Goal: Task Accomplishment & Management: Complete application form

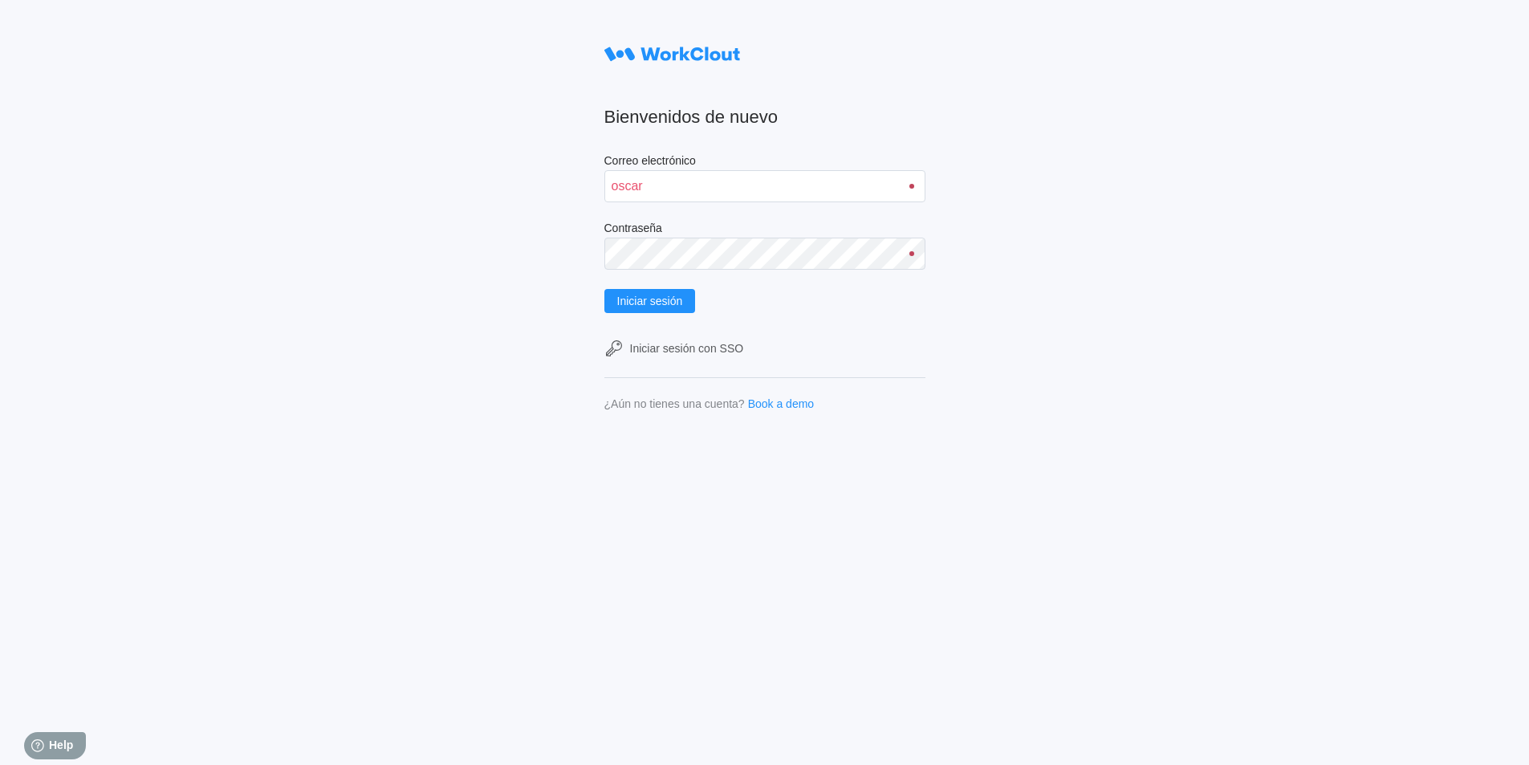
click at [915, 189] on input "oscar" at bounding box center [764, 186] width 321 height 32
click at [914, 184] on div at bounding box center [911, 186] width 5 height 5
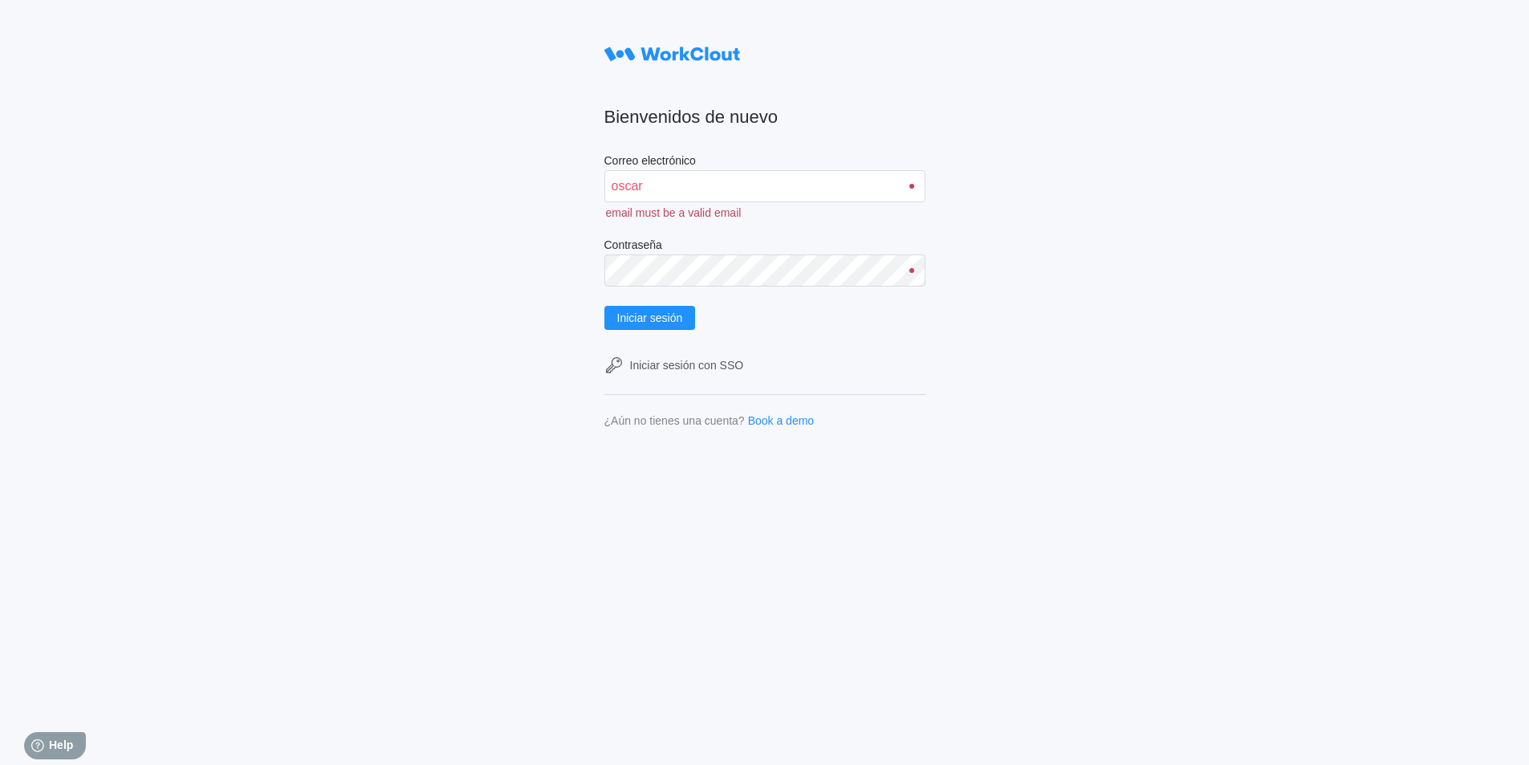
click at [914, 184] on div at bounding box center [911, 186] width 5 height 5
click at [746, 183] on input "oscar" at bounding box center [764, 186] width 321 height 32
click at [920, 186] on div at bounding box center [912, 186] width 24 height 5
click at [828, 179] on input "oscarsantos" at bounding box center [764, 186] width 321 height 32
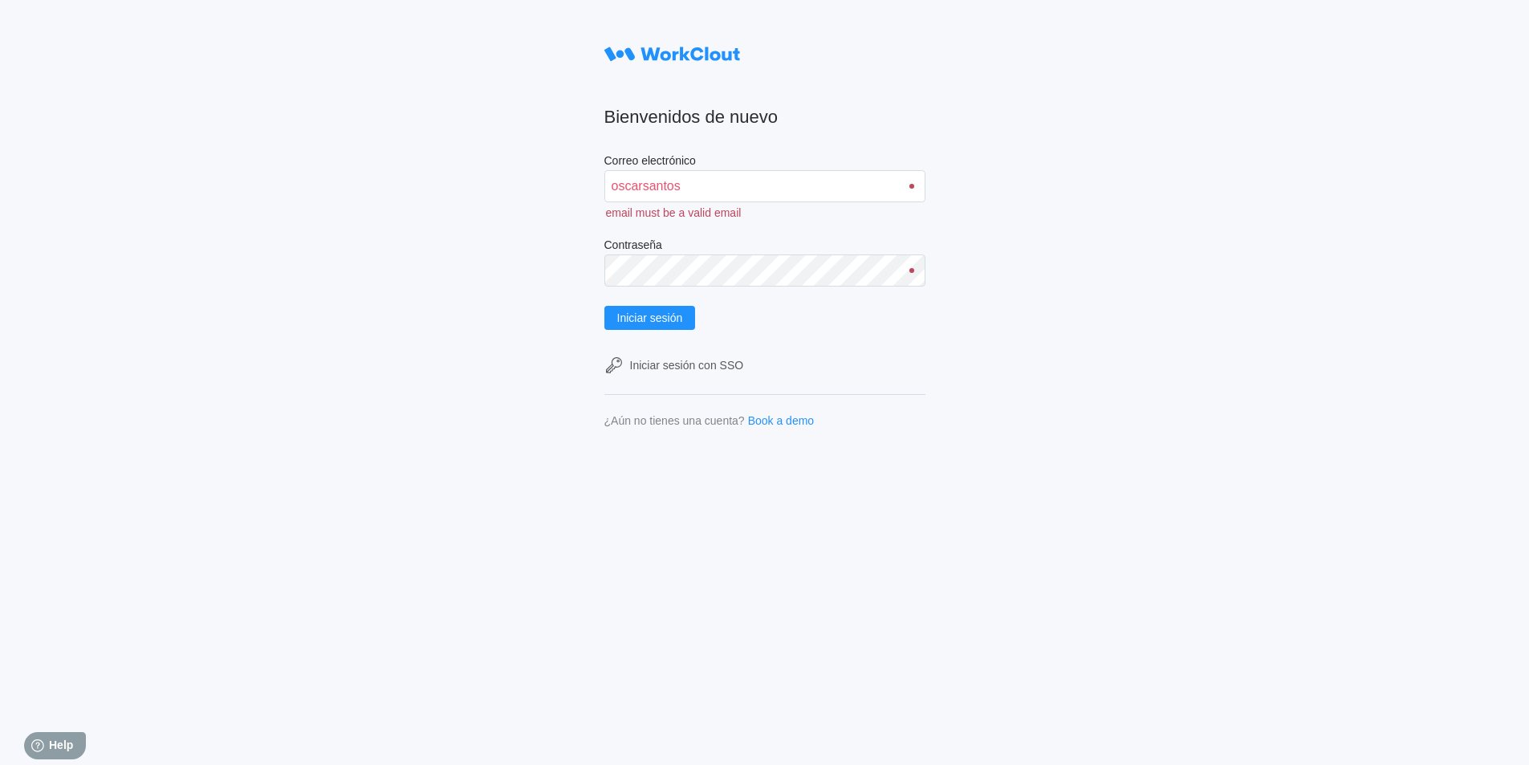
click at [914, 186] on div at bounding box center [911, 186] width 5 height 5
click at [904, 173] on input "oscarsantos" at bounding box center [764, 186] width 321 height 32
type input "o"
click at [859, 193] on input "Correo electrónico" at bounding box center [764, 186] width 321 height 32
click at [914, 185] on div at bounding box center [911, 186] width 5 height 5
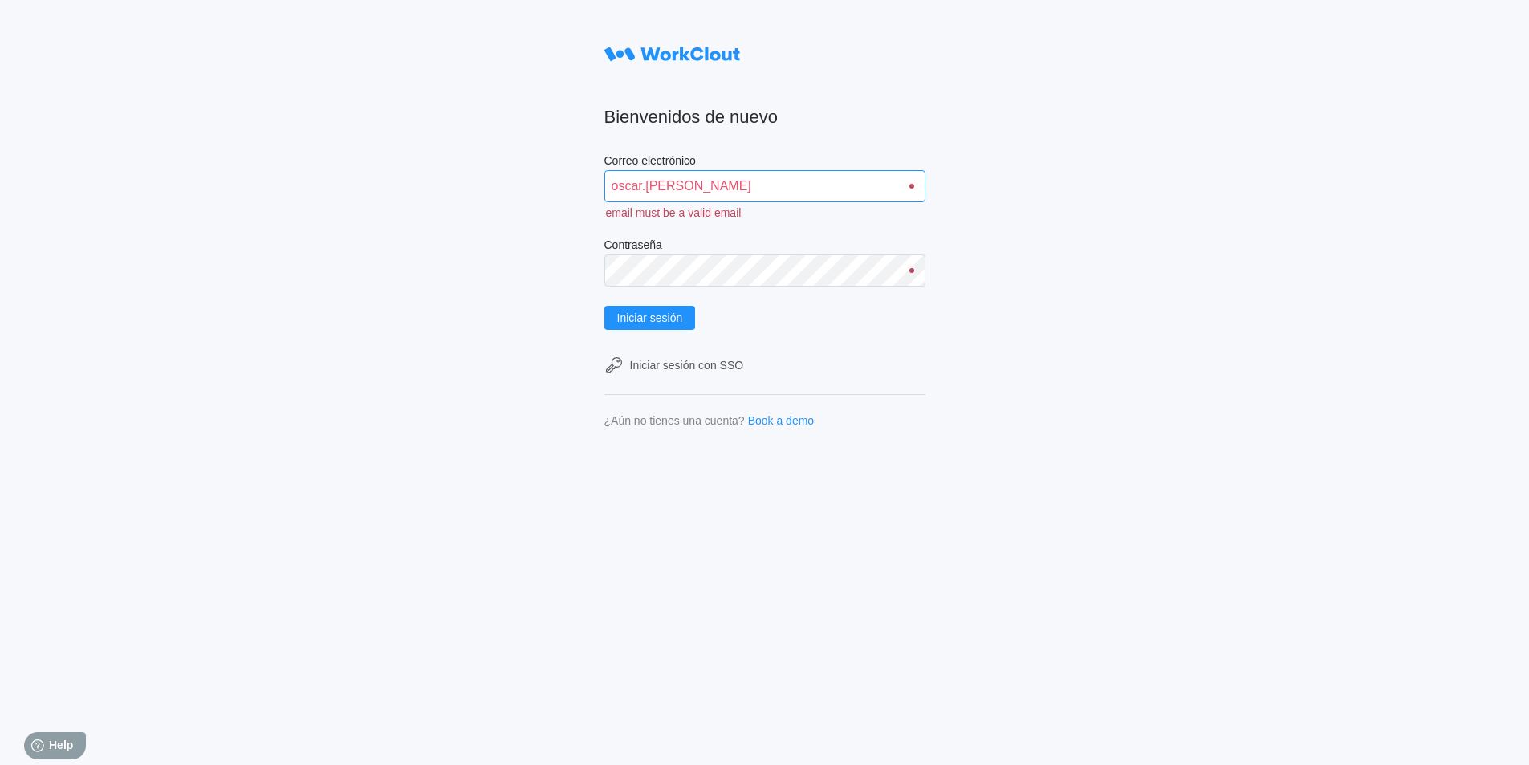
click at [893, 179] on input "oscar.santos" at bounding box center [764, 186] width 321 height 32
click at [912, 184] on div at bounding box center [912, 186] width 24 height 5
click at [906, 181] on input "oscar.santos@mailenat" at bounding box center [764, 186] width 321 height 32
type input "o"
click at [914, 185] on div at bounding box center [911, 186] width 5 height 5
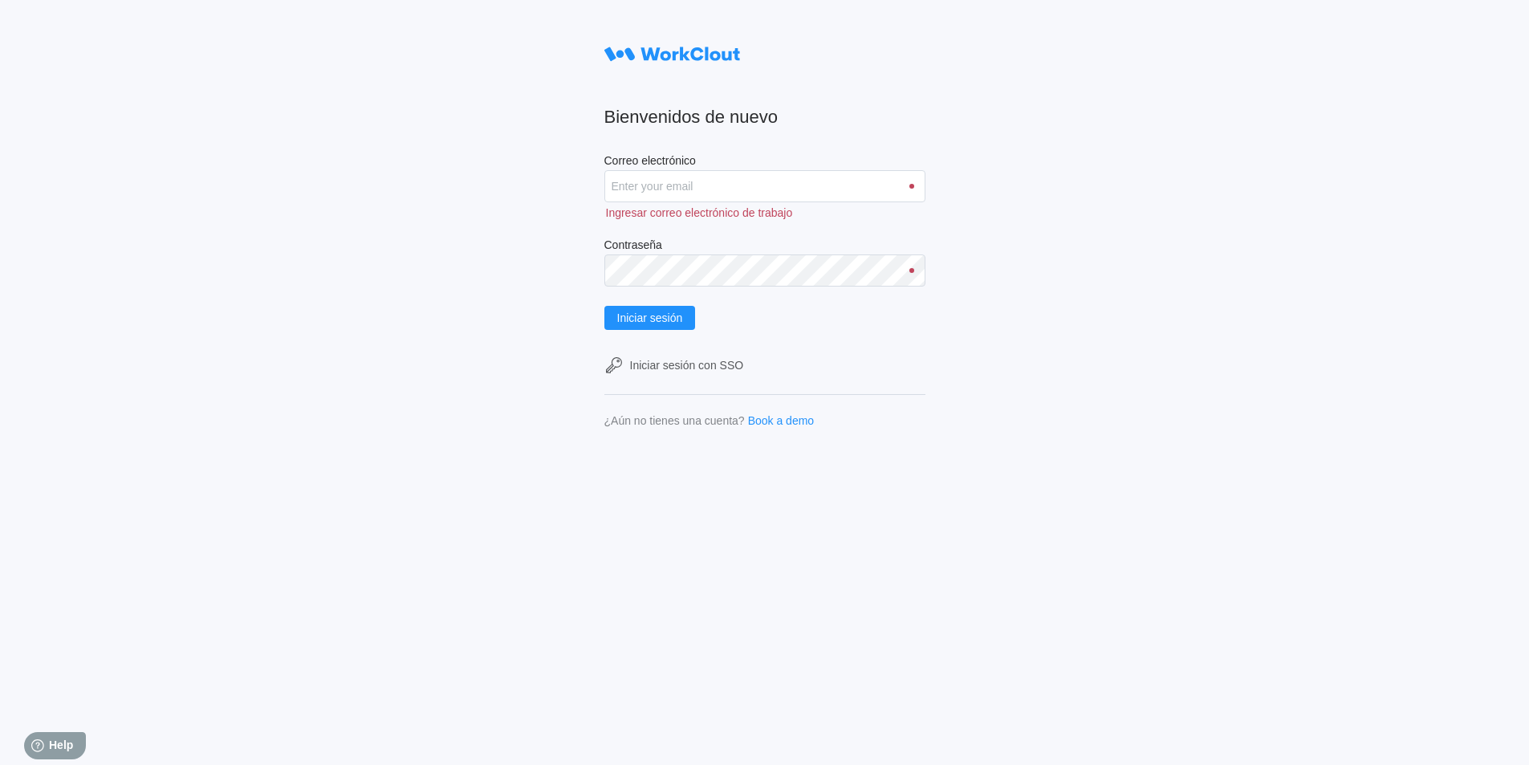
click at [914, 185] on div at bounding box center [911, 186] width 5 height 5
click at [920, 184] on div at bounding box center [912, 186] width 24 height 5
click at [827, 204] on div "Ingresar correo electrónico de trabajo" at bounding box center [764, 210] width 321 height 17
click at [816, 183] on input "Correo electrónico" at bounding box center [764, 186] width 321 height 32
click at [816, 182] on input "Correo electrónico" at bounding box center [764, 186] width 321 height 32
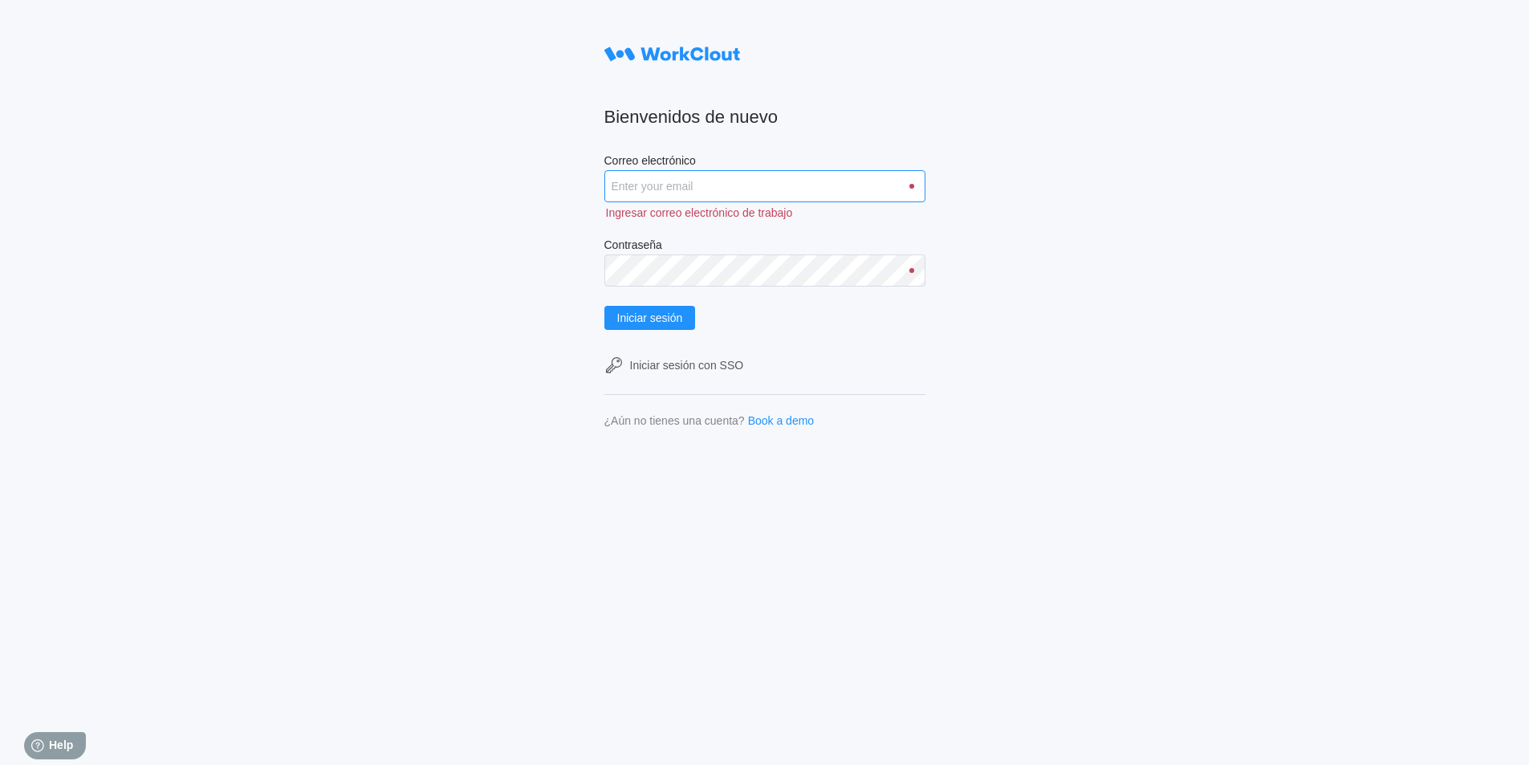
click at [816, 182] on input "Correo electrónico" at bounding box center [764, 186] width 321 height 32
click at [871, 172] on input "Correo electrónico" at bounding box center [764, 186] width 321 height 32
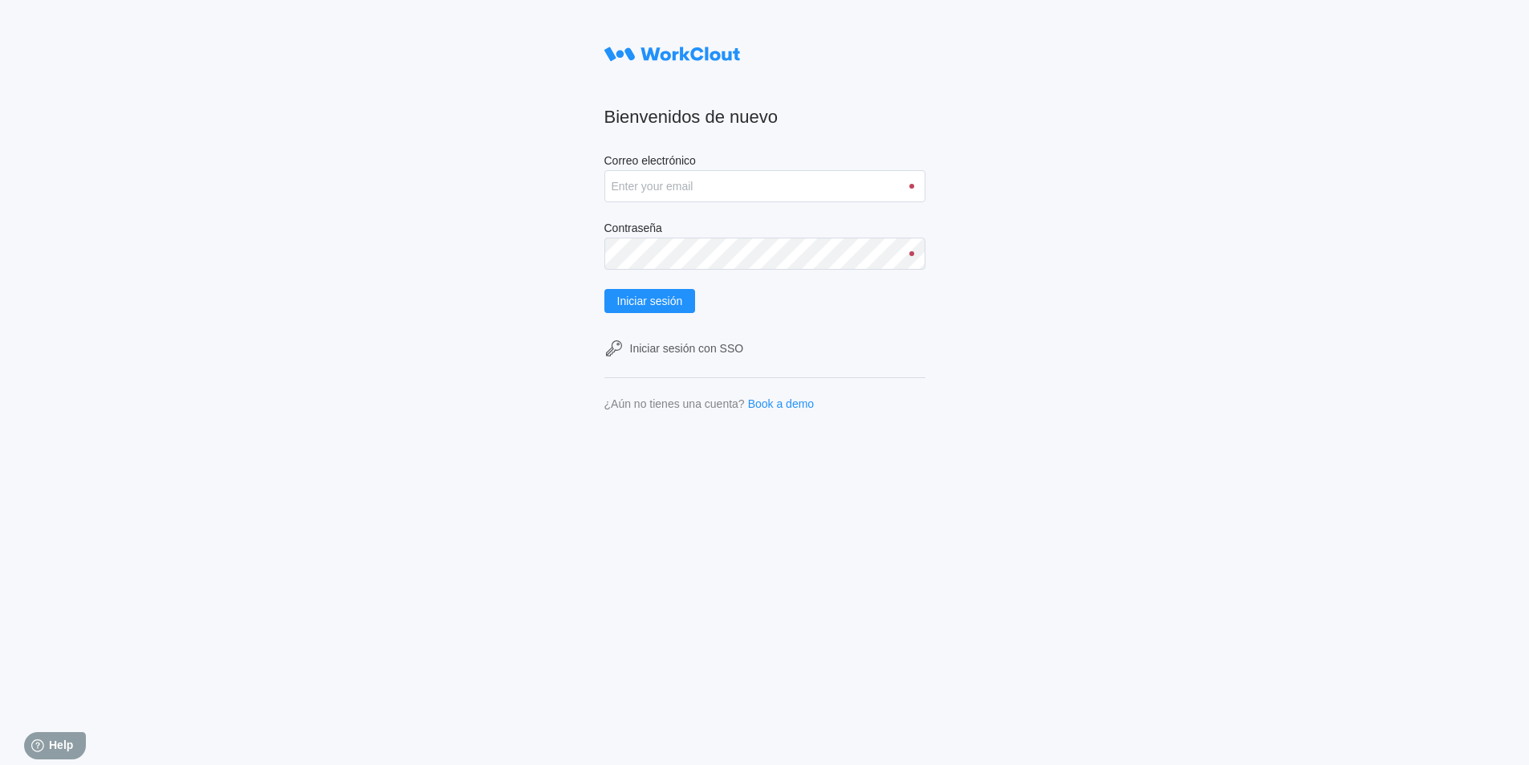
click at [914, 188] on div at bounding box center [911, 186] width 5 height 5
click at [835, 183] on input "Correo electrónico" at bounding box center [764, 186] width 321 height 32
click at [604, 289] on button "Iniciar sesión" at bounding box center [649, 301] width 91 height 24
click at [667, 299] on span "Iniciar sesión" at bounding box center [650, 300] width 66 height 11
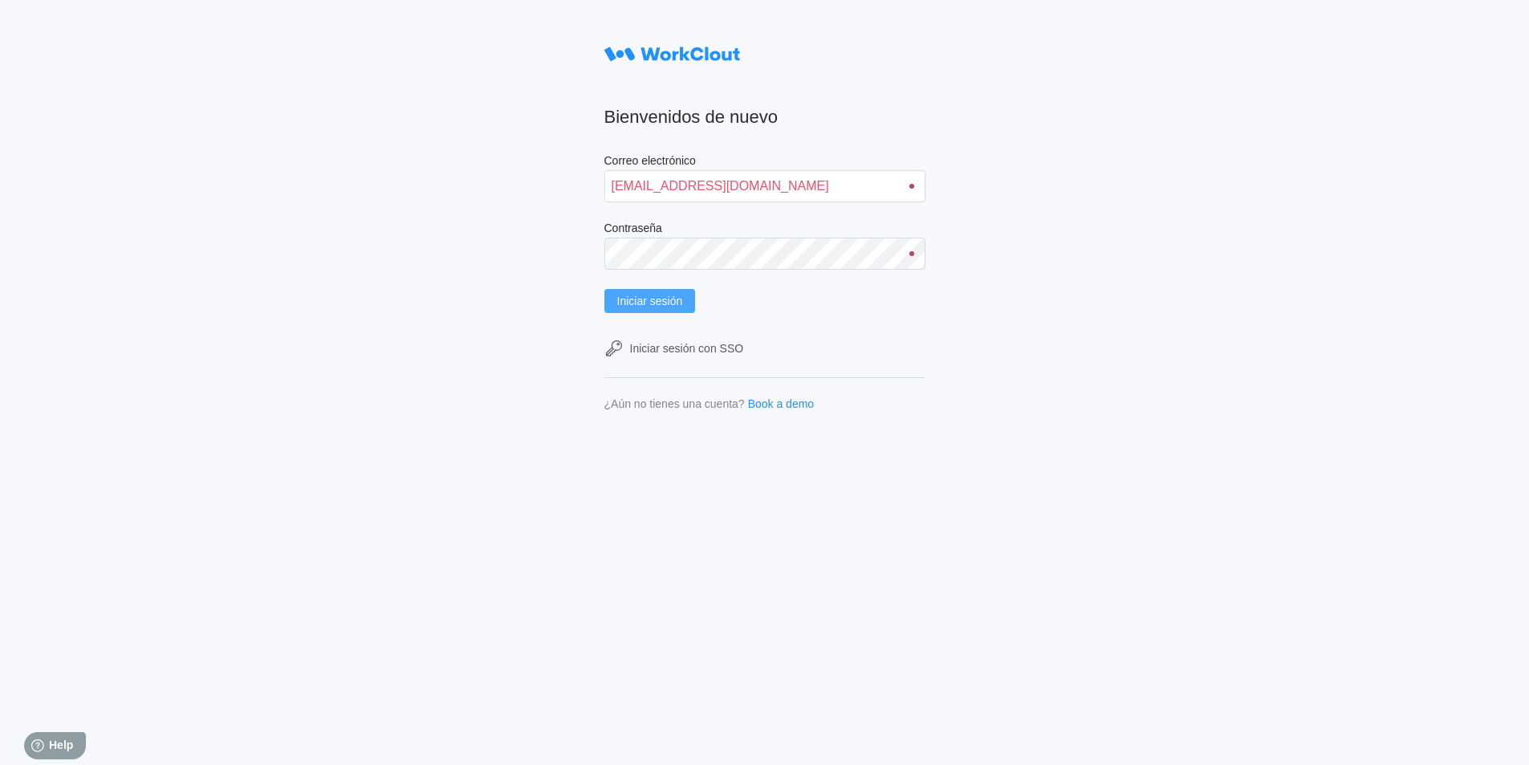
click at [914, 254] on div at bounding box center [911, 253] width 5 height 5
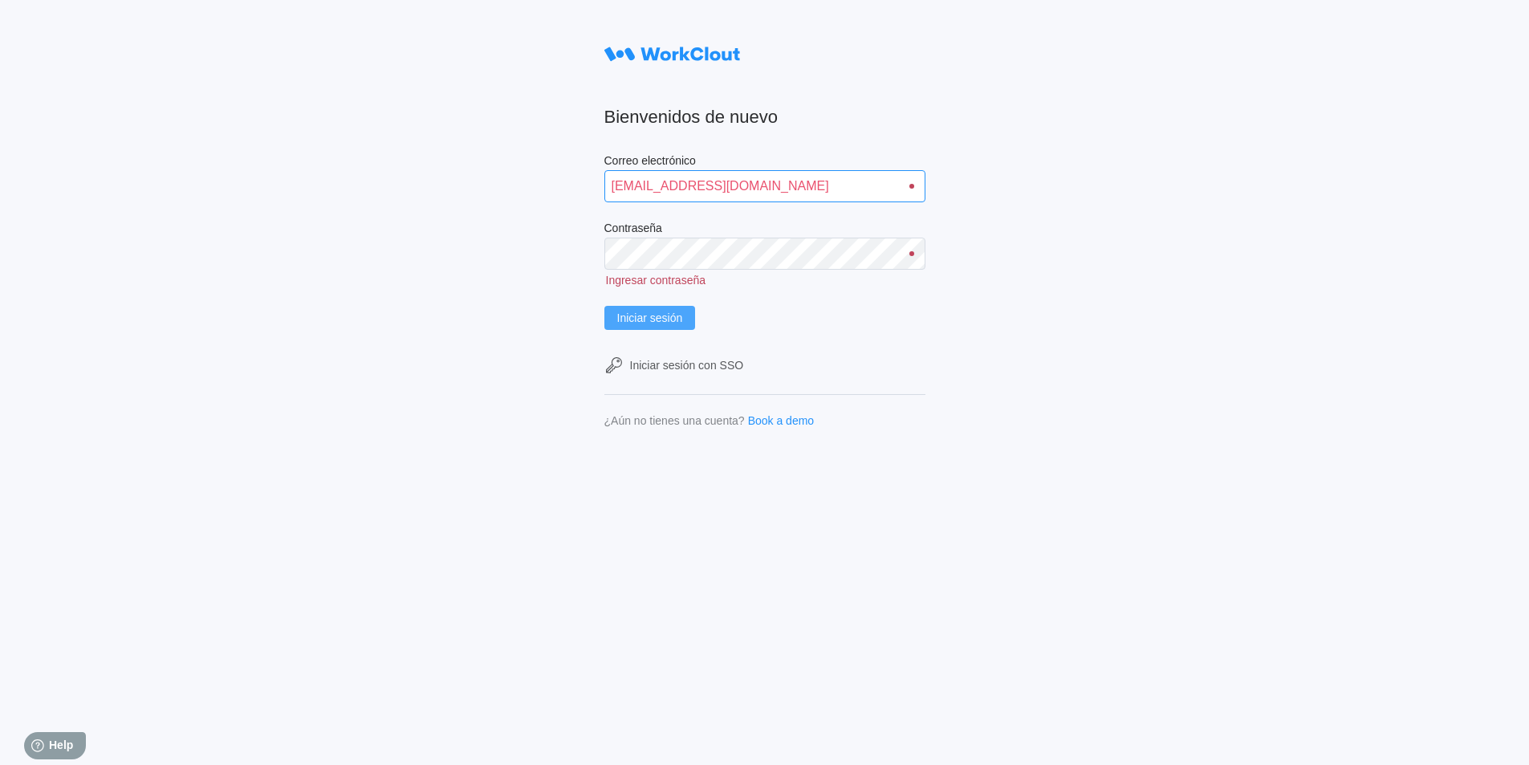
click at [668, 185] on input "[EMAIL_ADDRESS][DOMAIN_NAME]" at bounding box center [764, 186] width 321 height 32
type input "[EMAIL_ADDRESS][PERSON_NAME][DOMAIN_NAME]"
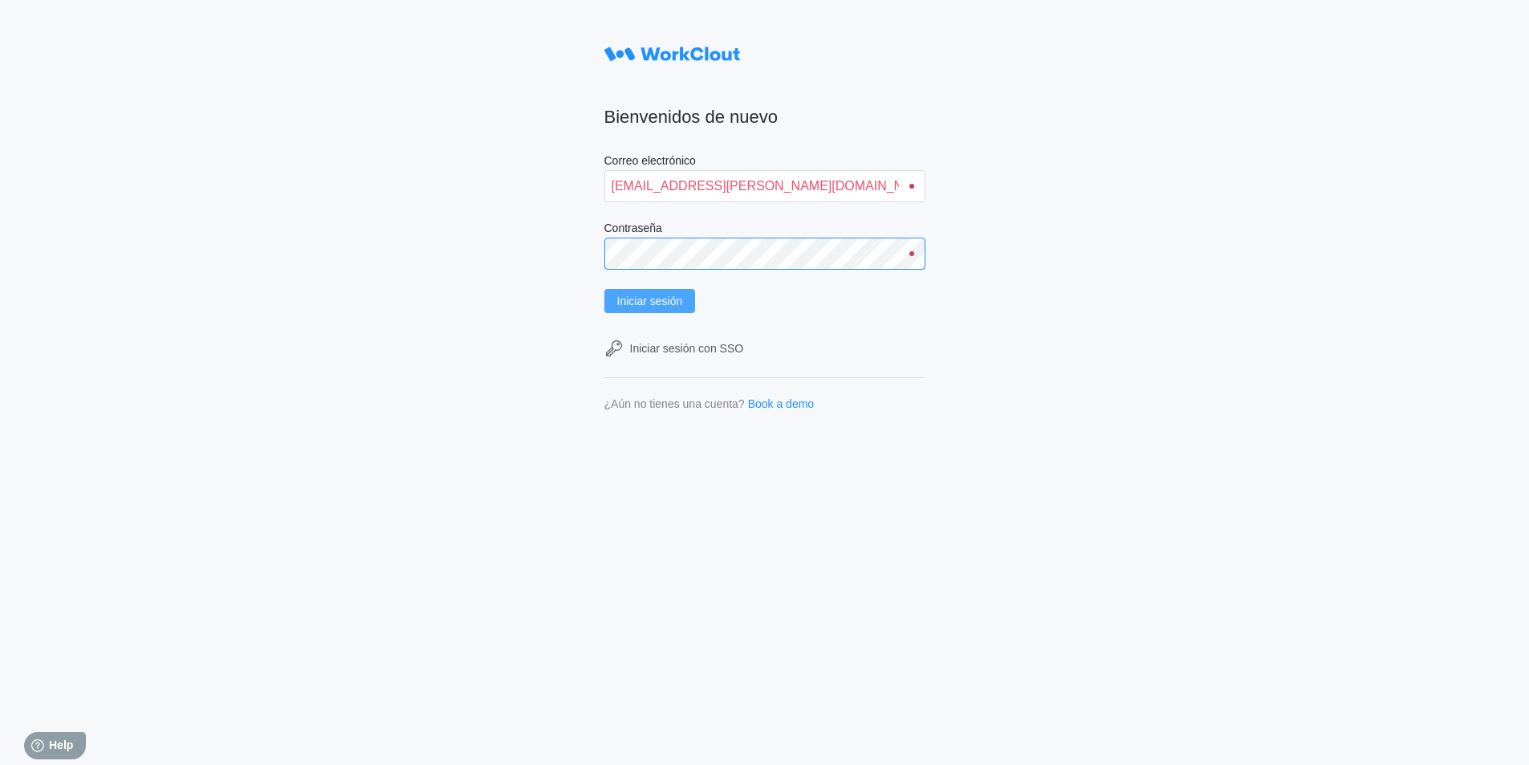
click at [604, 289] on button "Iniciar sesión" at bounding box center [649, 301] width 91 height 24
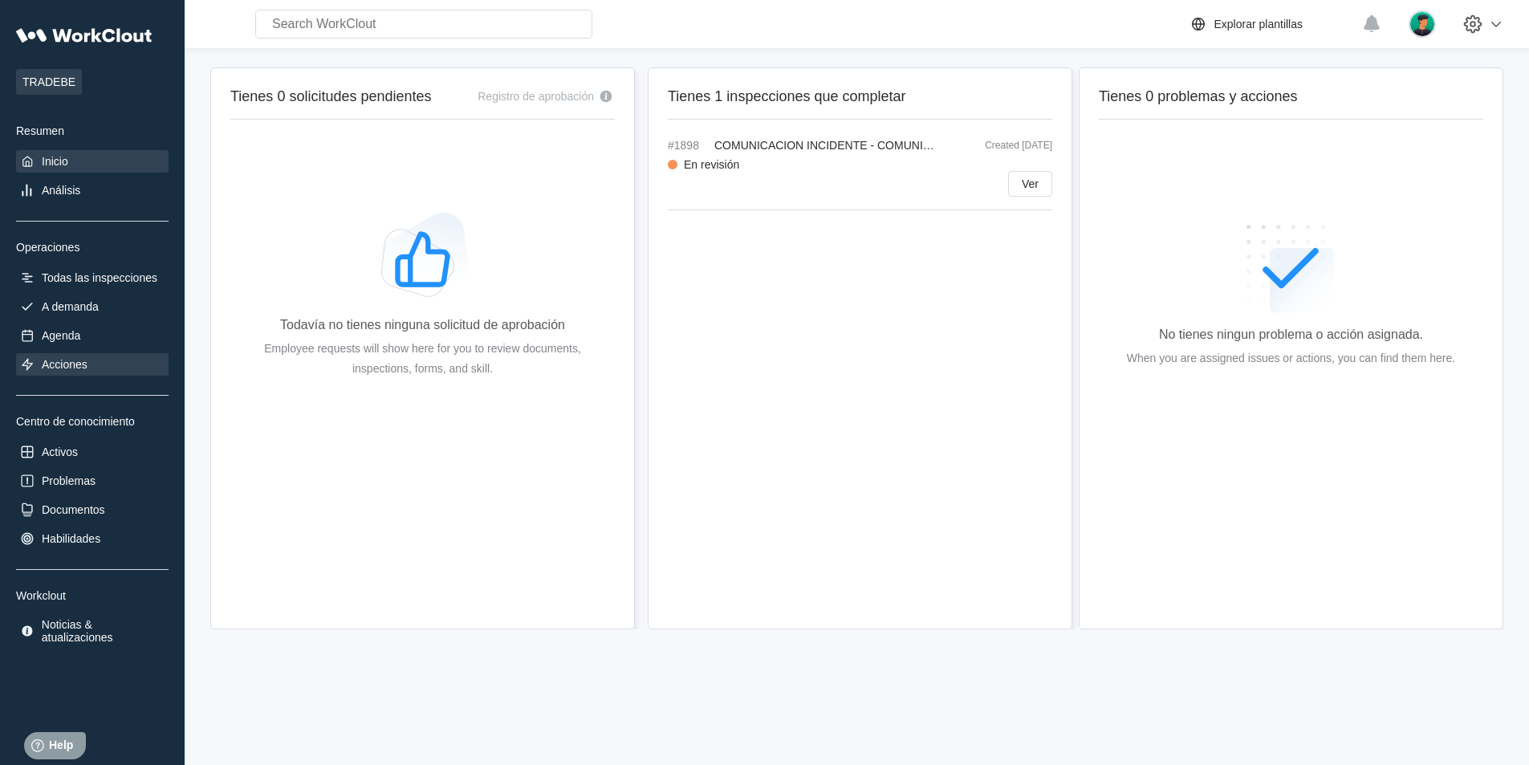
click at [49, 368] on div "Acciones" at bounding box center [65, 364] width 46 height 13
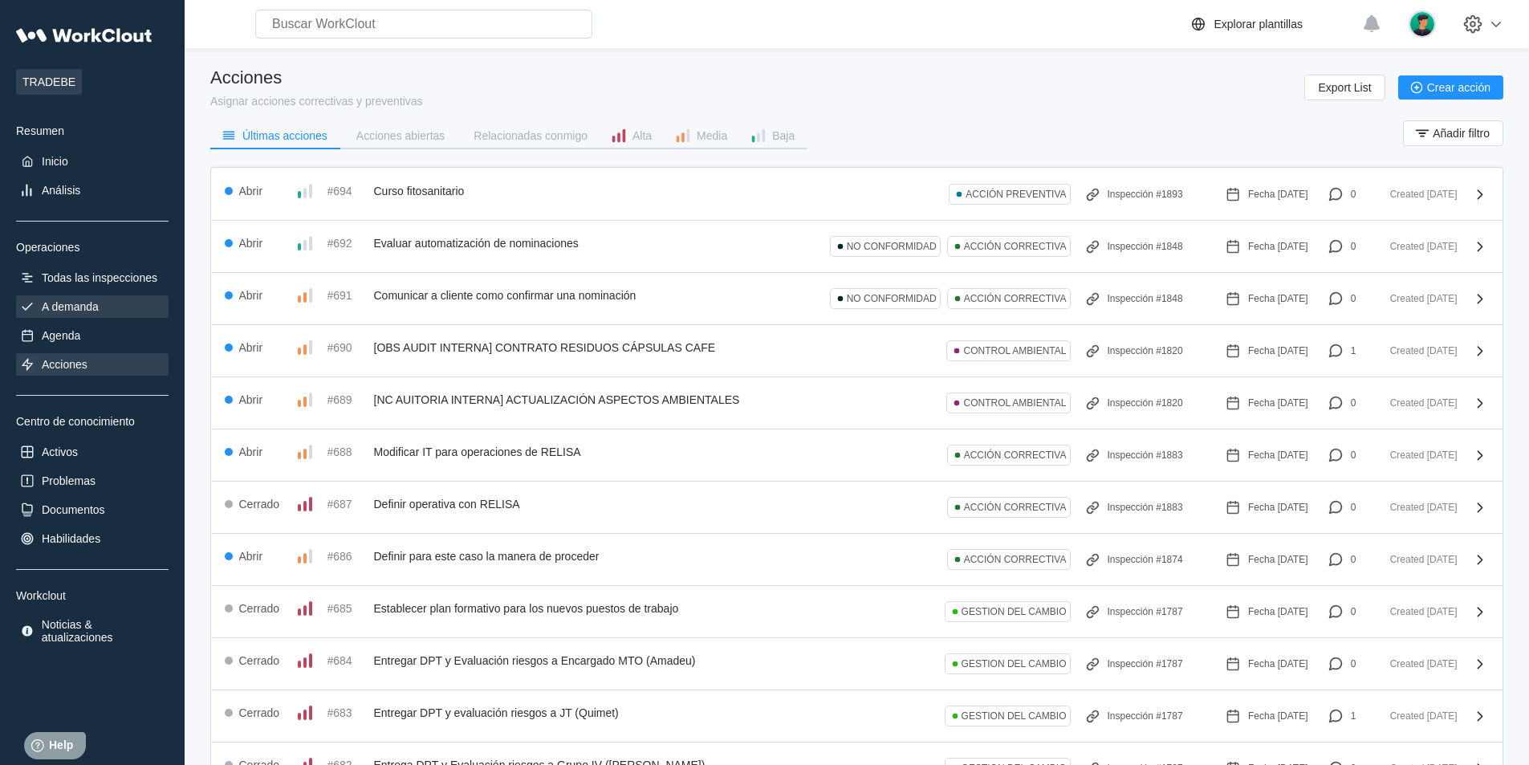
click at [72, 311] on div "A demanda" at bounding box center [70, 306] width 57 height 13
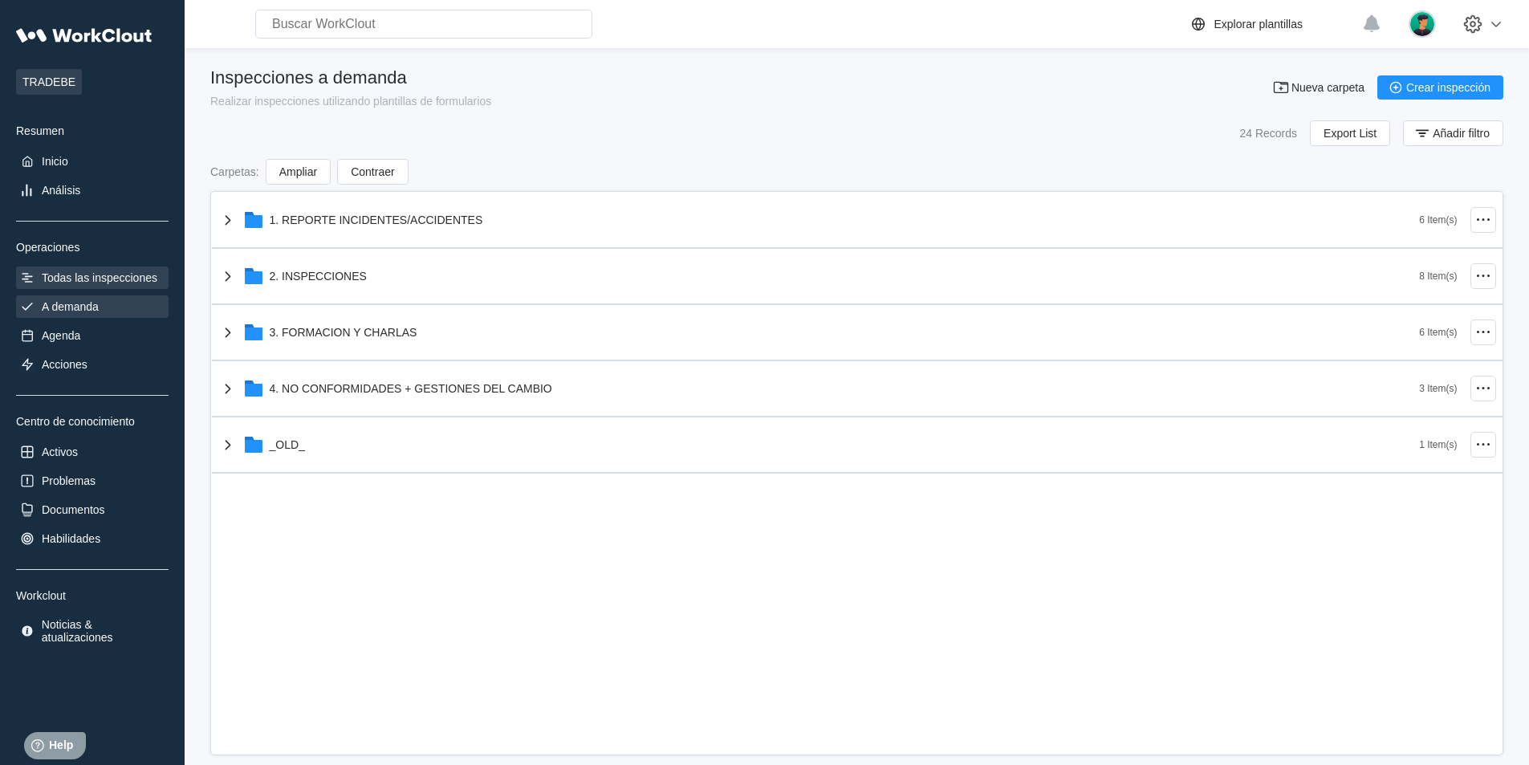
click at [71, 278] on div "Todas las inspecciones" at bounding box center [100, 277] width 116 height 13
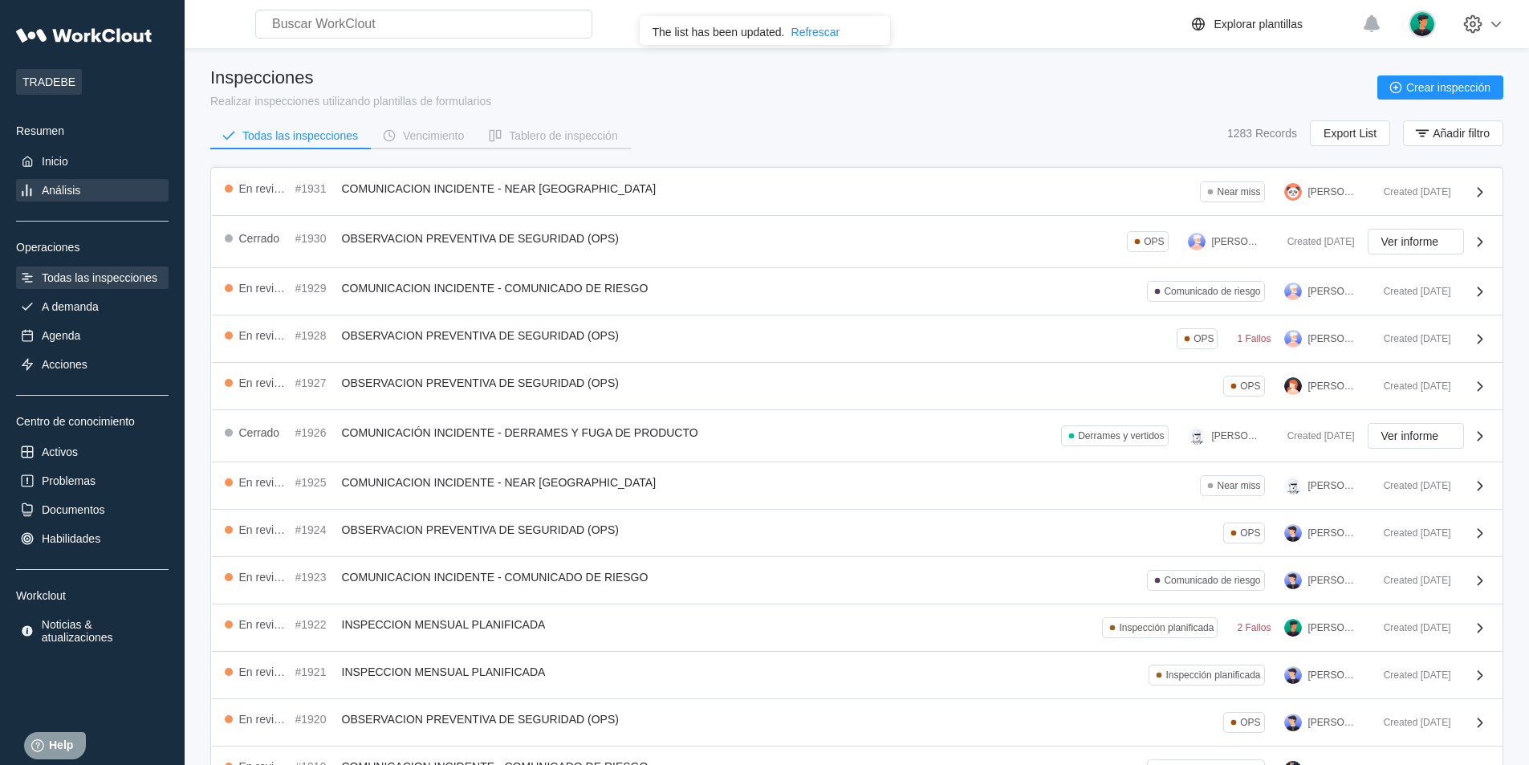
click at [54, 189] on div "Análisis" at bounding box center [61, 190] width 39 height 13
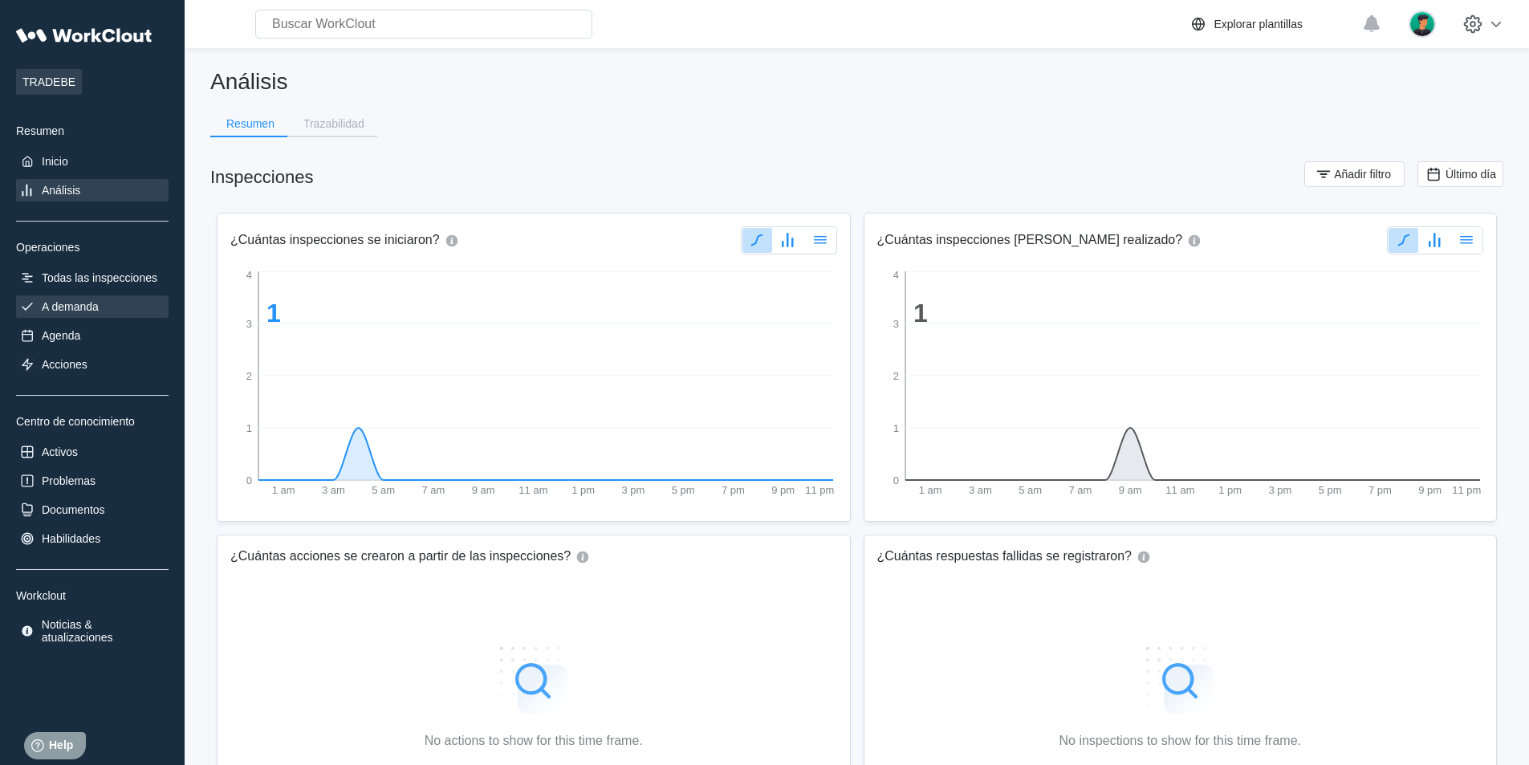
click at [75, 309] on div "A demanda" at bounding box center [70, 306] width 57 height 13
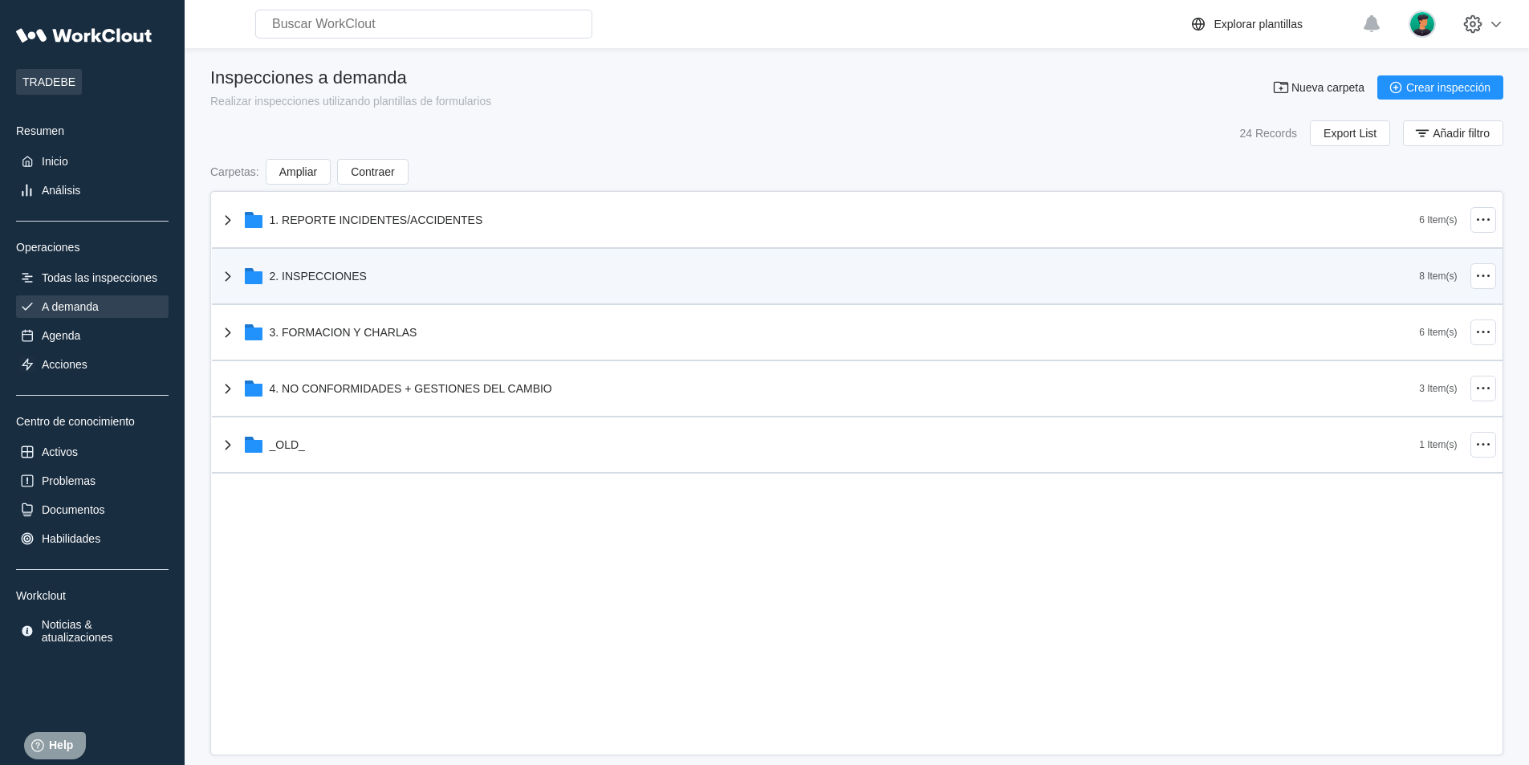
click at [327, 275] on div "2. INSPECCIONES" at bounding box center [318, 276] width 97 height 13
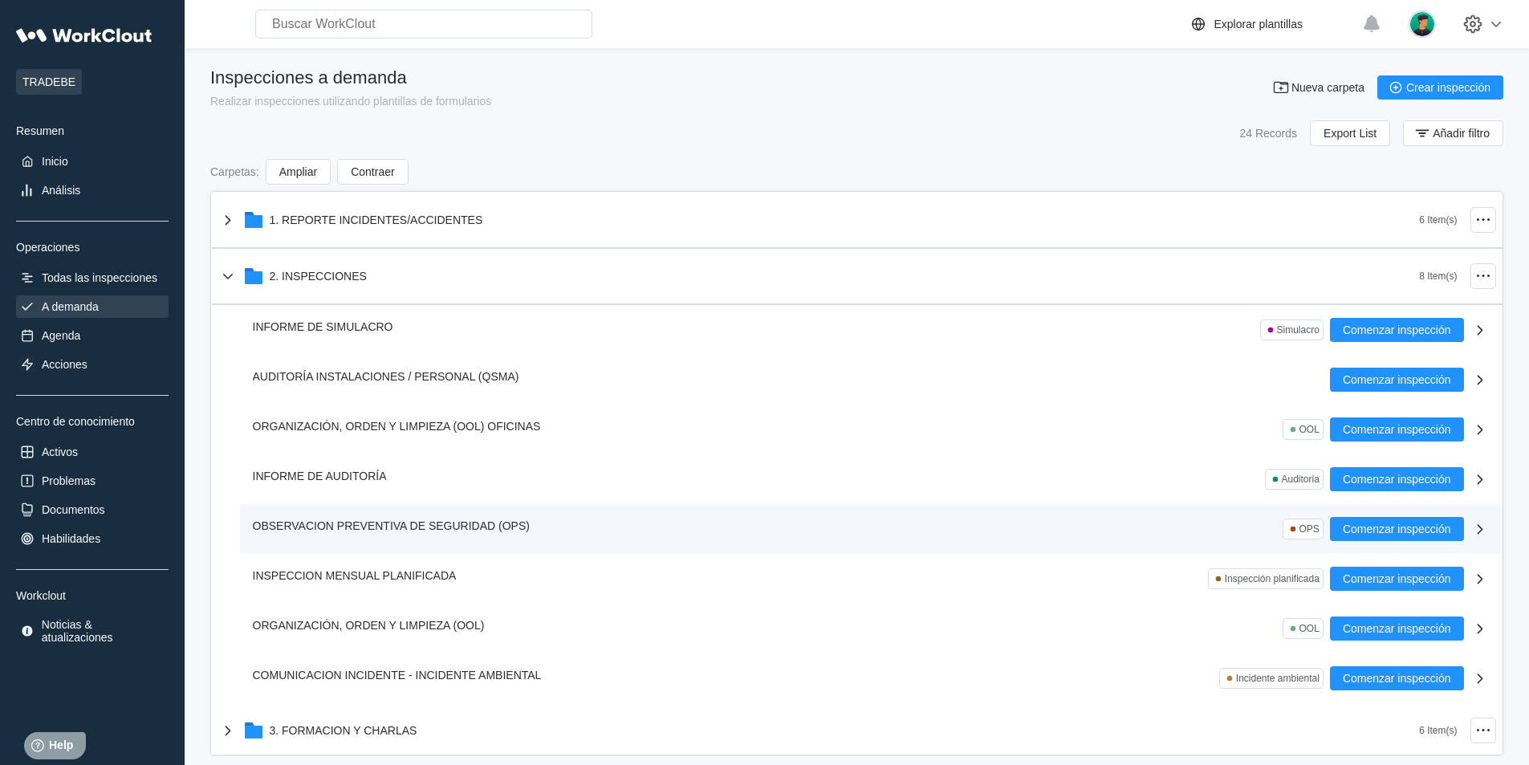
click at [473, 519] on span "OBSERVACION PREVENTIVA DE SEGURIDAD (OPS)" at bounding box center [391, 525] width 277 height 13
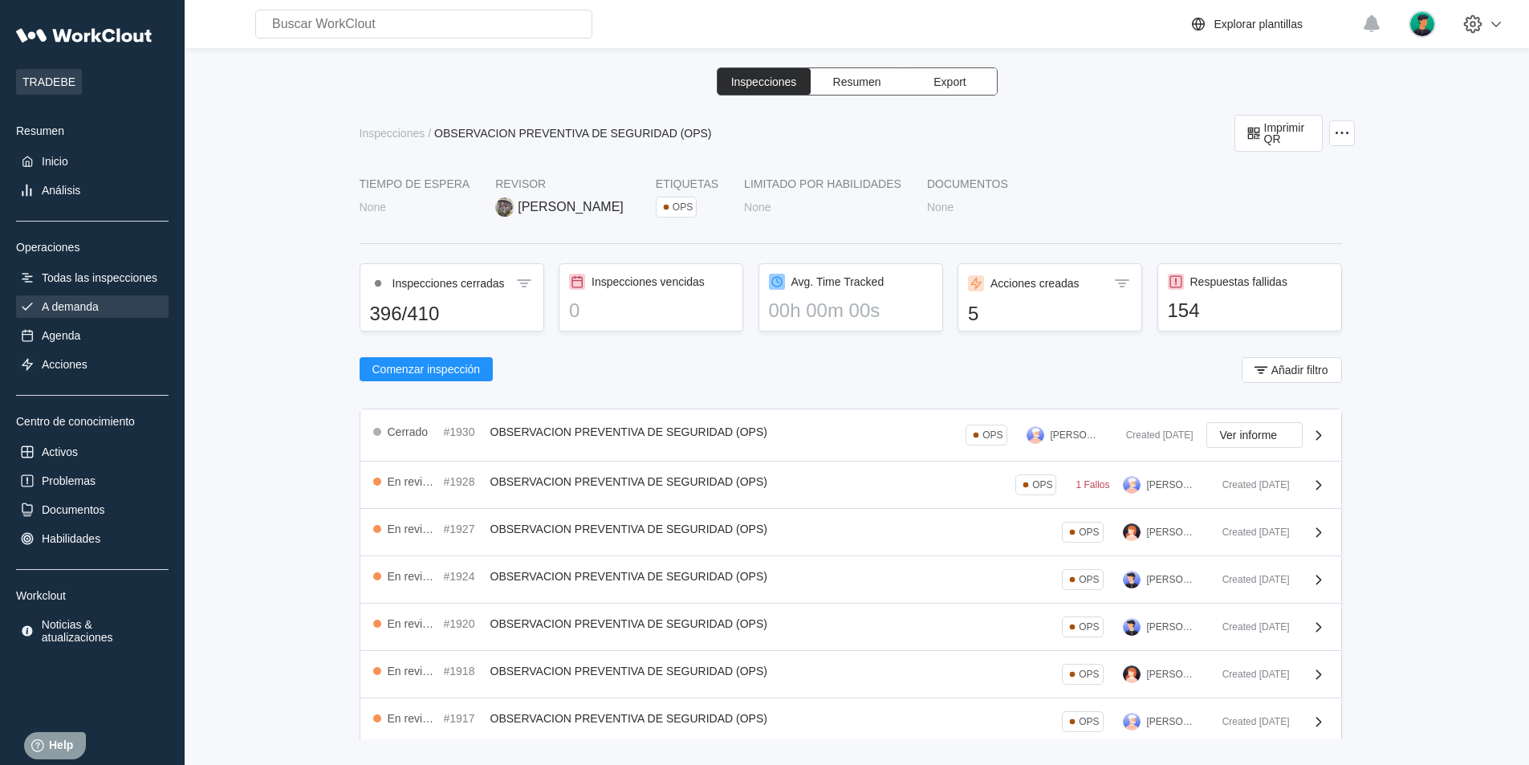
click at [56, 303] on div "A demanda" at bounding box center [70, 306] width 57 height 13
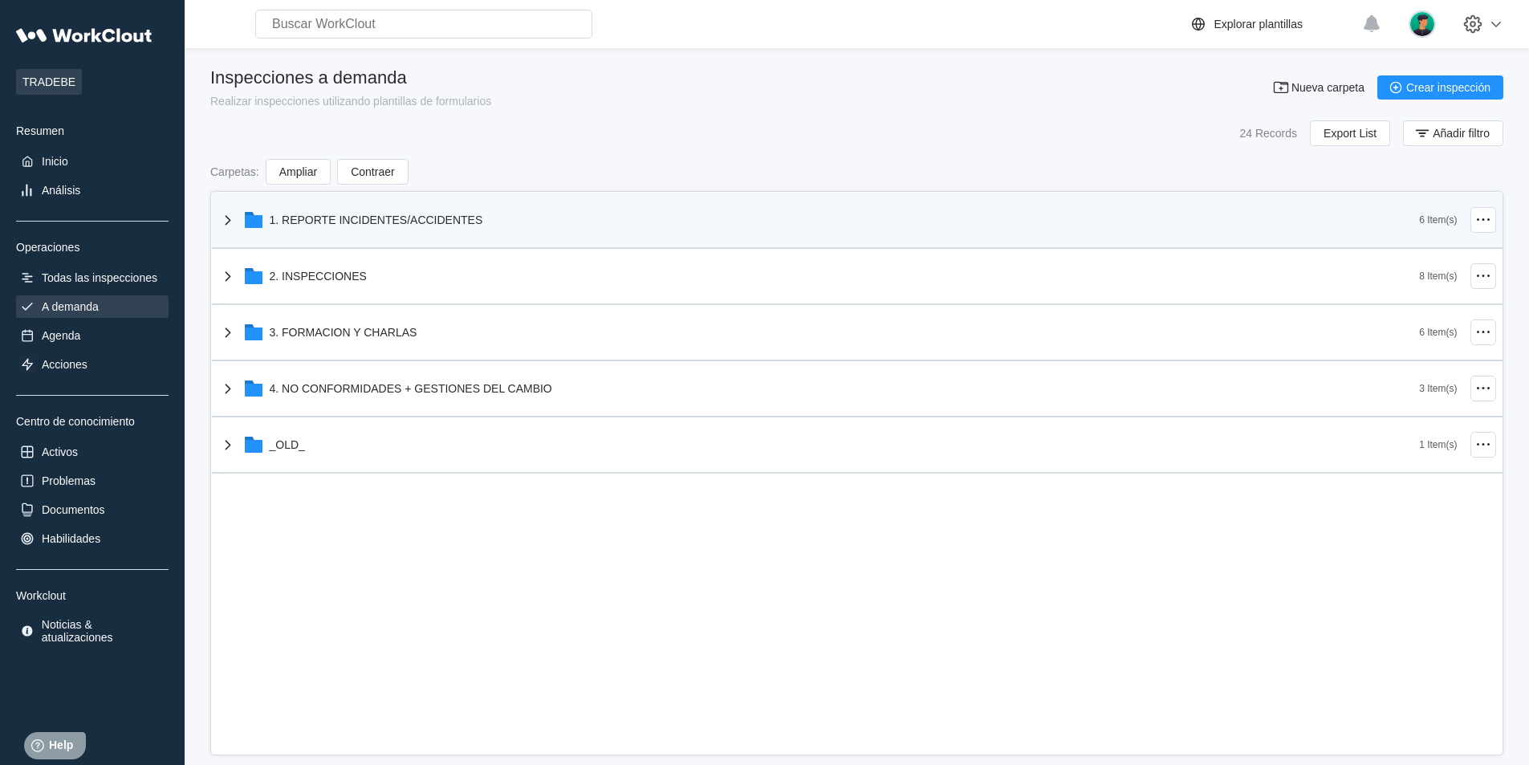
click at [351, 226] on div "1. REPORTE INCIDENTES/ACCIDENTES" at bounding box center [818, 220] width 1201 height 42
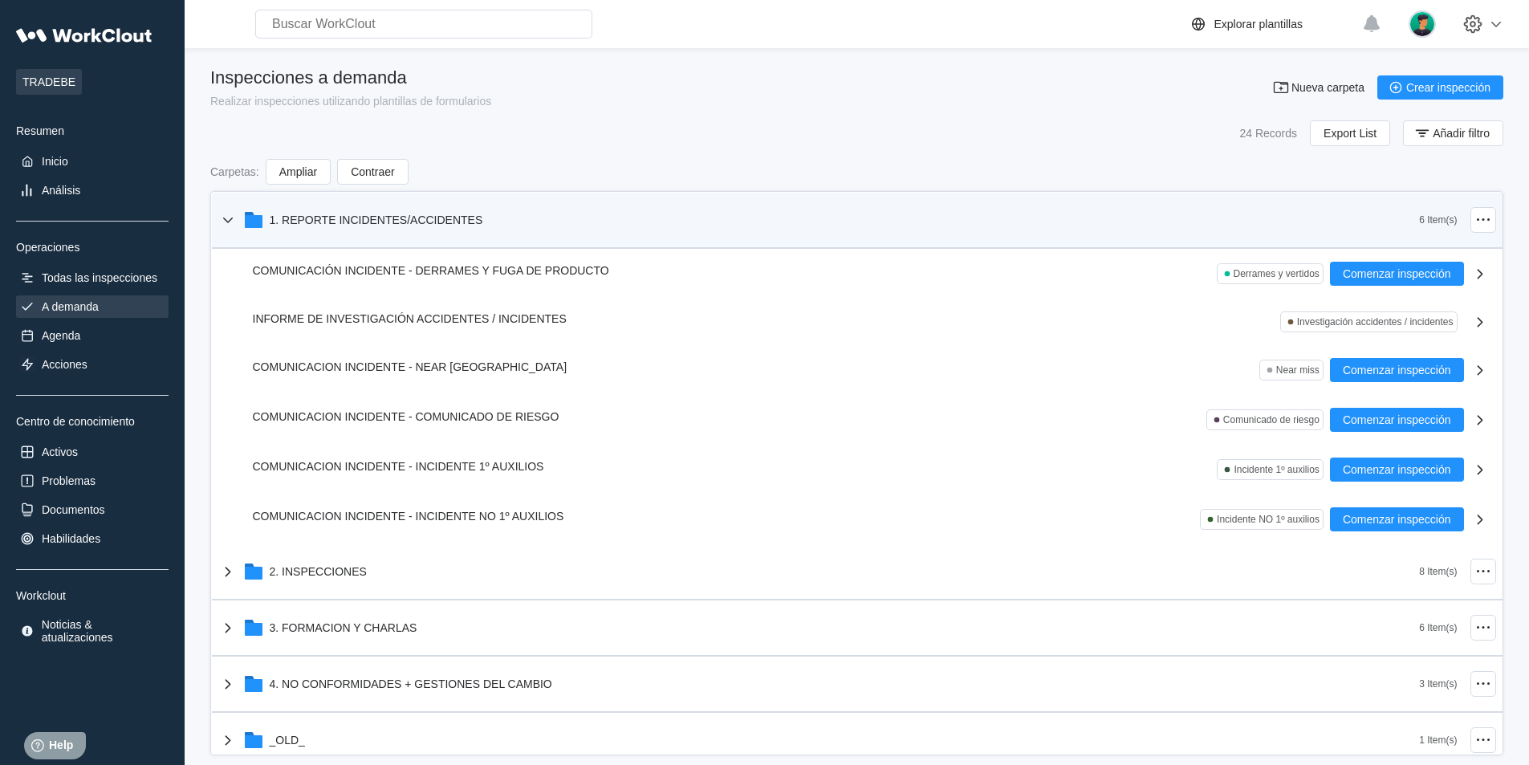
click at [351, 226] on div "1. REPORTE INCIDENTES/ACCIDENTES" at bounding box center [818, 220] width 1201 height 42
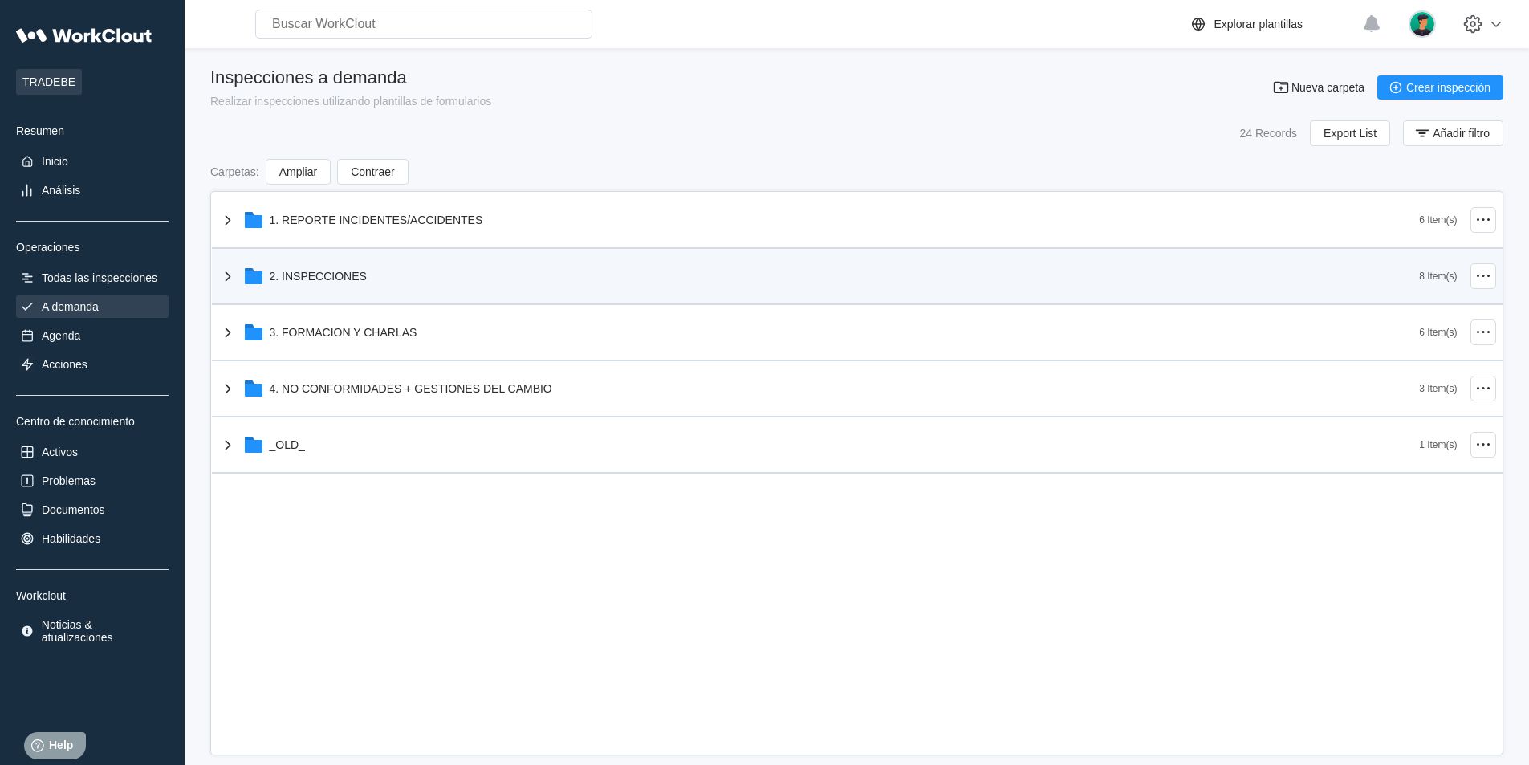
click at [343, 284] on div "2. INSPECCIONES" at bounding box center [818, 276] width 1201 height 42
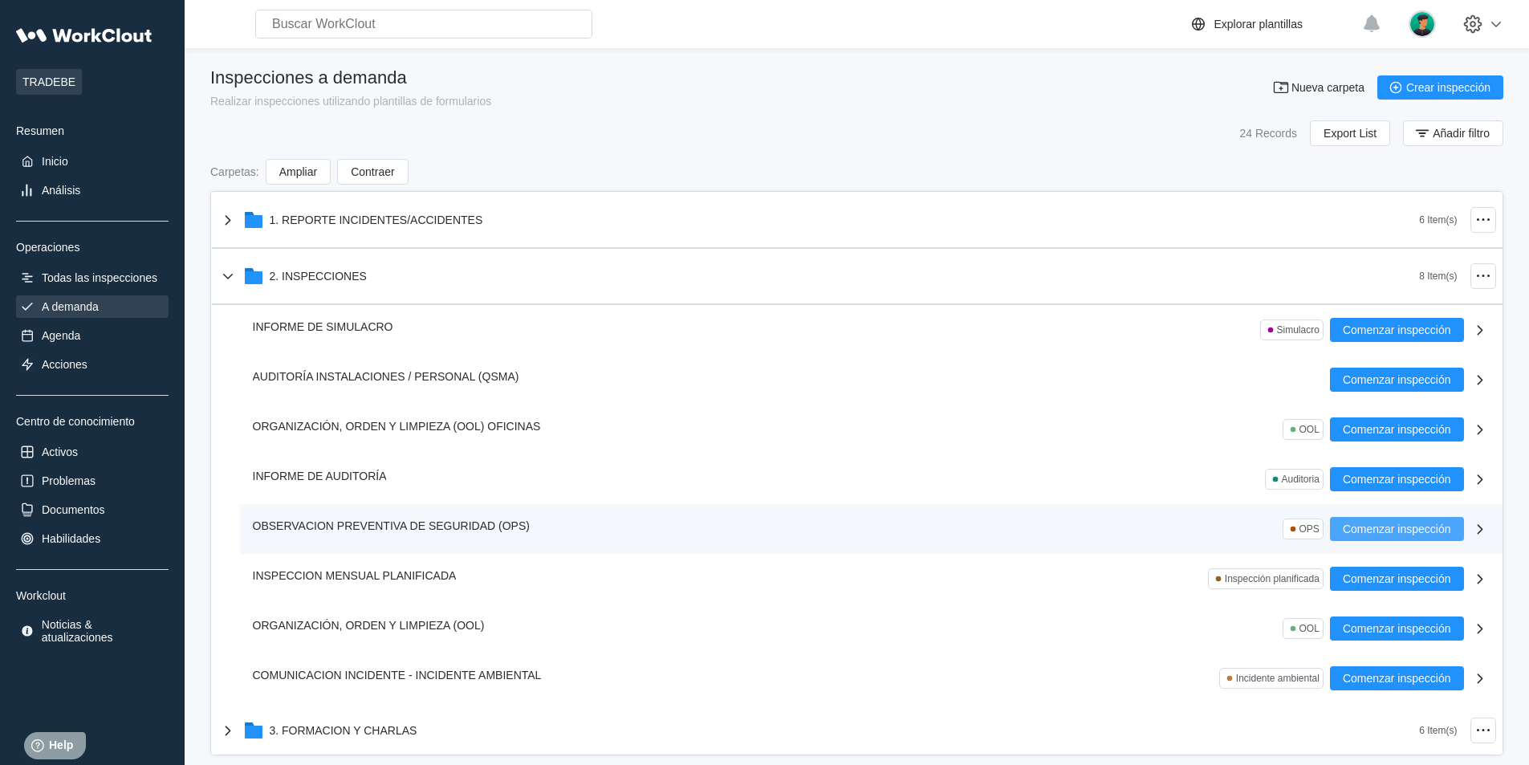
click at [1359, 528] on span "Comenzar inspección" at bounding box center [1396, 528] width 108 height 11
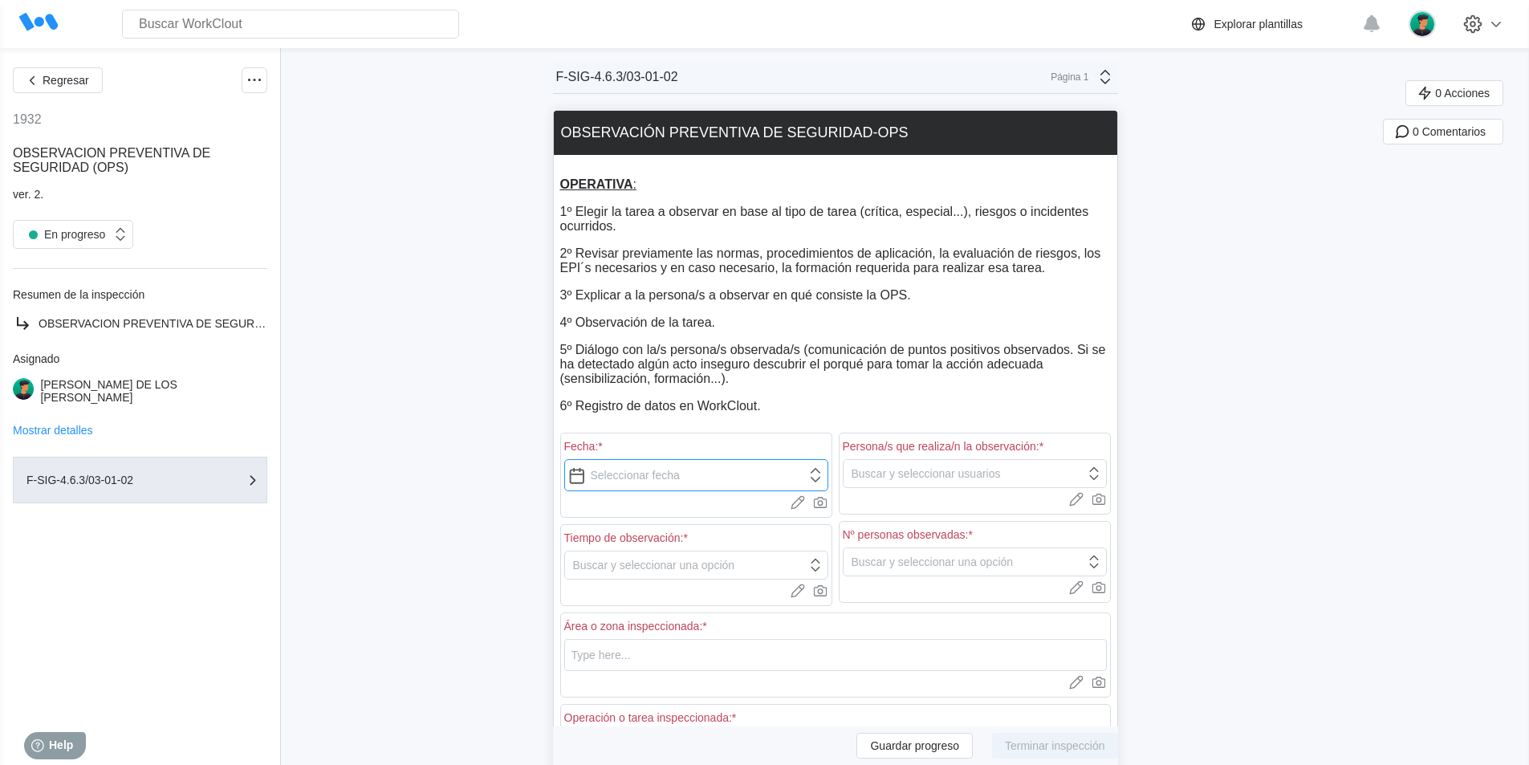
click at [815, 473] on input "text" at bounding box center [696, 475] width 264 height 32
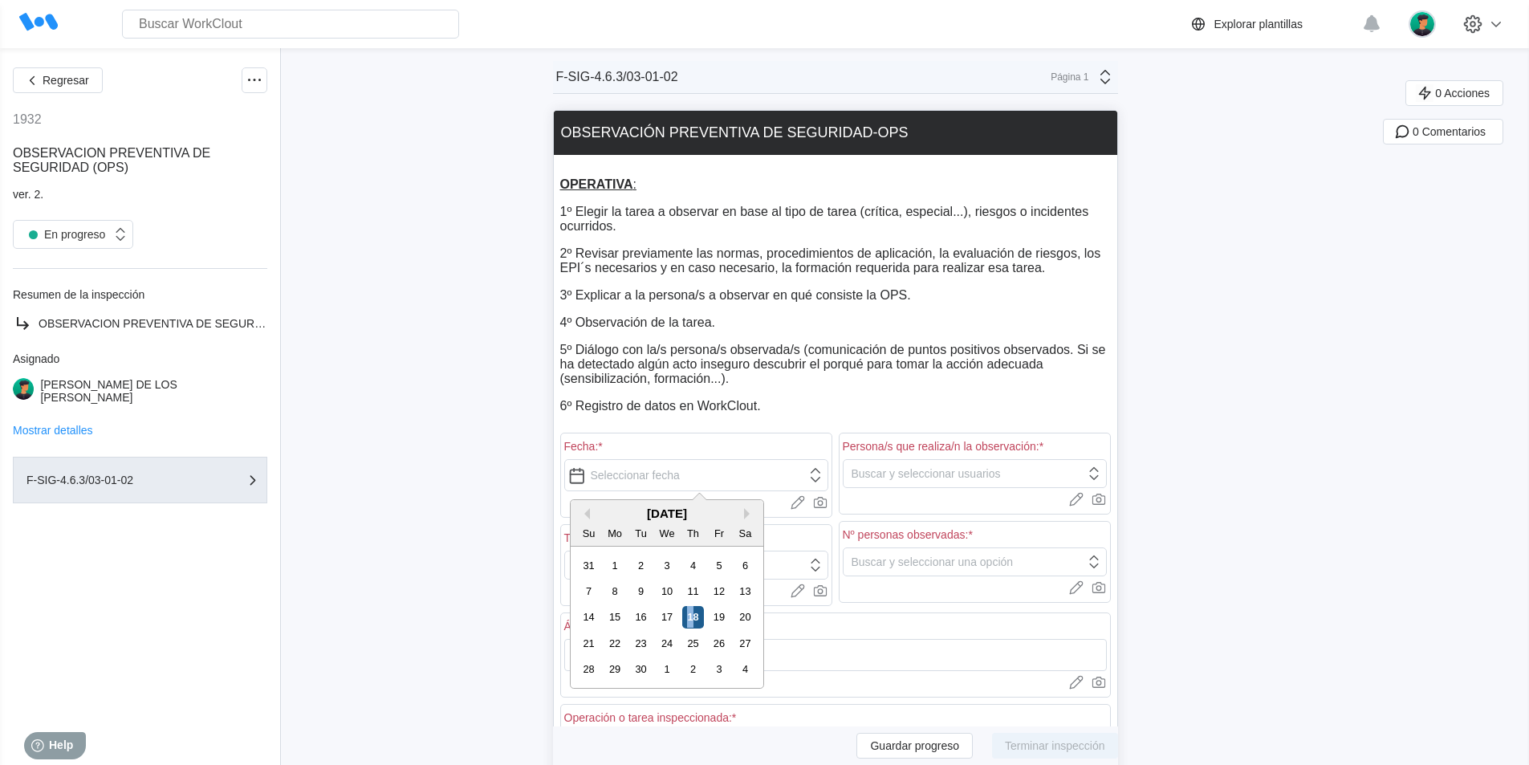
click at [690, 615] on div "18" at bounding box center [693, 617] width 22 height 22
type input "[DATE]"
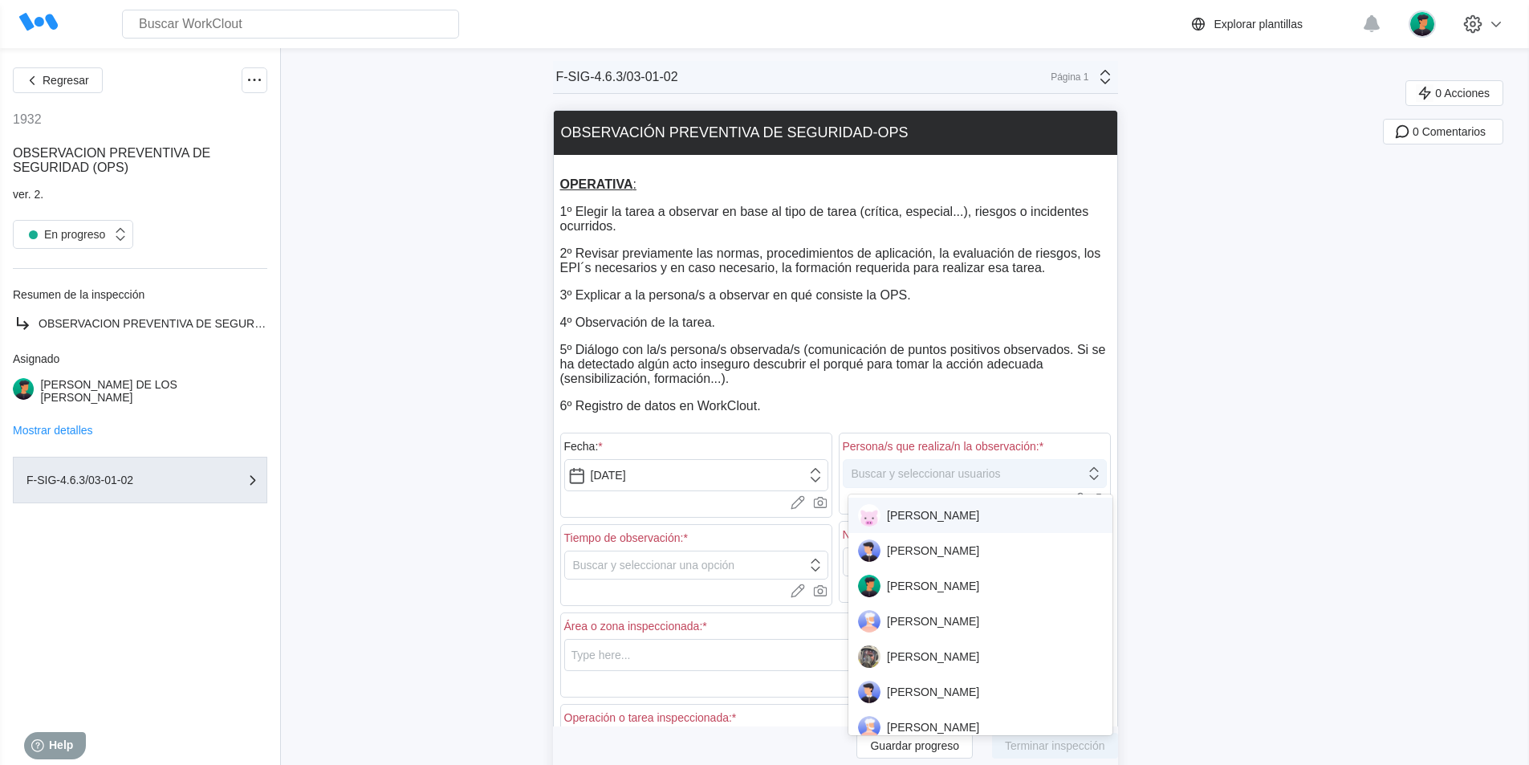
click at [1102, 474] on icon at bounding box center [1094, 474] width 18 height 18
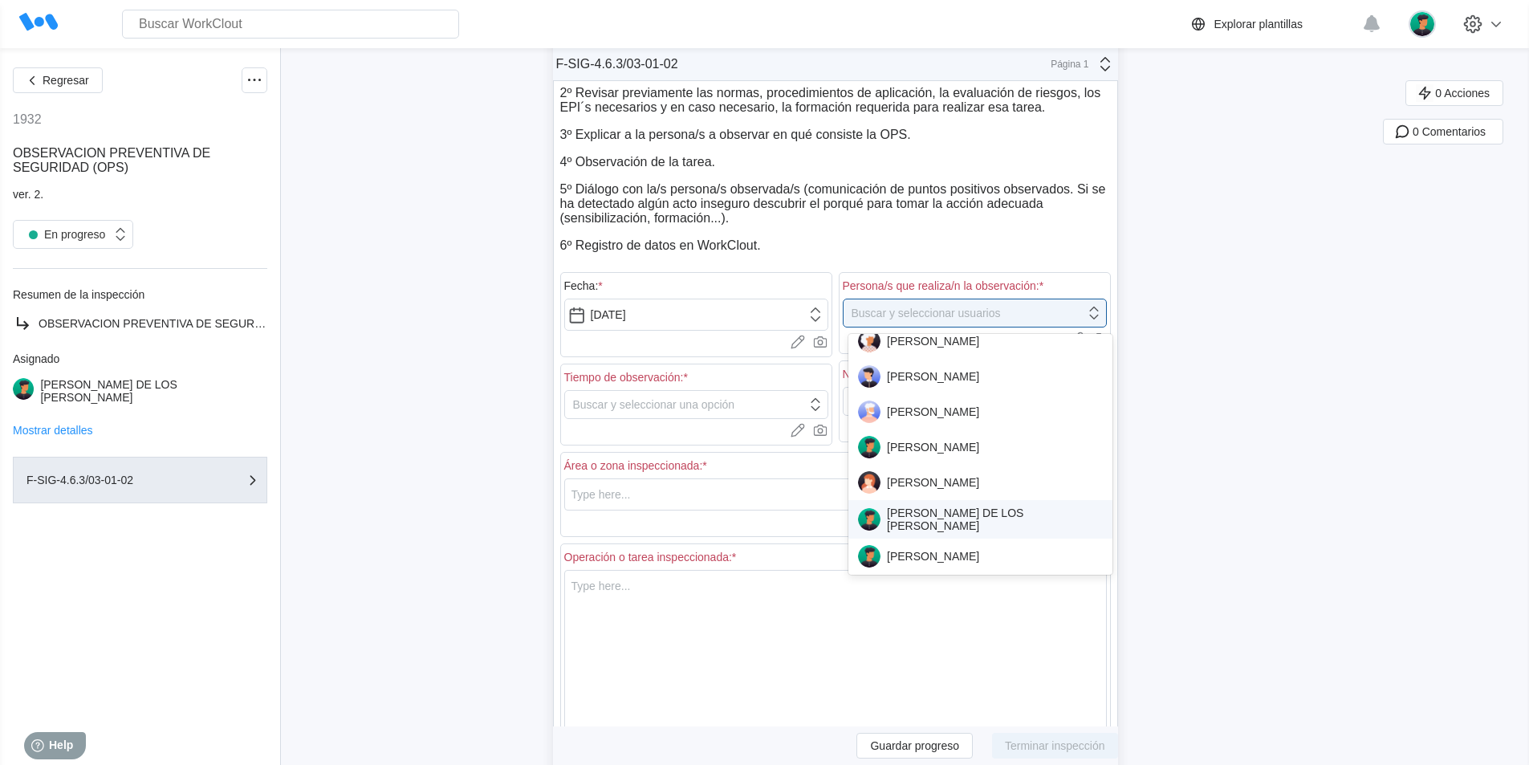
scroll to position [321, 0]
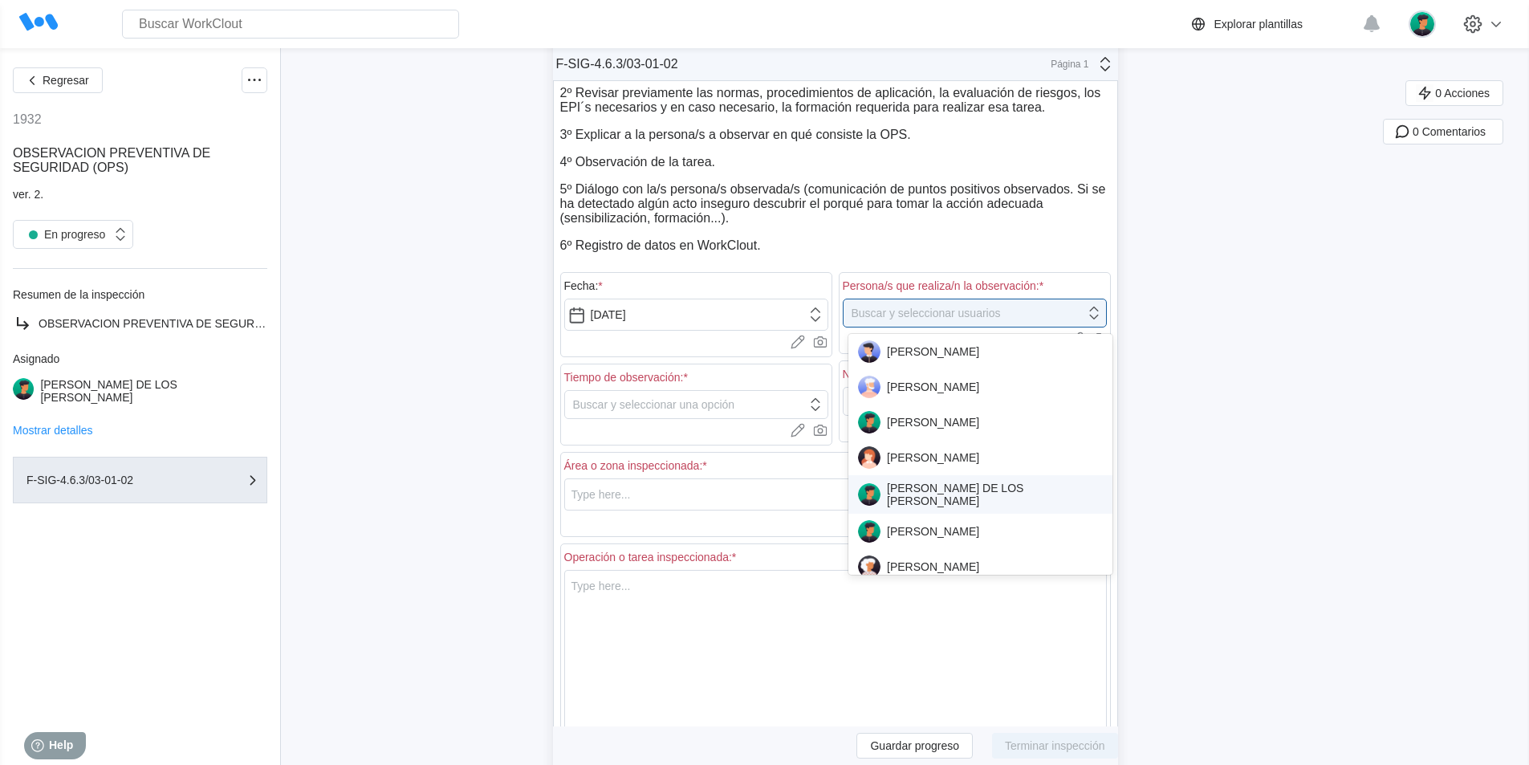
click at [951, 484] on div "[PERSON_NAME] DE LOS [PERSON_NAME]" at bounding box center [980, 494] width 245 height 26
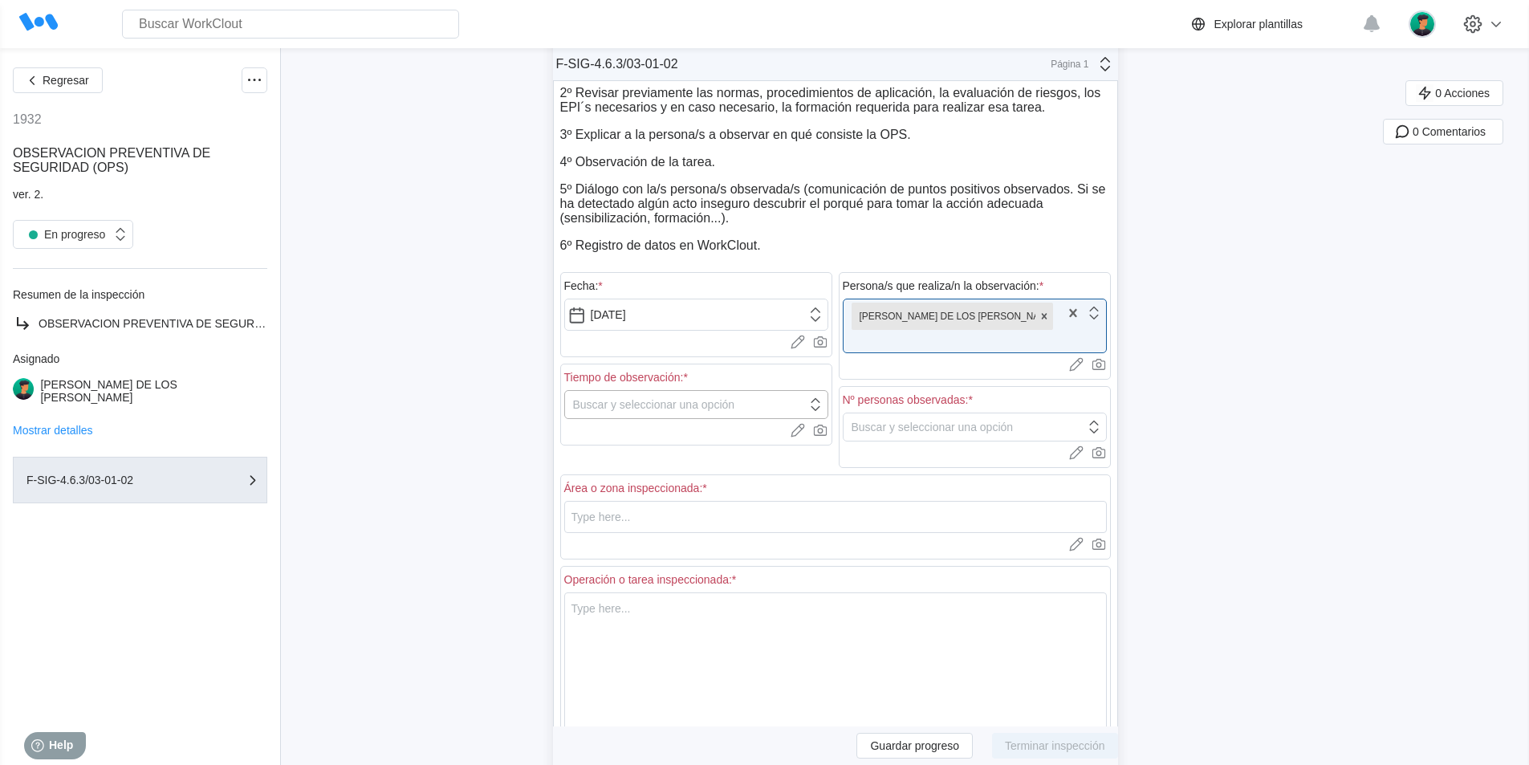
click at [822, 401] on icon at bounding box center [815, 405] width 18 height 18
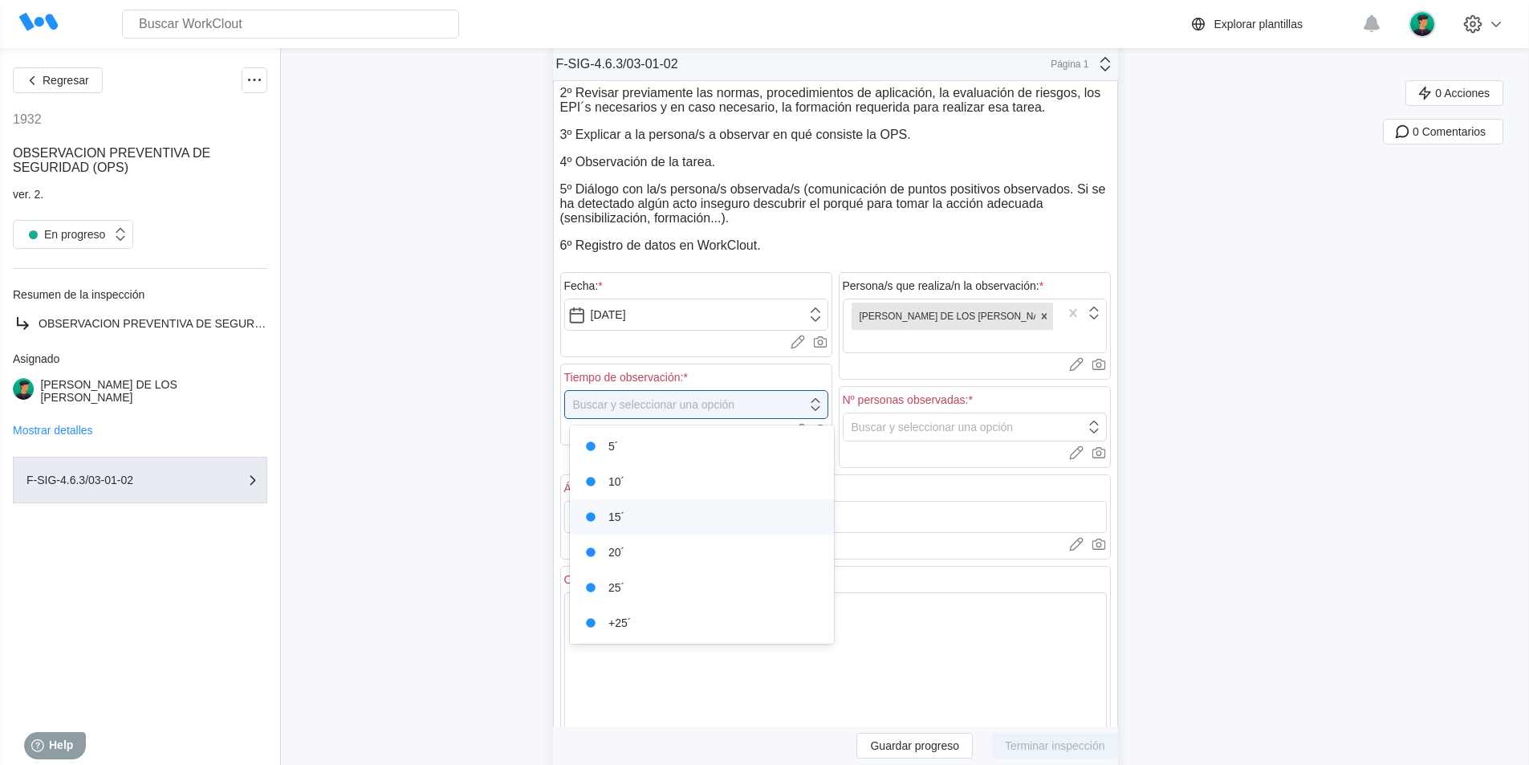
click at [608, 518] on div "15´" at bounding box center [701, 517] width 245 height 22
click at [1099, 418] on icon at bounding box center [1094, 427] width 18 height 18
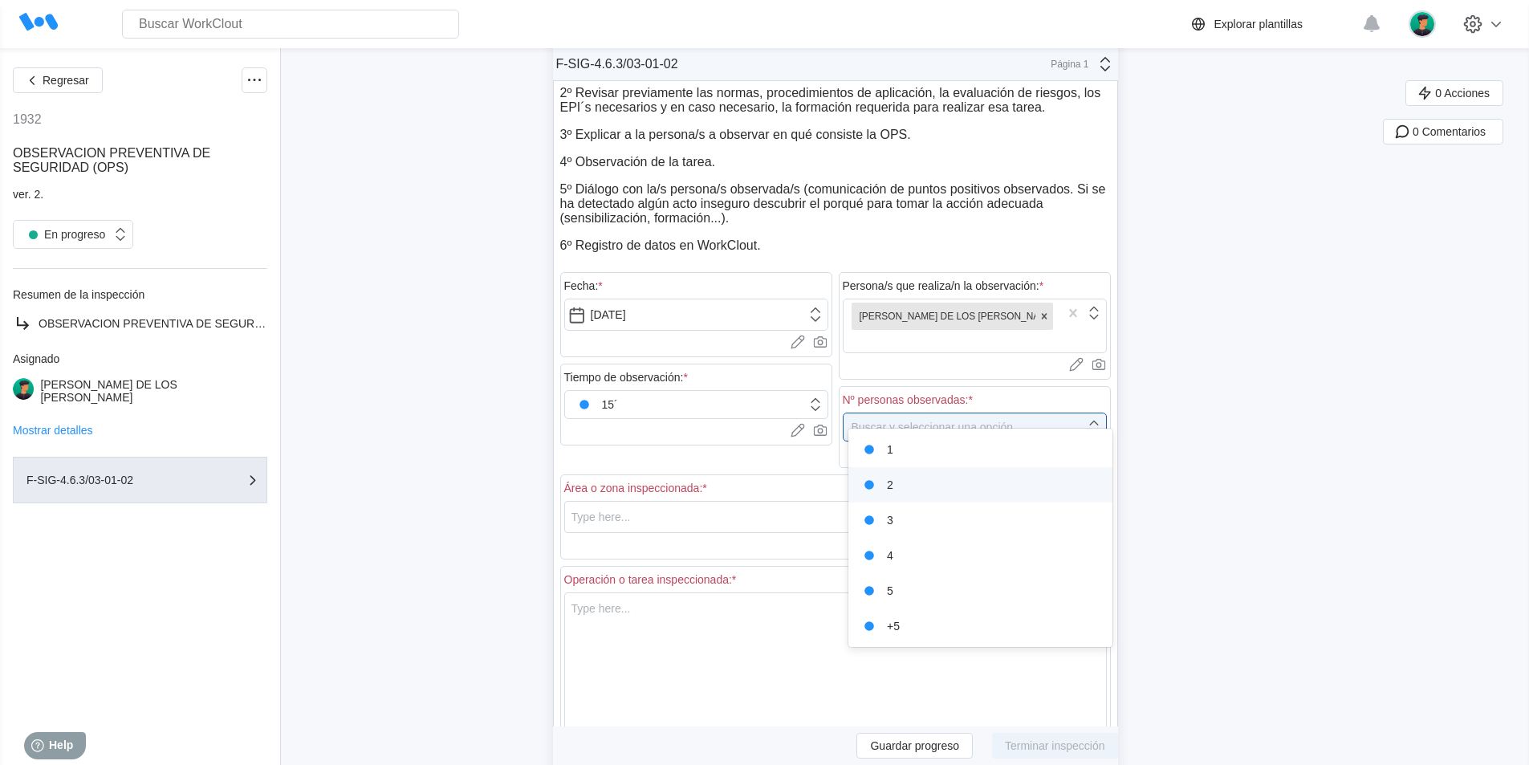
click at [899, 486] on div "2" at bounding box center [980, 484] width 245 height 22
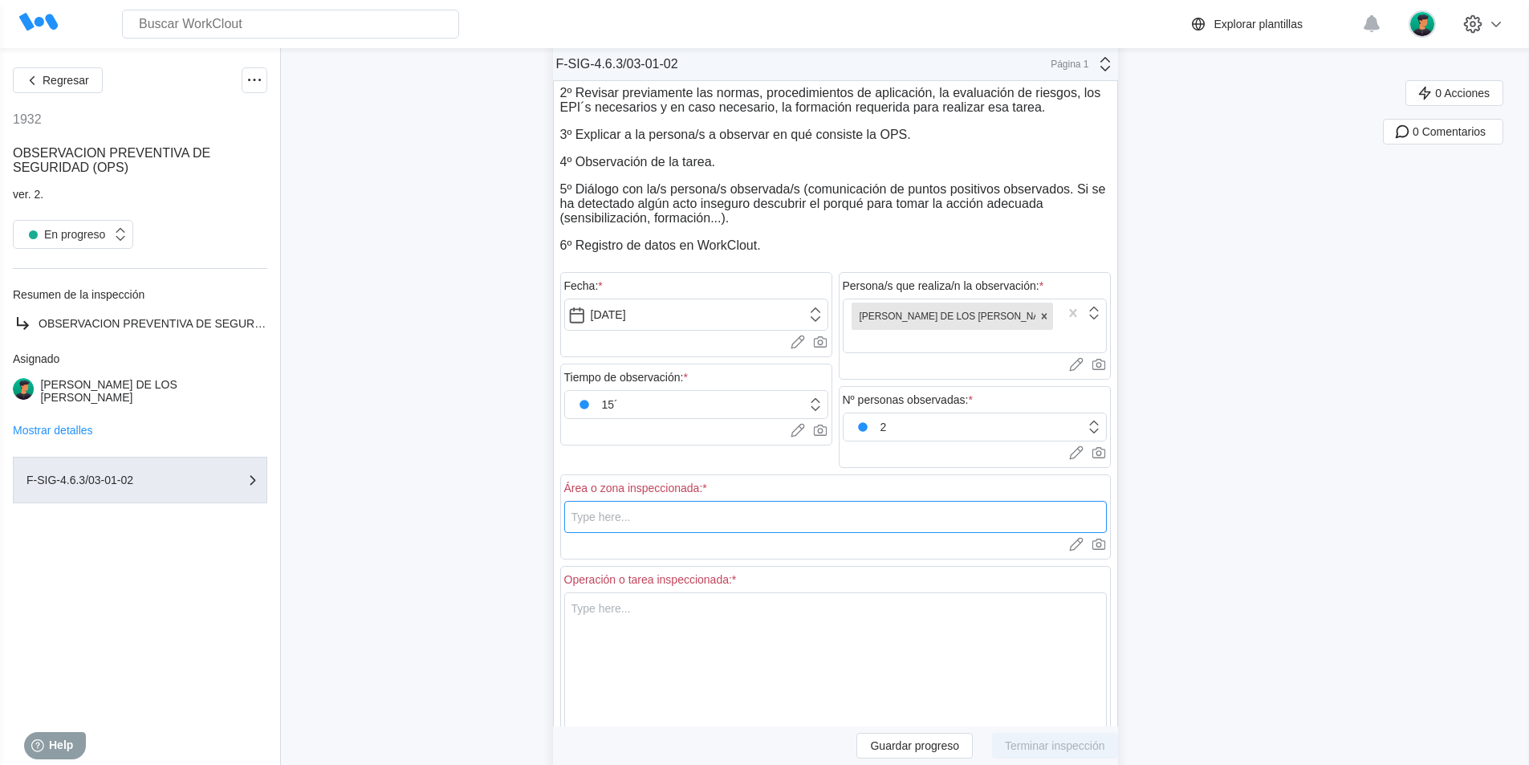
click at [680, 506] on input "text" at bounding box center [835, 517] width 542 height 32
type input "c"
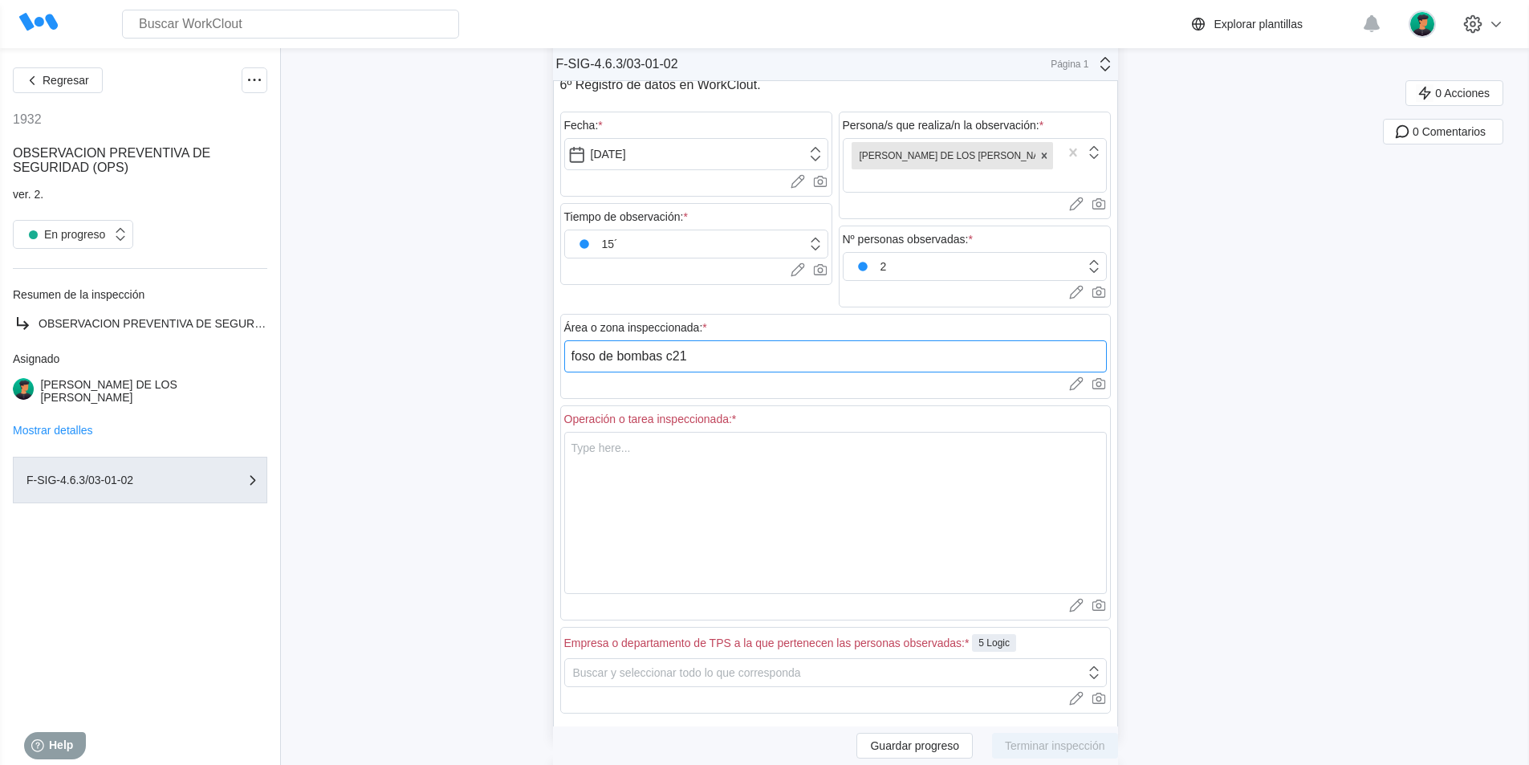
type input "foso de bombas c21"
click at [641, 433] on textarea at bounding box center [835, 513] width 542 height 162
type textarea "l"
type textarea "x"
type textarea "li"
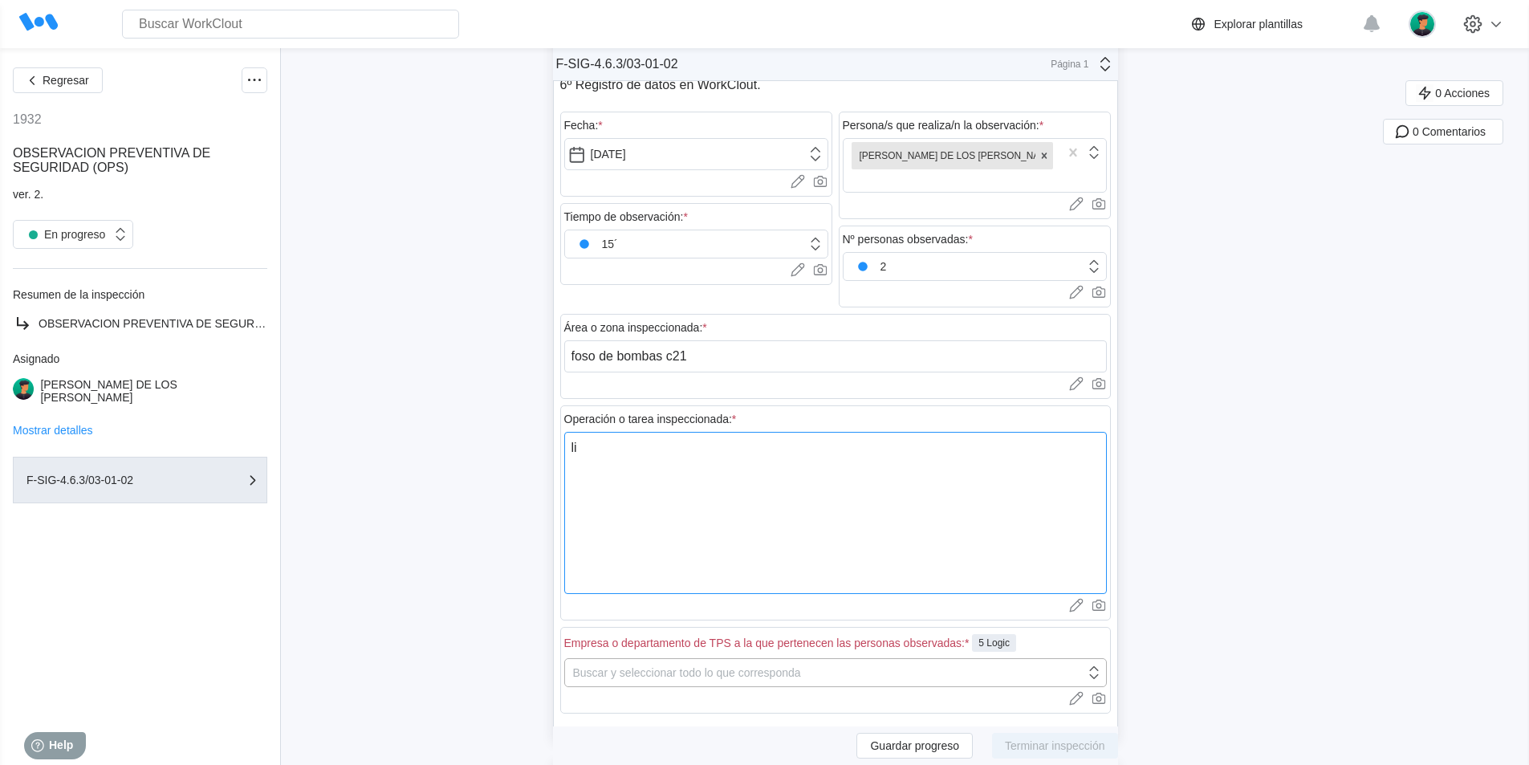
type textarea "x"
type textarea "lim"
type textarea "x"
type textarea "limp"
type textarea "x"
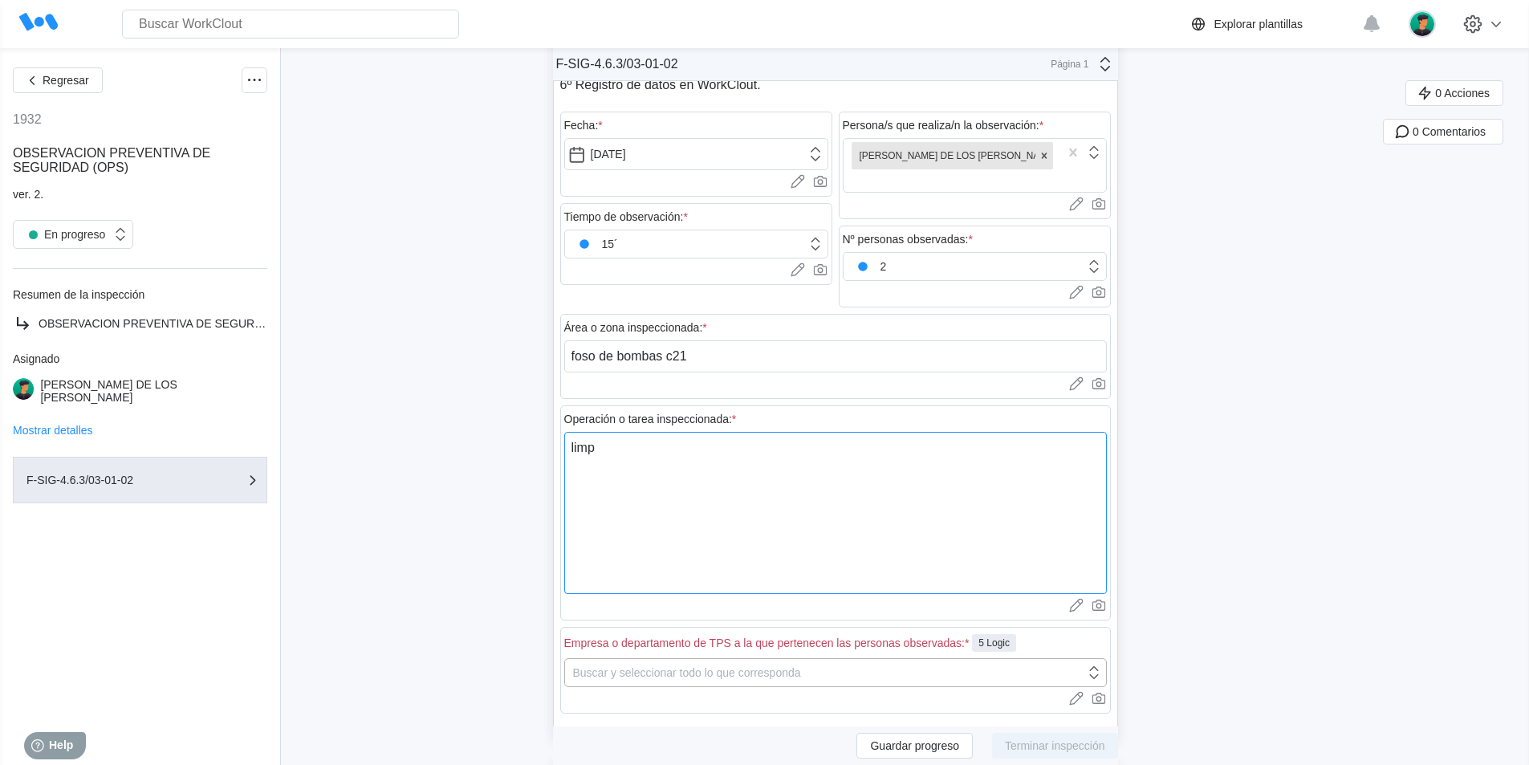
type textarea "limpi"
type textarea "x"
type textarea "limpie"
type textarea "x"
type textarea "limpiez"
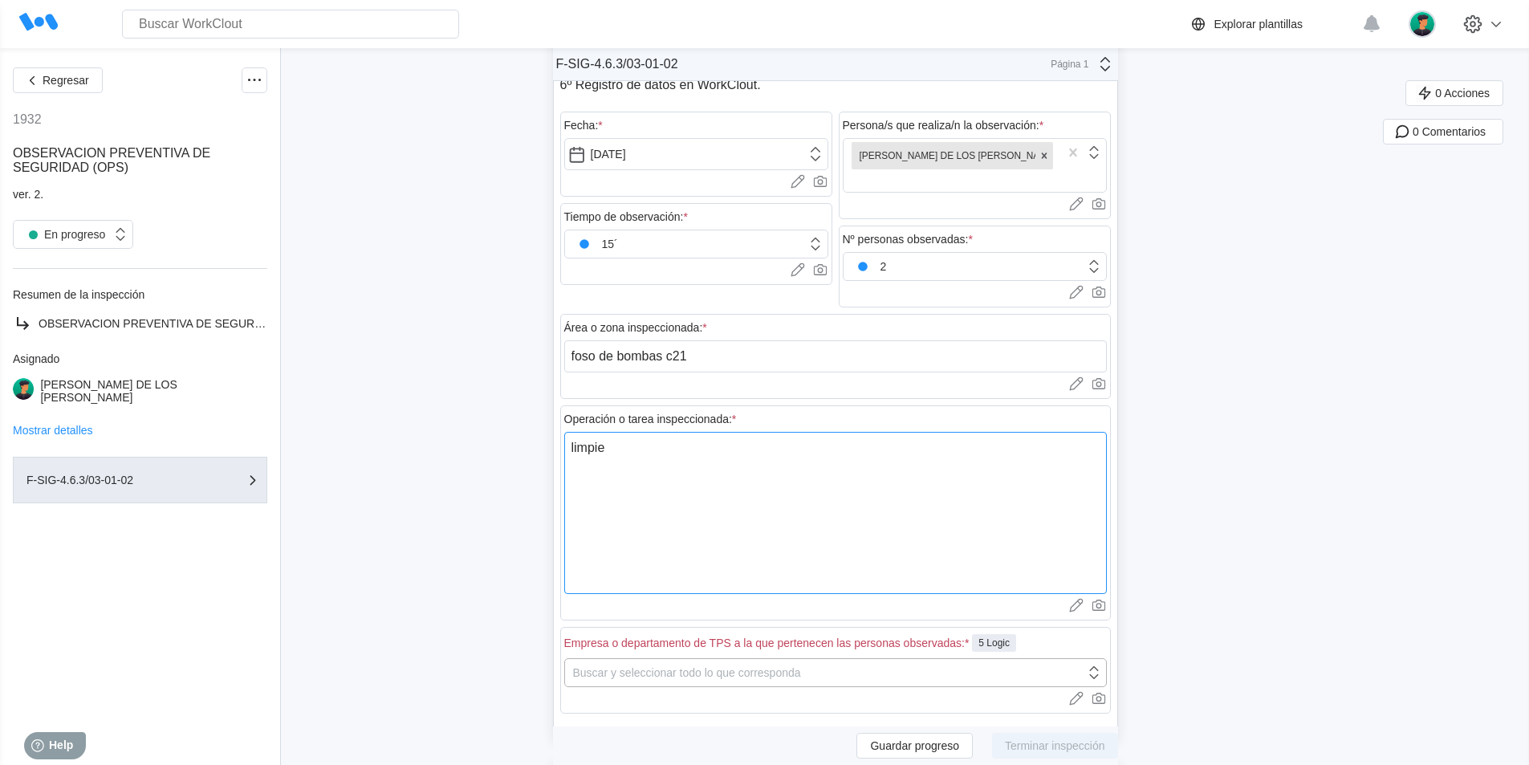
type textarea "x"
type textarea "limpieza"
type textarea "x"
type textarea "limpieza"
type textarea "x"
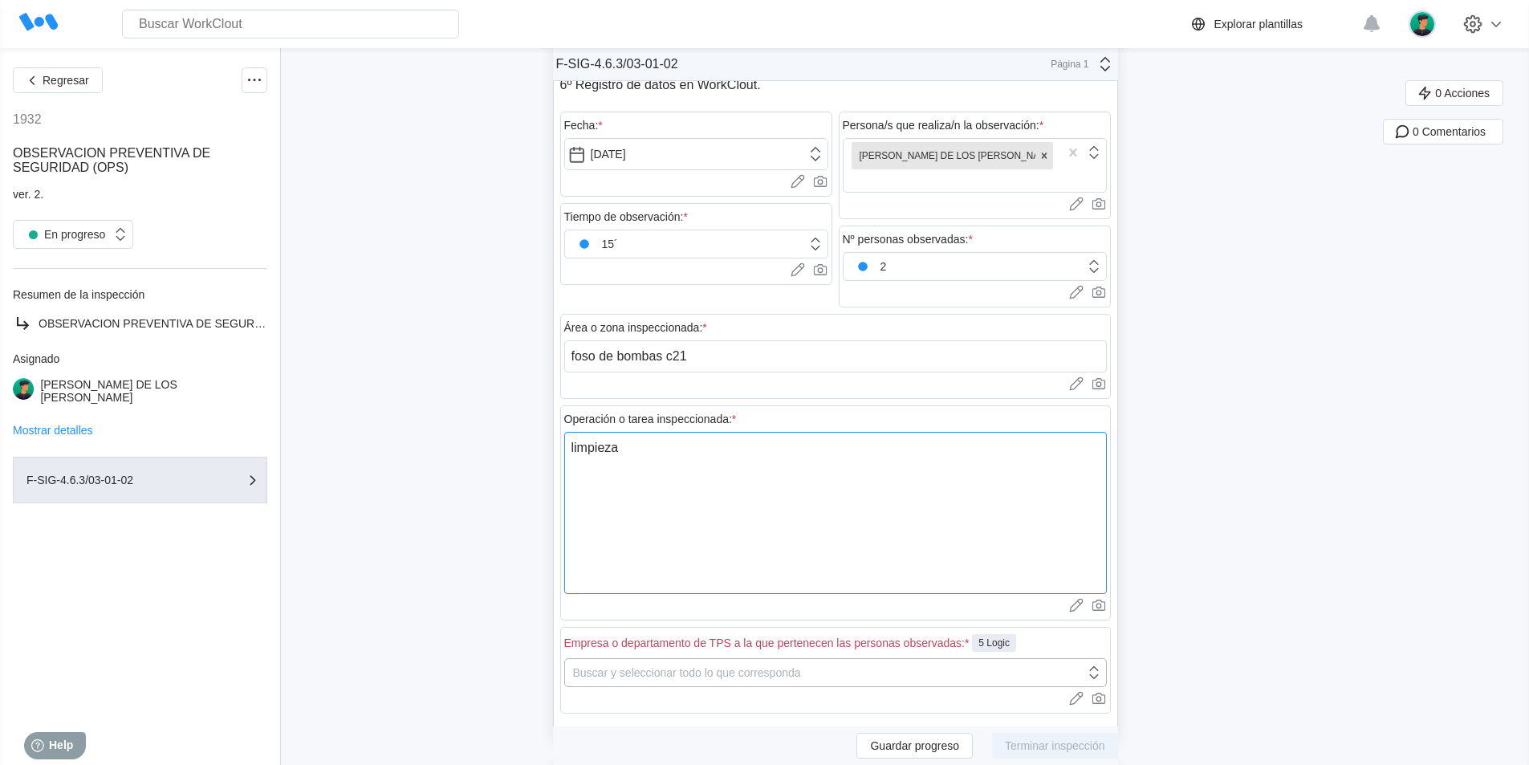
type textarea "limpieza d"
type textarea "x"
type textarea "limpieza de"
type textarea "x"
type textarea "limpieza del"
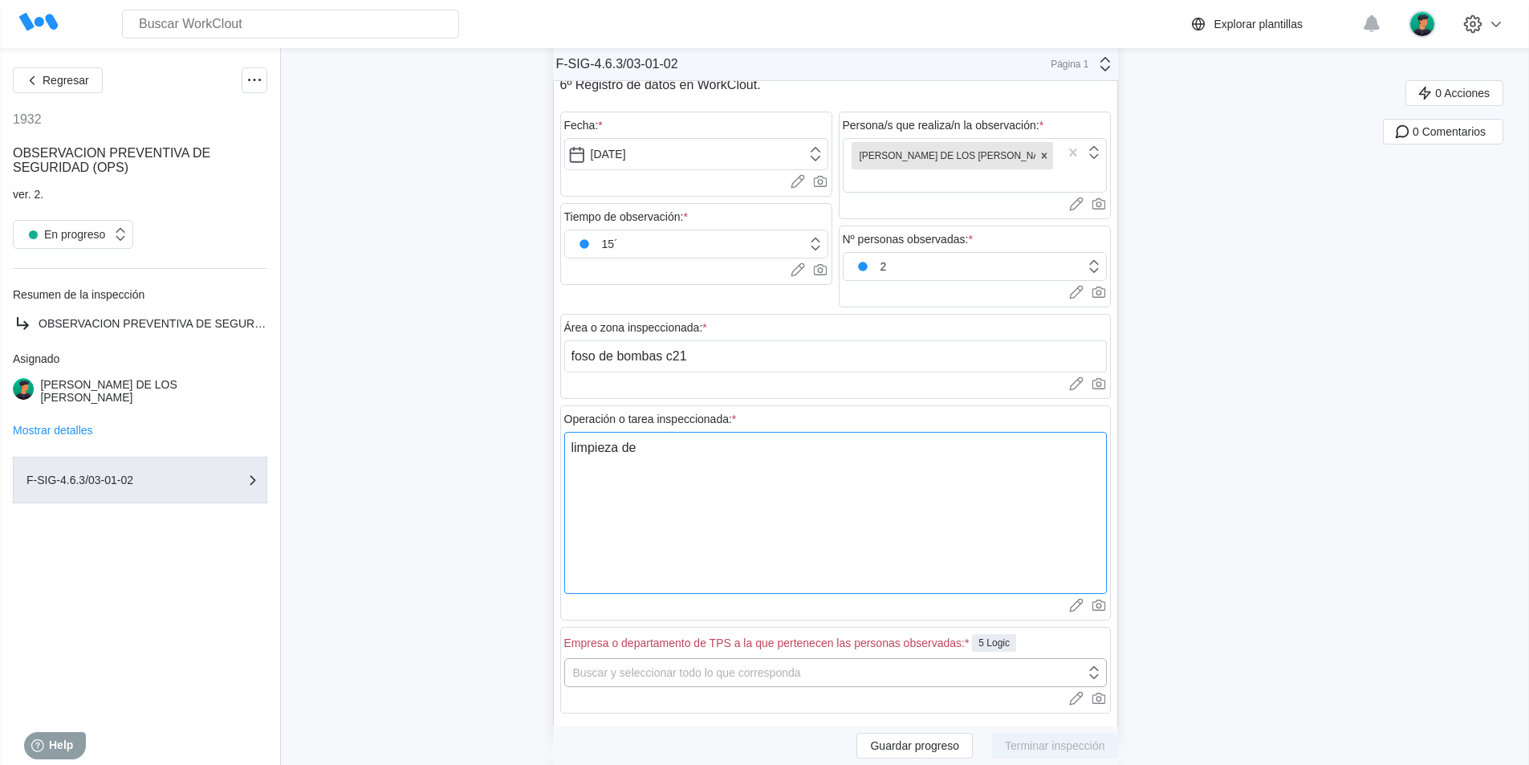
type textarea "x"
type textarea "limpieza del"
type textarea "x"
type textarea "limpieza del f"
type textarea "x"
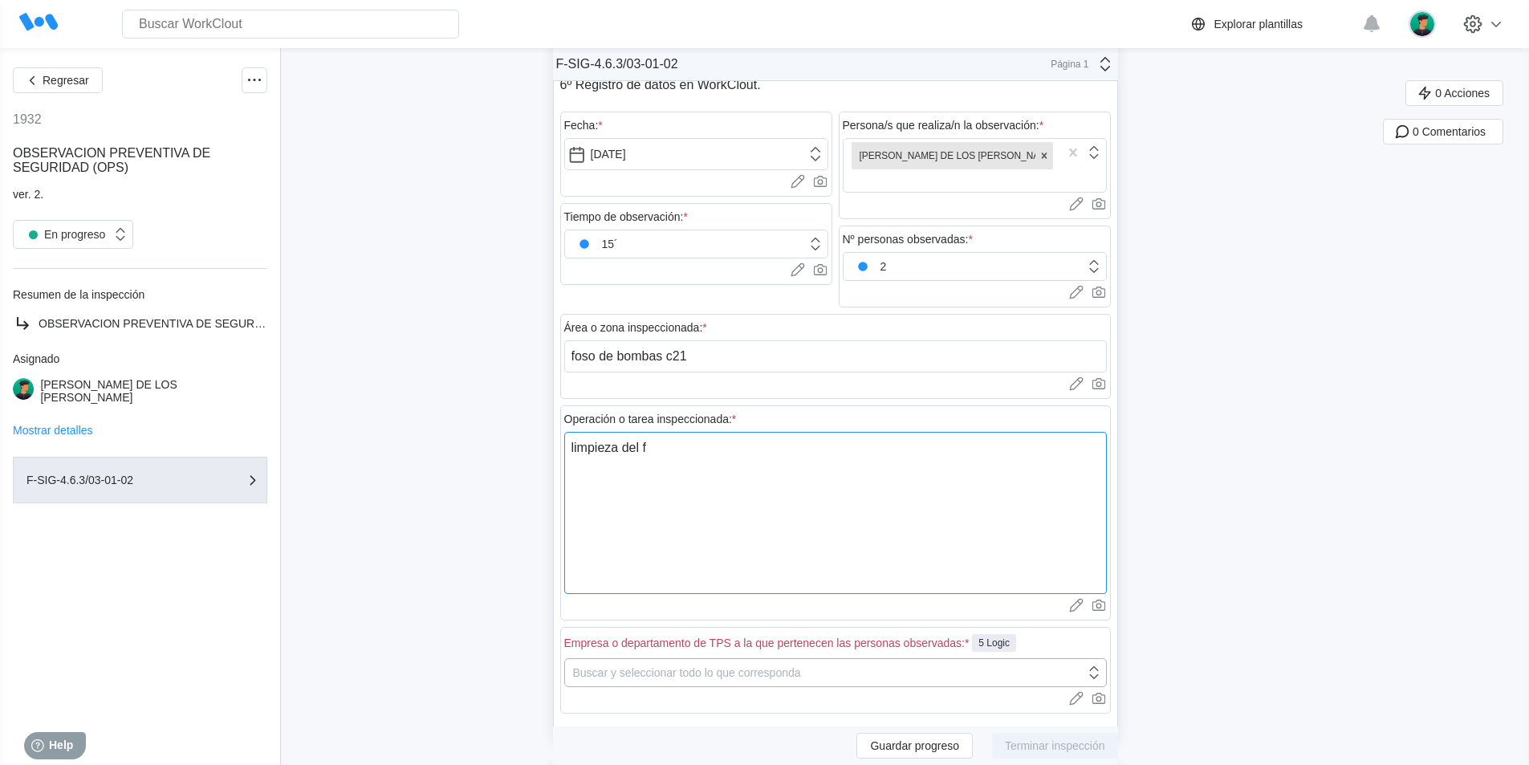
type textarea "limpieza del fo"
type textarea "x"
type textarea "limpieza del fos"
type textarea "x"
type textarea "limpieza del foso"
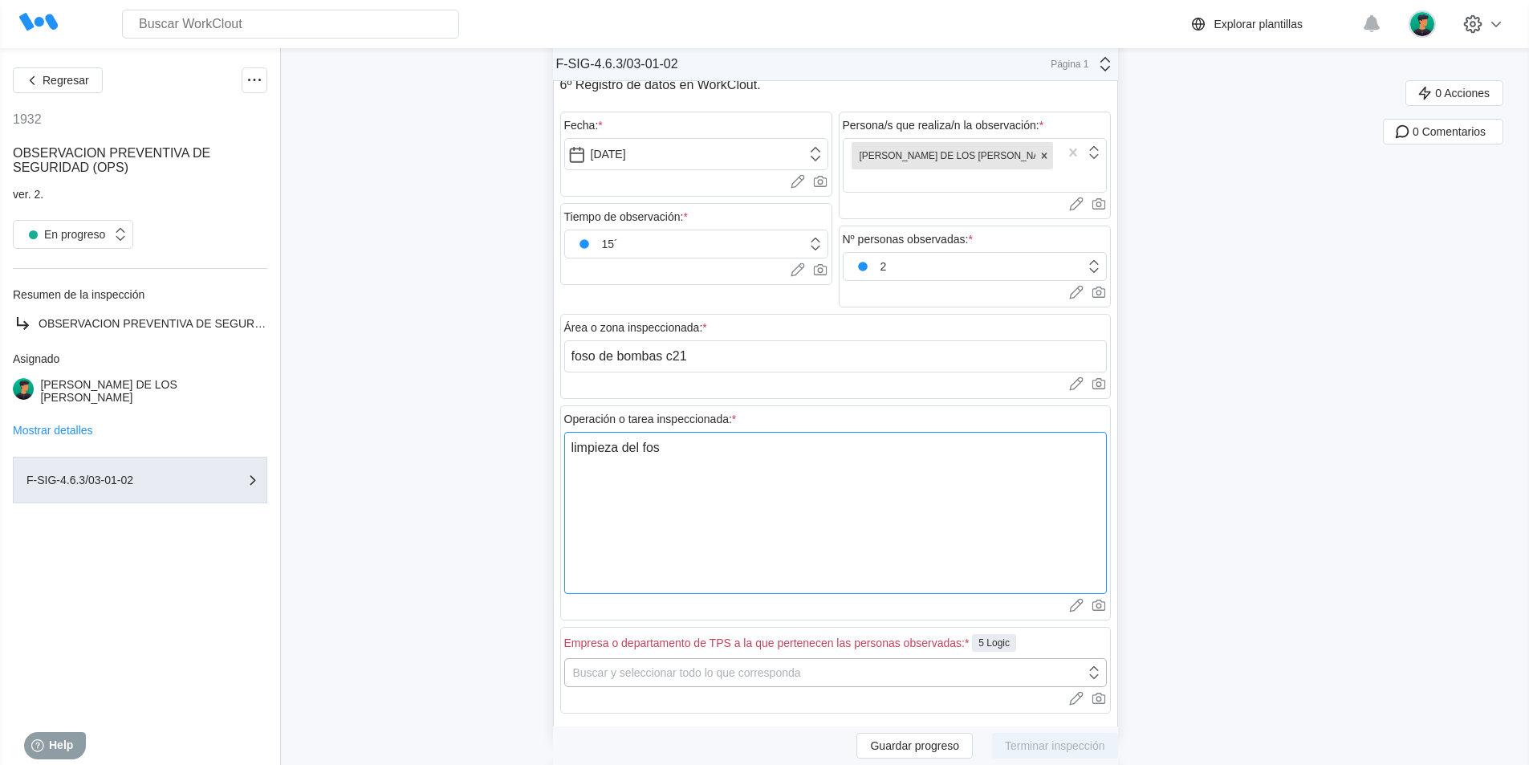
type textarea "x"
type textarea "limpieza del foso"
type textarea "x"
type textarea "limpieza del foso d"
type textarea "x"
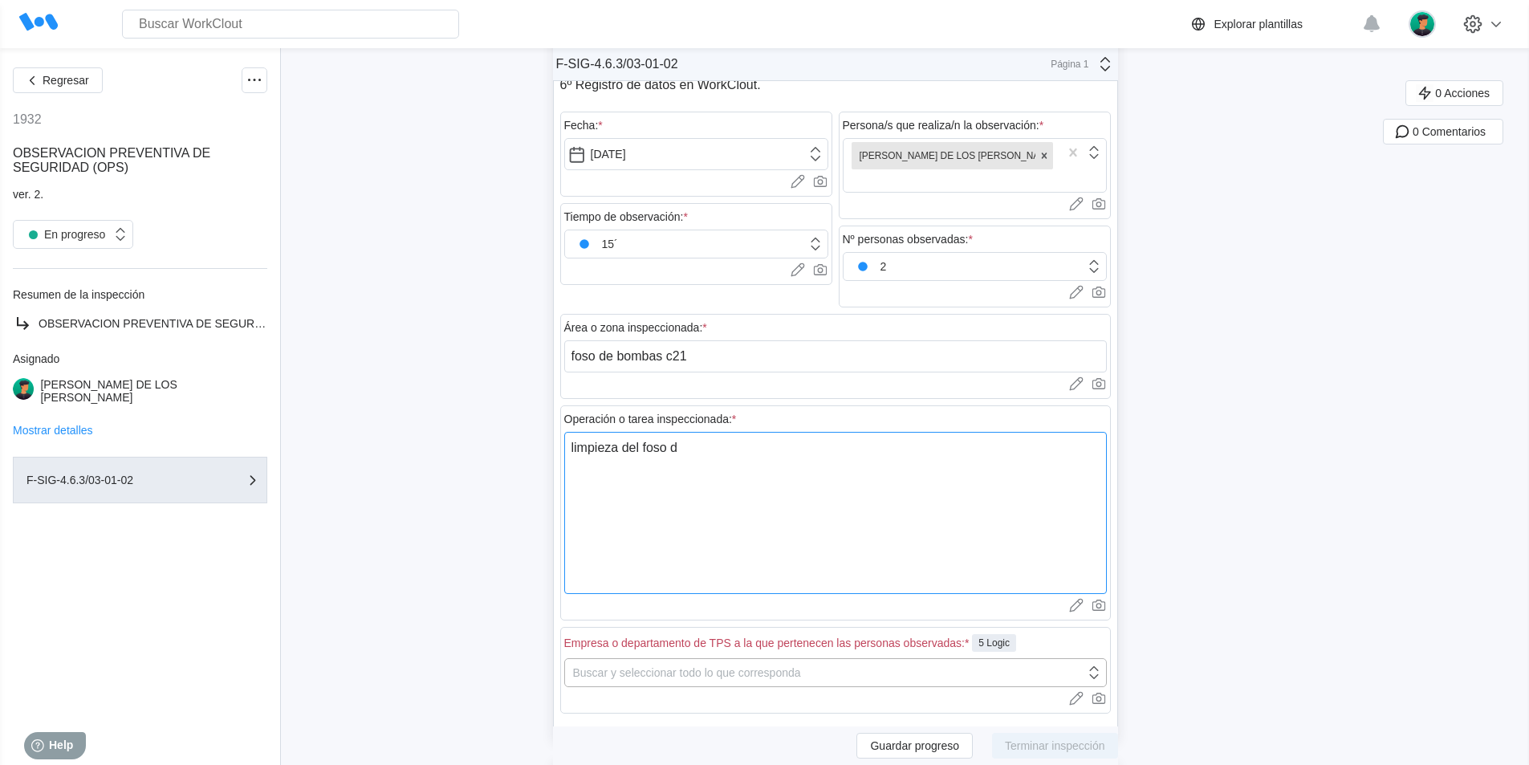
type textarea "limpieza del foso de"
type textarea "x"
type textarea "limpieza del foso de"
type textarea "x"
type textarea "limpieza del foso de s"
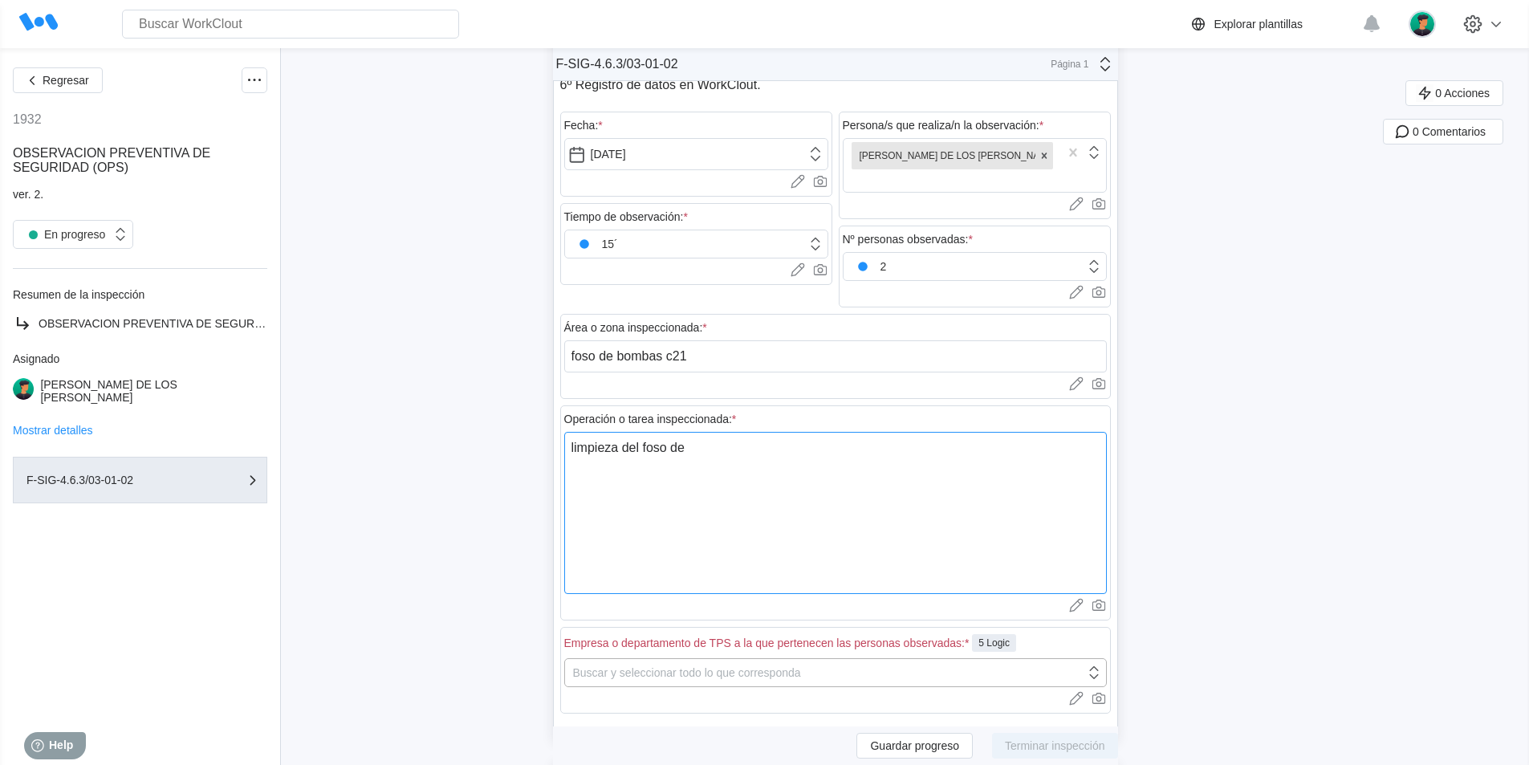
type textarea "x"
type textarea "limpieza del foso de sa"
type textarea "x"
type textarea "limpieza del foso de [PERSON_NAME]"
type textarea "x"
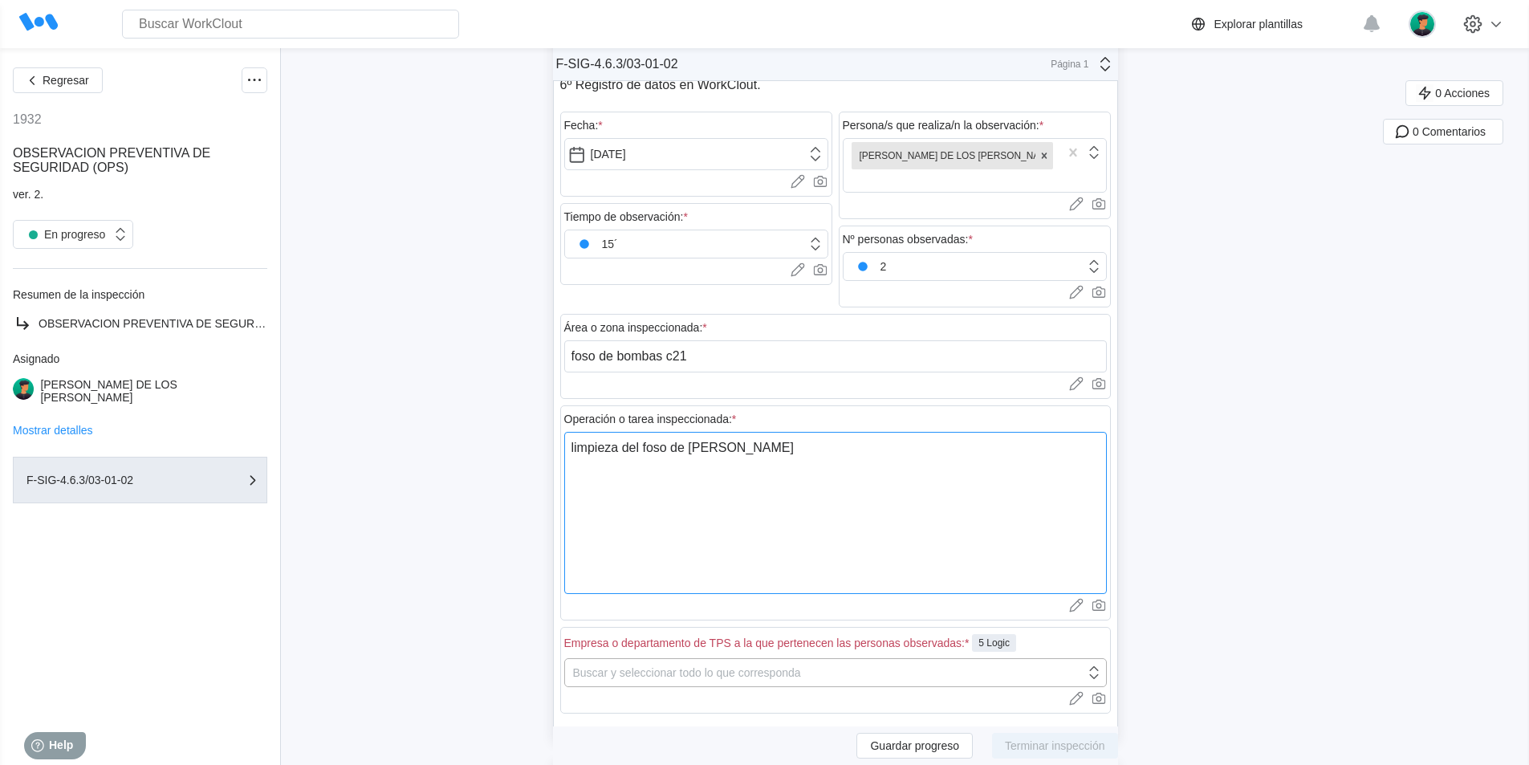
type textarea "limpieza del foso de sala"
type textarea "x"
type textarea "limpieza del foso de sala"
type textarea "x"
type textarea "limpieza del foso de sala d"
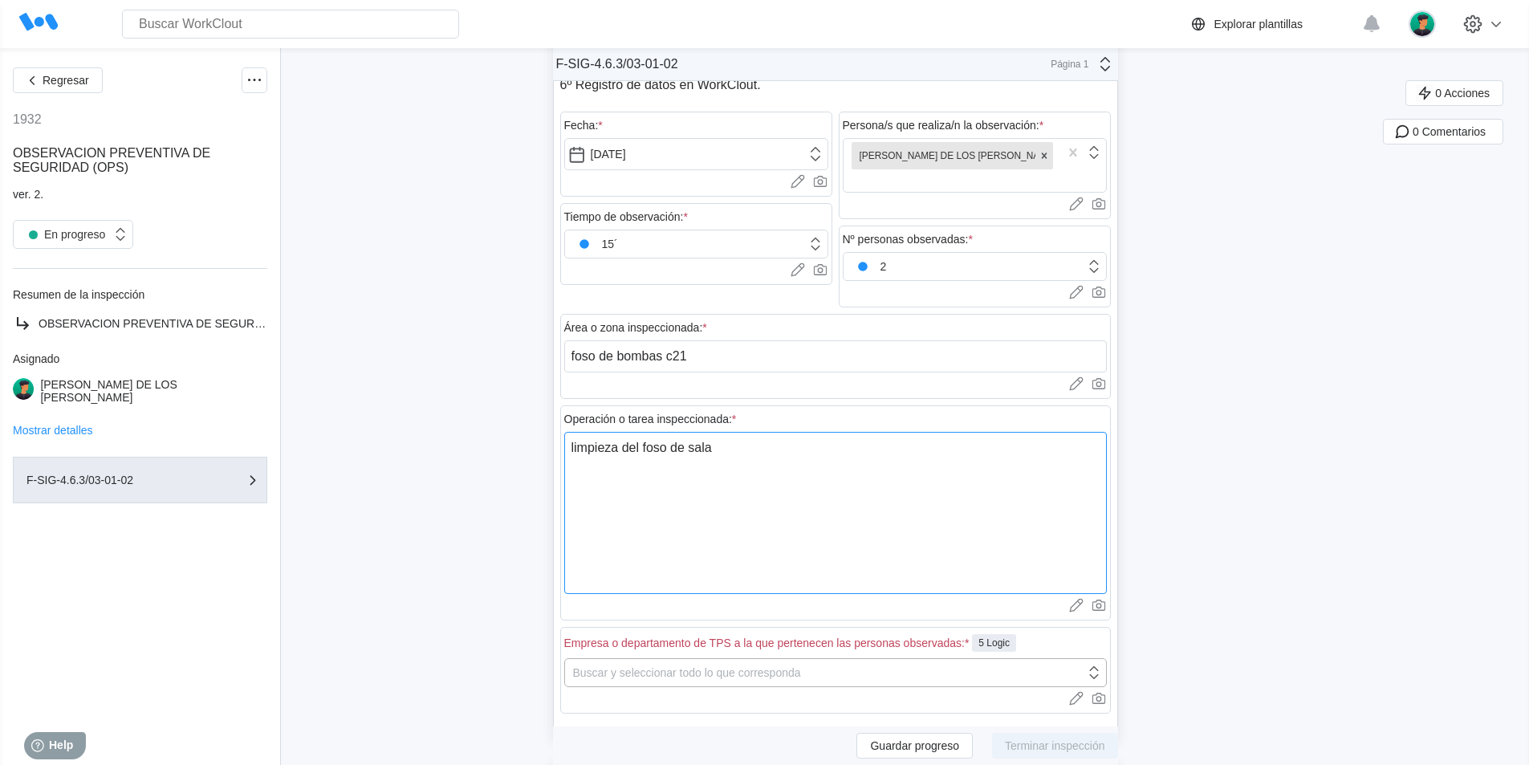
type textarea "x"
type textarea "limpieza del foso de sala de"
type textarea "x"
type textarea "limpieza del foso de sala de"
type textarea "x"
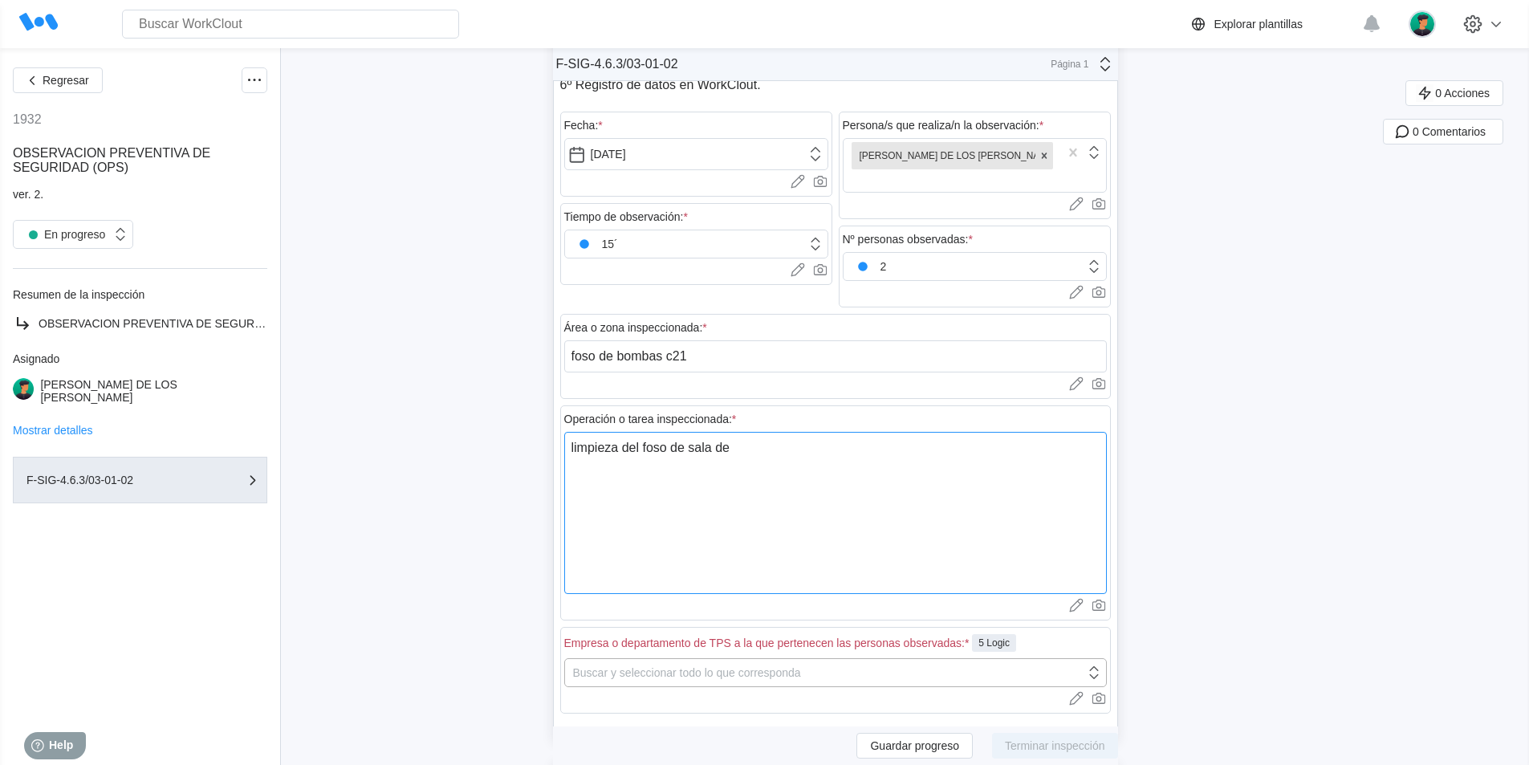
type textarea "limpieza del foso de sala de b"
type textarea "x"
type textarea "limpieza del foso de sala de bo"
type textarea "x"
type textarea "limpieza del foso de sala de bom"
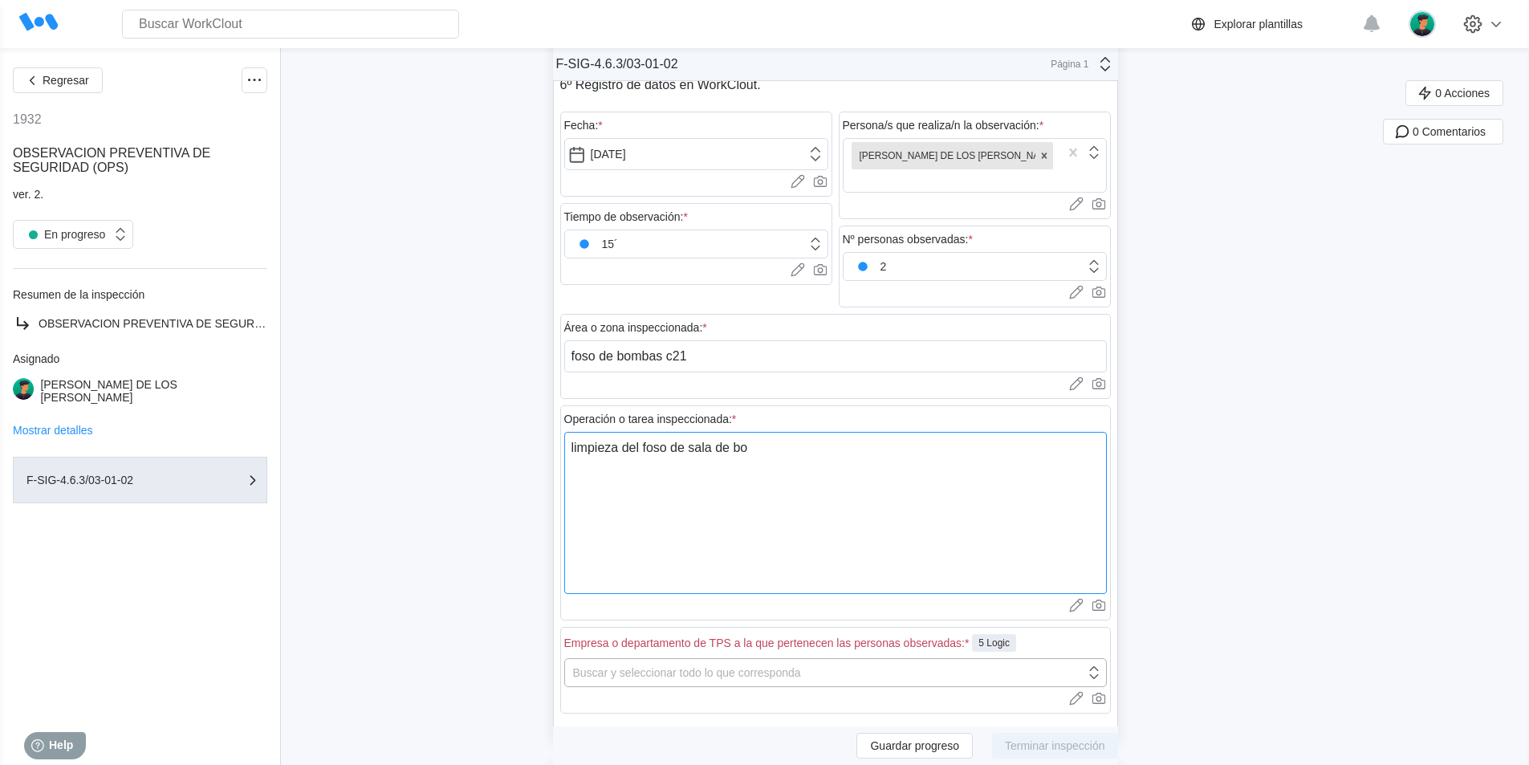
type textarea "x"
type textarea "limpieza del foso de sala de bomb"
type textarea "x"
type textarea "limpieza del foso de sala de bomba"
type textarea "x"
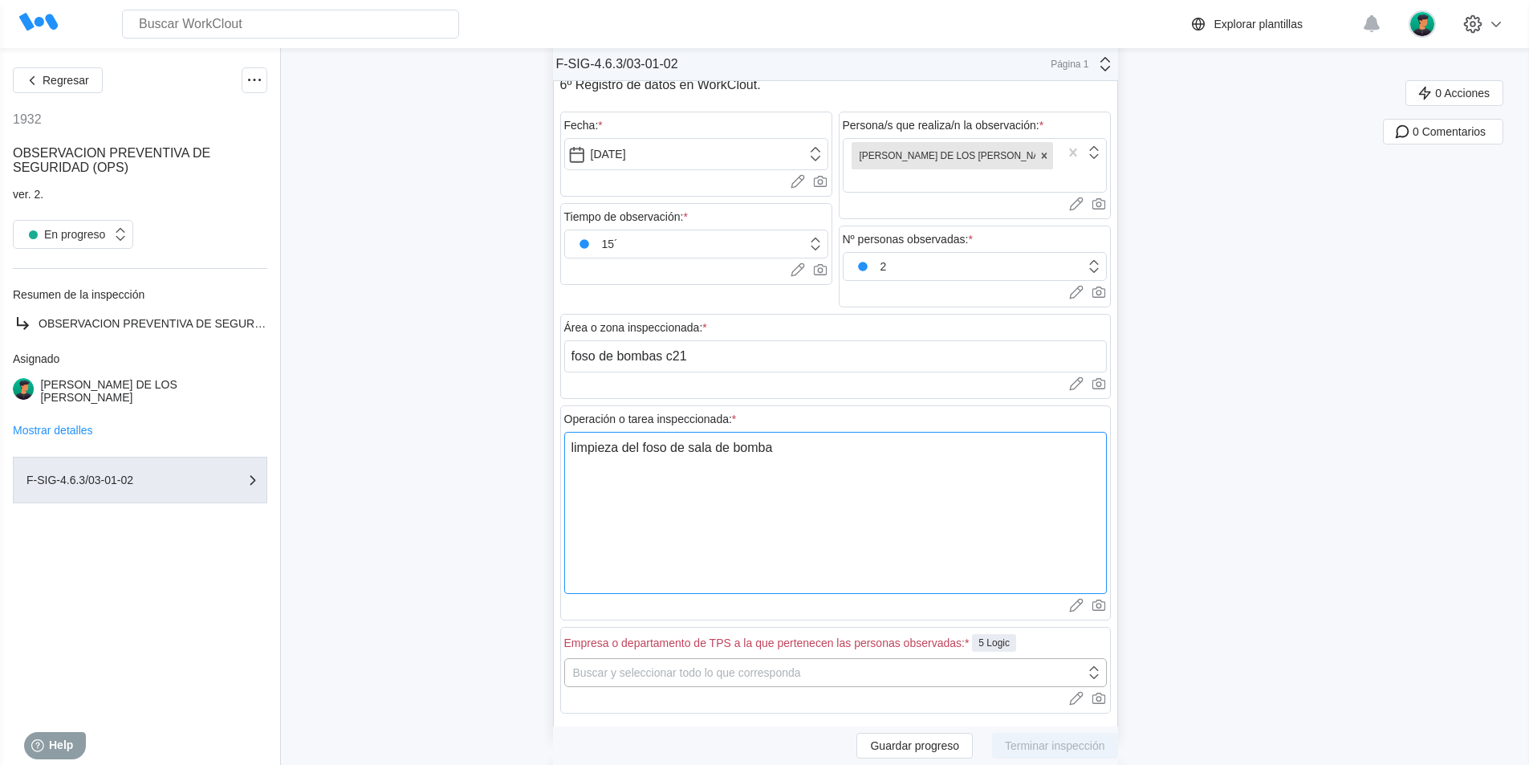
type textarea "limpieza del foso de sala de bombas"
type textarea "x"
type textarea "limpieza del foso de sala de bombas"
type textarea "x"
type textarea "limpieza del foso de sala de bombas d"
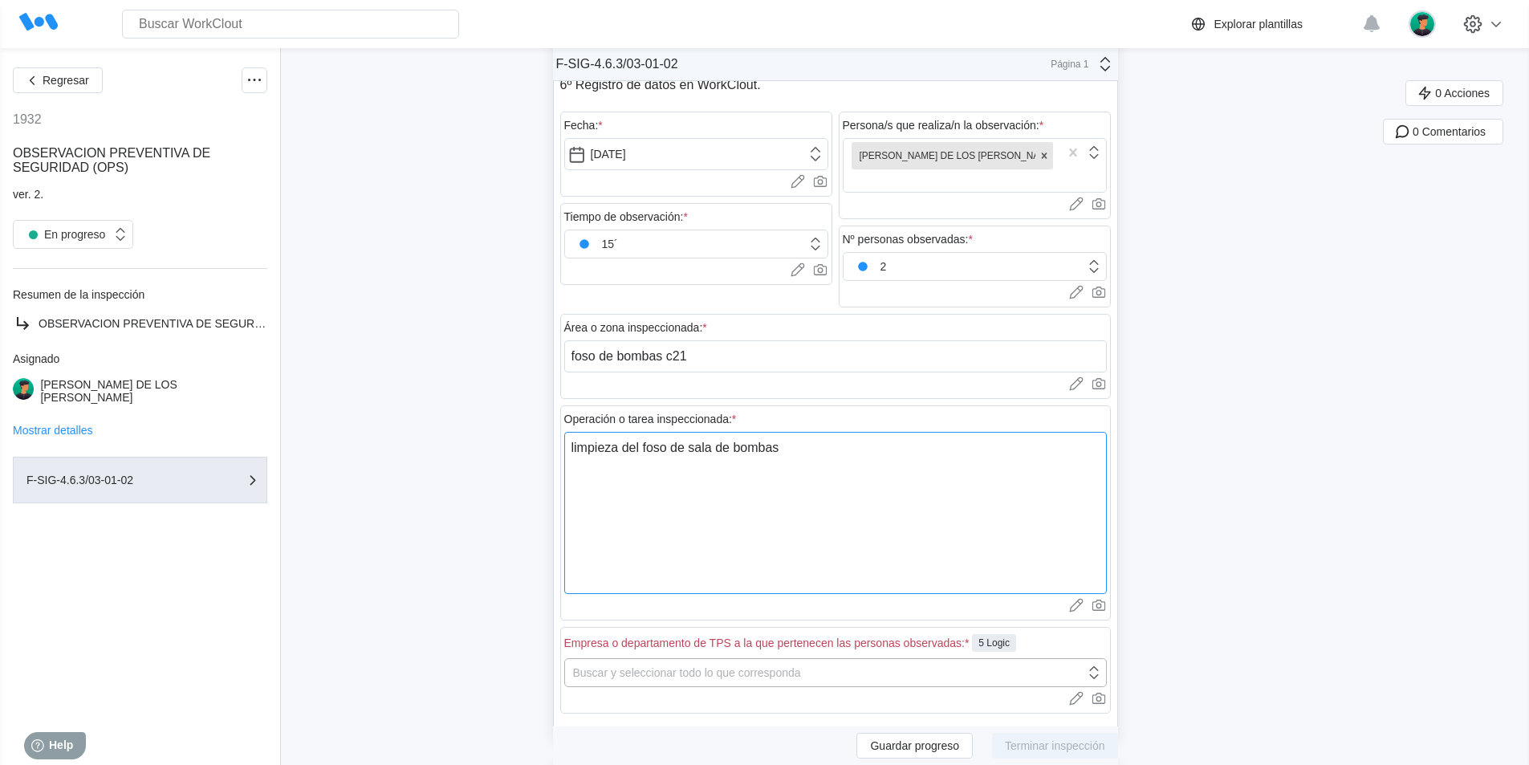
type textarea "x"
type textarea "limpieza del foso de sala de bombas de"
type textarea "x"
type textarea "limpieza del foso de sala de bombas de"
type textarea "x"
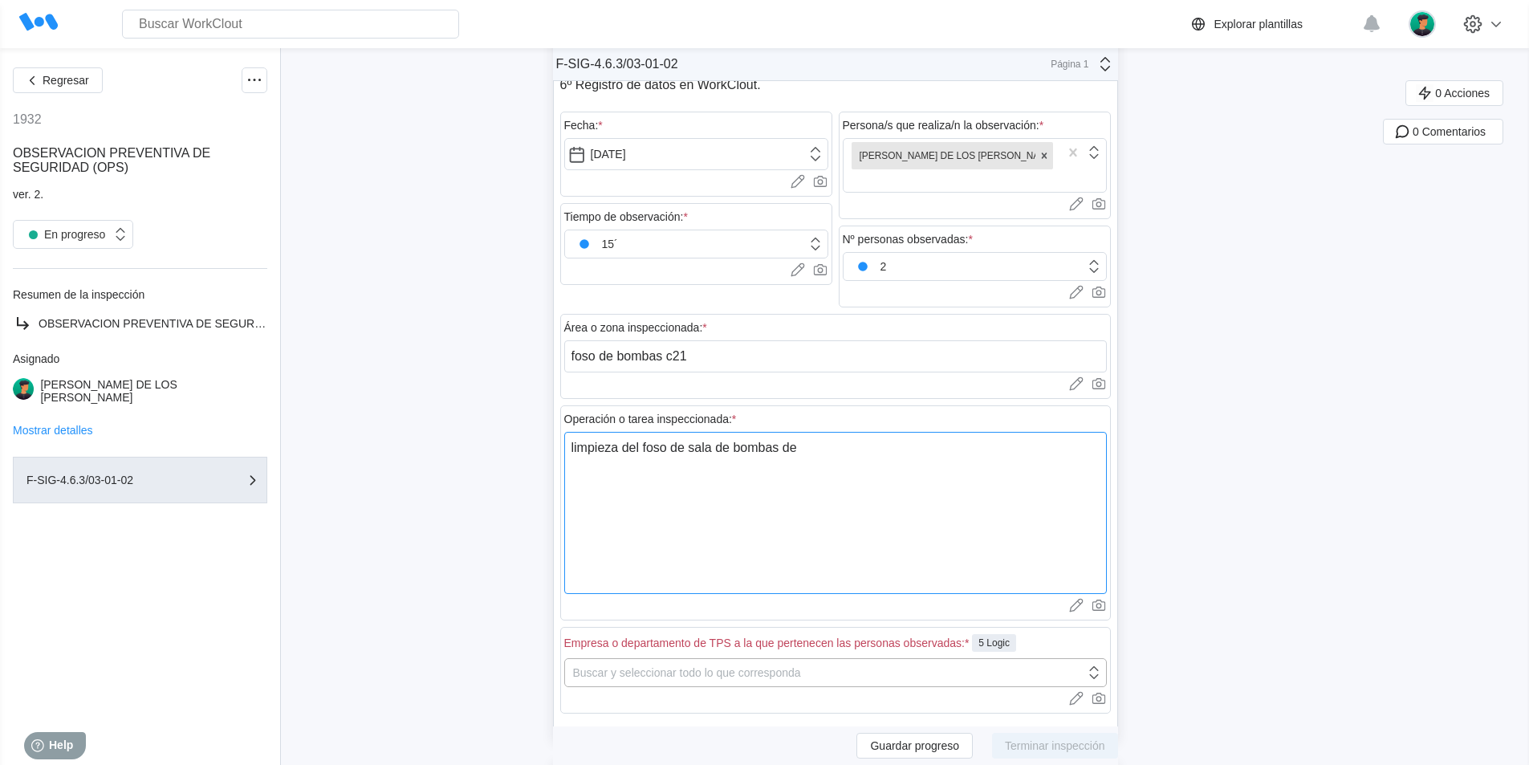
type textarea "limpieza del foso de sala de bombas de c"
type textarea "x"
type textarea "limpieza del foso de sala de bombas de c2"
type textarea "x"
type textarea "limpieza del foso de sala de bombas de c21"
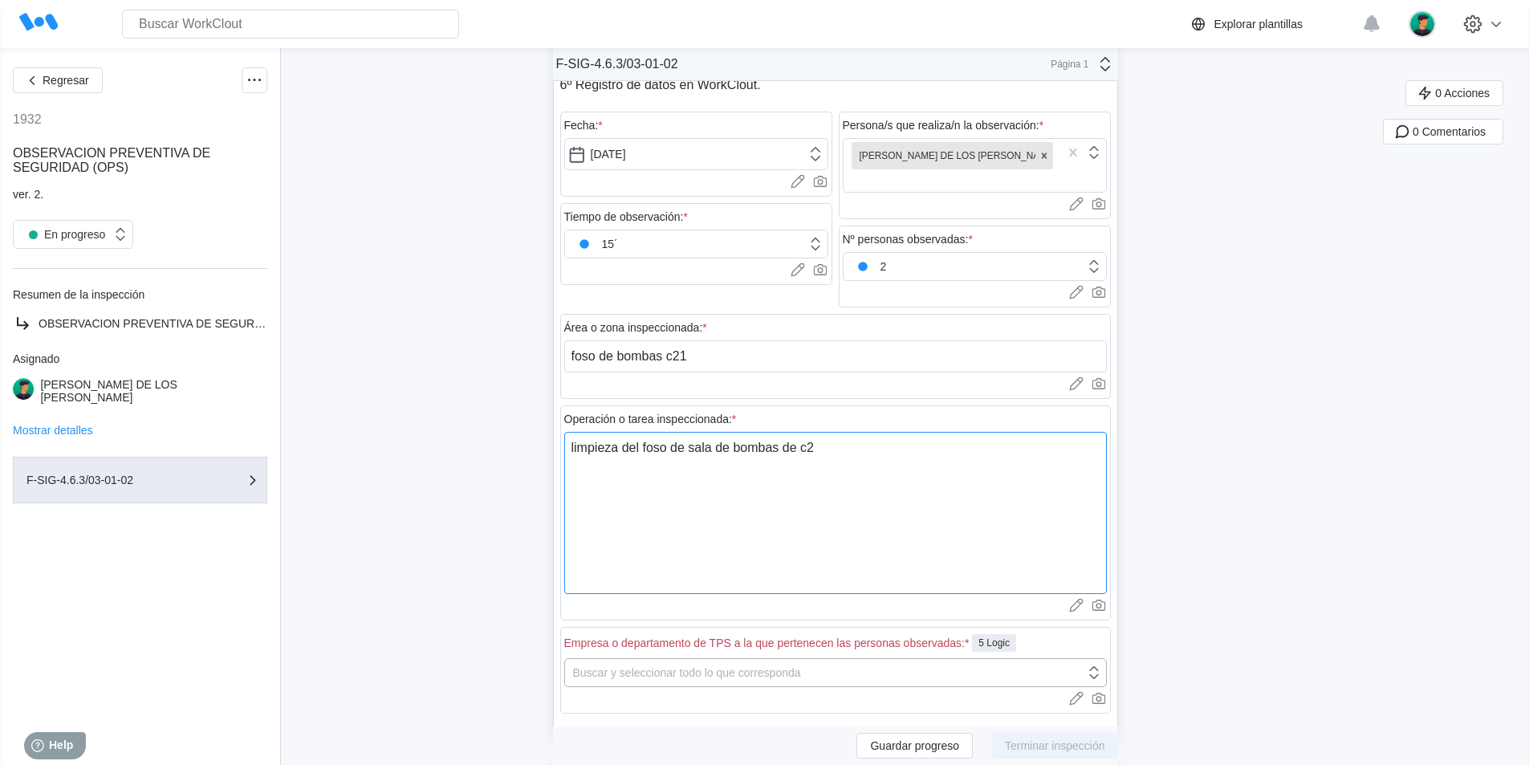
type textarea "x"
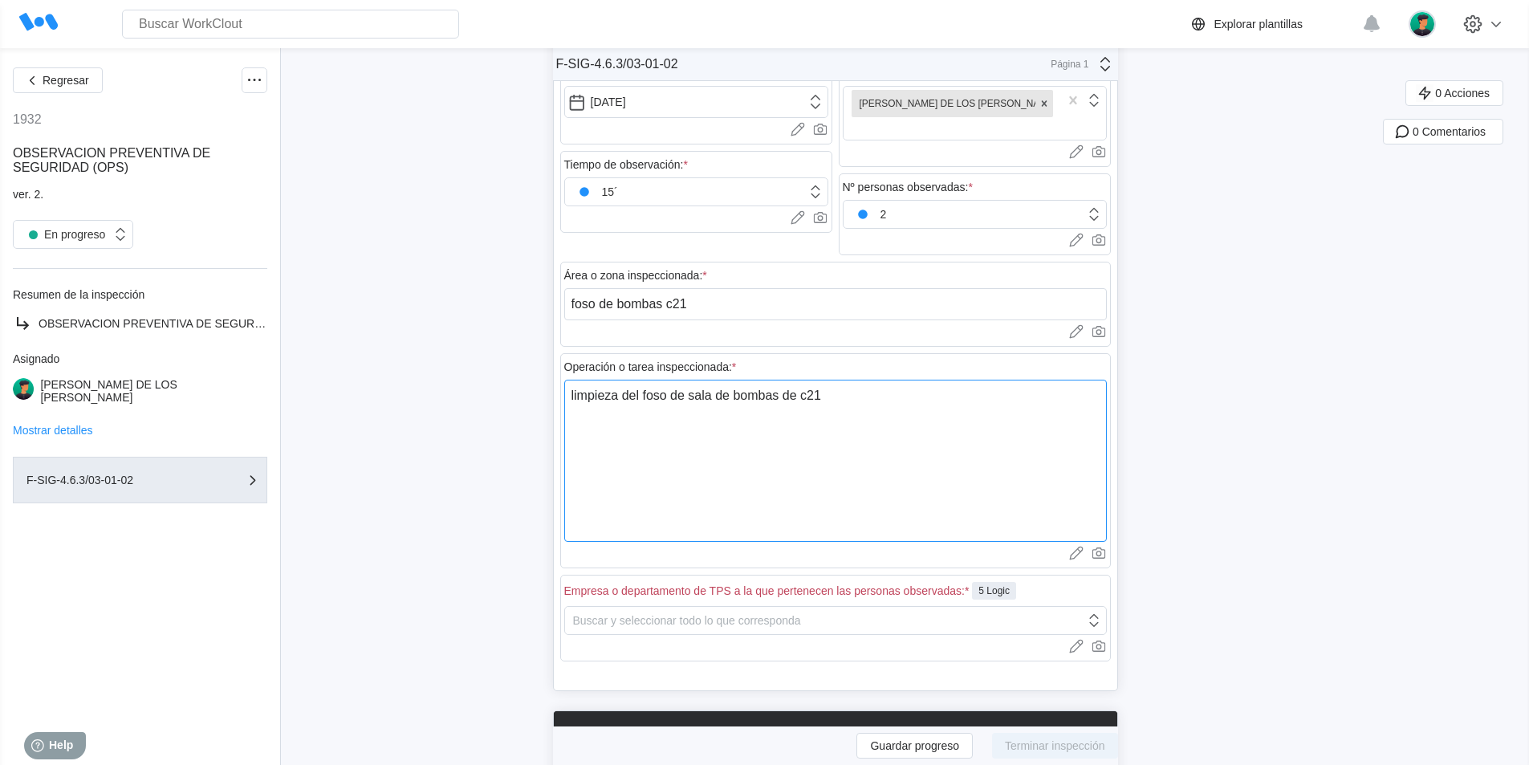
scroll to position [401, 0]
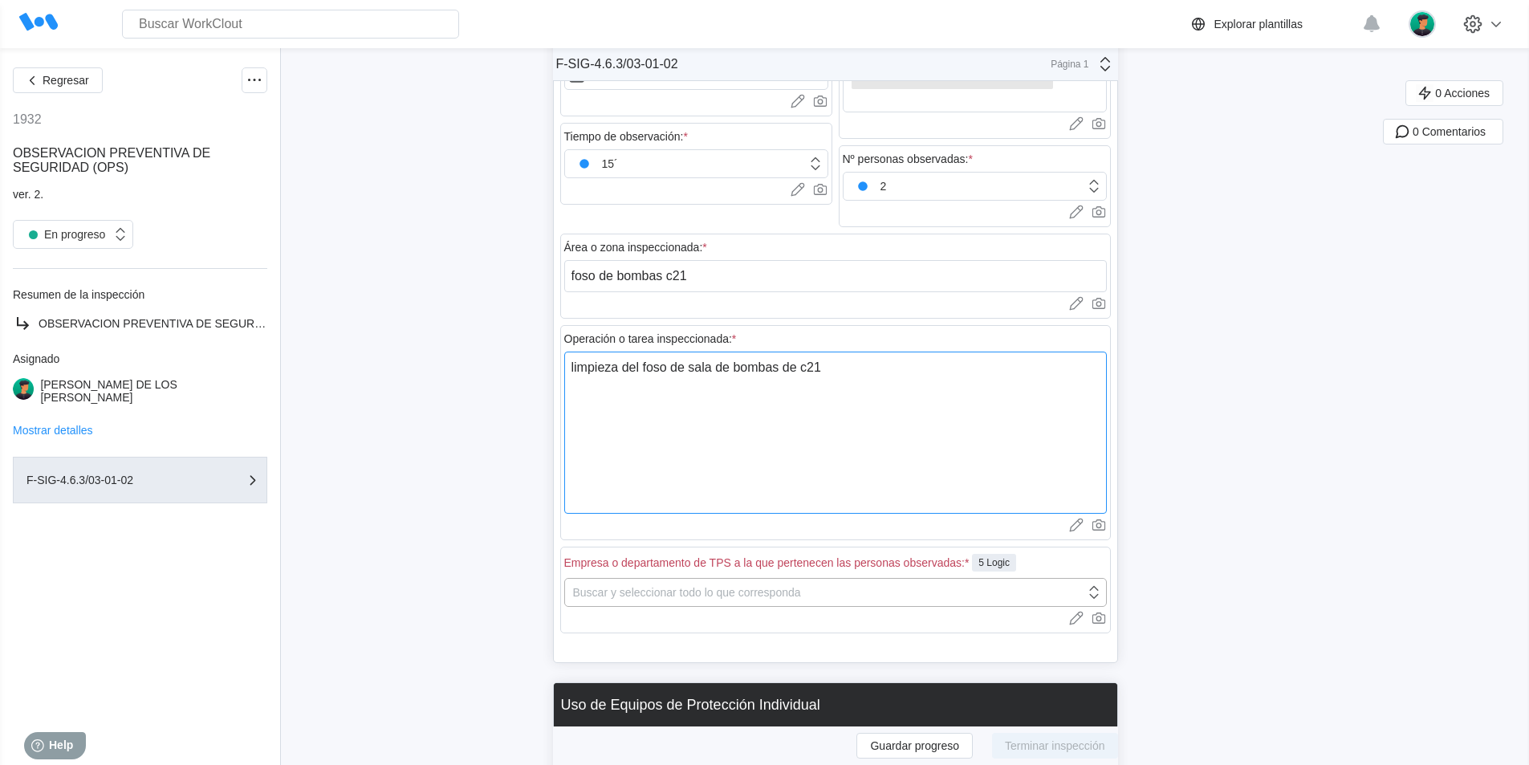
type textarea "limpieza del foso de sala de bombas de c21"
click at [1103, 583] on icon at bounding box center [1094, 592] width 18 height 18
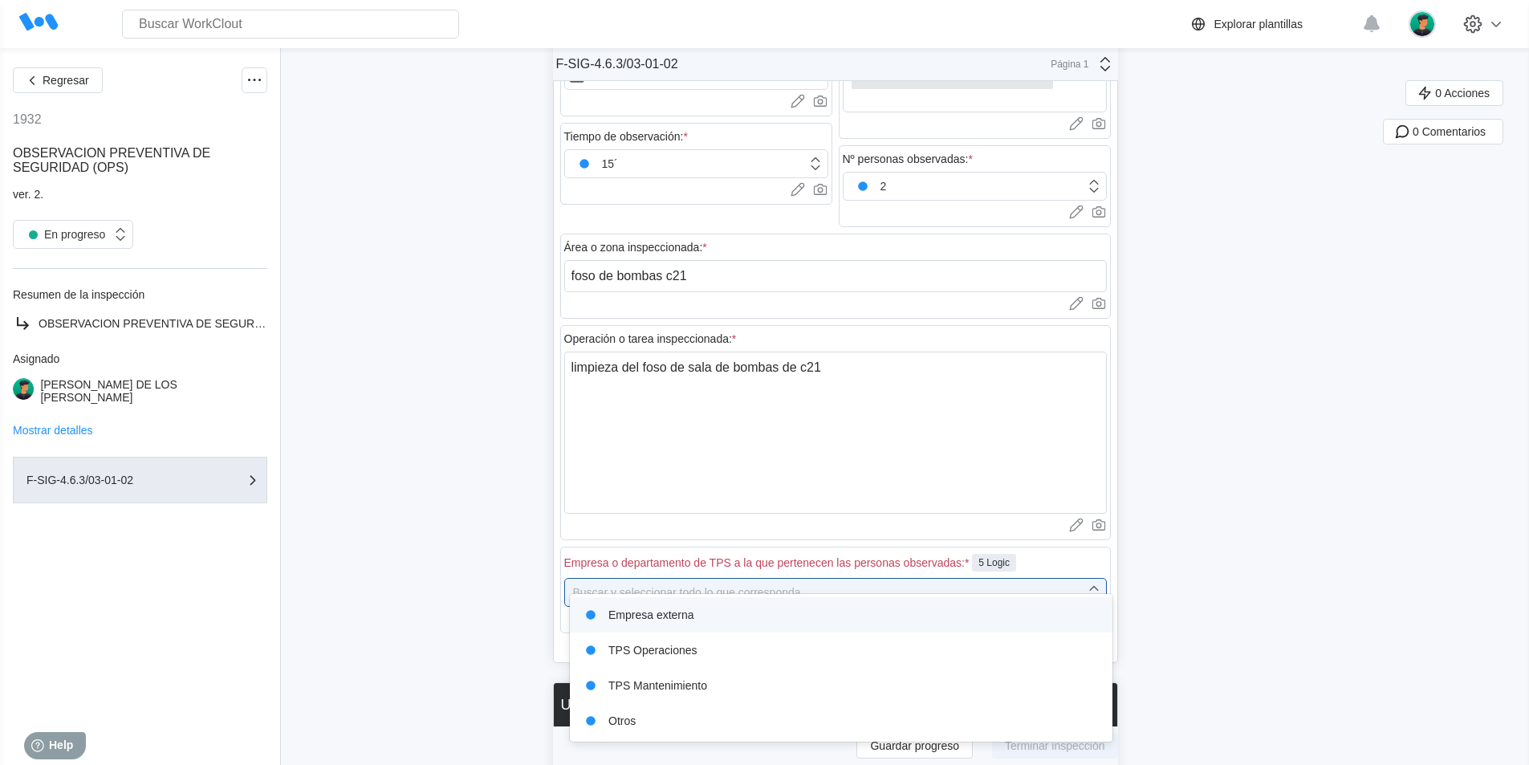
click at [679, 619] on div "Empresa externa" at bounding box center [840, 614] width 523 height 22
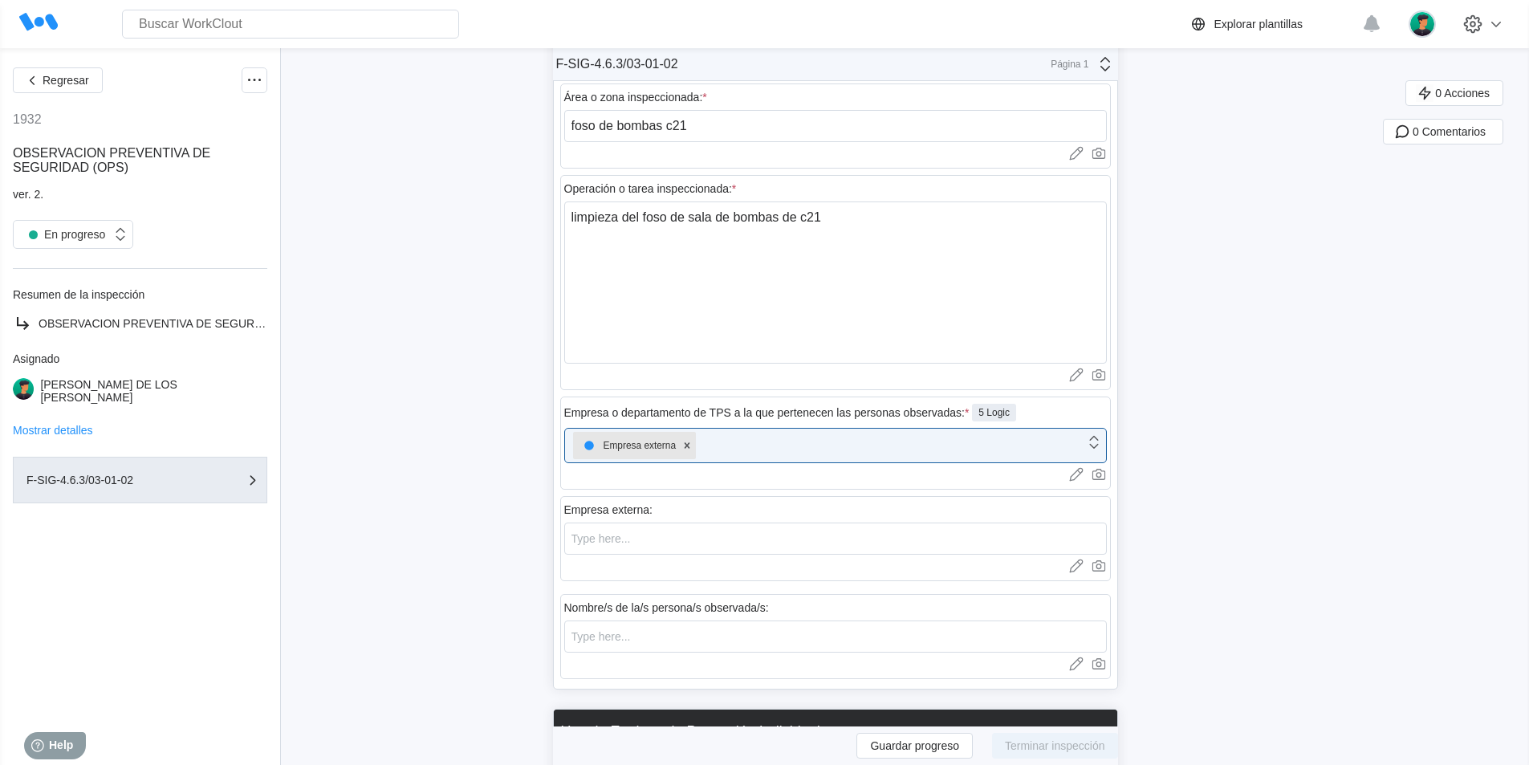
scroll to position [562, 0]
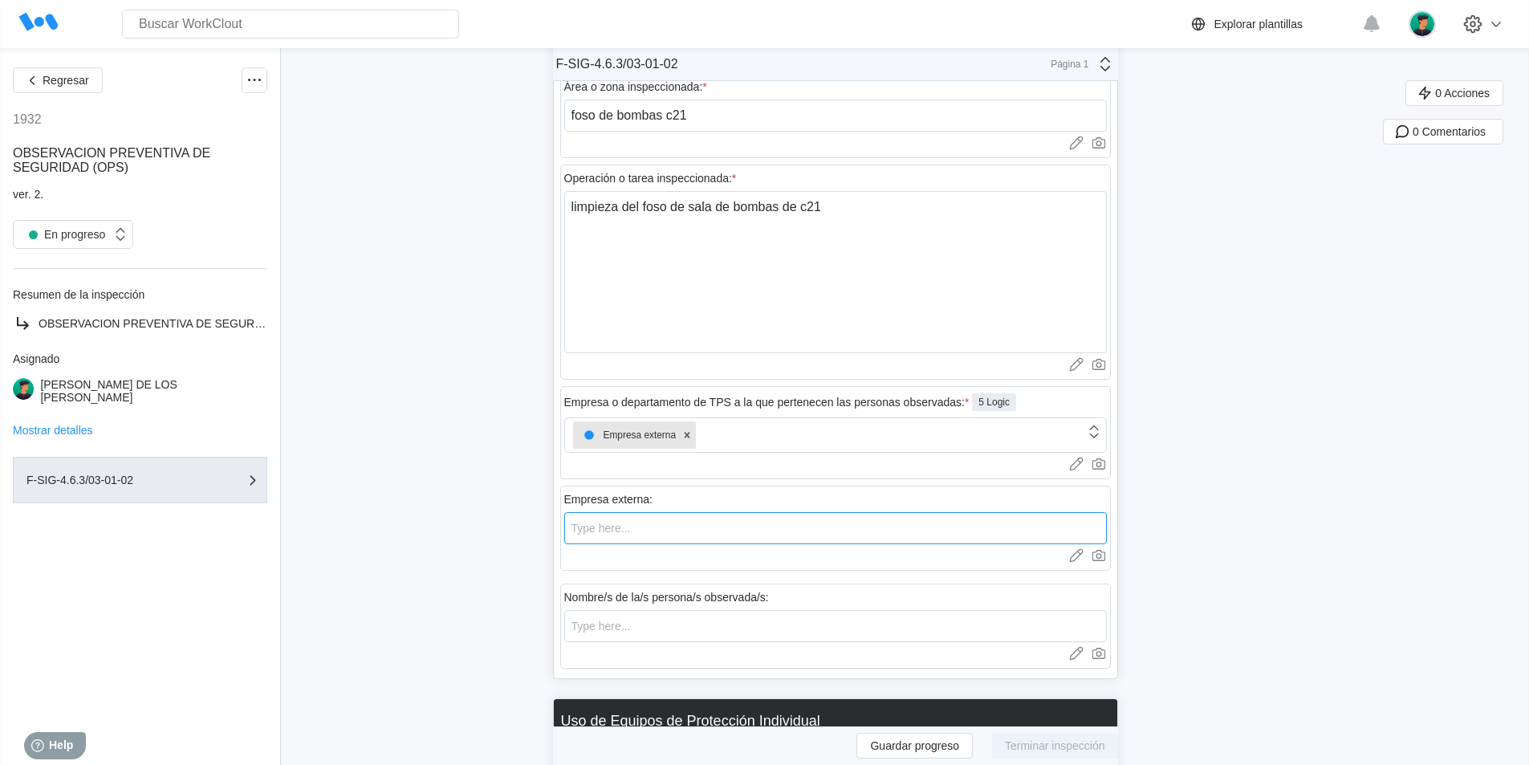
click at [668, 512] on input "text" at bounding box center [835, 528] width 542 height 32
type input "LTR"
click at [652, 614] on input "text" at bounding box center [835, 626] width 542 height 32
click at [596, 618] on input "[PERSON_NAME]" at bounding box center [835, 626] width 542 height 32
click at [588, 645] on div at bounding box center [835, 653] width 542 height 16
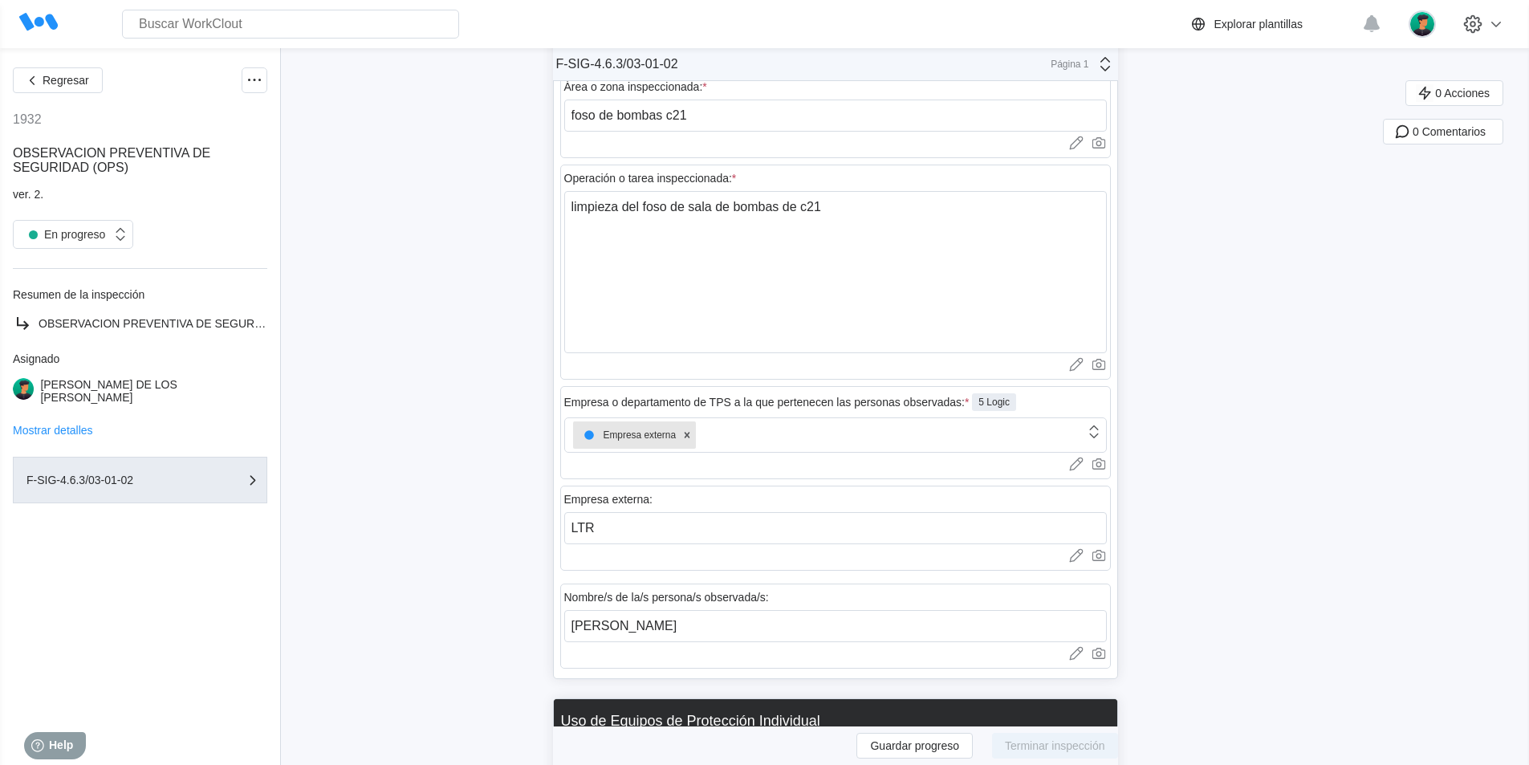
click at [588, 645] on div at bounding box center [835, 653] width 542 height 16
click at [592, 645] on div at bounding box center [835, 653] width 542 height 16
click at [713, 613] on input "[PERSON_NAME]" at bounding box center [835, 626] width 542 height 32
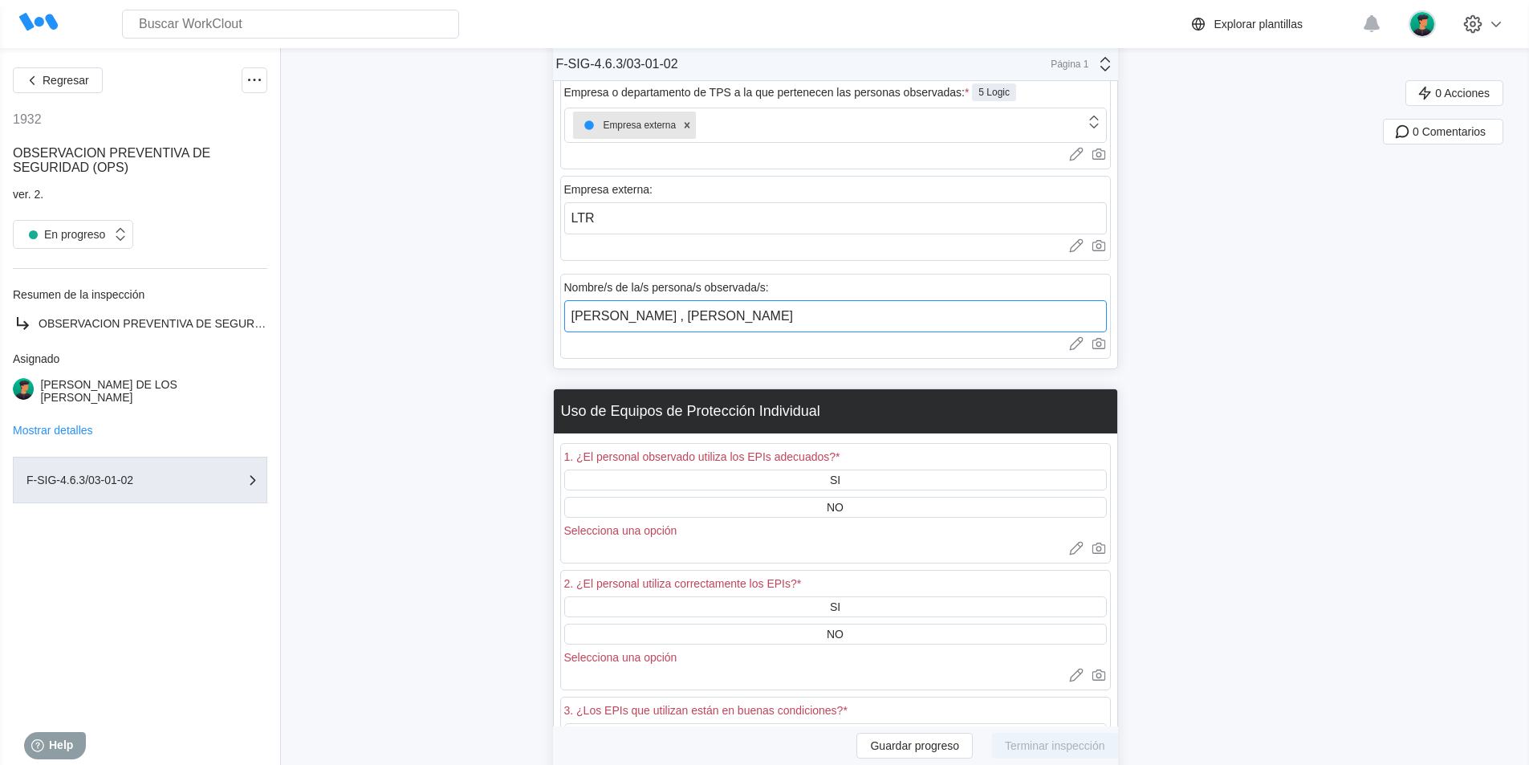
scroll to position [883, 0]
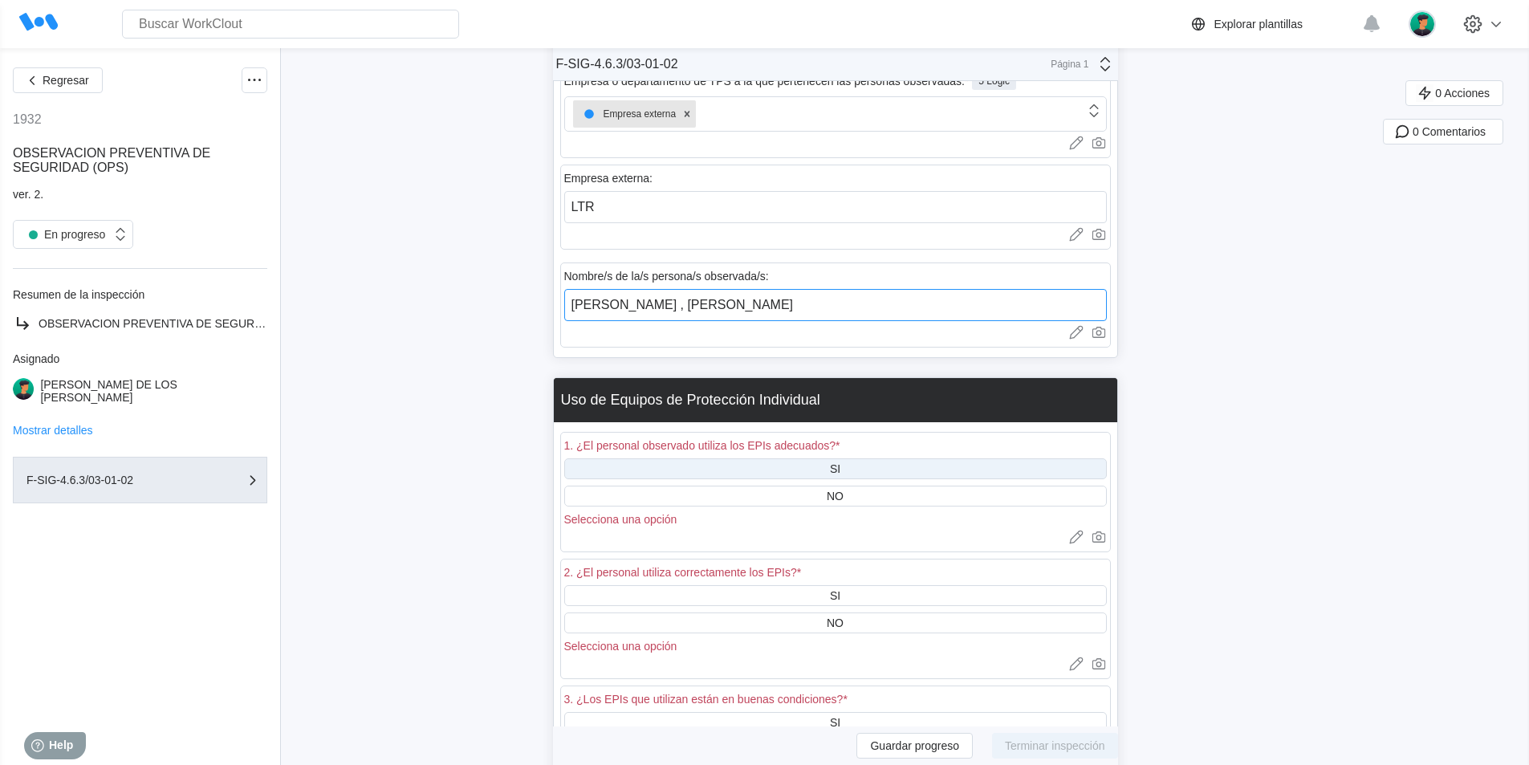
type input "[PERSON_NAME] , [PERSON_NAME]"
click at [840, 462] on div "SI" at bounding box center [835, 468] width 10 height 13
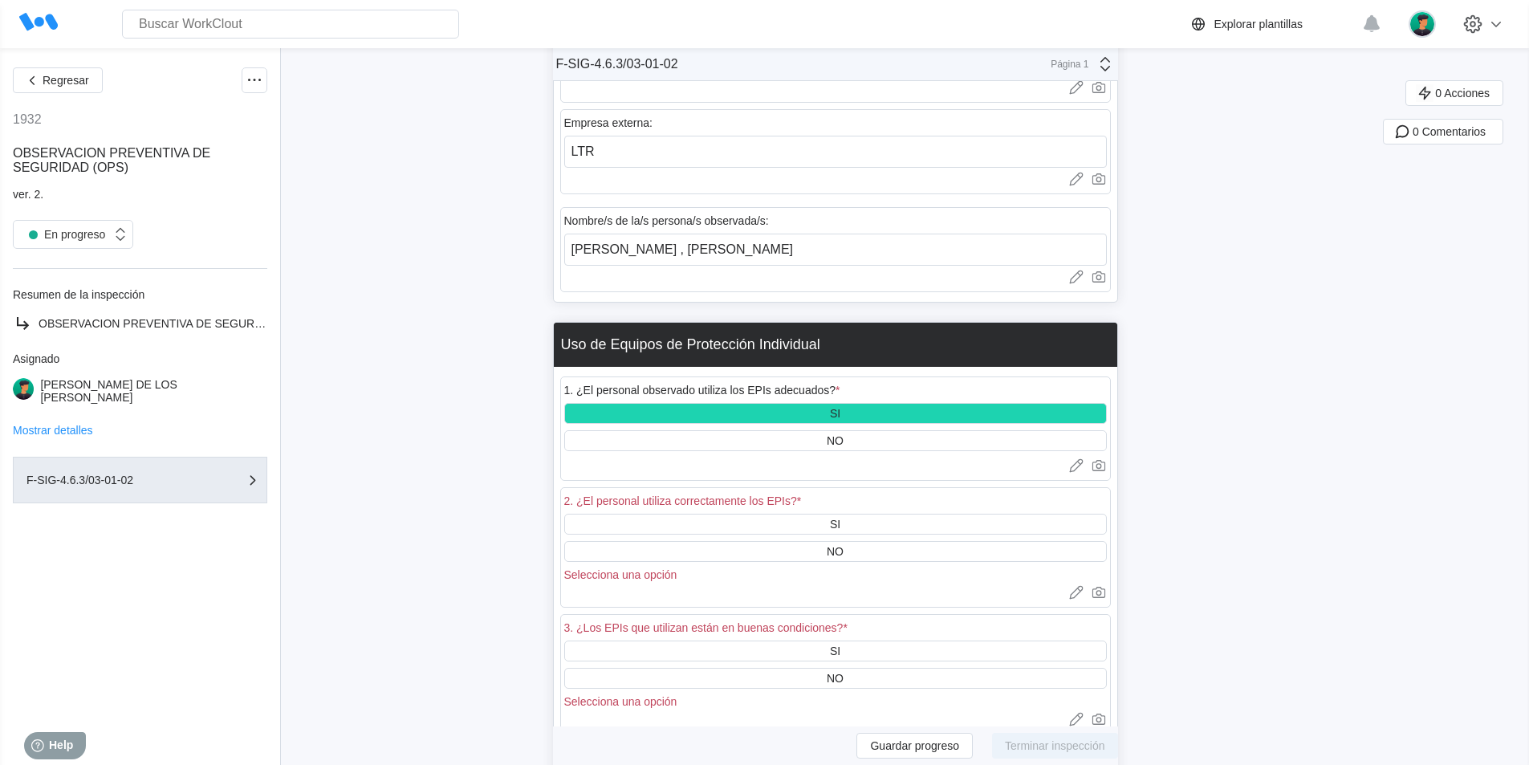
scroll to position [963, 0]
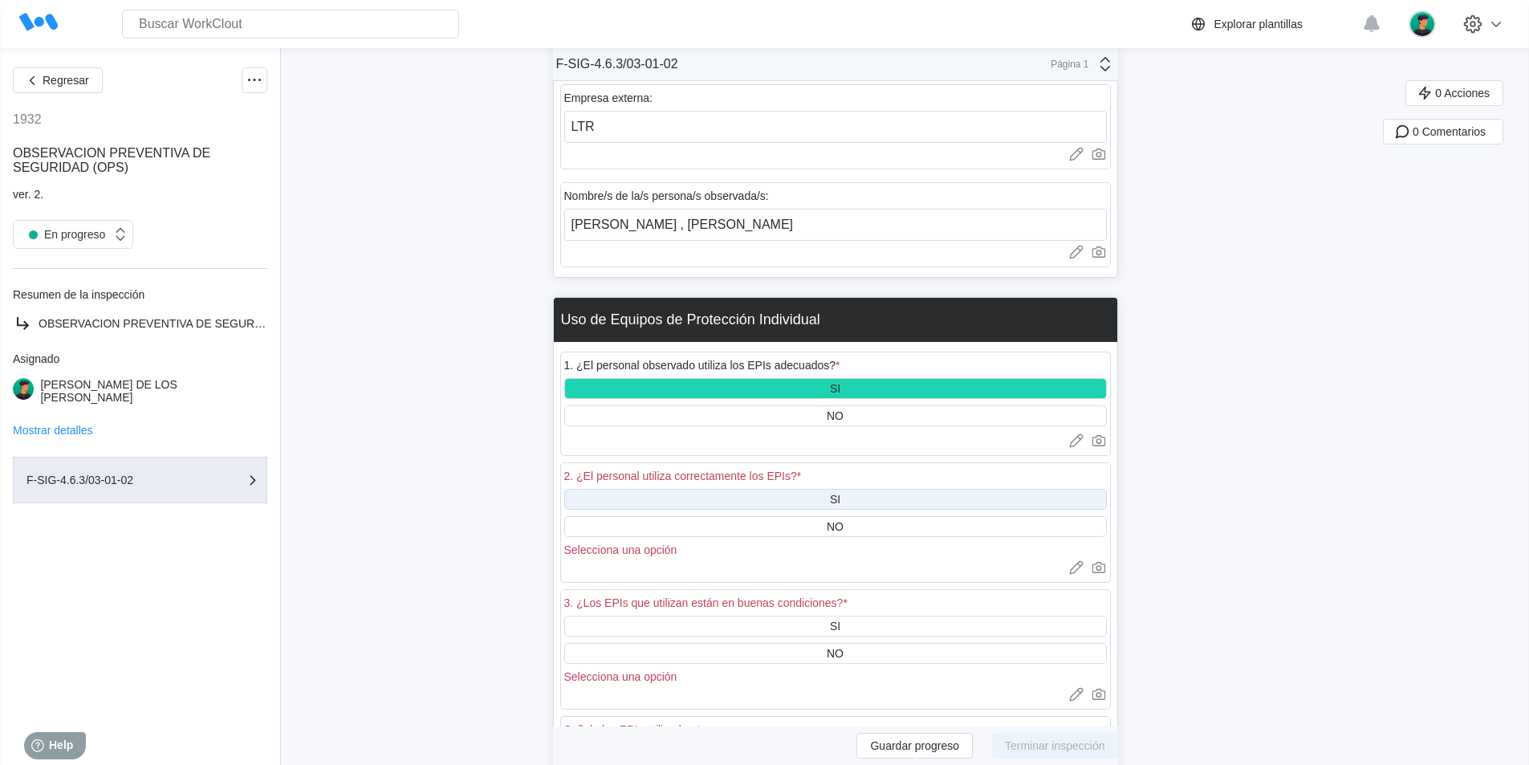
click at [832, 489] on div "SI" at bounding box center [835, 499] width 542 height 21
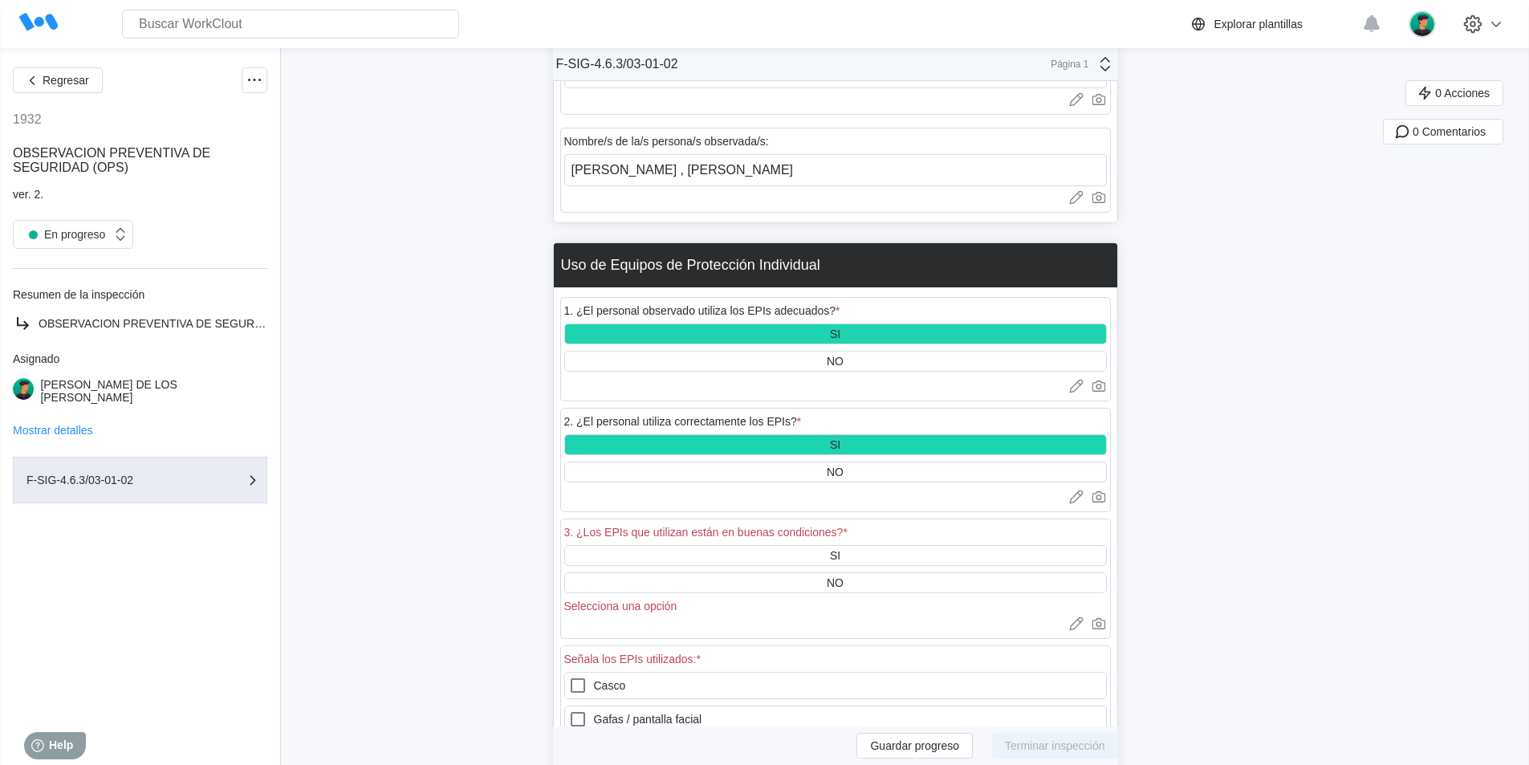
scroll to position [1043, 0]
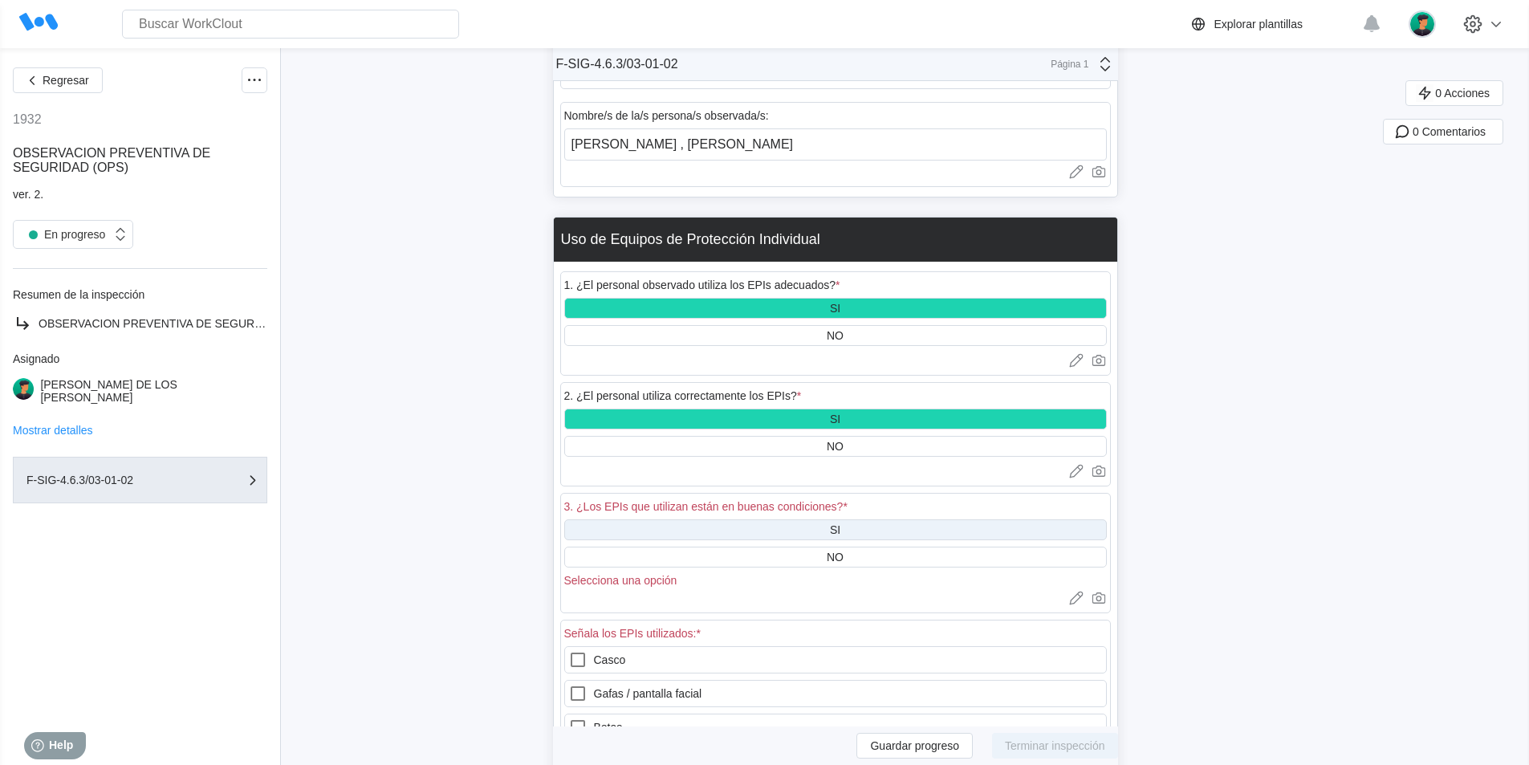
click at [838, 523] on div "SI" at bounding box center [835, 529] width 10 height 13
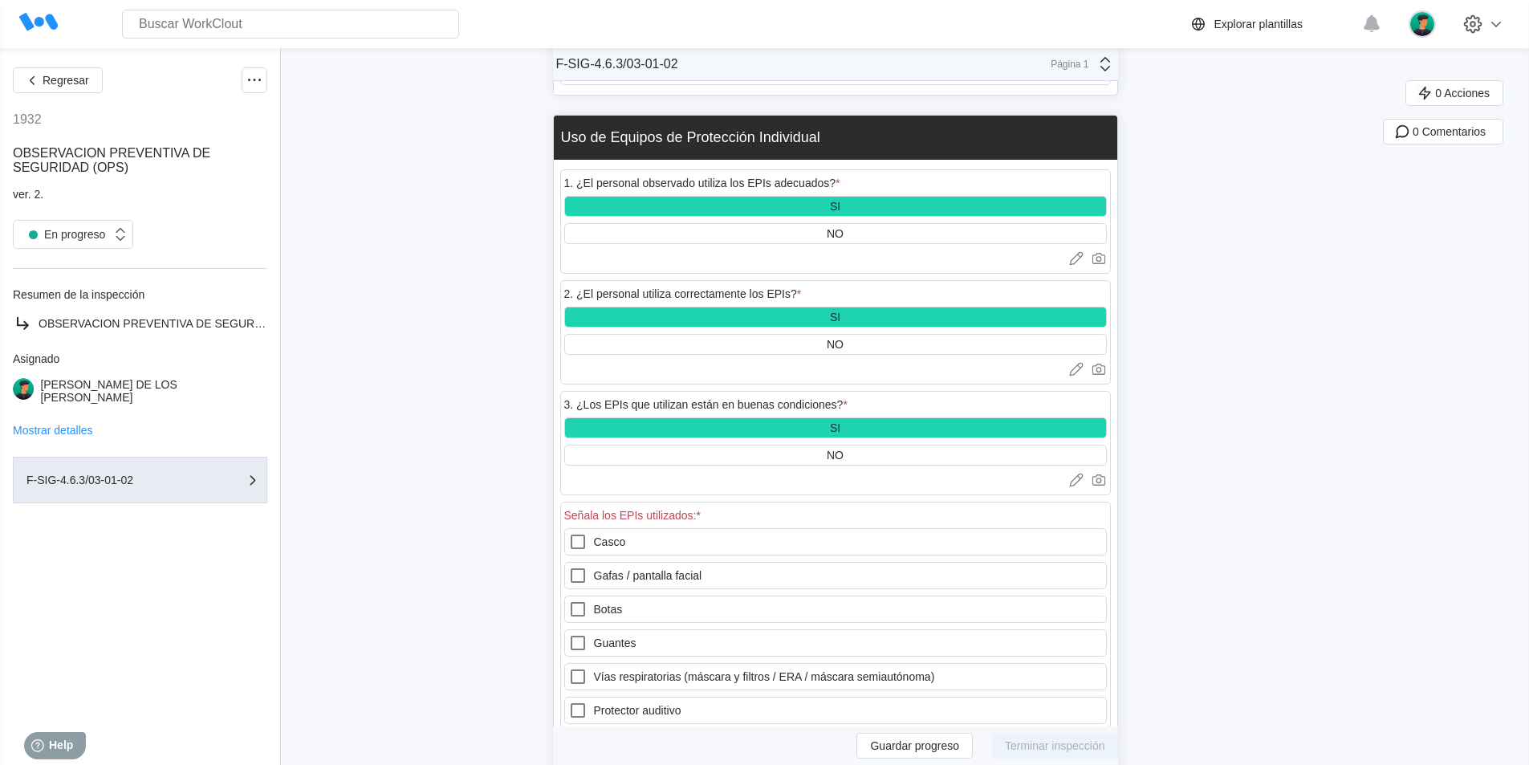
scroll to position [1204, 0]
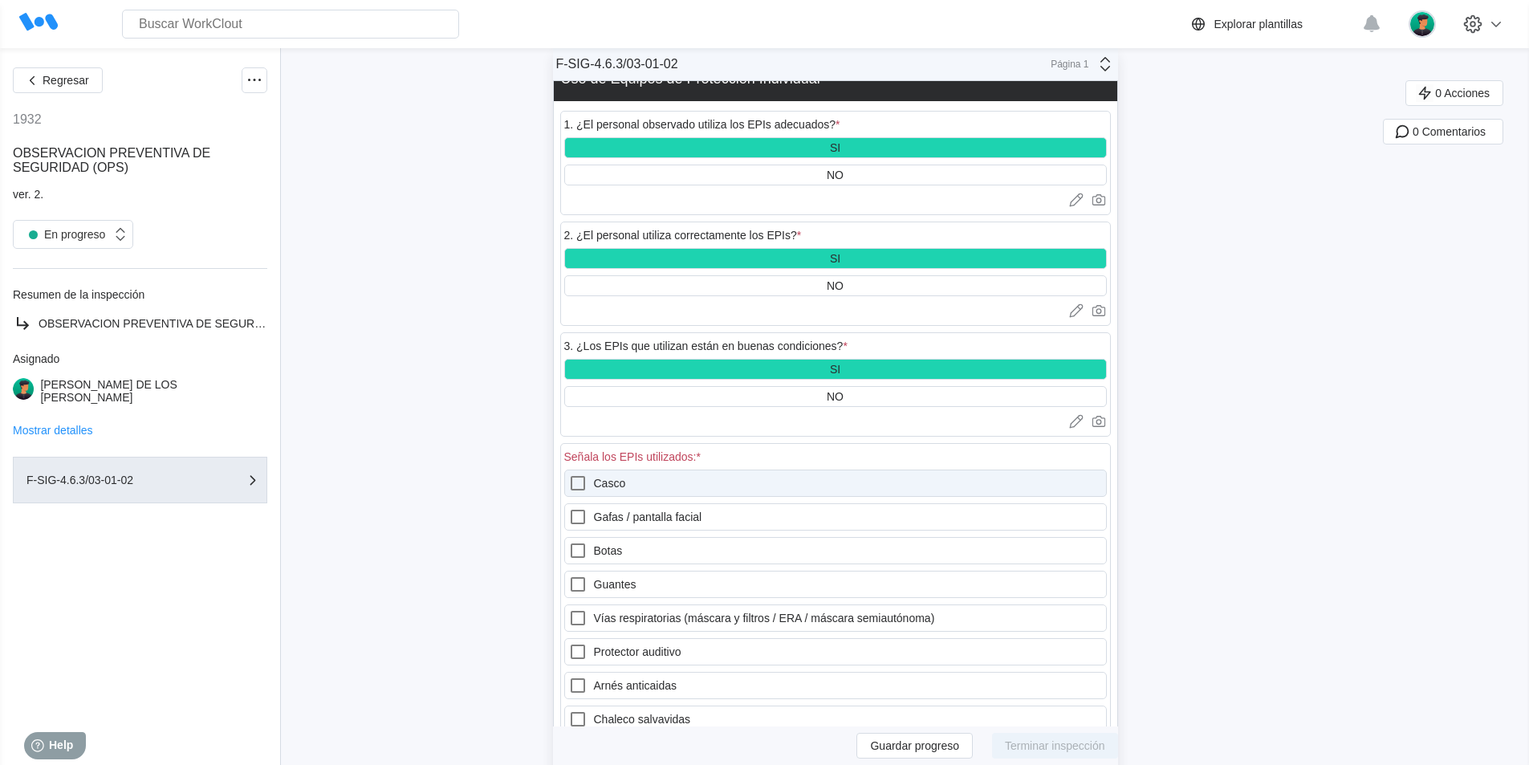
click at [583, 473] on icon at bounding box center [577, 482] width 19 height 19
click at [569, 473] on input "Casco" at bounding box center [568, 473] width 1 height 1
checkbox input "true"
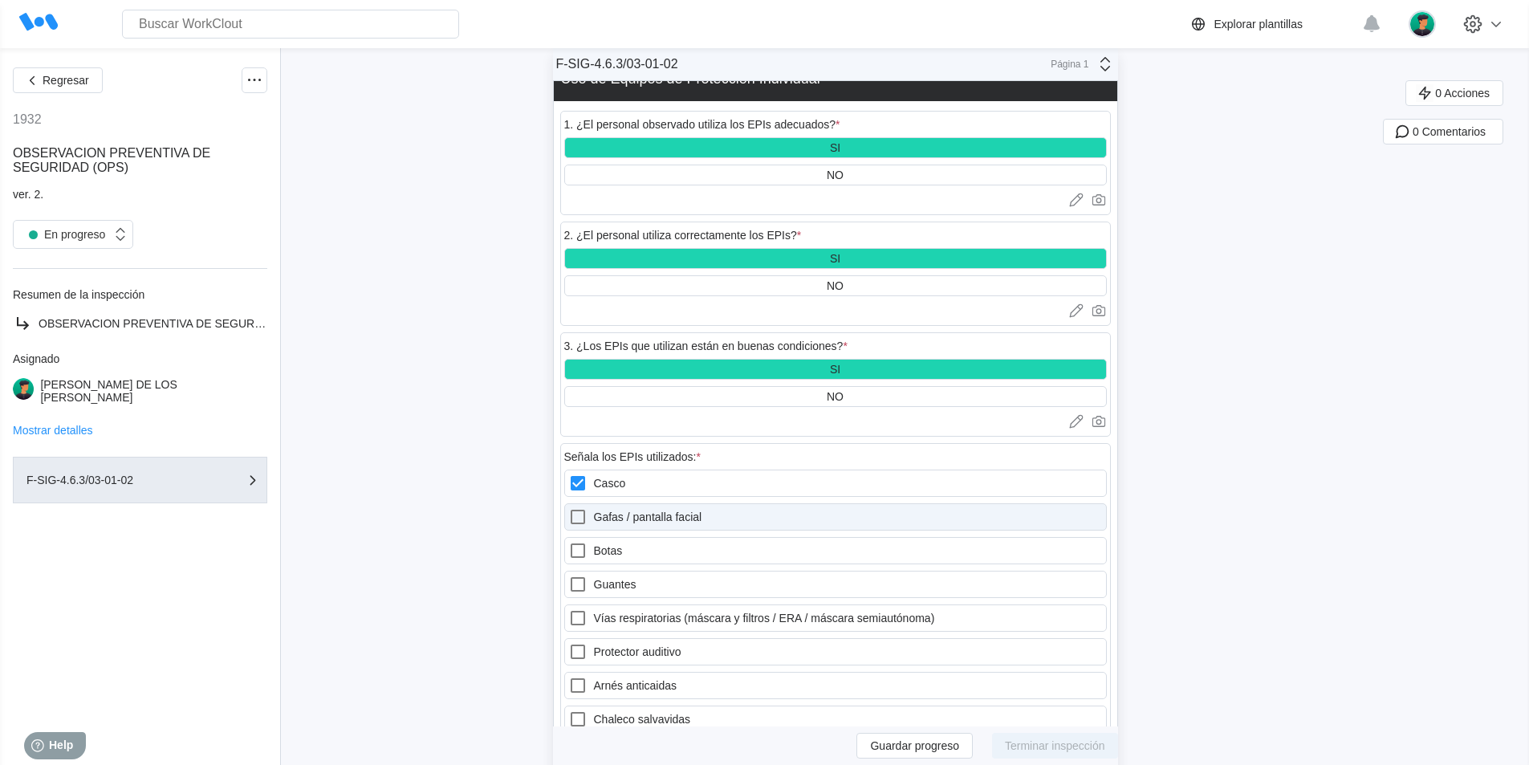
click at [587, 507] on icon at bounding box center [577, 516] width 19 height 19
click at [569, 507] on facial "Gafas / pantalla facial" at bounding box center [568, 507] width 1 height 1
checkbox facial "true"
click at [587, 541] on icon at bounding box center [577, 550] width 19 height 19
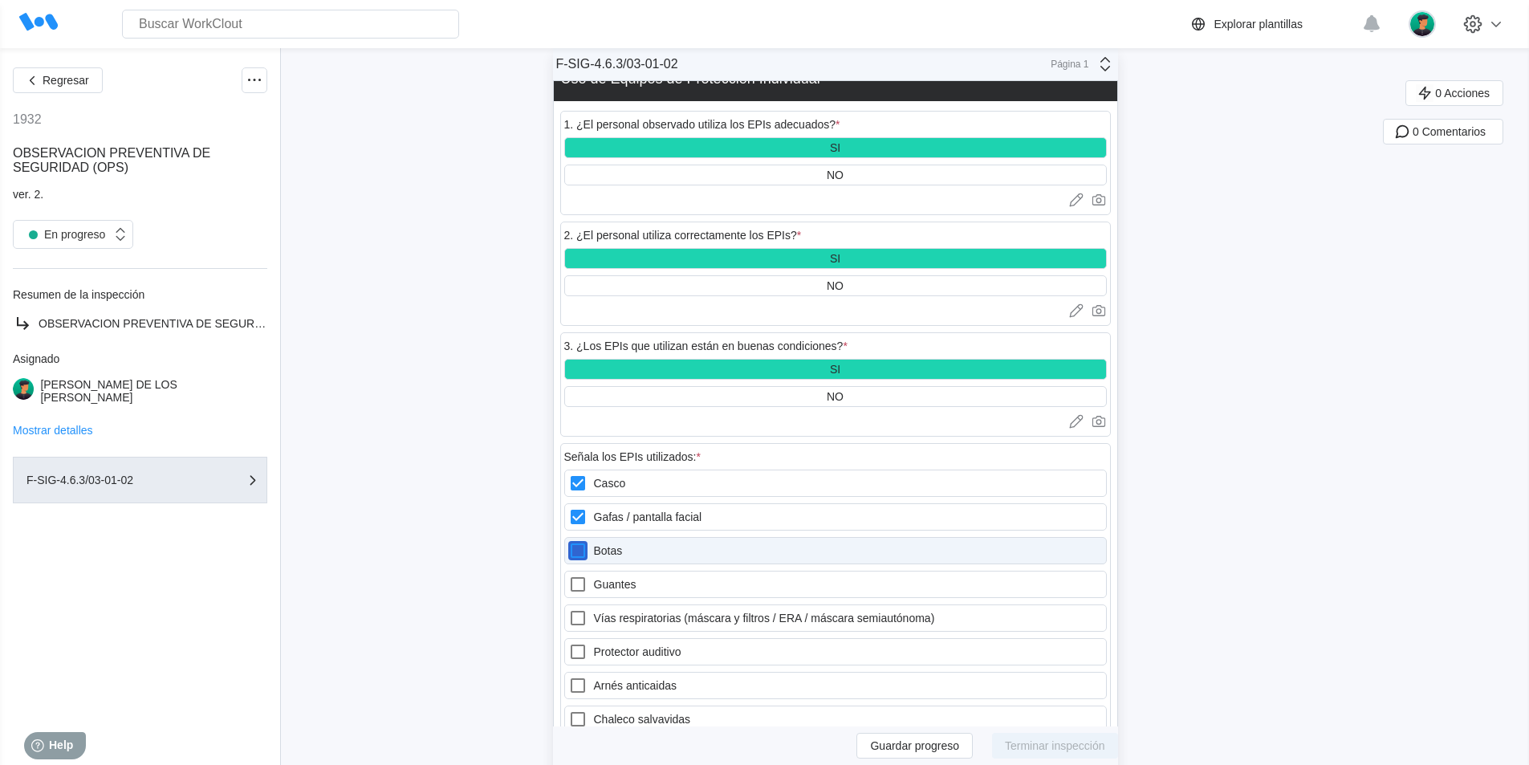
click at [569, 541] on input "Botas" at bounding box center [568, 541] width 1 height 1
checkbox input "true"
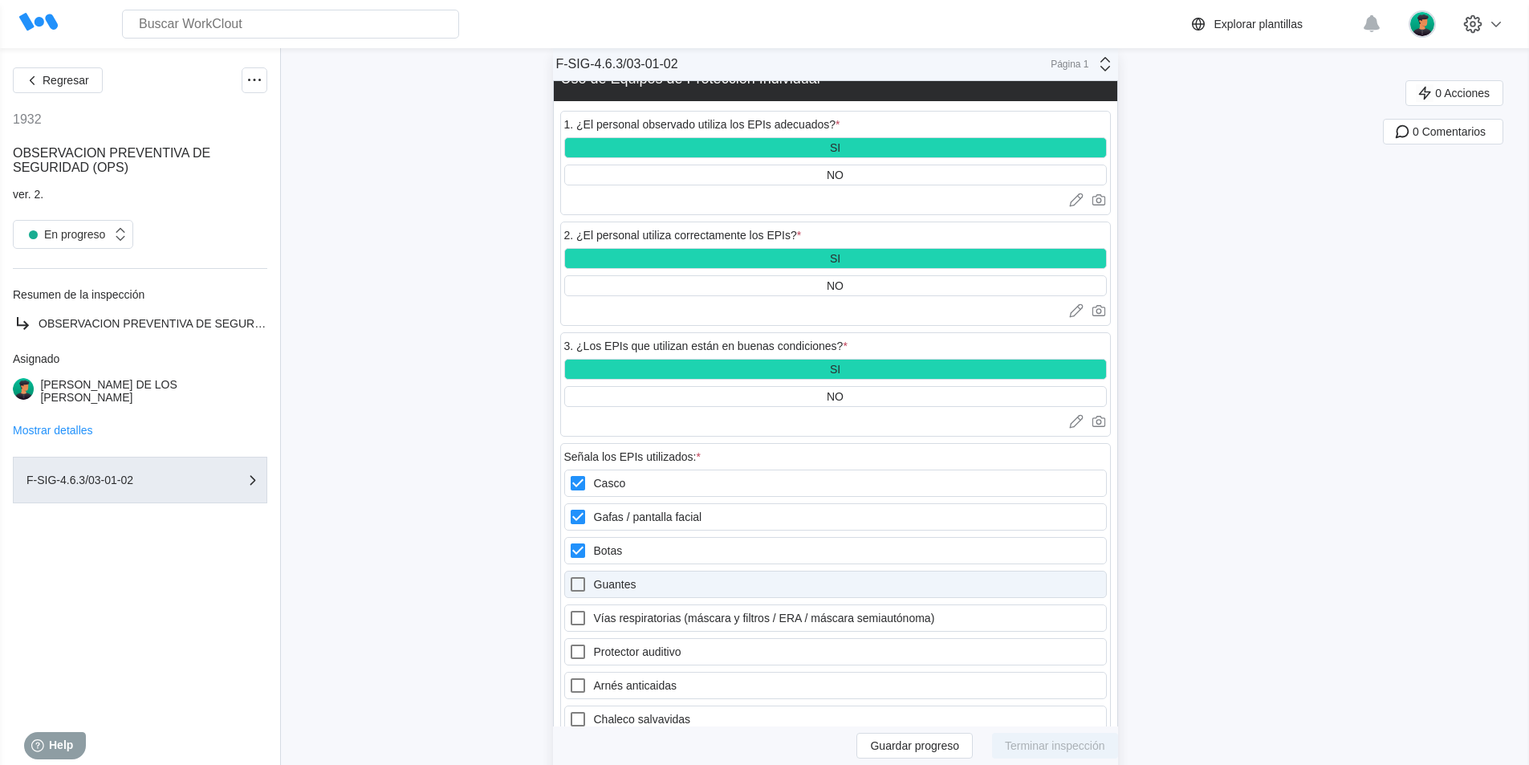
click at [607, 571] on label "Guantes" at bounding box center [835, 584] width 542 height 27
click at [569, 575] on input "Guantes" at bounding box center [568, 575] width 1 height 1
checkbox input "true"
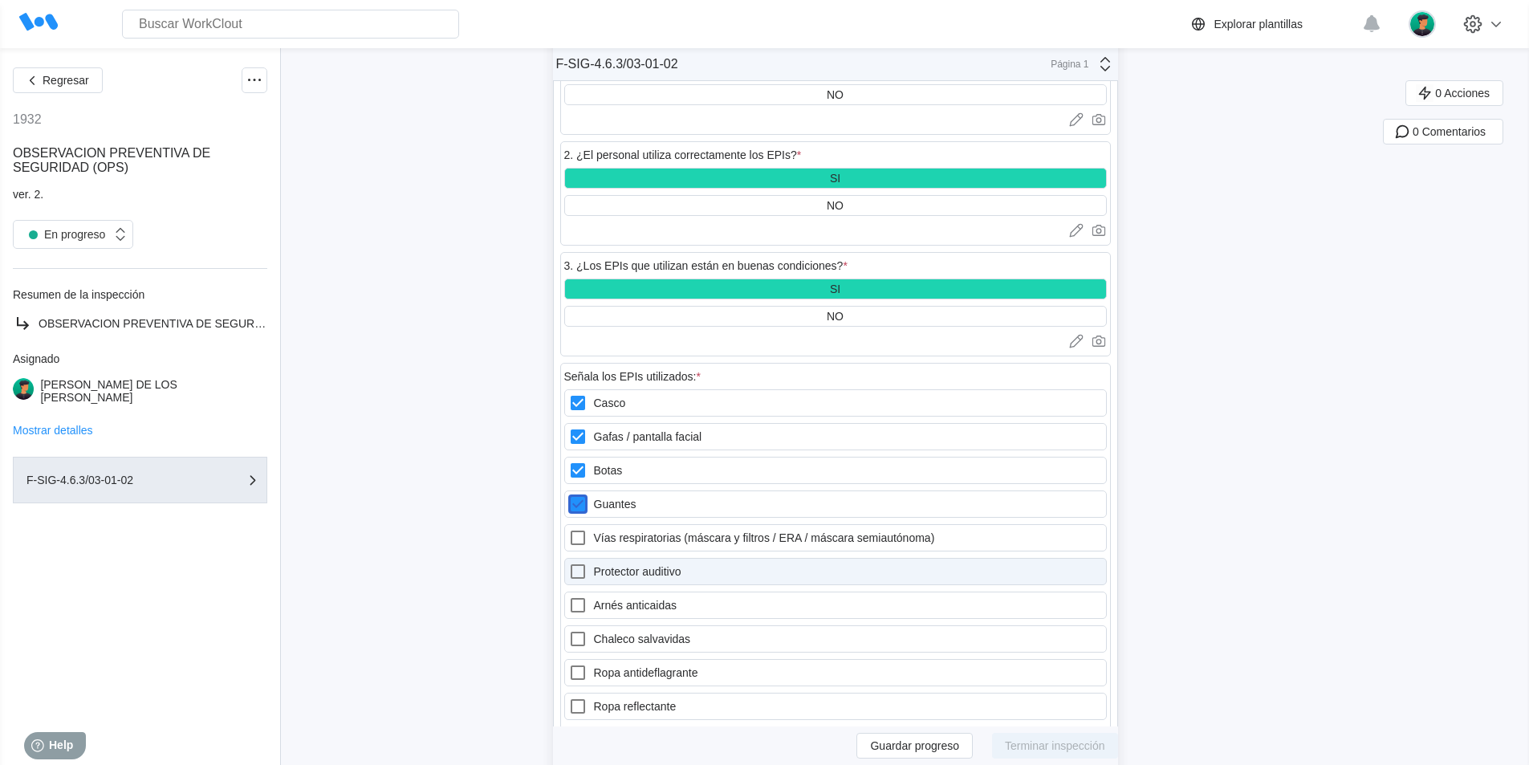
scroll to position [1364, 0]
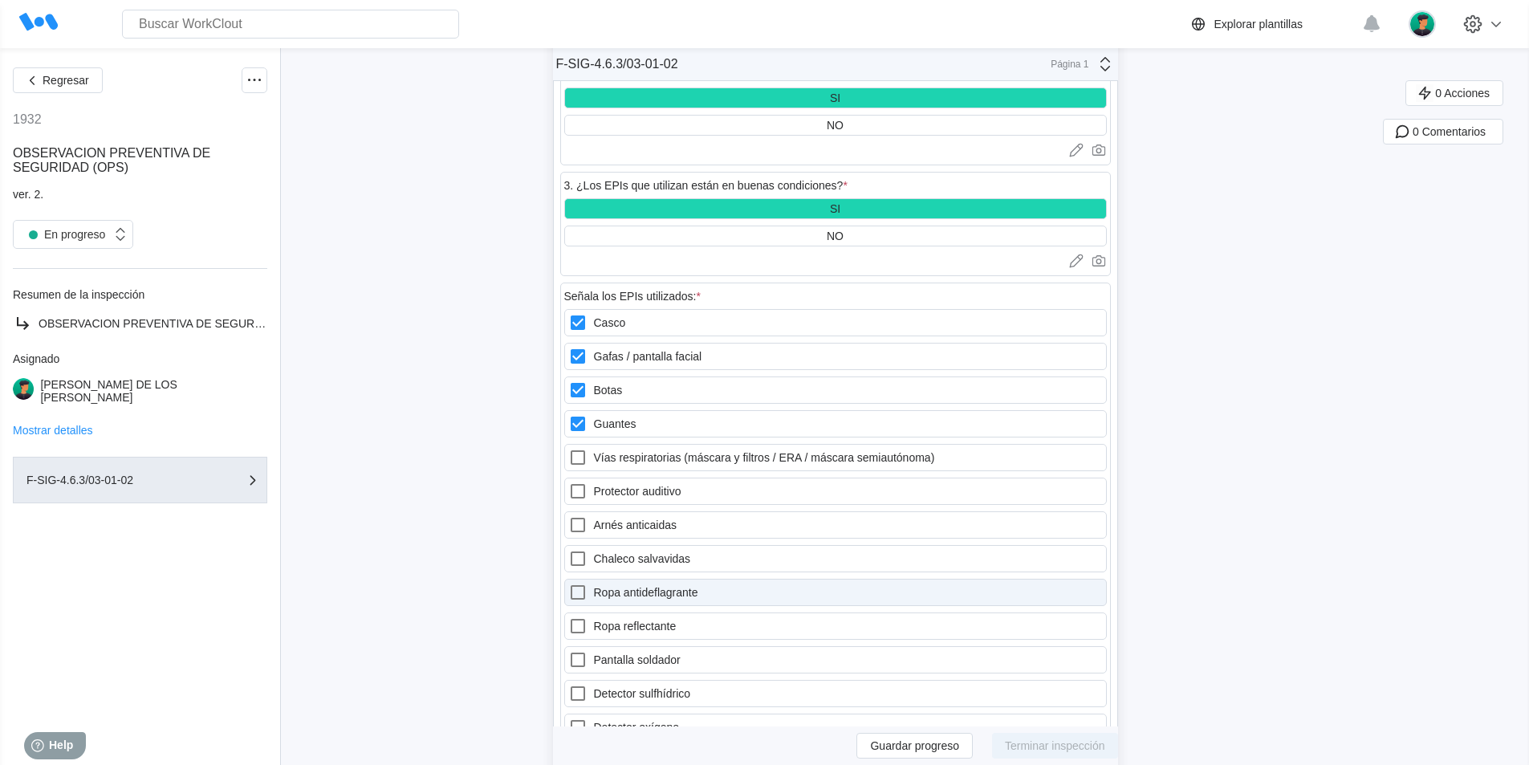
click at [587, 583] on icon at bounding box center [577, 592] width 19 height 19
click at [569, 583] on antideflagrante "Ropa antideflagrante" at bounding box center [568, 583] width 1 height 1
checkbox antideflagrante "true"
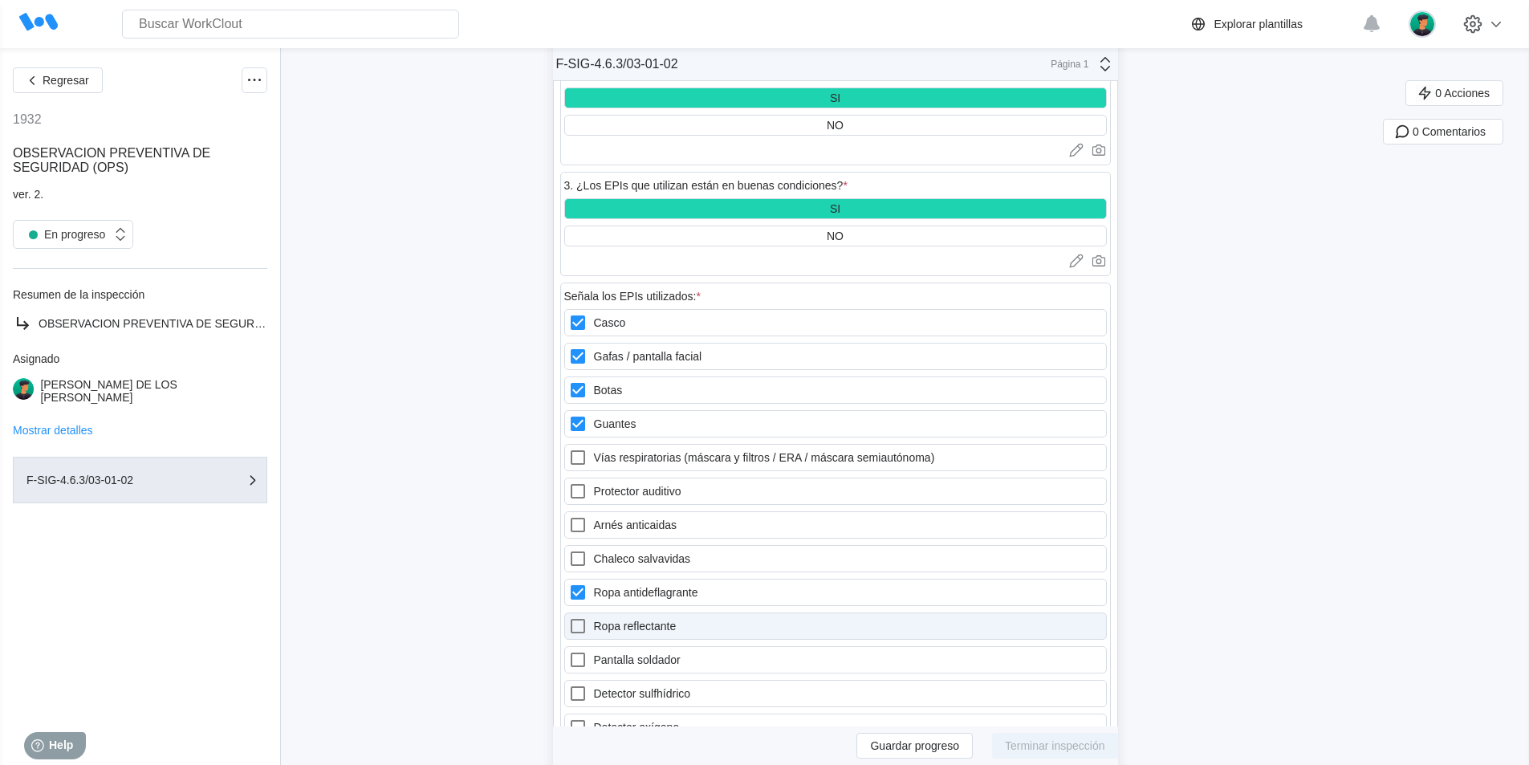
click at [587, 616] on icon at bounding box center [577, 625] width 19 height 19
click at [569, 616] on reflectante "Ropa reflectante" at bounding box center [568, 616] width 1 height 1
checkbox reflectante "true"
click at [586, 684] on icon at bounding box center [577, 693] width 19 height 19
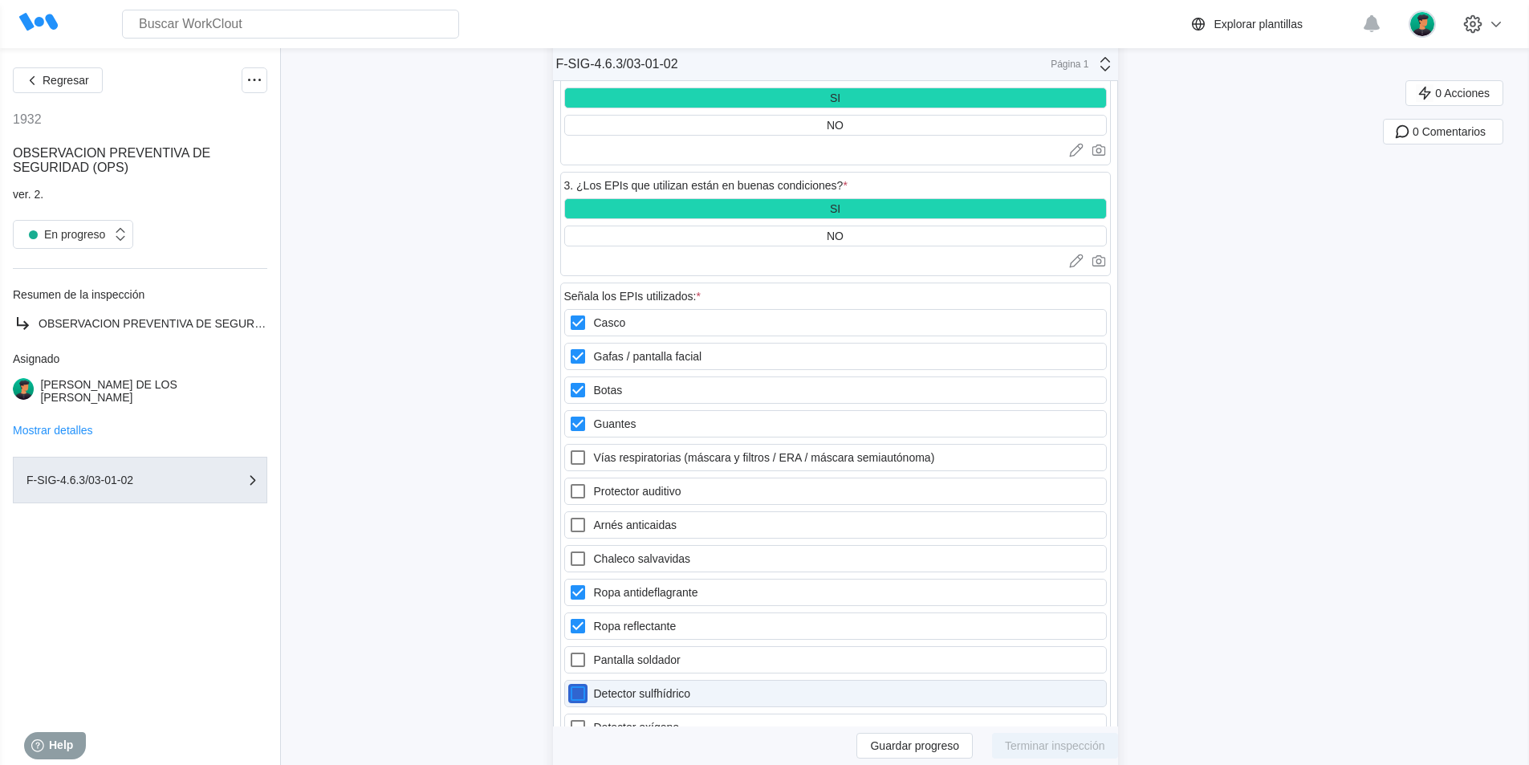
click at [569, 684] on sulfhídrico "Detector sulfhídrico" at bounding box center [568, 684] width 1 height 1
checkbox sulfhídrico "true"
click at [587, 717] on icon at bounding box center [577, 726] width 19 height 19
click at [569, 717] on oxígeno "Detector oxígeno" at bounding box center [568, 717] width 1 height 1
checkbox oxígeno "true"
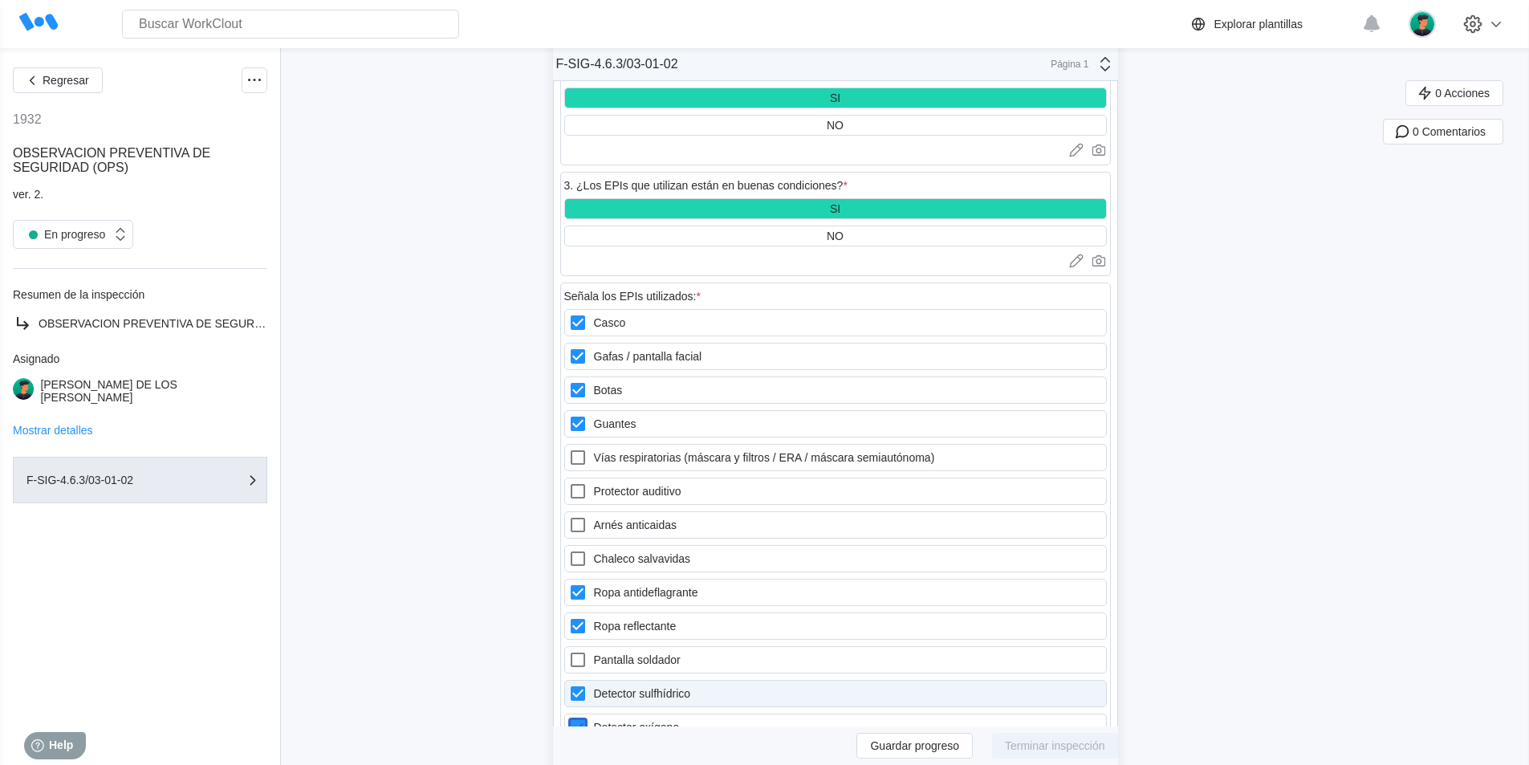
scroll to position [1284, 0]
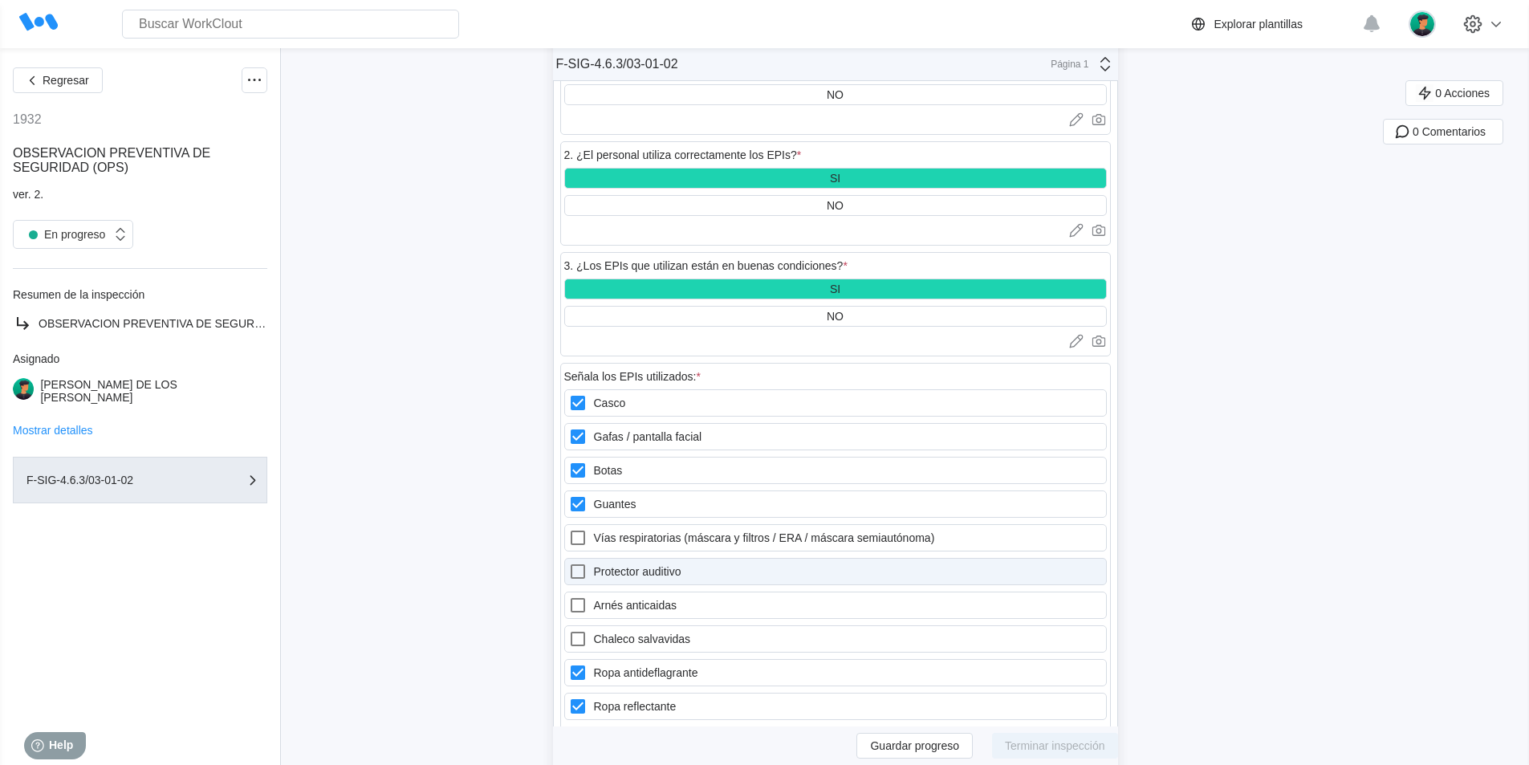
click at [583, 562] on icon at bounding box center [577, 571] width 19 height 19
click at [569, 562] on auditivo "Protector auditivo" at bounding box center [568, 562] width 1 height 1
checkbox auditivo "true"
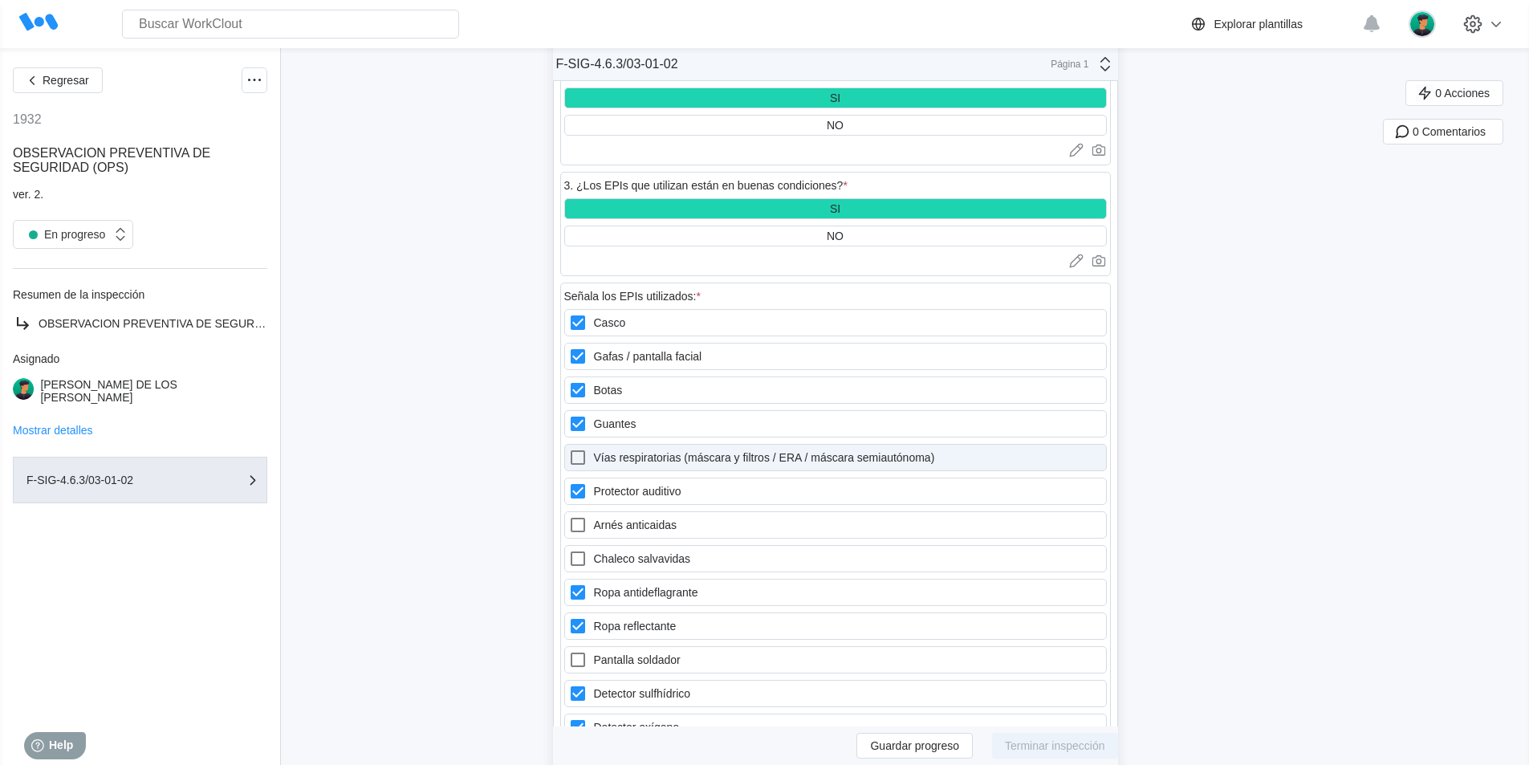
click at [583, 448] on icon at bounding box center [577, 457] width 19 height 19
click at [569, 448] on semiautónoma\) "Vías respiratorias (máscara y filtros / ERA / máscara semiautónoma)" at bounding box center [568, 448] width 1 height 1
checkbox semiautónoma\) "true"
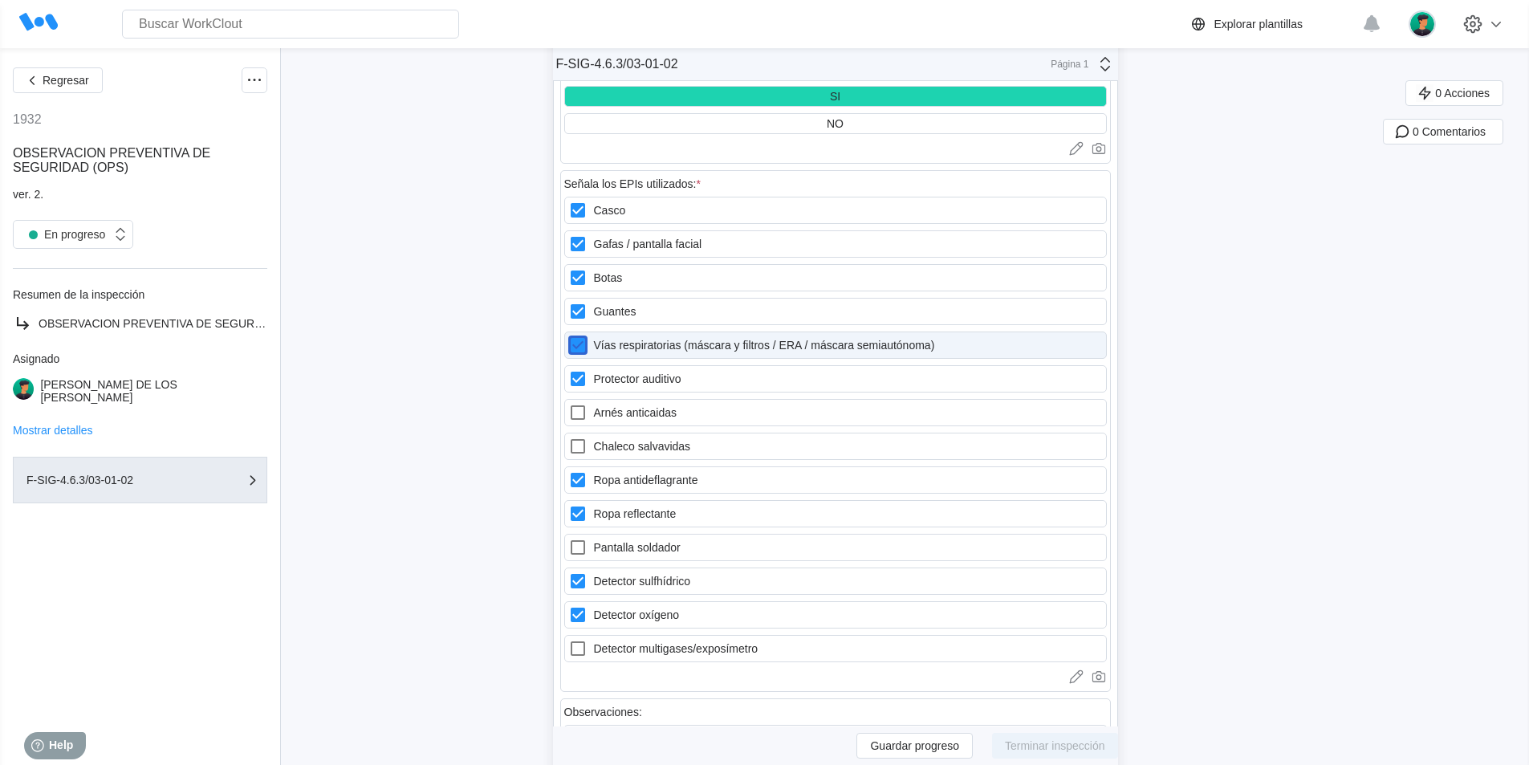
scroll to position [1525, 0]
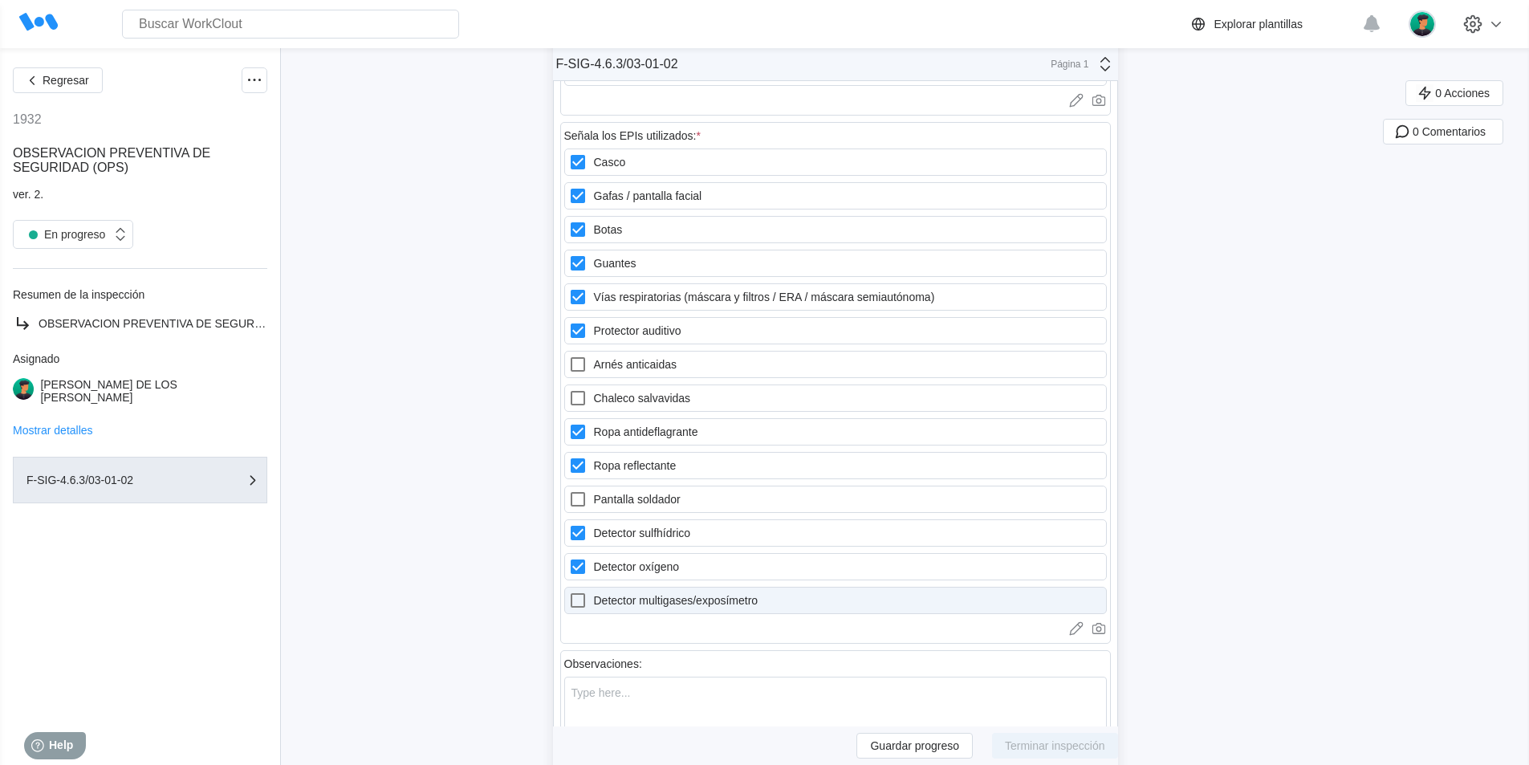
click at [587, 591] on icon at bounding box center [577, 600] width 19 height 19
click at [569, 591] on multigases\/exposímetro "Detector multigases/exposímetro" at bounding box center [568, 591] width 1 height 1
checkbox multigases\/exposímetro "true"
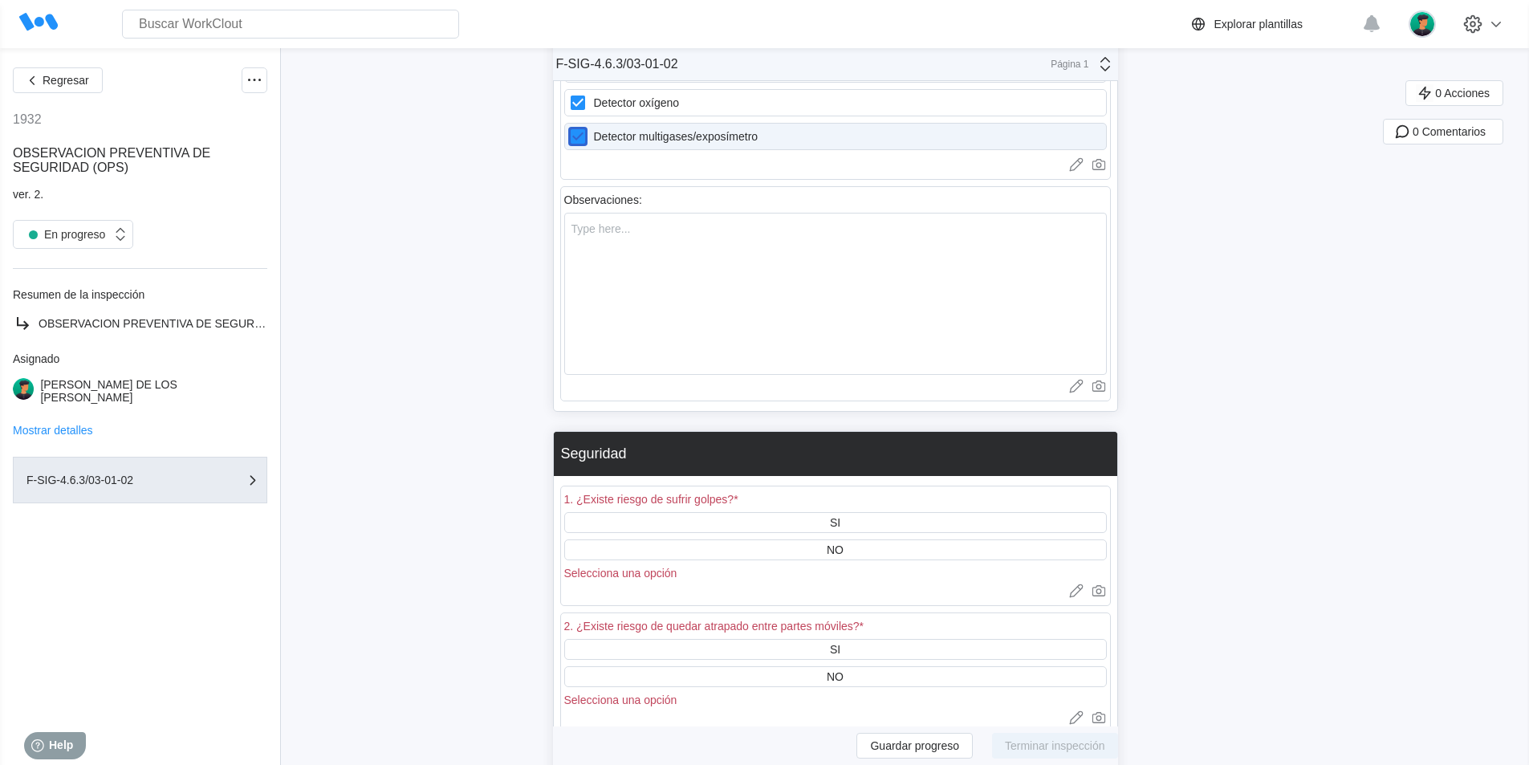
scroll to position [2006, 0]
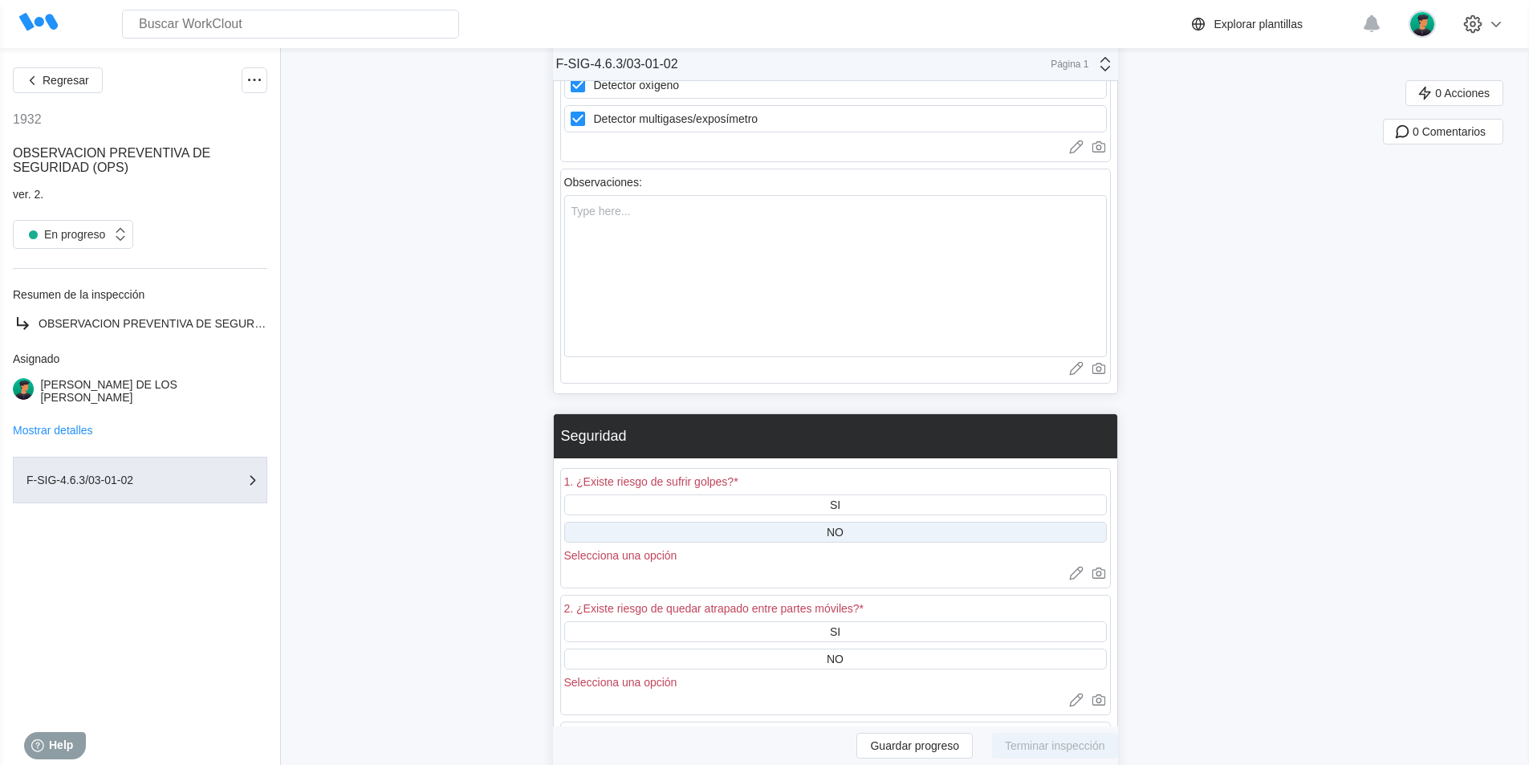
click at [843, 526] on div "NO" at bounding box center [835, 532] width 17 height 13
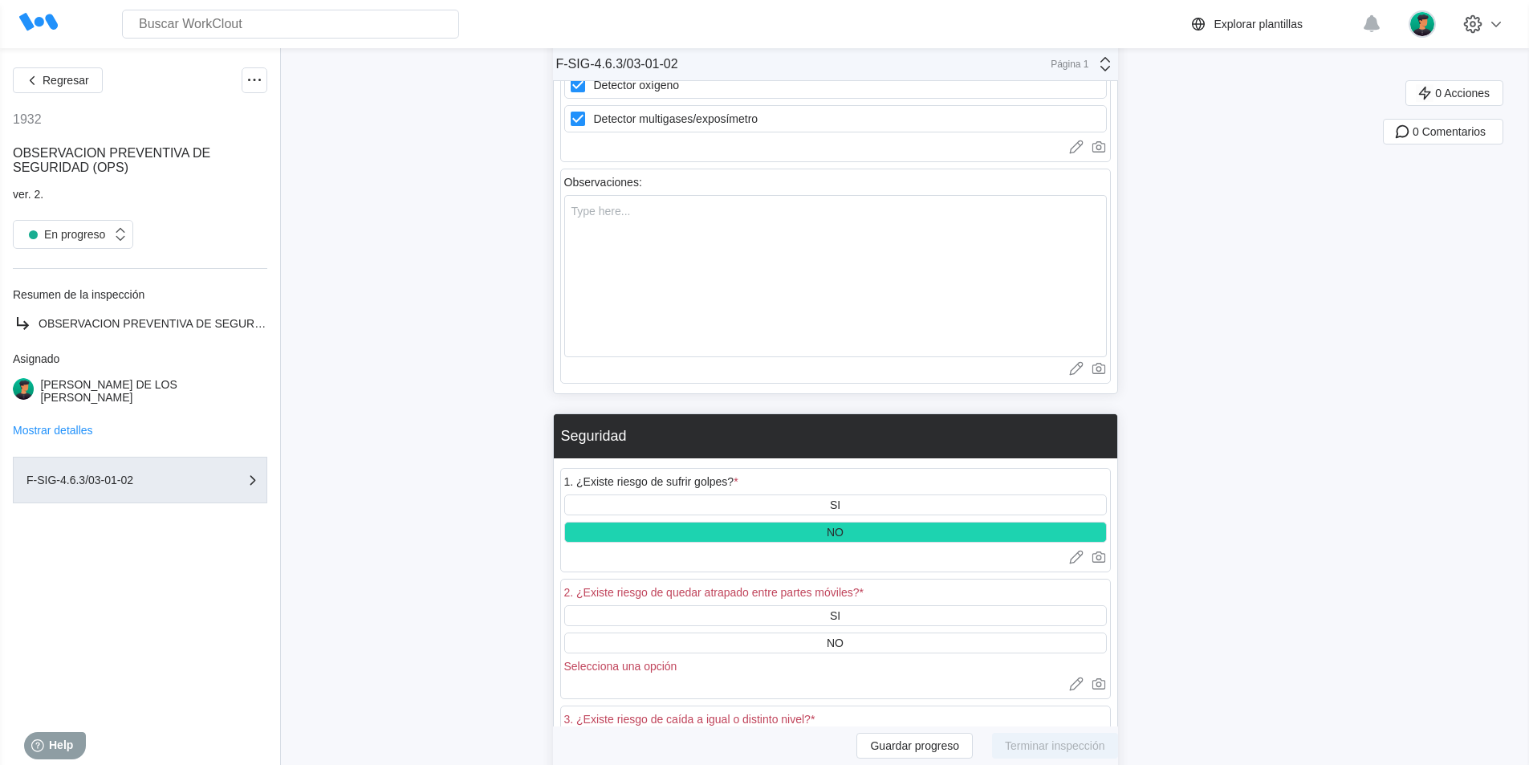
scroll to position [2086, 0]
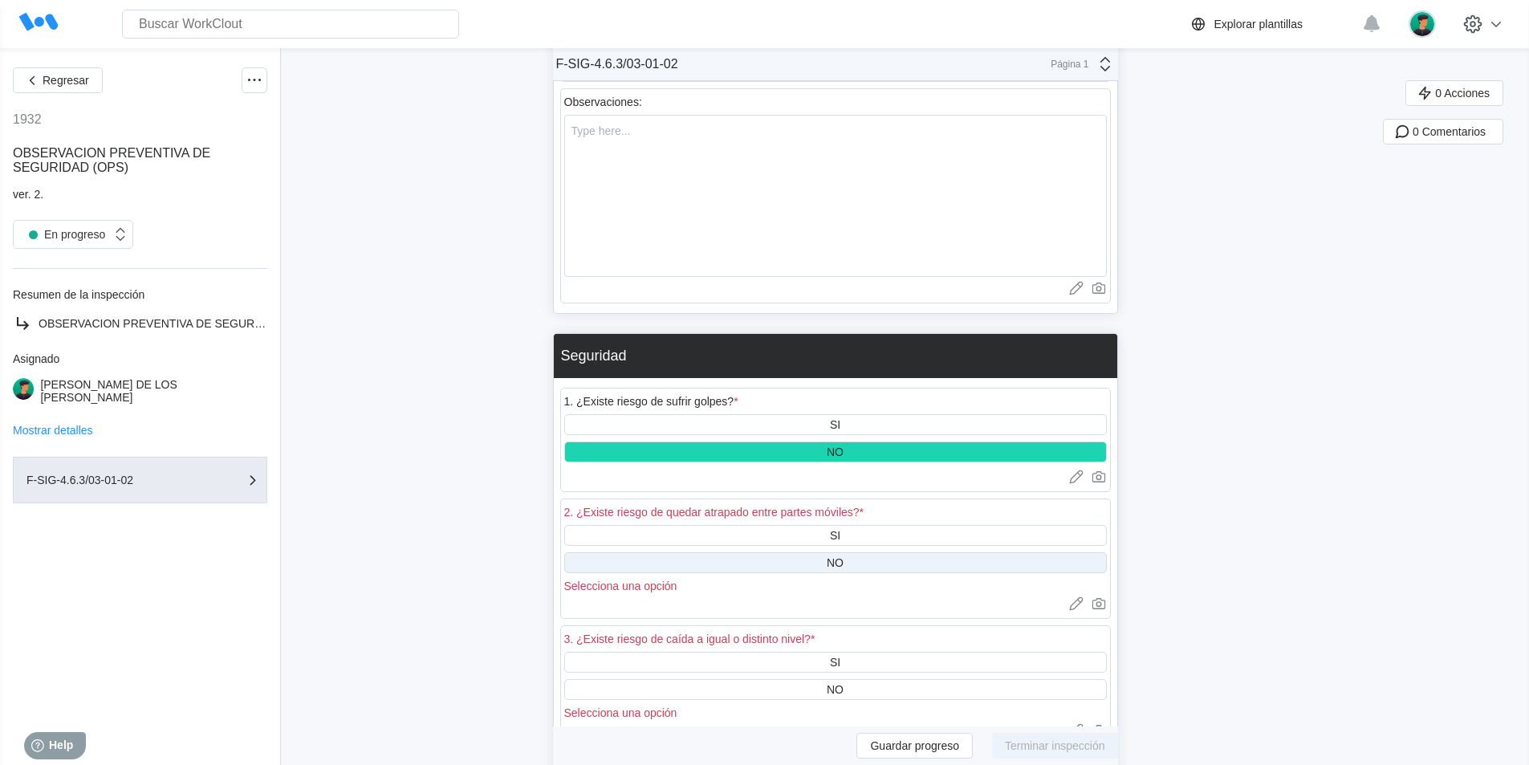
click at [860, 552] on div "NO" at bounding box center [835, 562] width 542 height 21
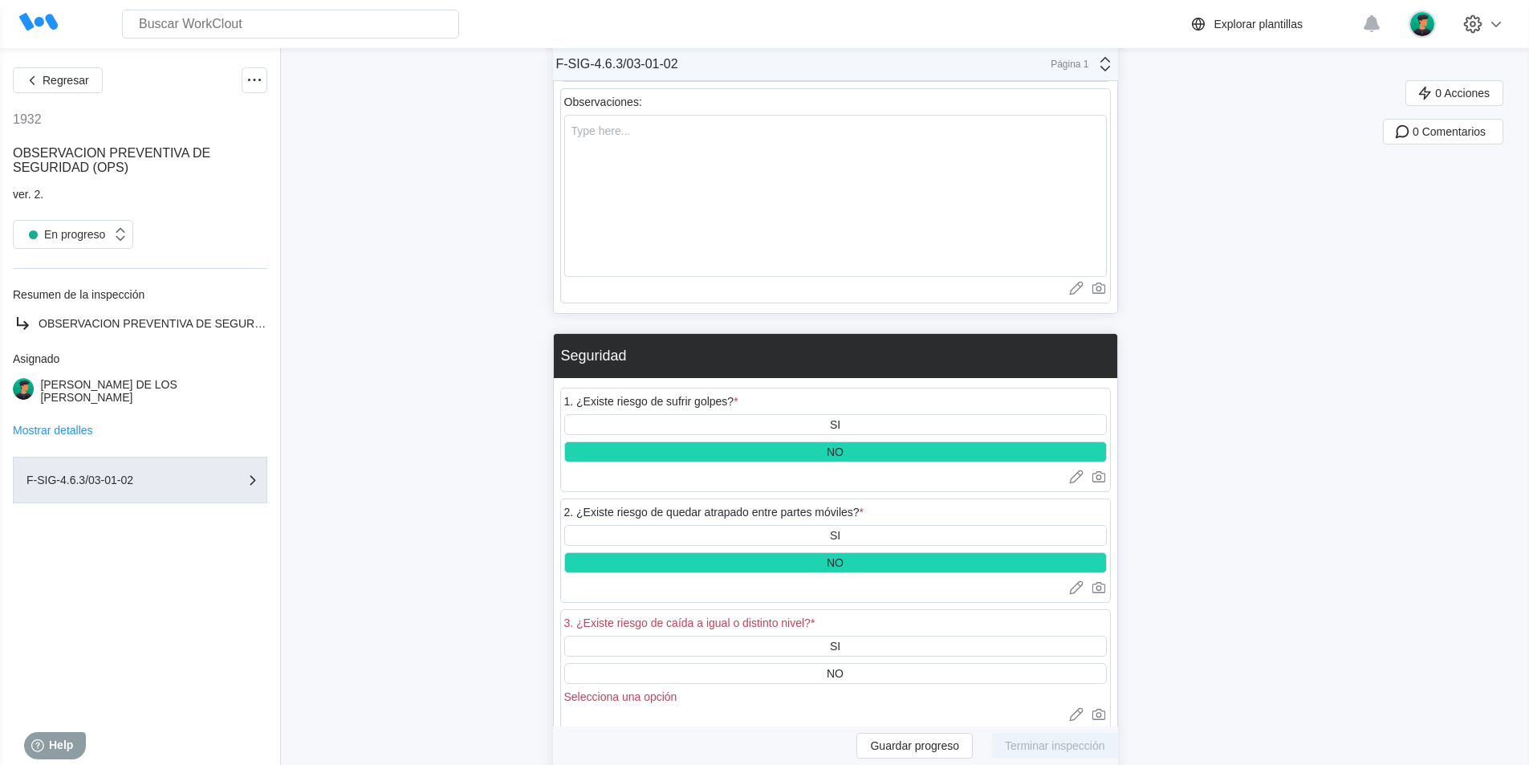
scroll to position [2167, 0]
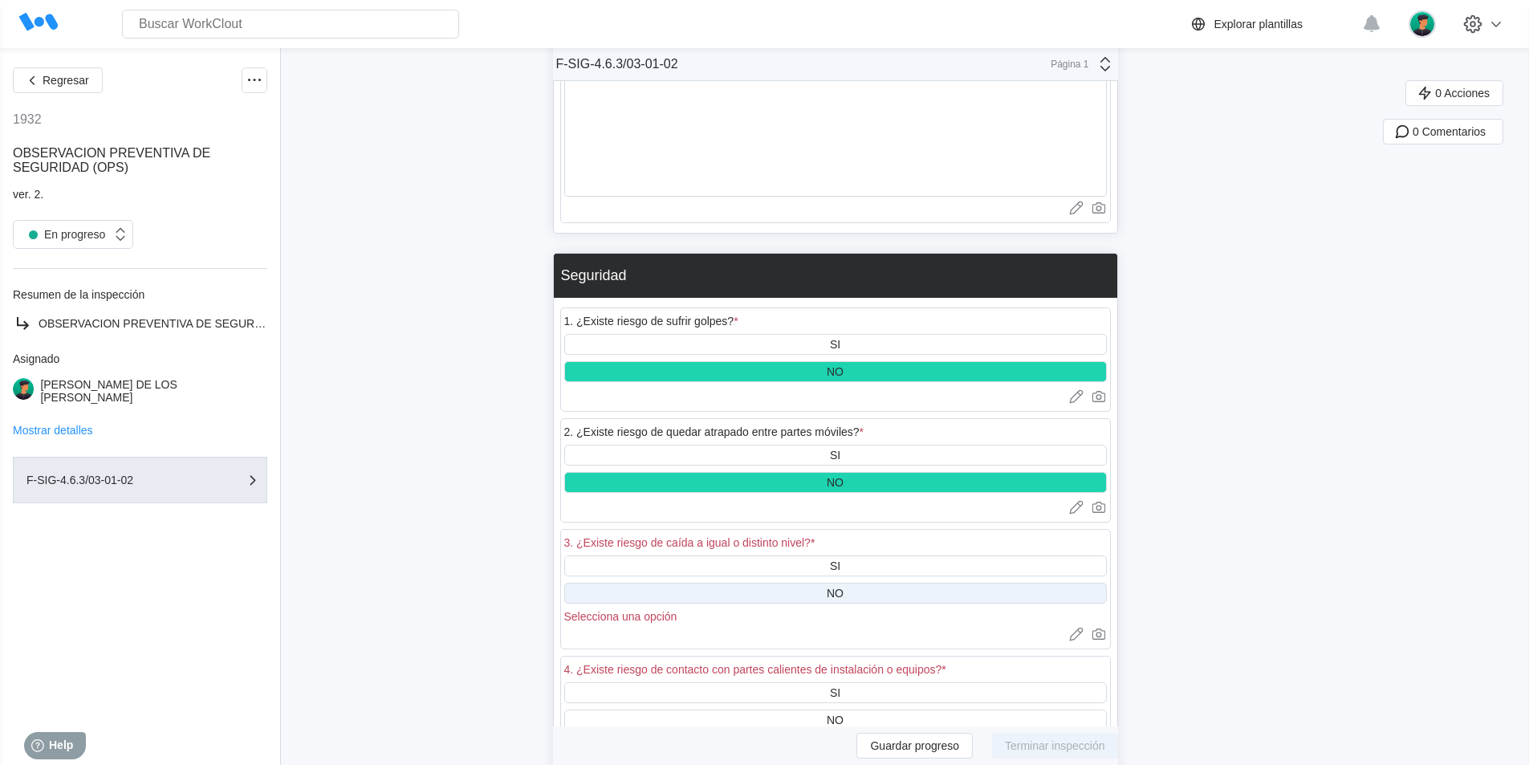
click at [851, 583] on div "NO" at bounding box center [835, 593] width 542 height 21
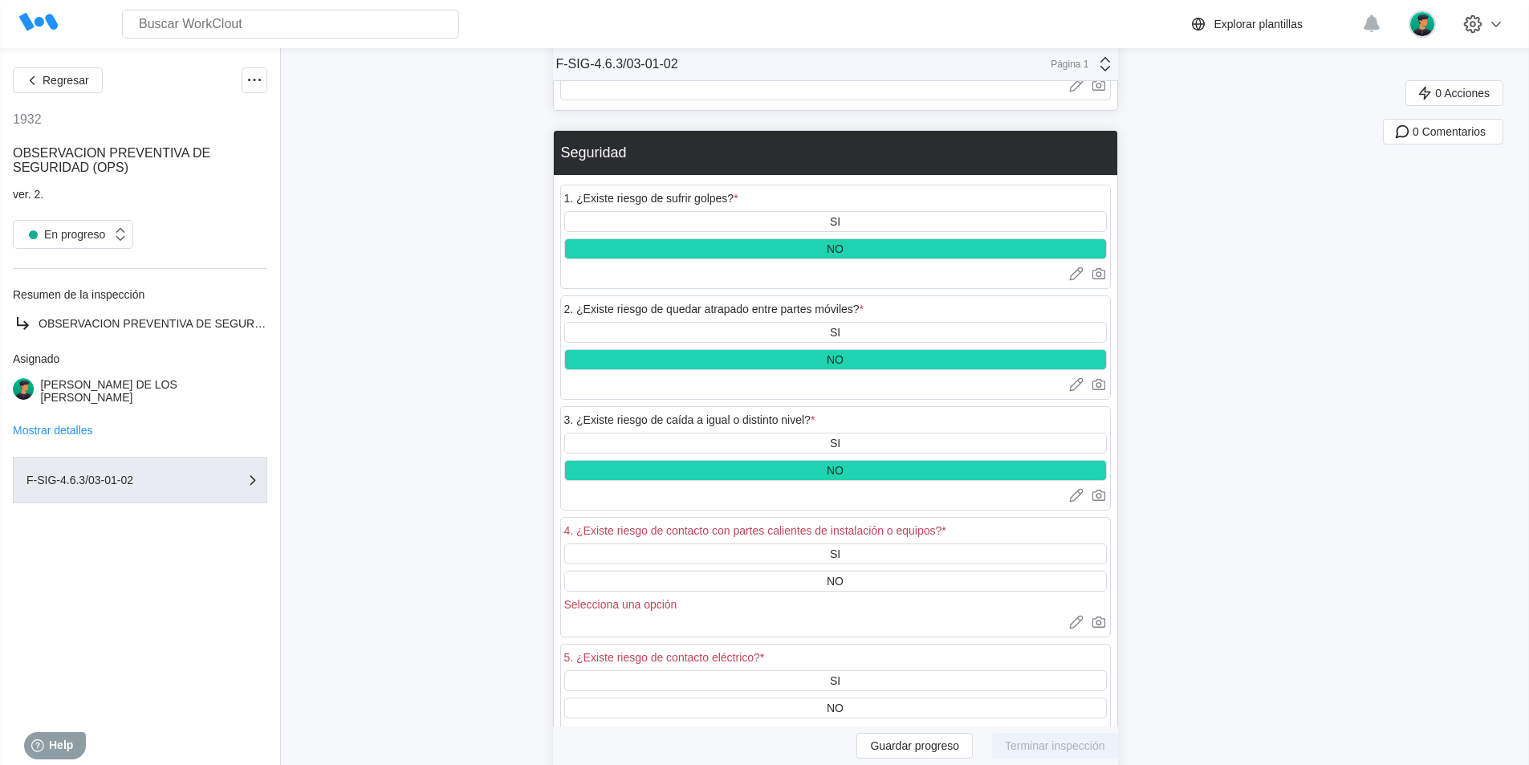
scroll to position [2327, 0]
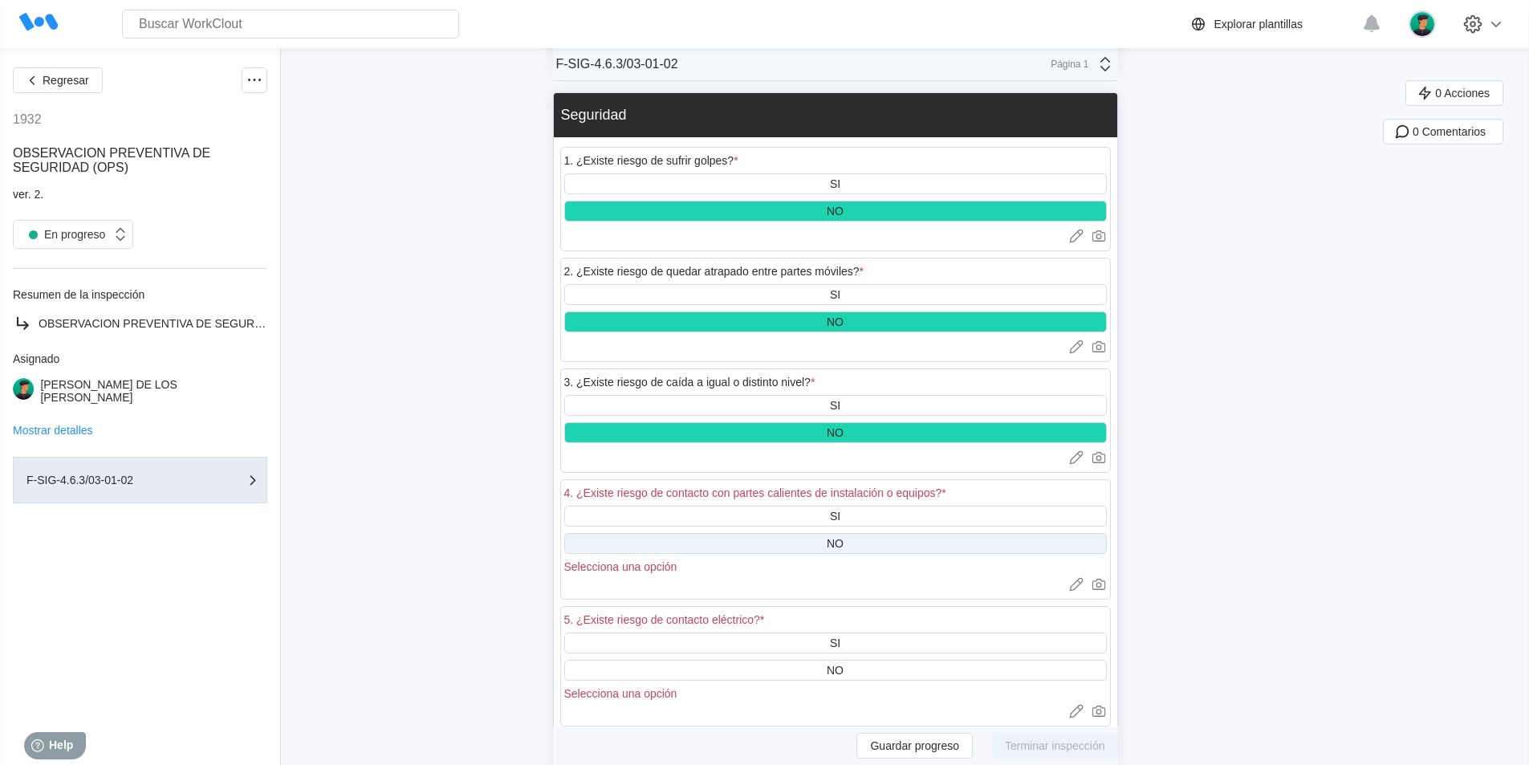
click at [855, 533] on div "NO" at bounding box center [835, 543] width 542 height 21
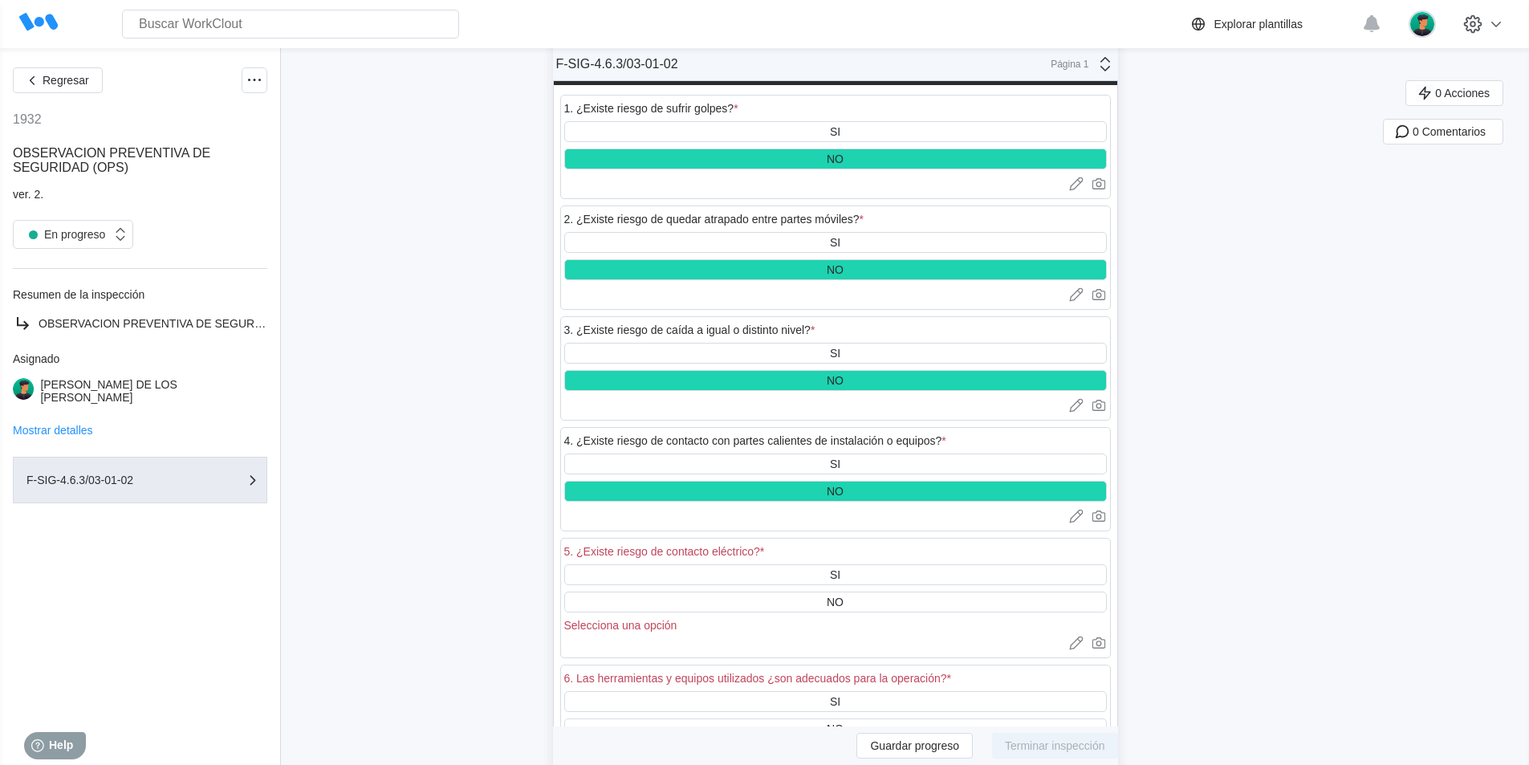
scroll to position [2407, 0]
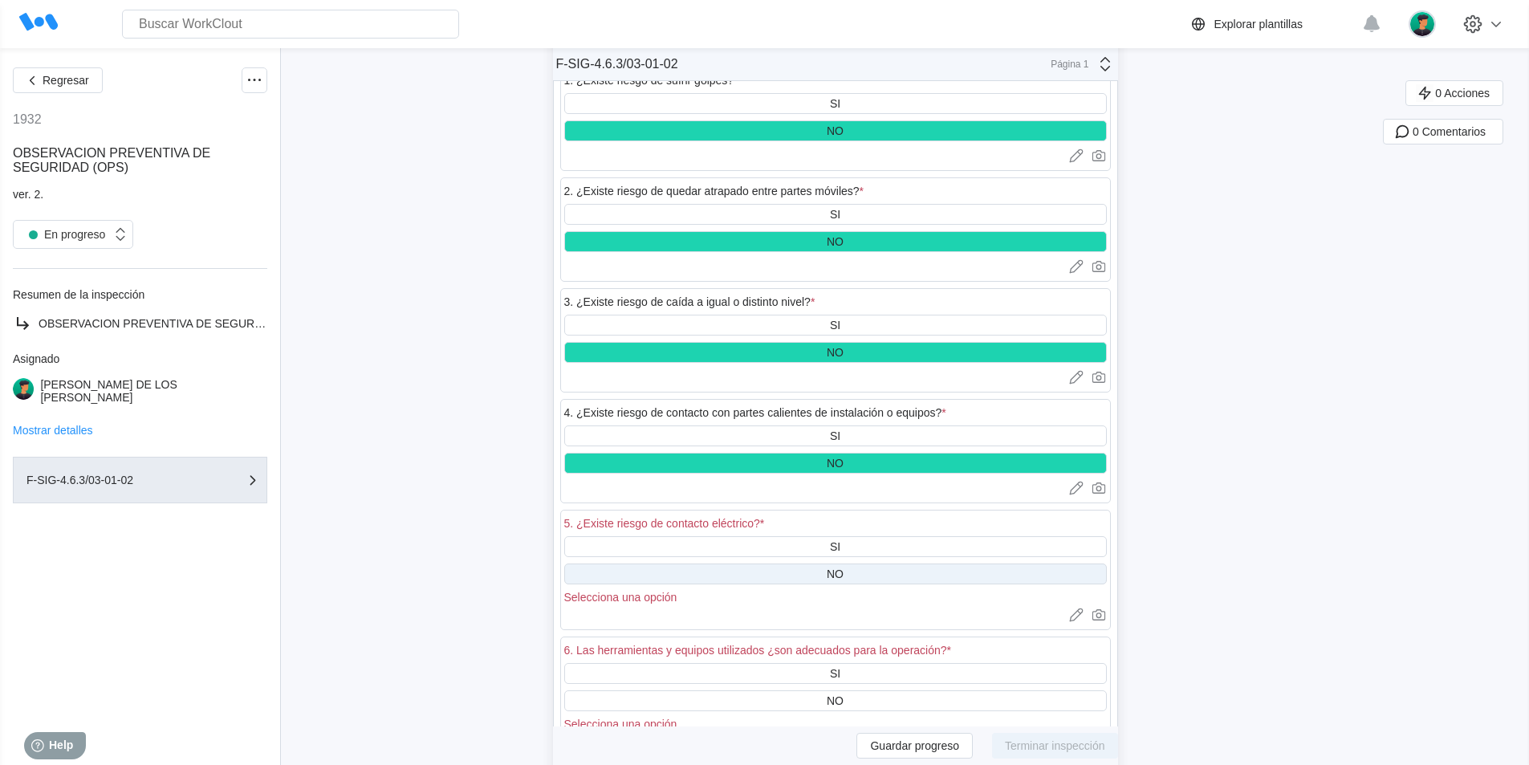
click at [843, 567] on div "NO" at bounding box center [835, 573] width 17 height 13
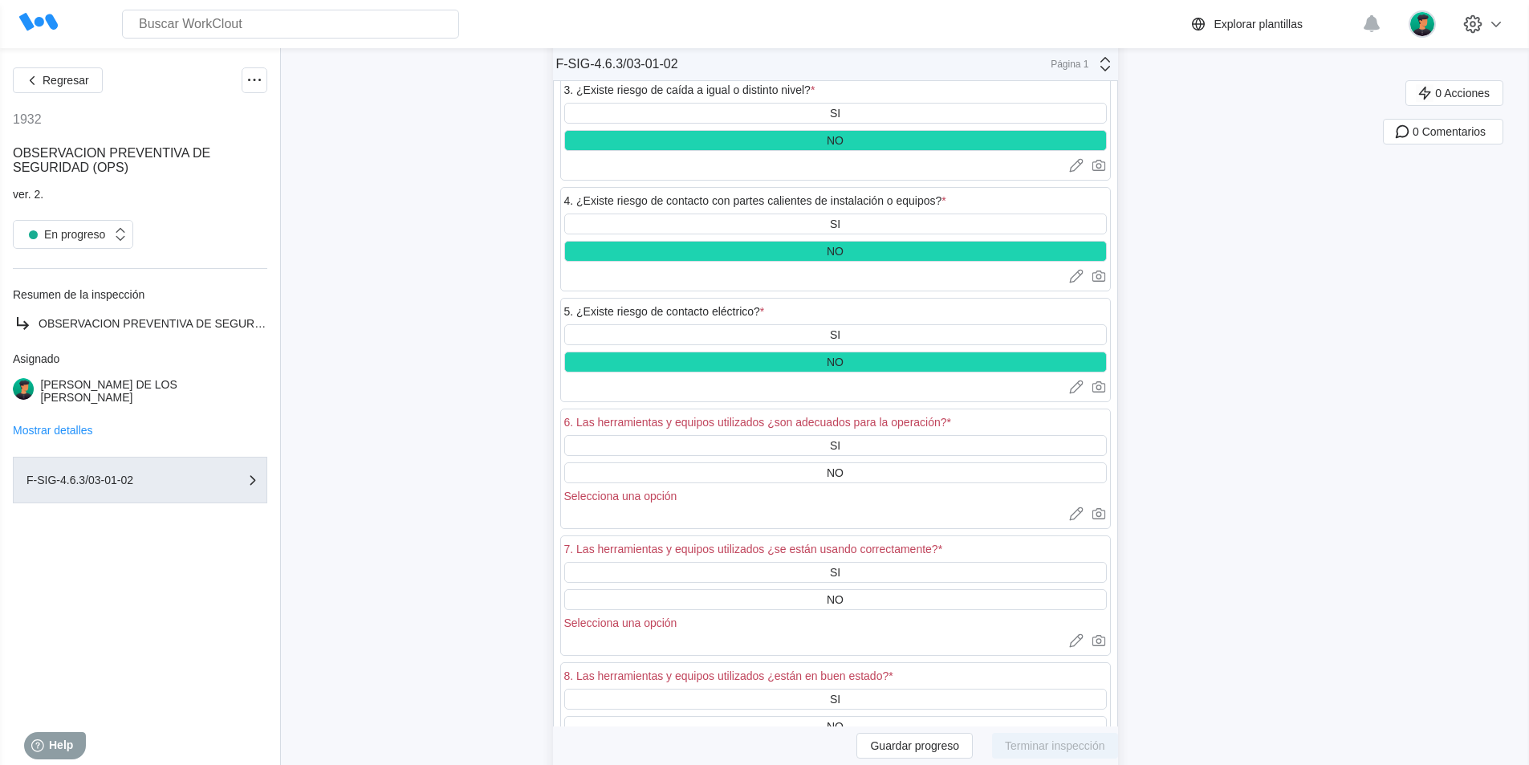
scroll to position [2648, 0]
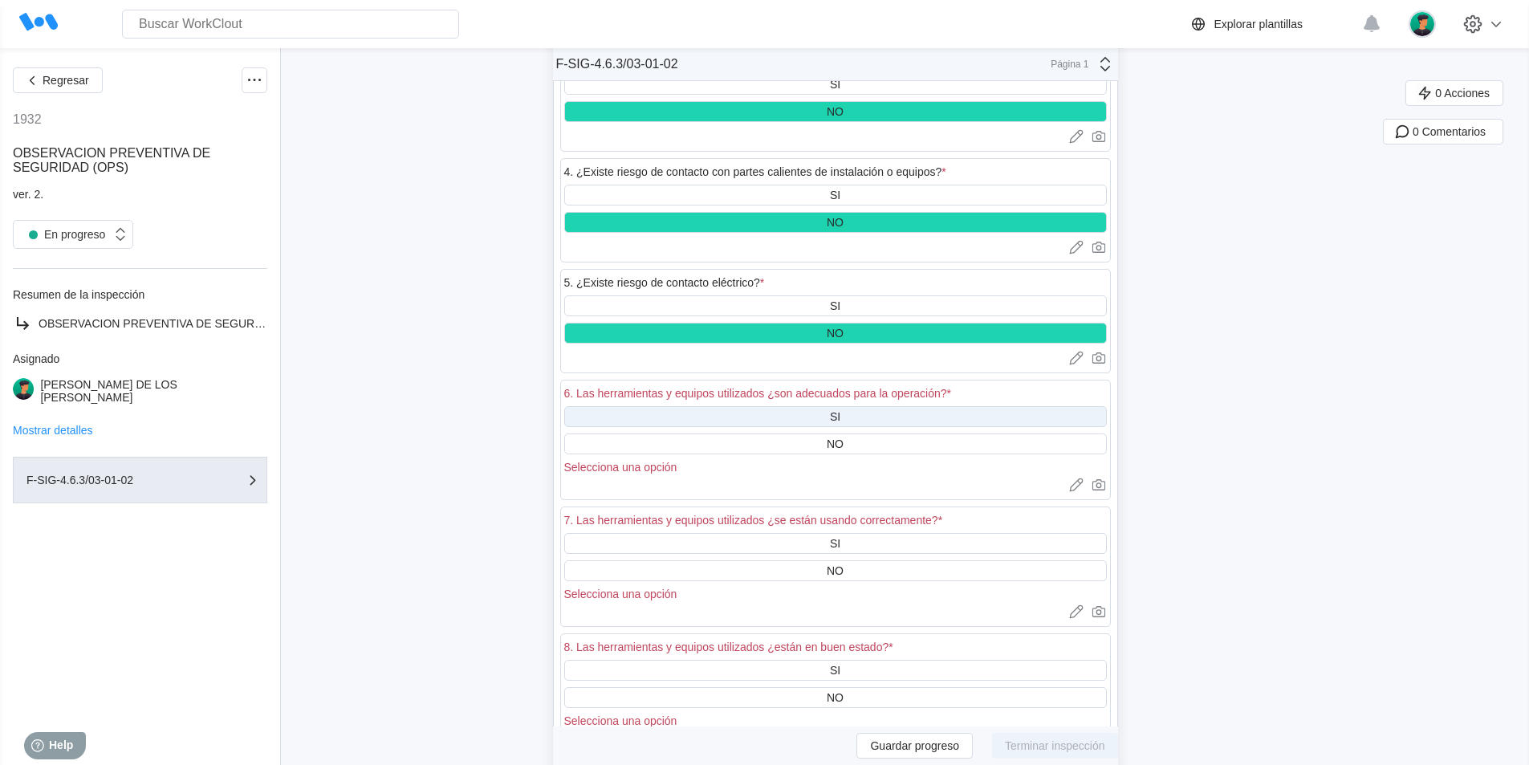
click at [862, 406] on div "SI" at bounding box center [835, 416] width 542 height 21
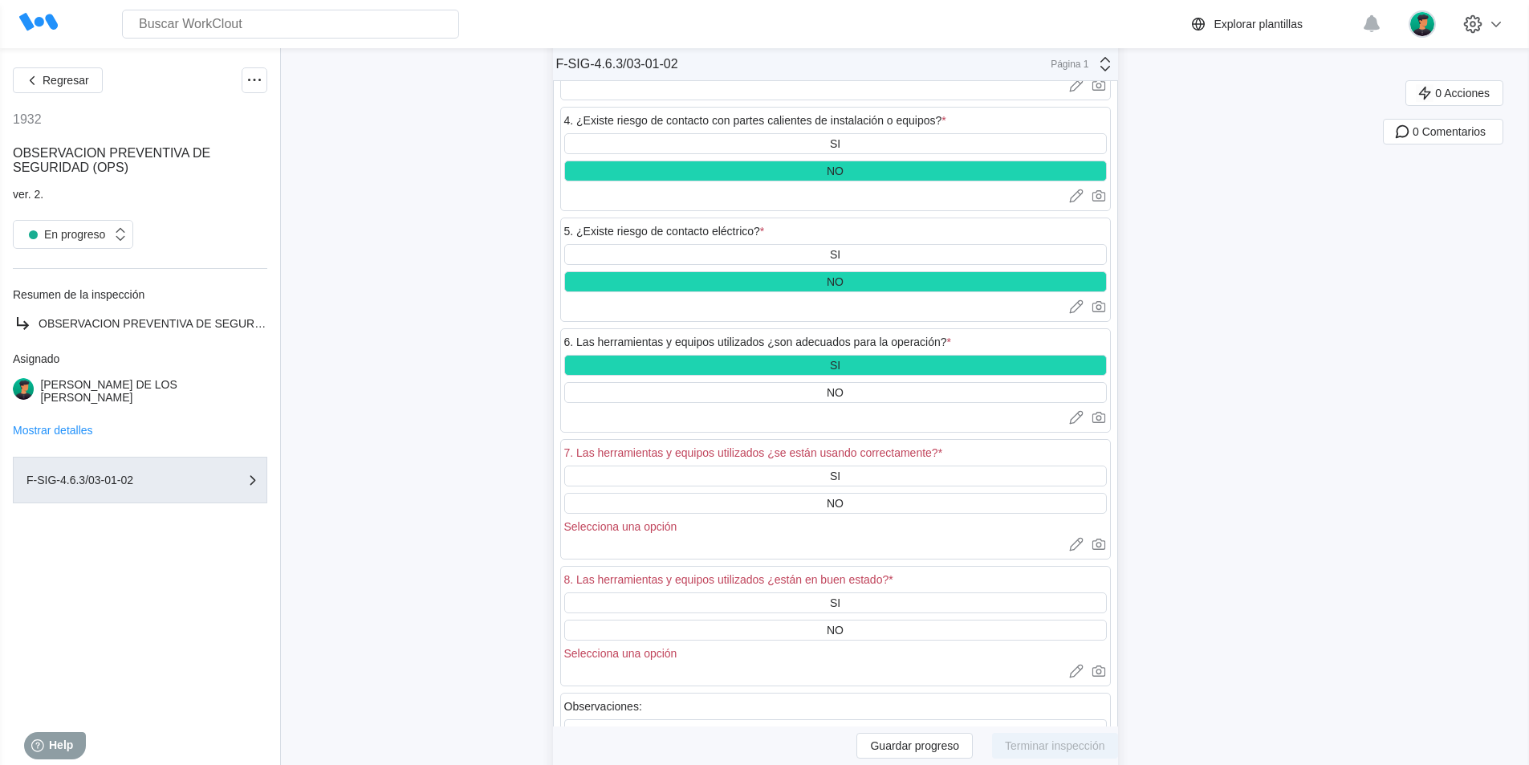
scroll to position [2728, 0]
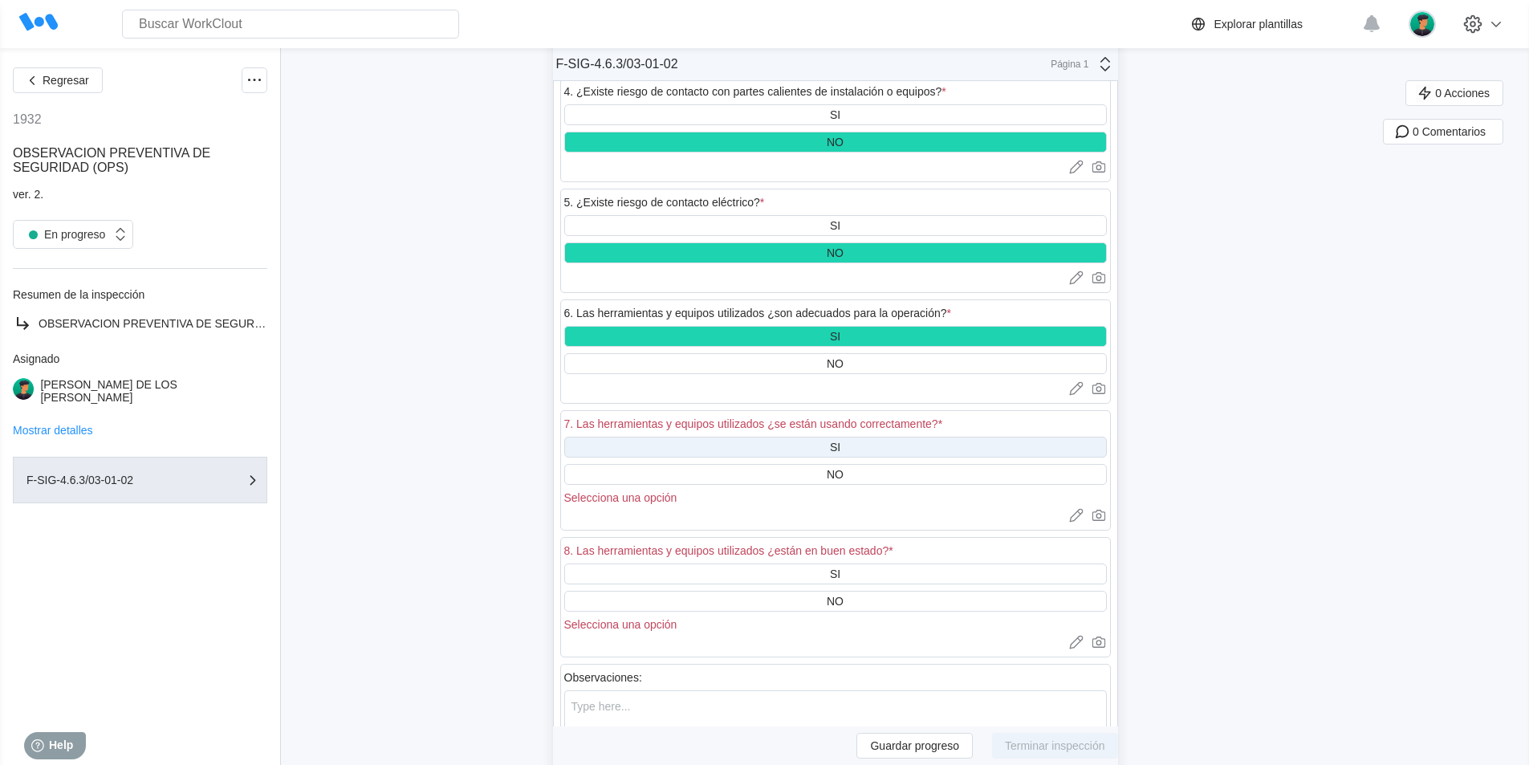
click at [851, 437] on div "SI" at bounding box center [835, 447] width 542 height 21
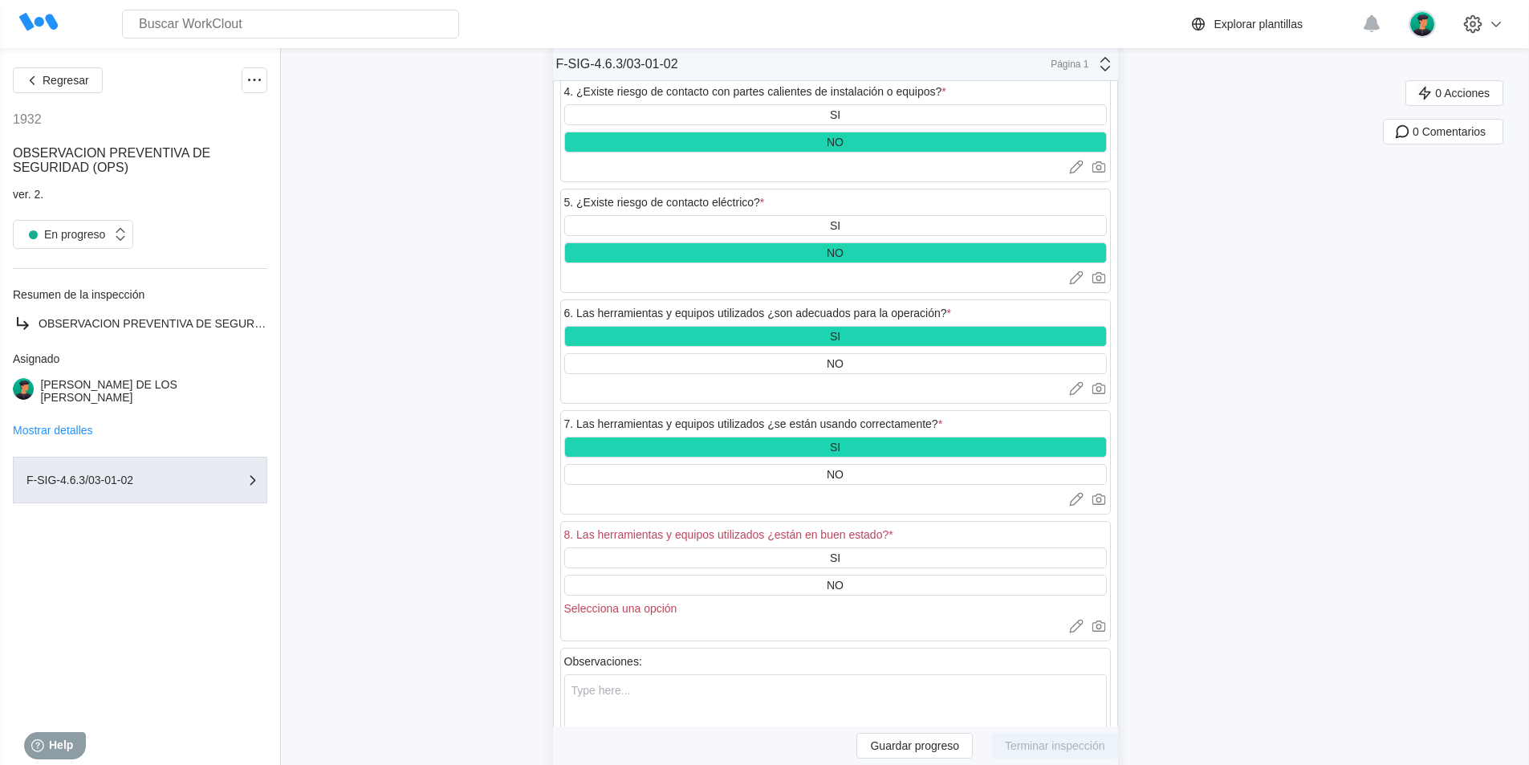
scroll to position [2809, 0]
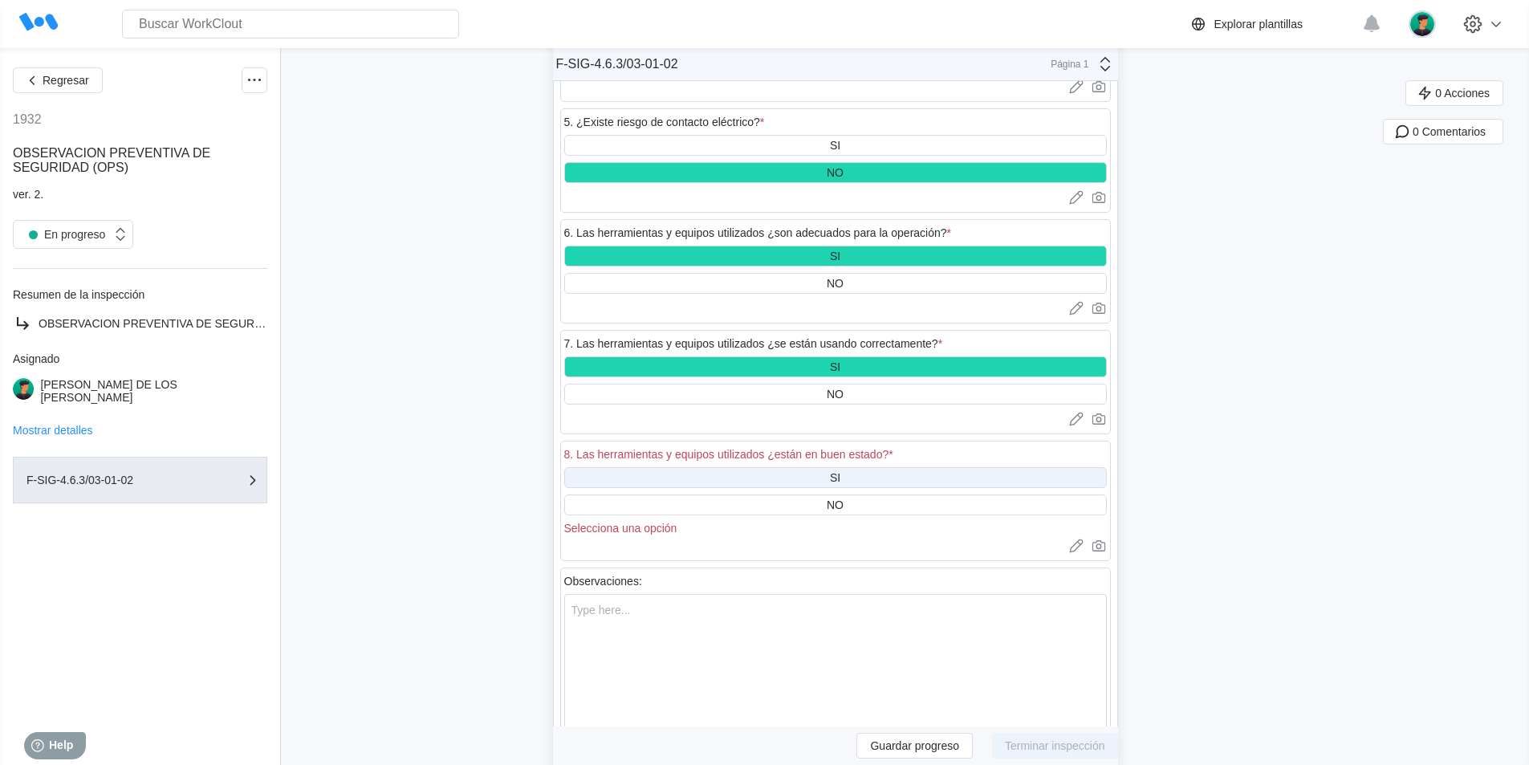
click at [849, 467] on div "SI" at bounding box center [835, 477] width 542 height 21
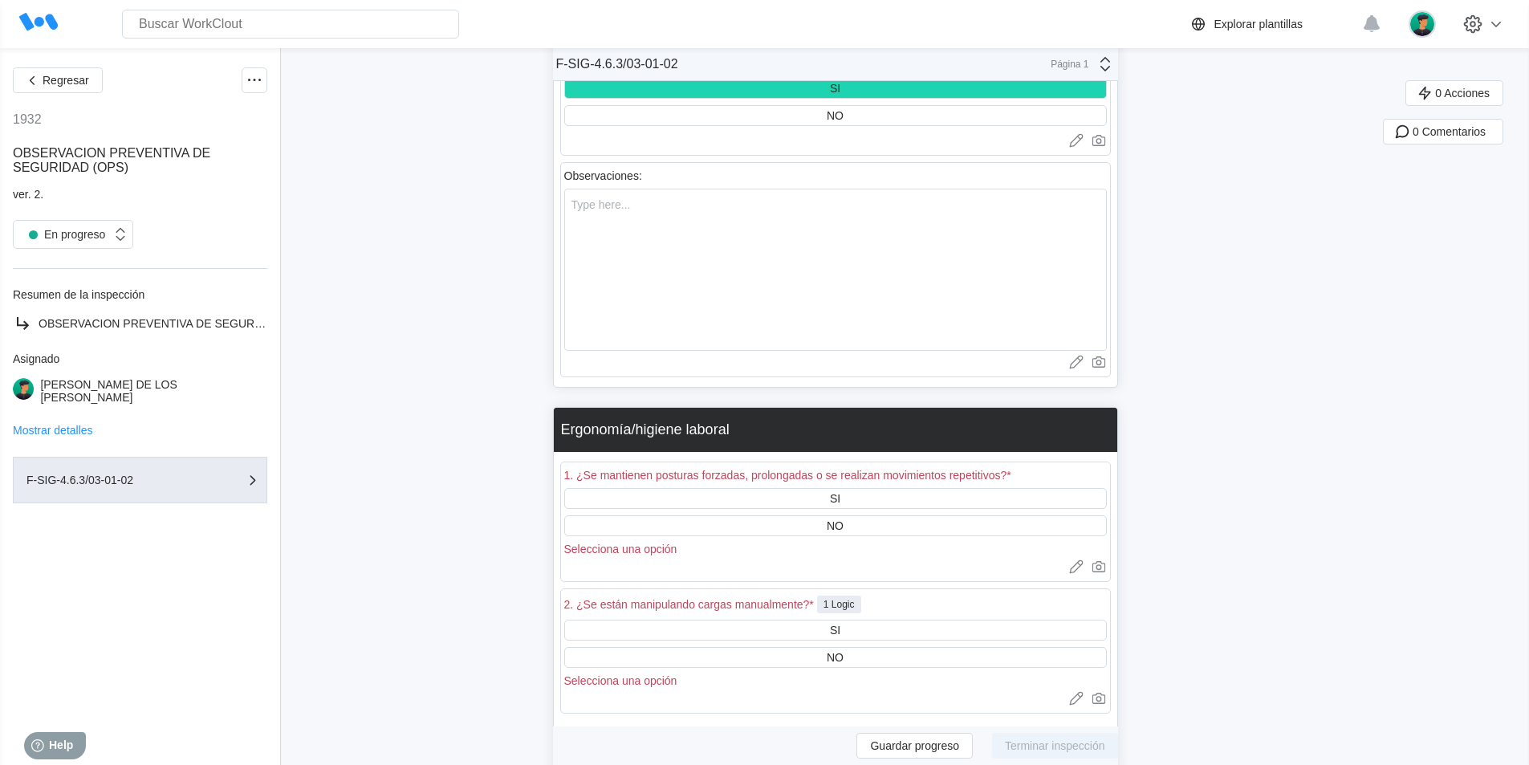
scroll to position [3210, 0]
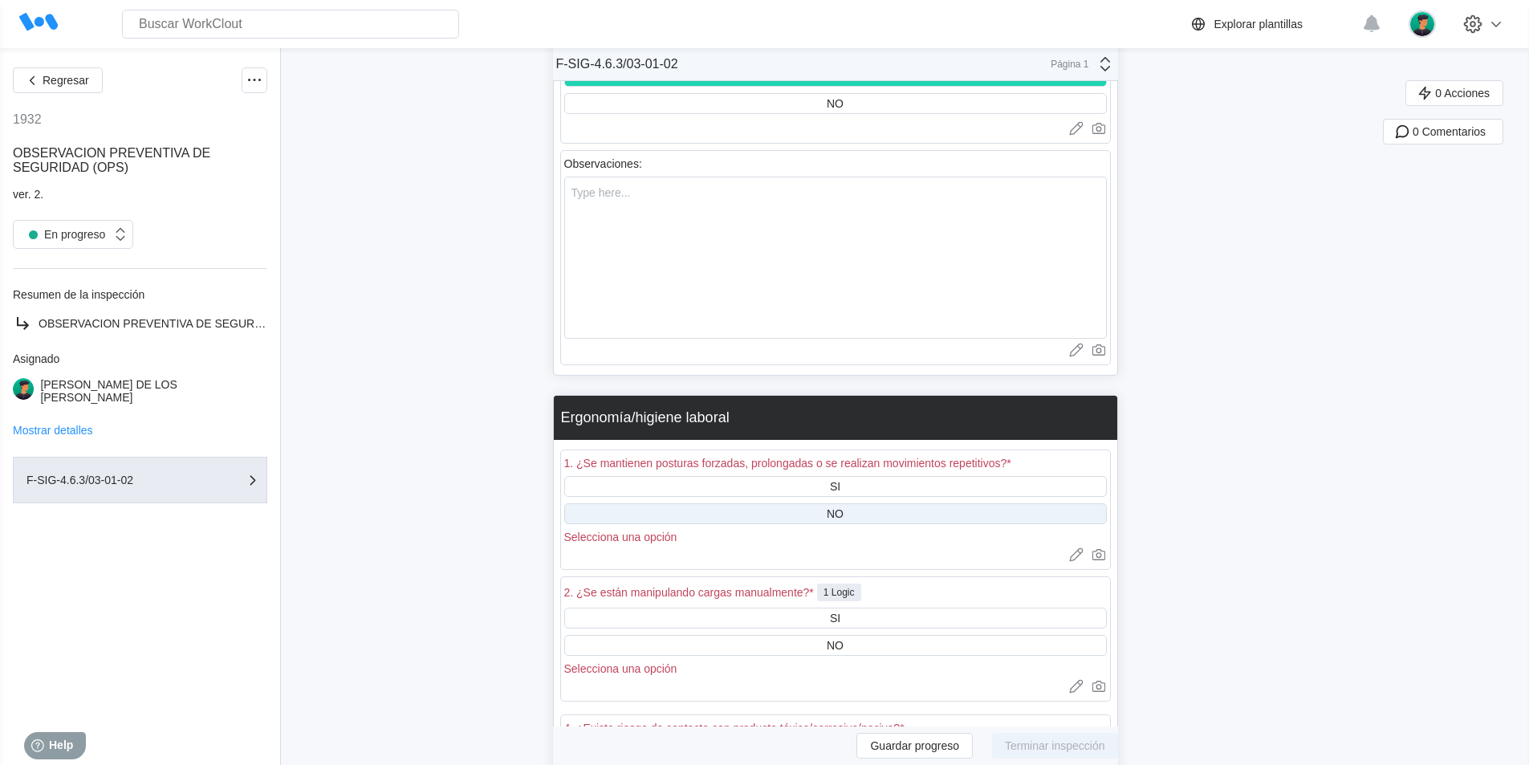
click at [838, 507] on div "NO" at bounding box center [835, 513] width 17 height 13
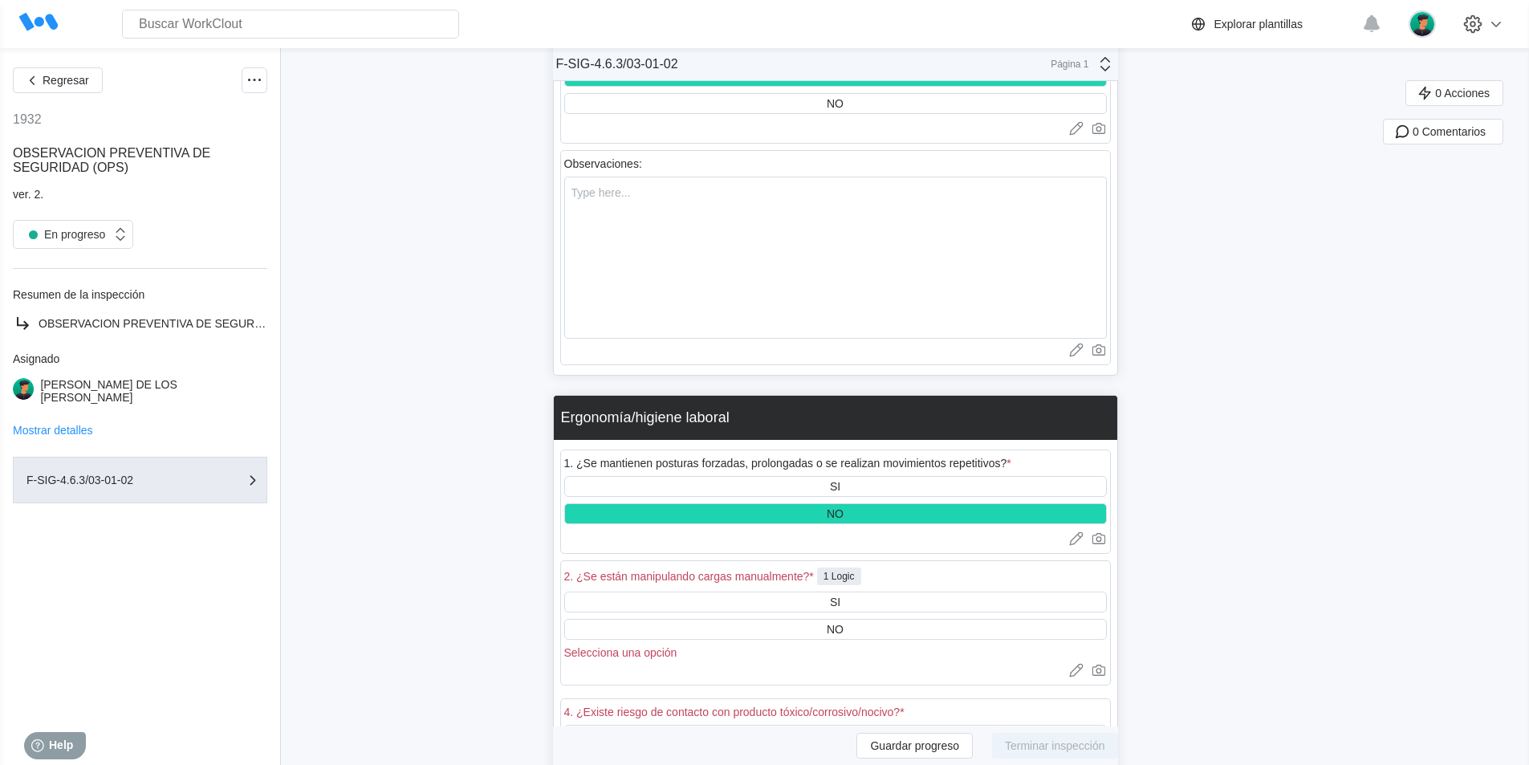
scroll to position [3290, 0]
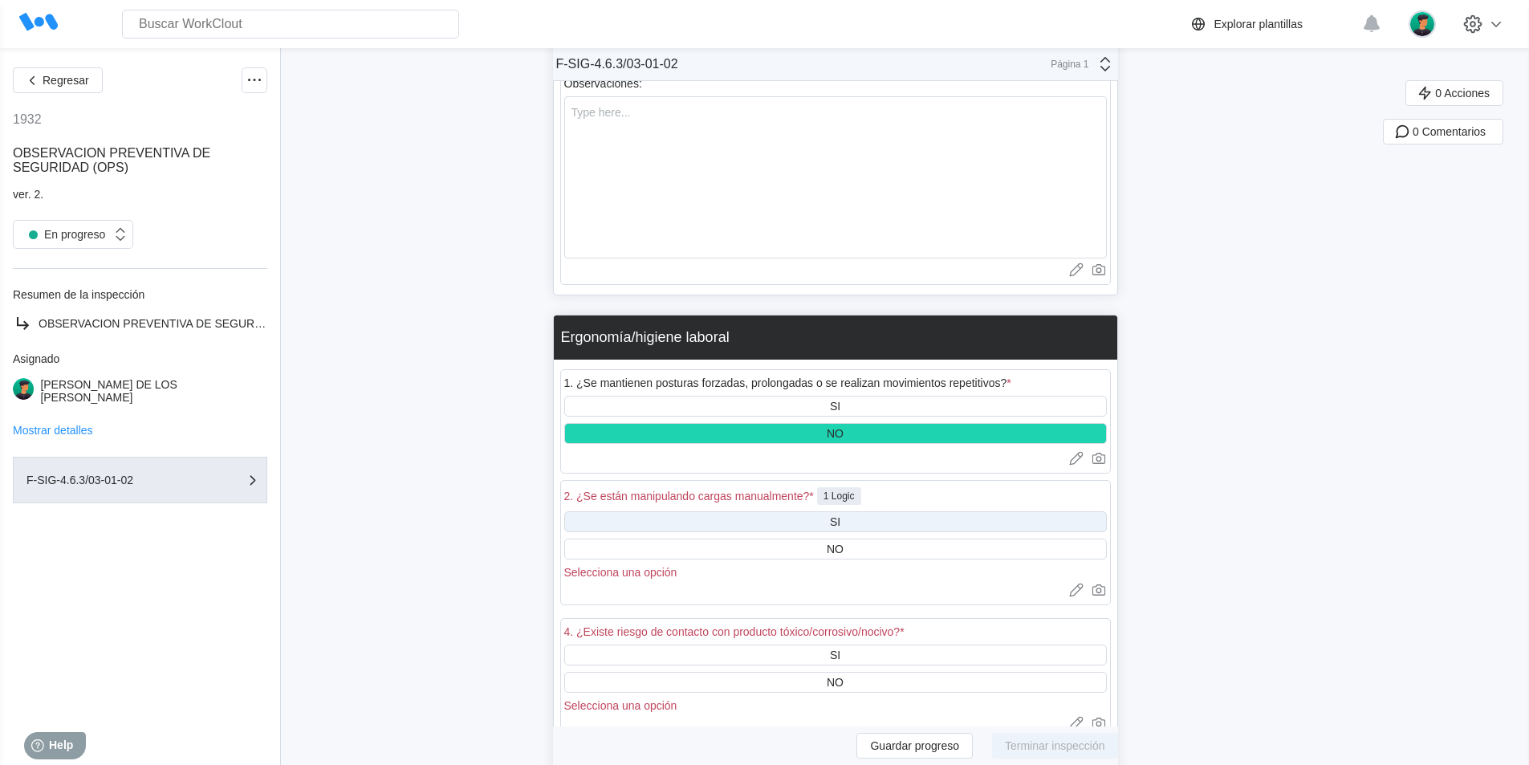
click at [850, 511] on div "SI" at bounding box center [835, 521] width 542 height 21
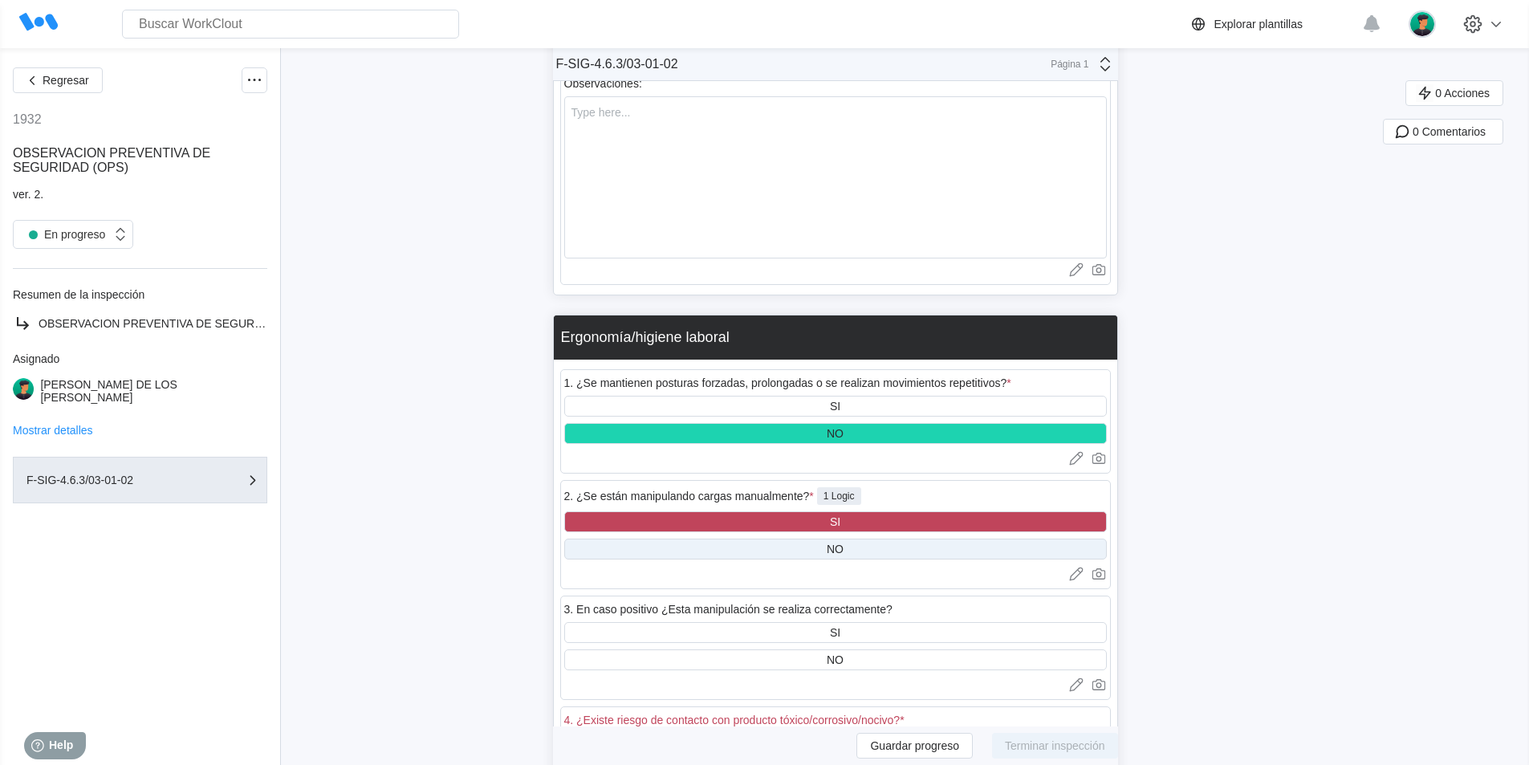
click at [843, 542] on div "NO" at bounding box center [835, 548] width 17 height 13
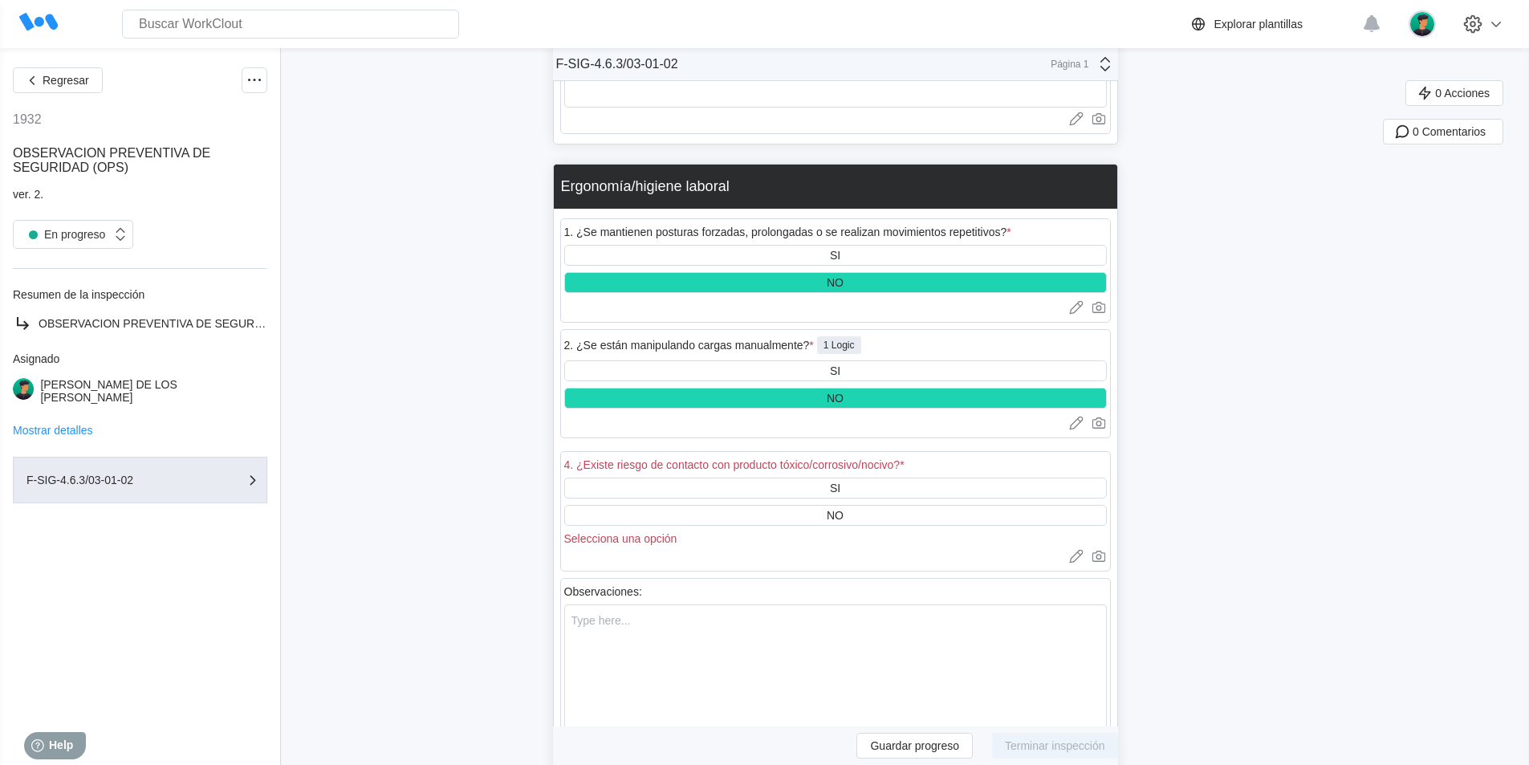
scroll to position [3451, 0]
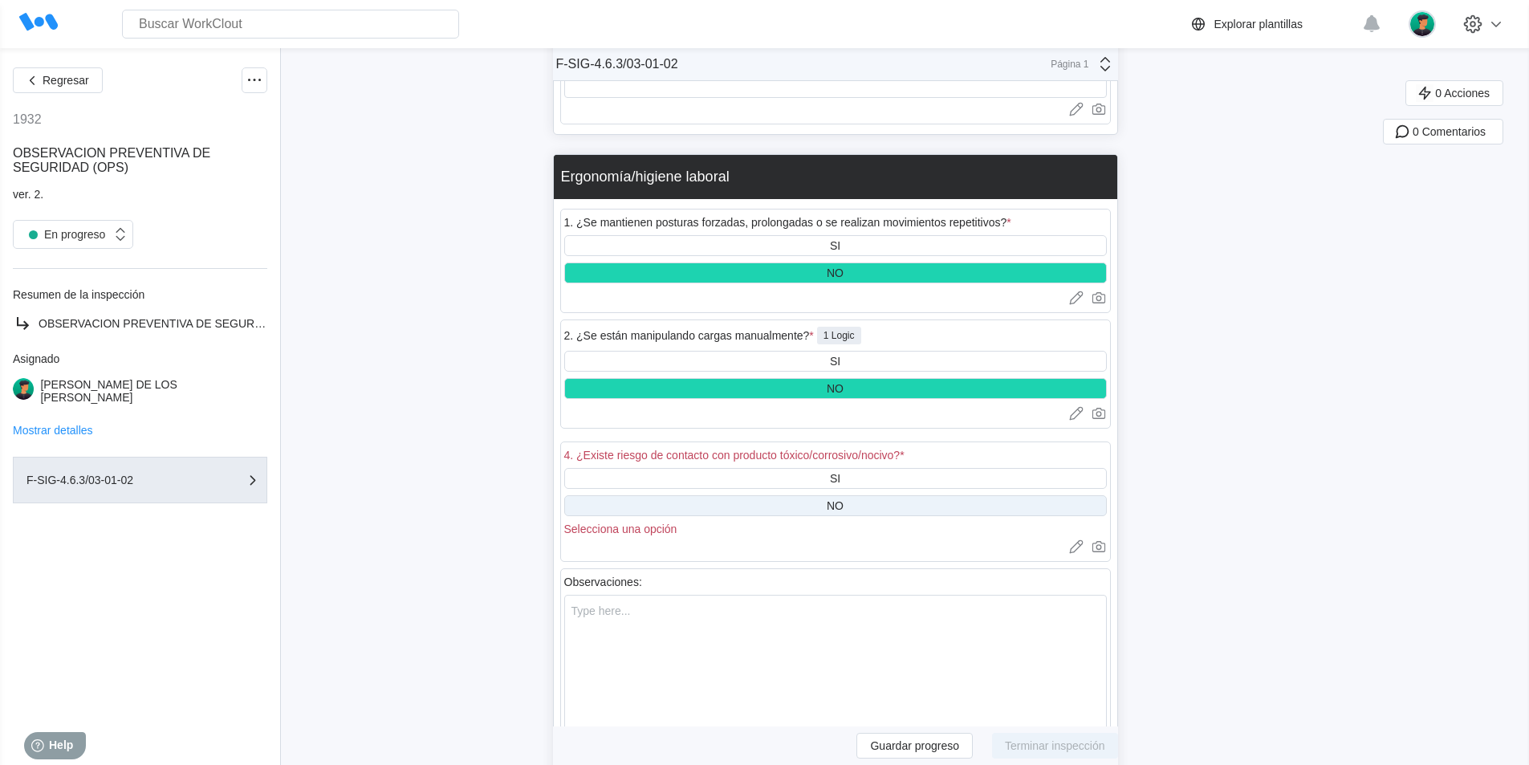
click at [843, 499] on div "NO" at bounding box center [835, 505] width 17 height 13
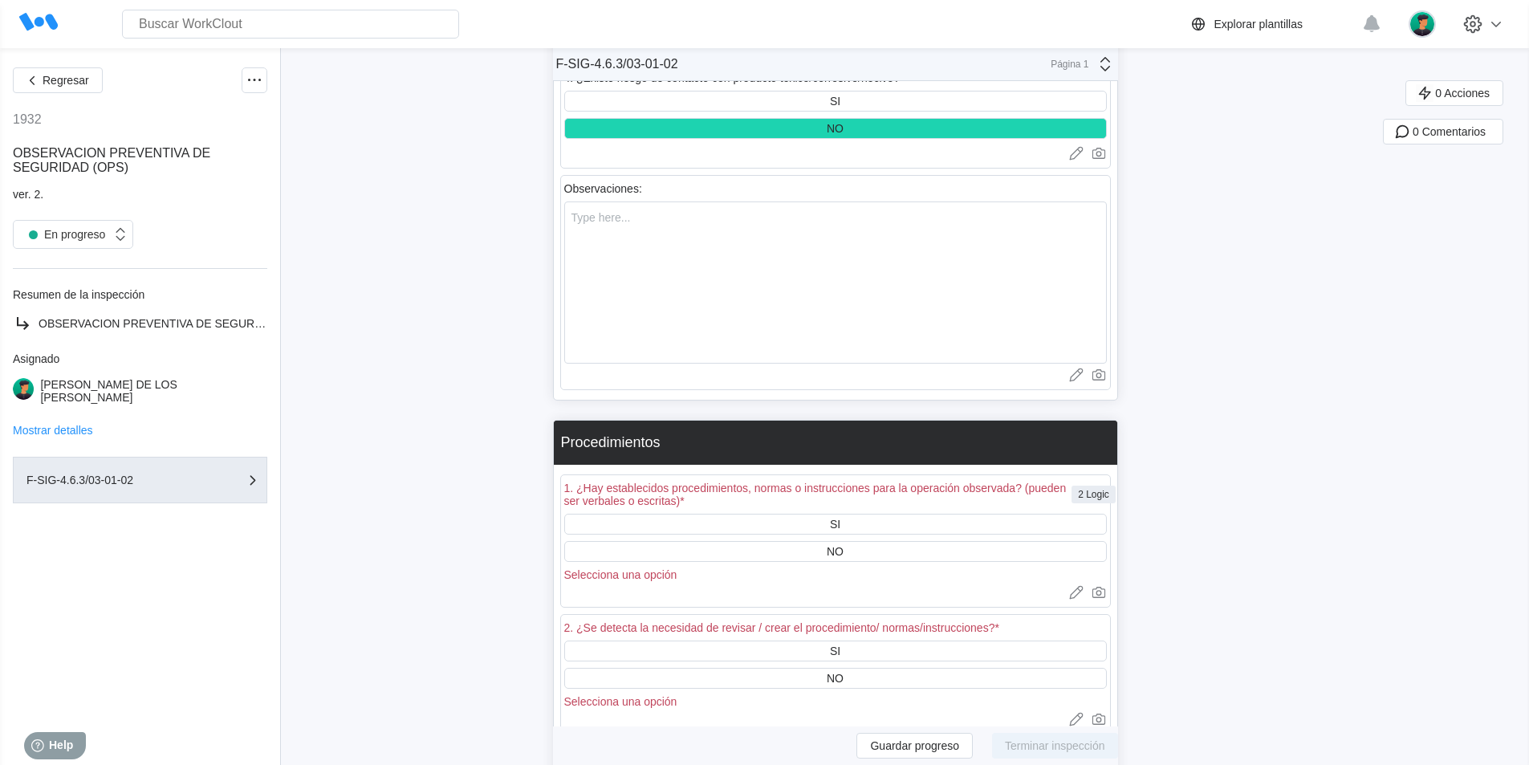
scroll to position [3852, 0]
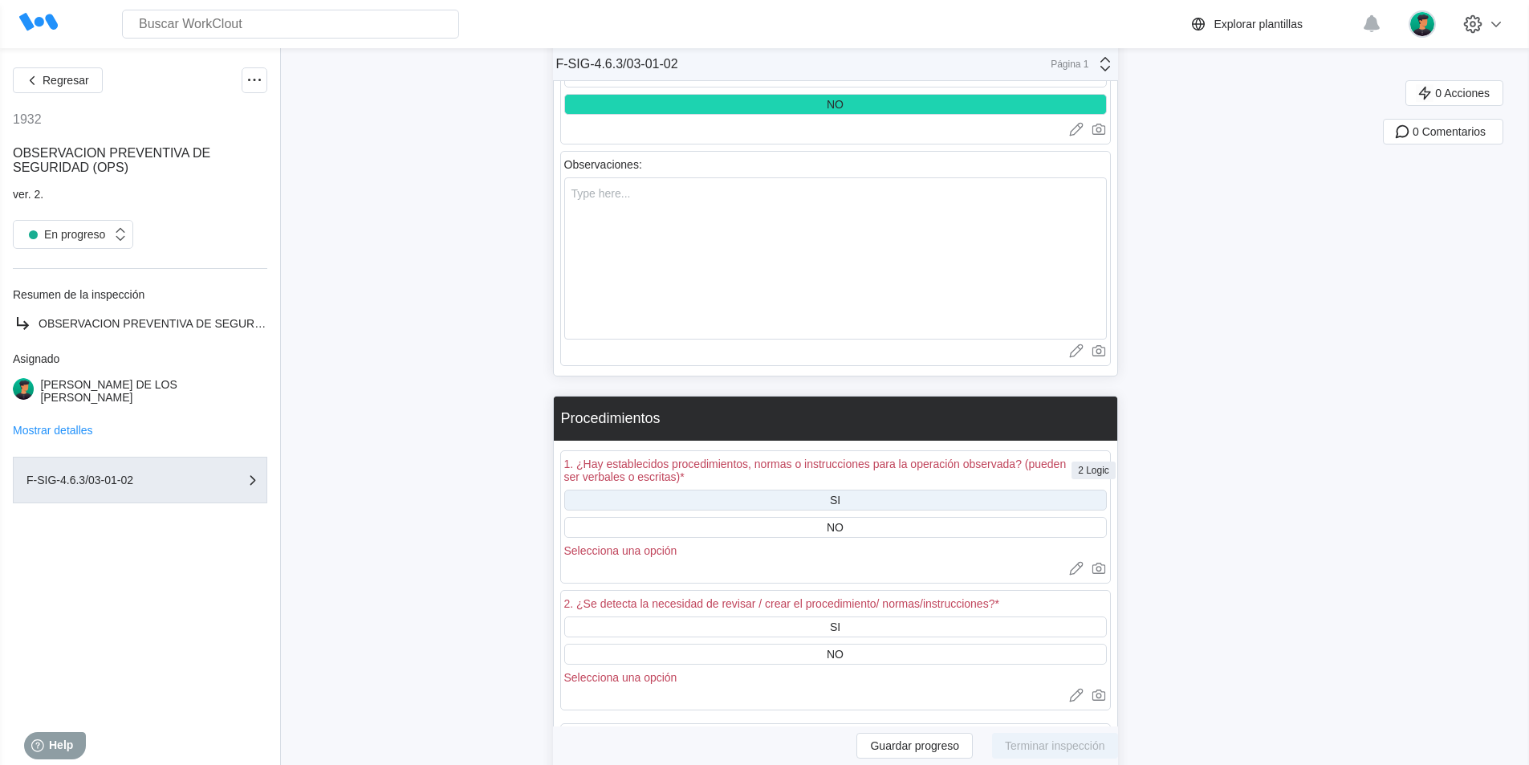
click at [840, 494] on div "SI" at bounding box center [835, 500] width 10 height 13
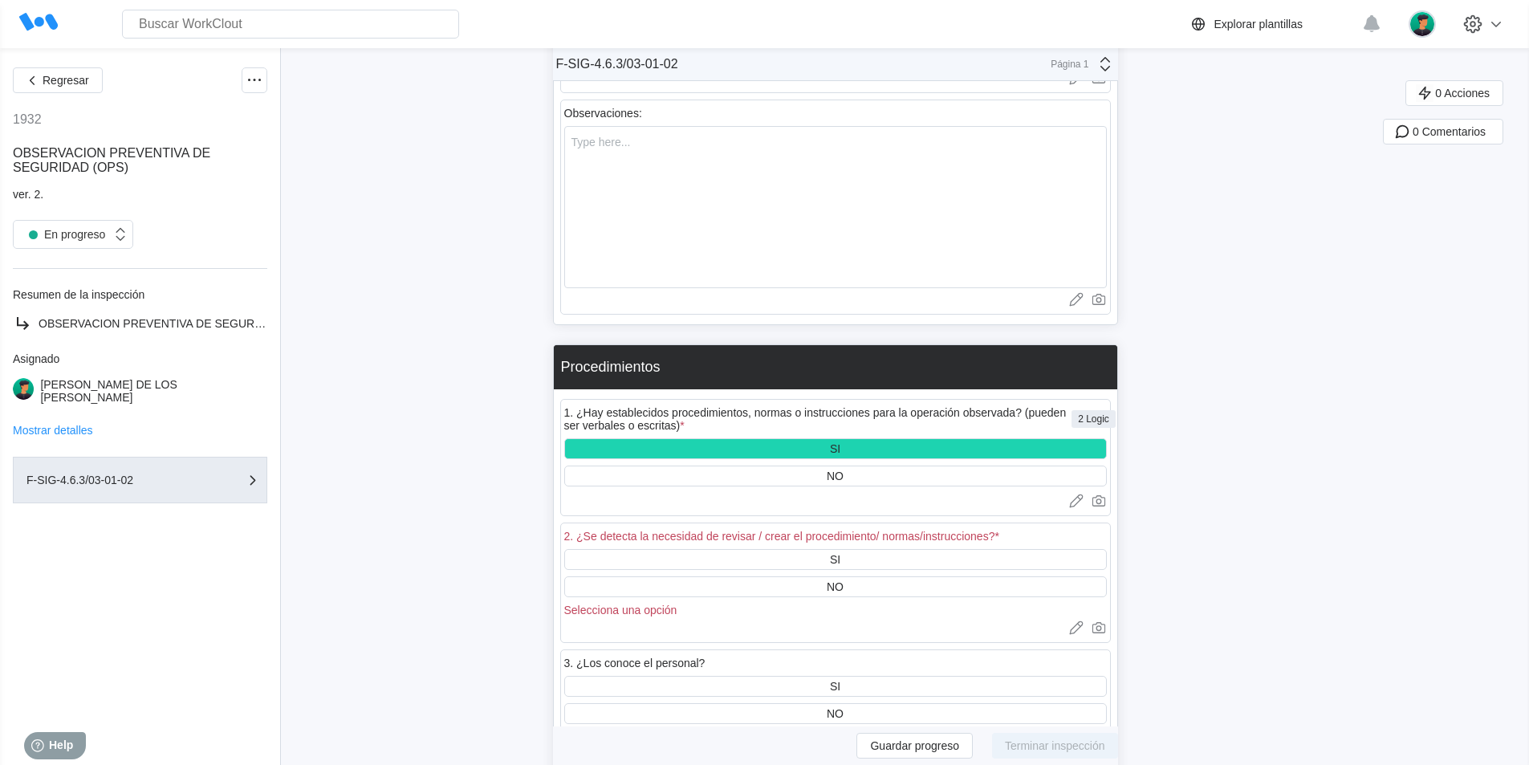
scroll to position [3932, 0]
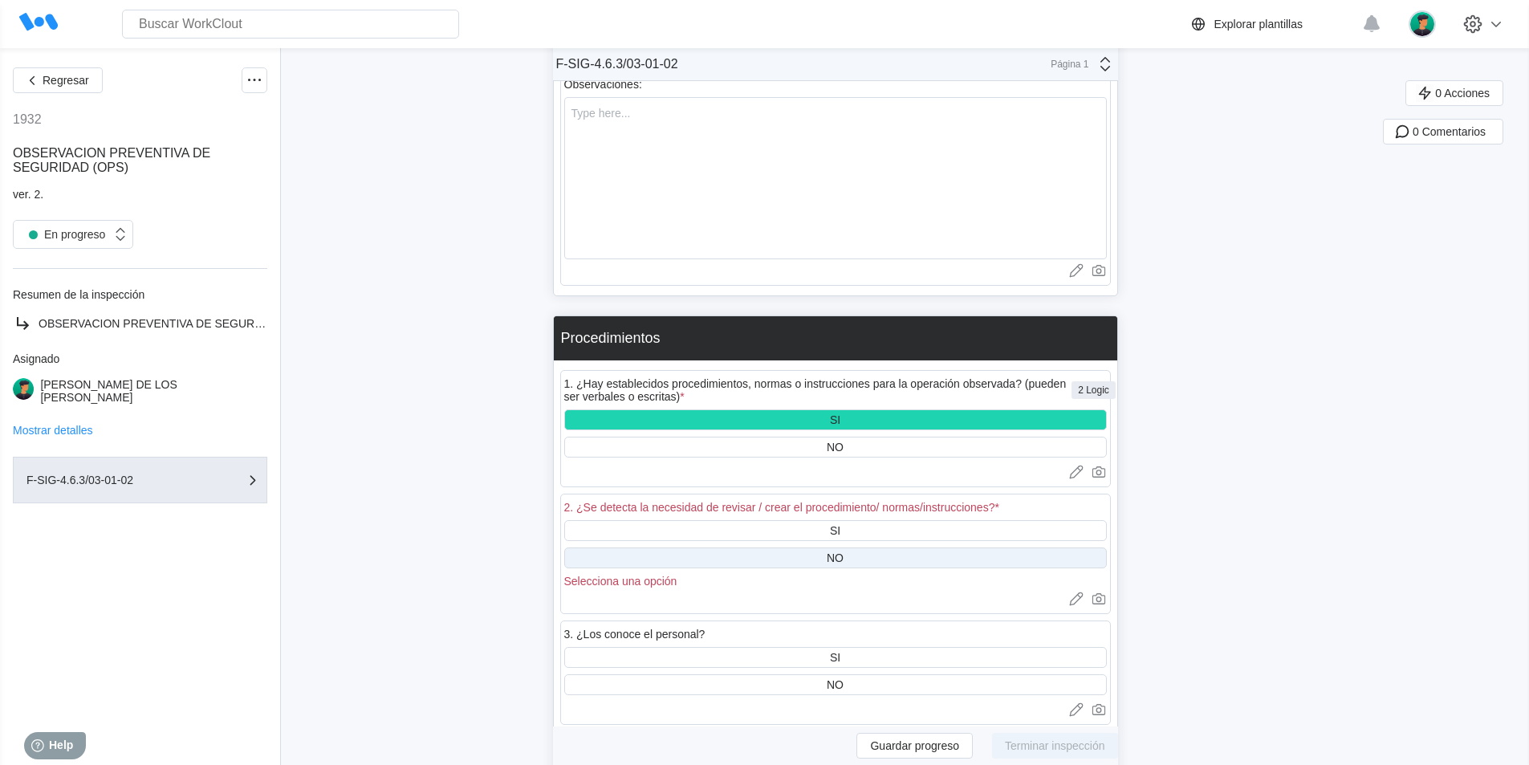
click at [859, 547] on div "NO" at bounding box center [835, 557] width 542 height 21
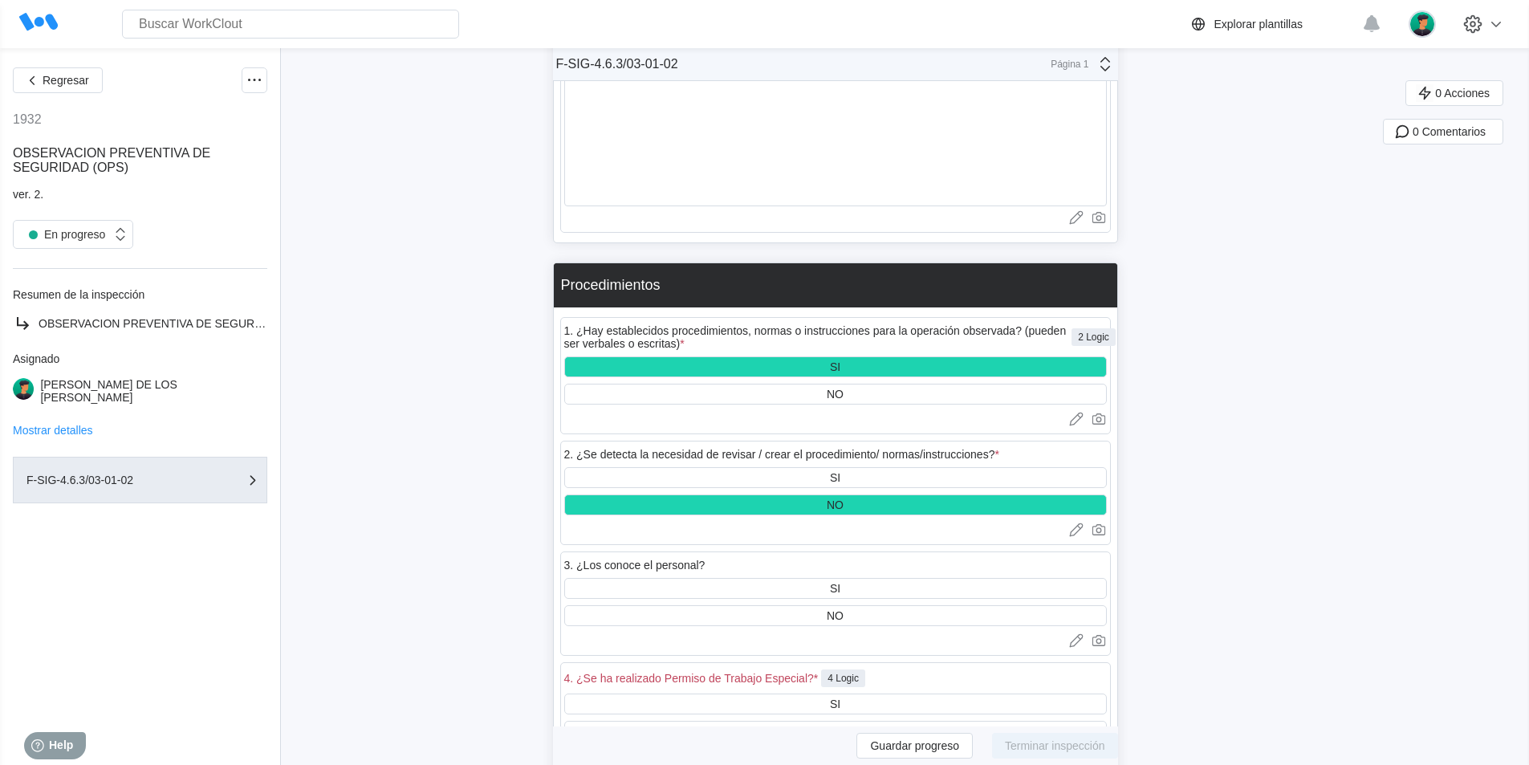
scroll to position [4012, 0]
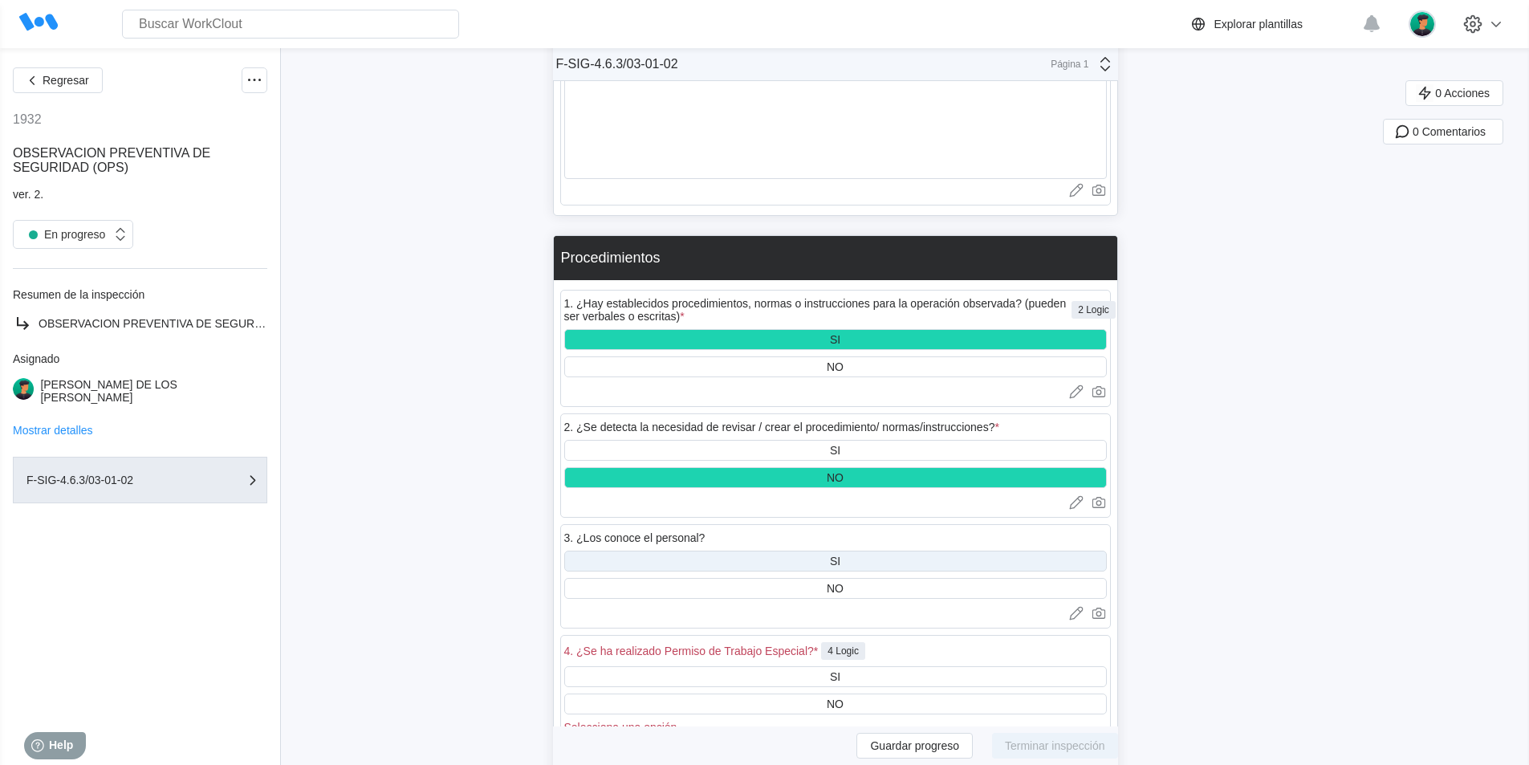
click at [852, 550] on div "SI" at bounding box center [835, 560] width 542 height 21
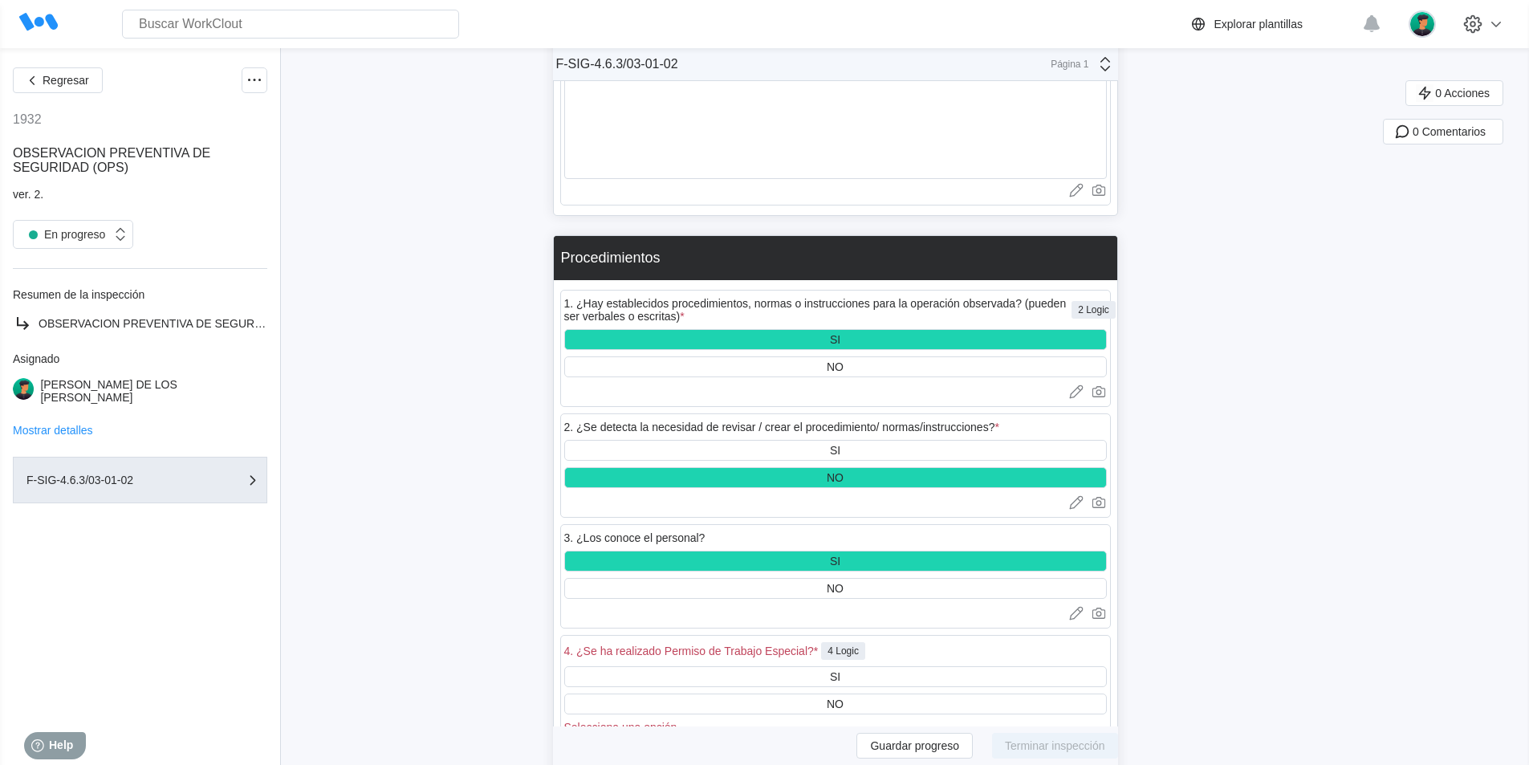
scroll to position [4092, 0]
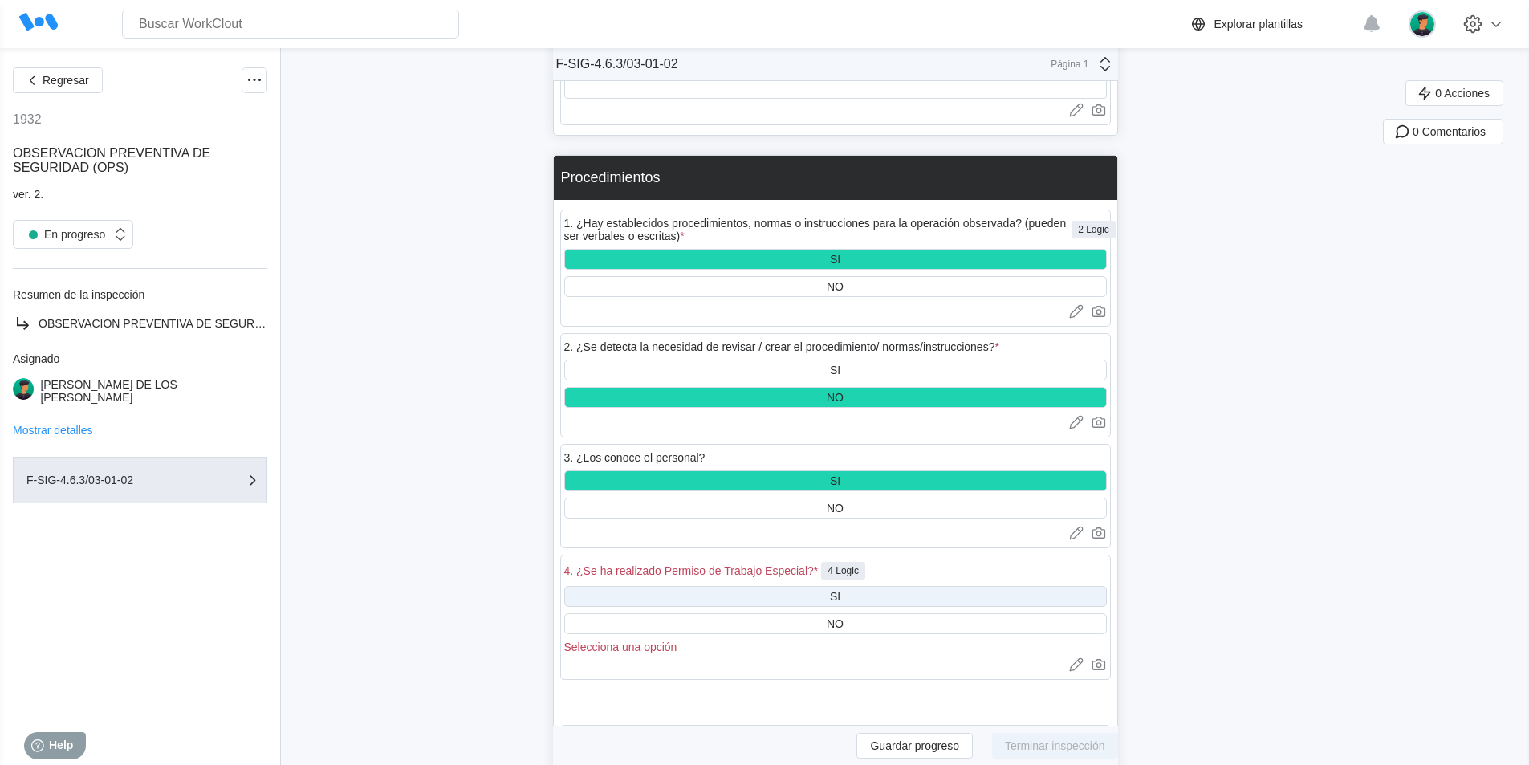
click at [839, 590] on div "SI" at bounding box center [835, 596] width 10 height 13
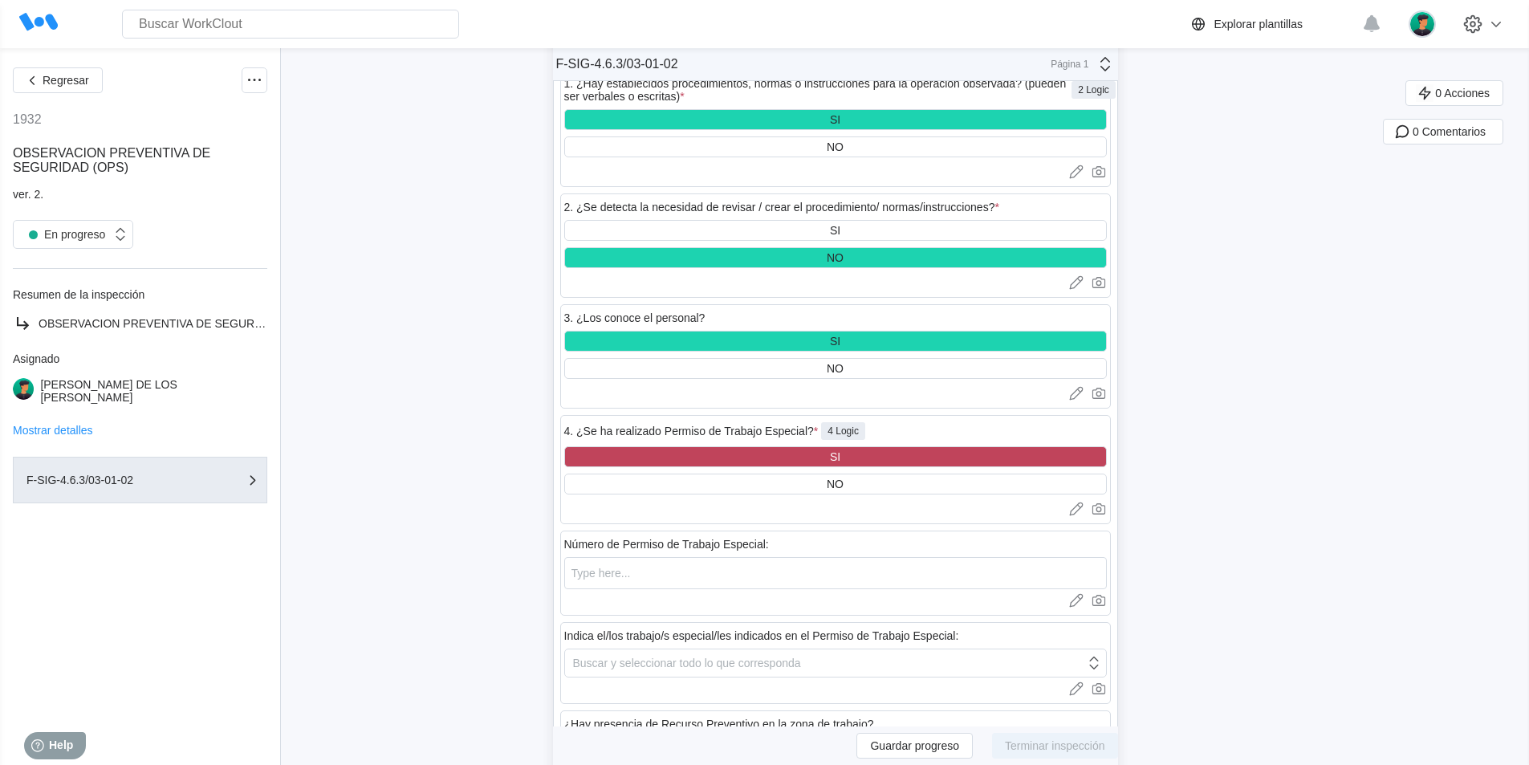
scroll to position [4253, 0]
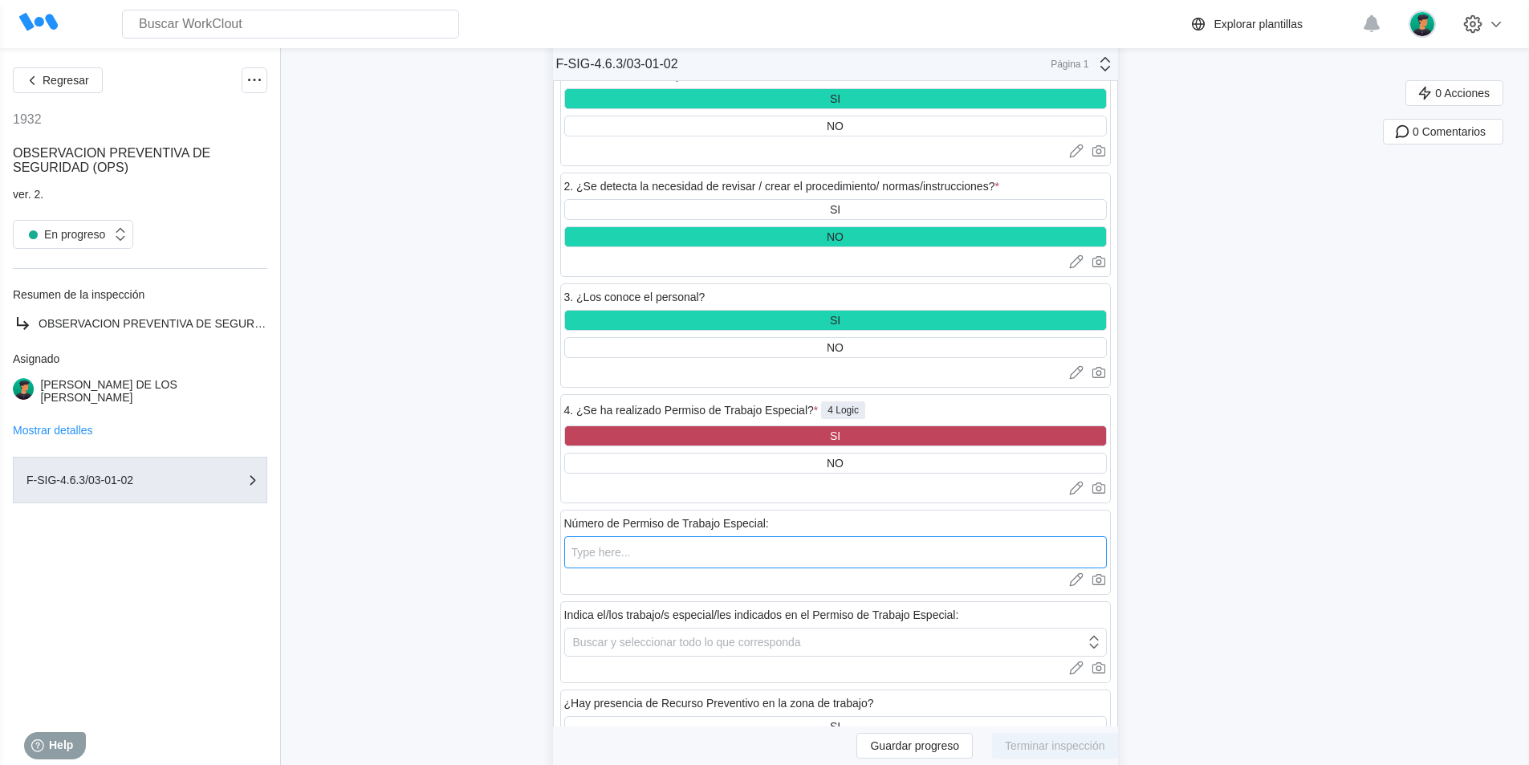
click at [653, 536] on input "text" at bounding box center [835, 552] width 542 height 32
type input "000543"
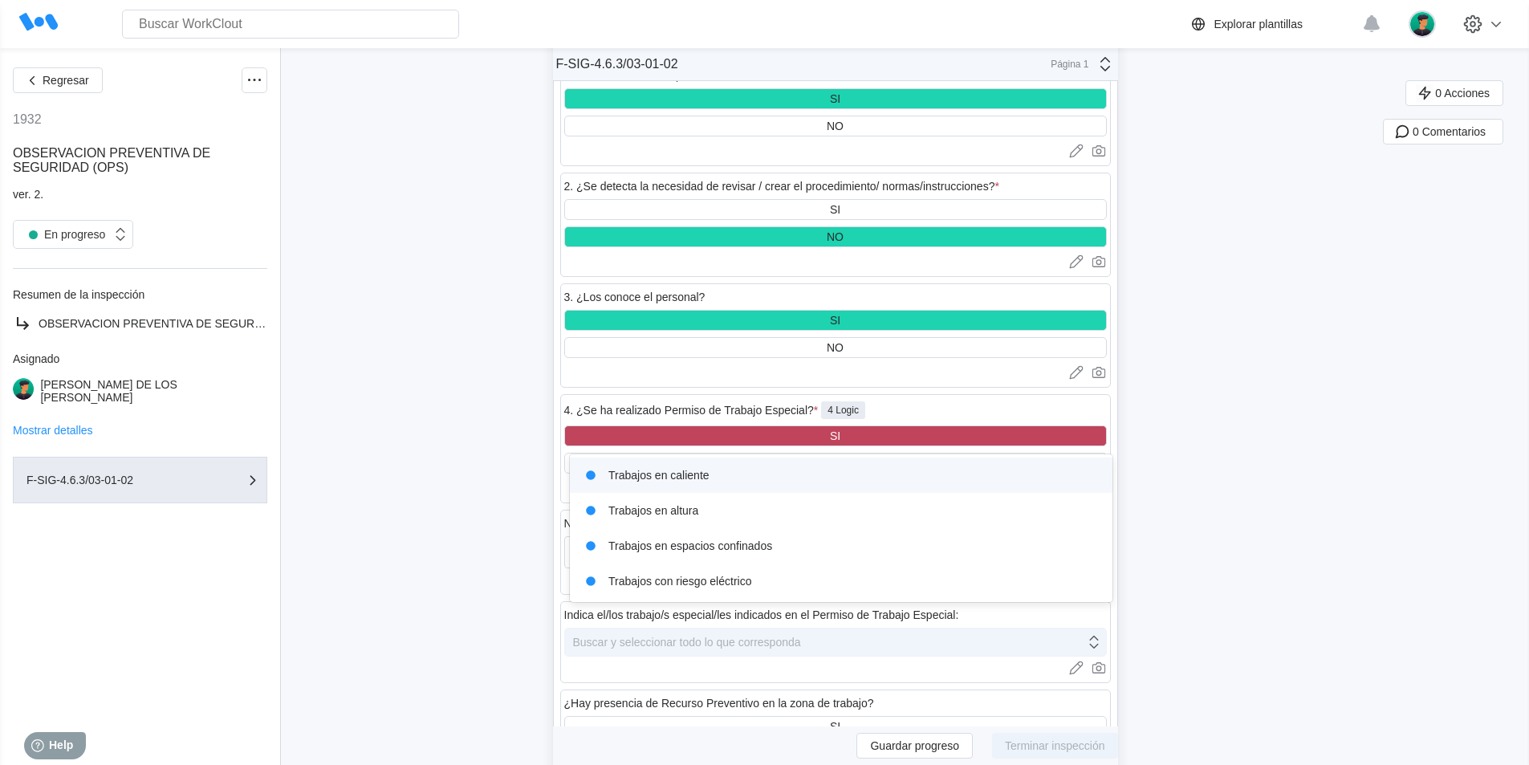
click at [1099, 633] on icon at bounding box center [1094, 642] width 18 height 18
click at [831, 453] on div "NO" at bounding box center [835, 463] width 542 height 21
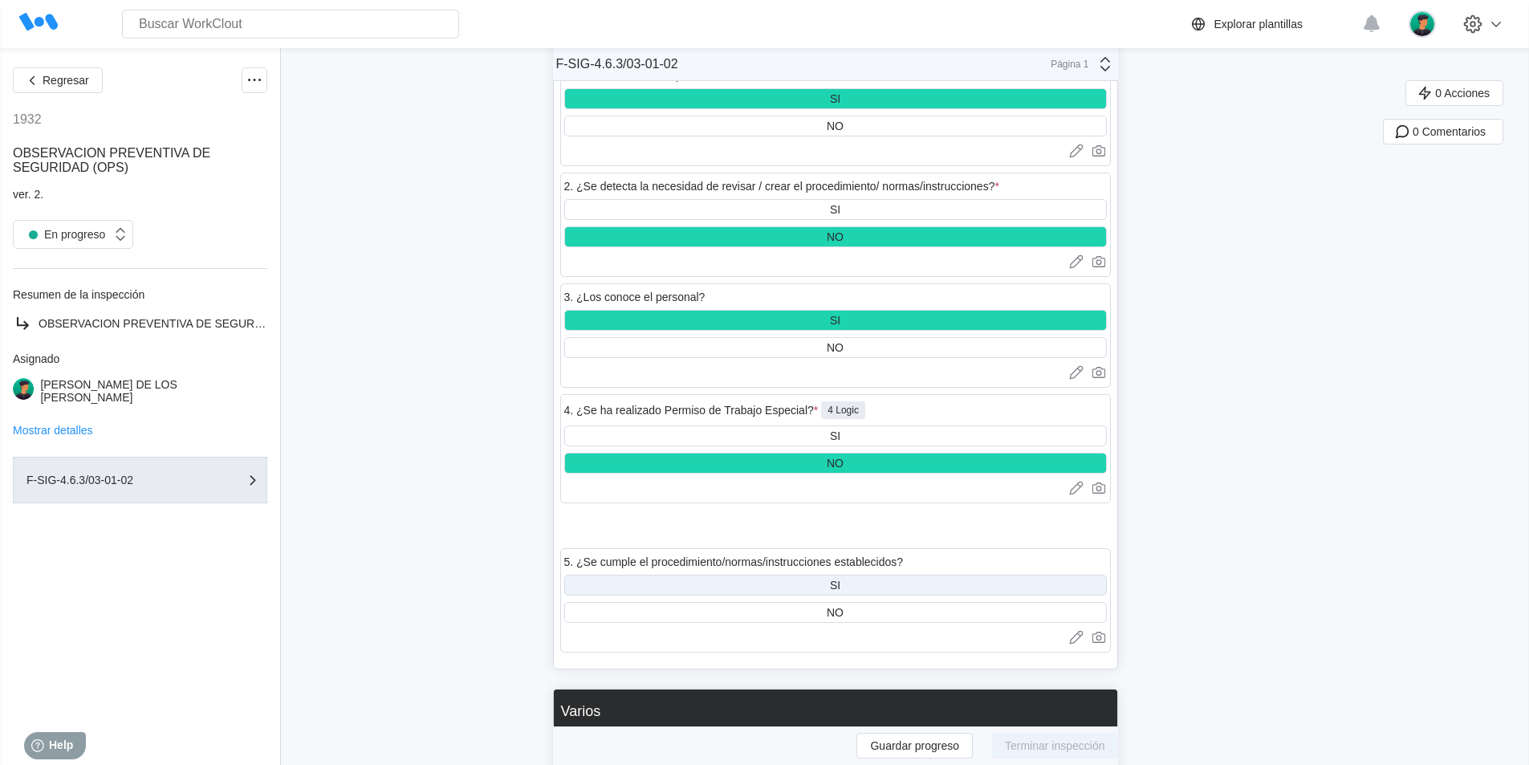
click at [874, 575] on div "SI" at bounding box center [835, 585] width 542 height 21
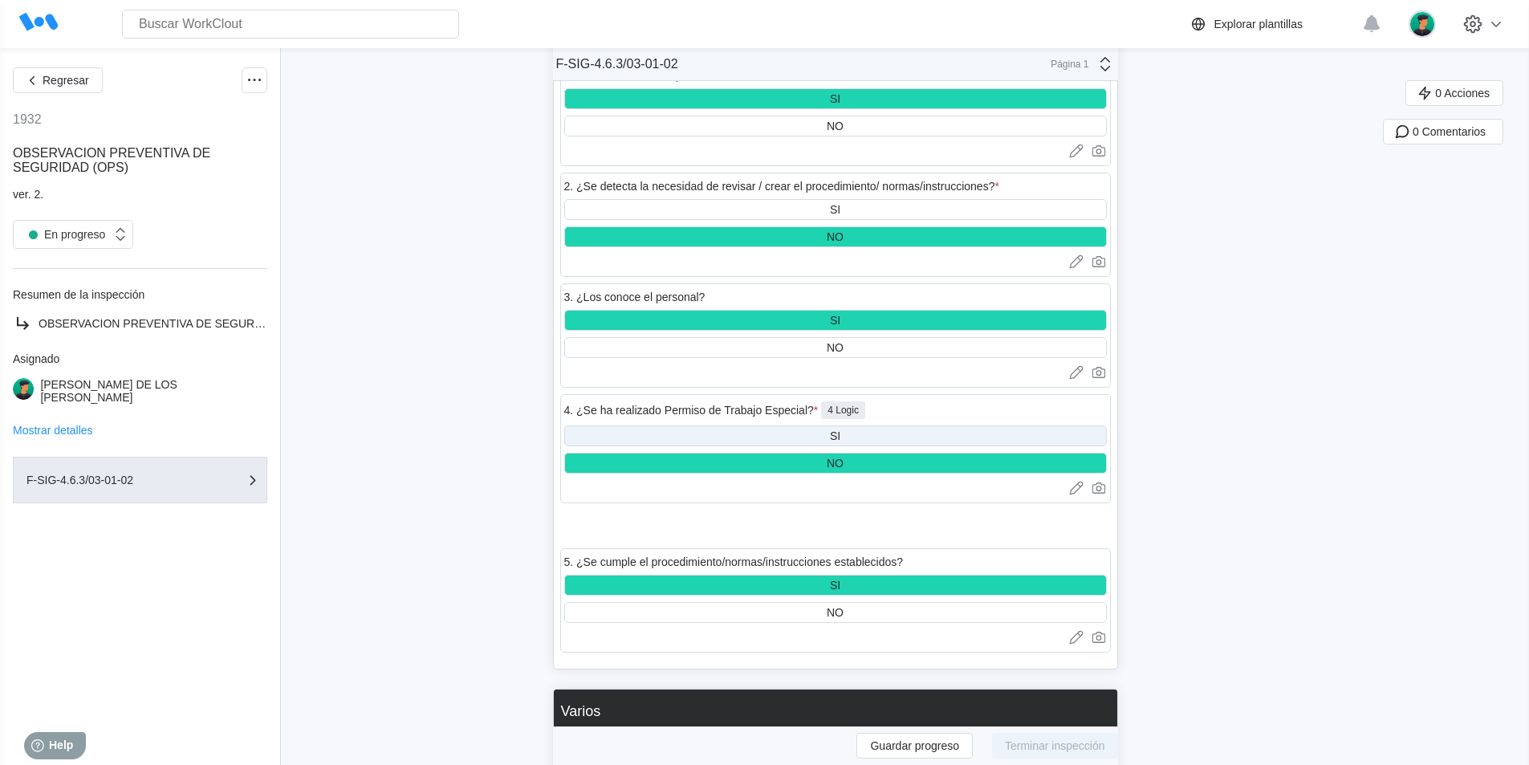
click at [840, 429] on div "SI" at bounding box center [835, 435] width 10 height 13
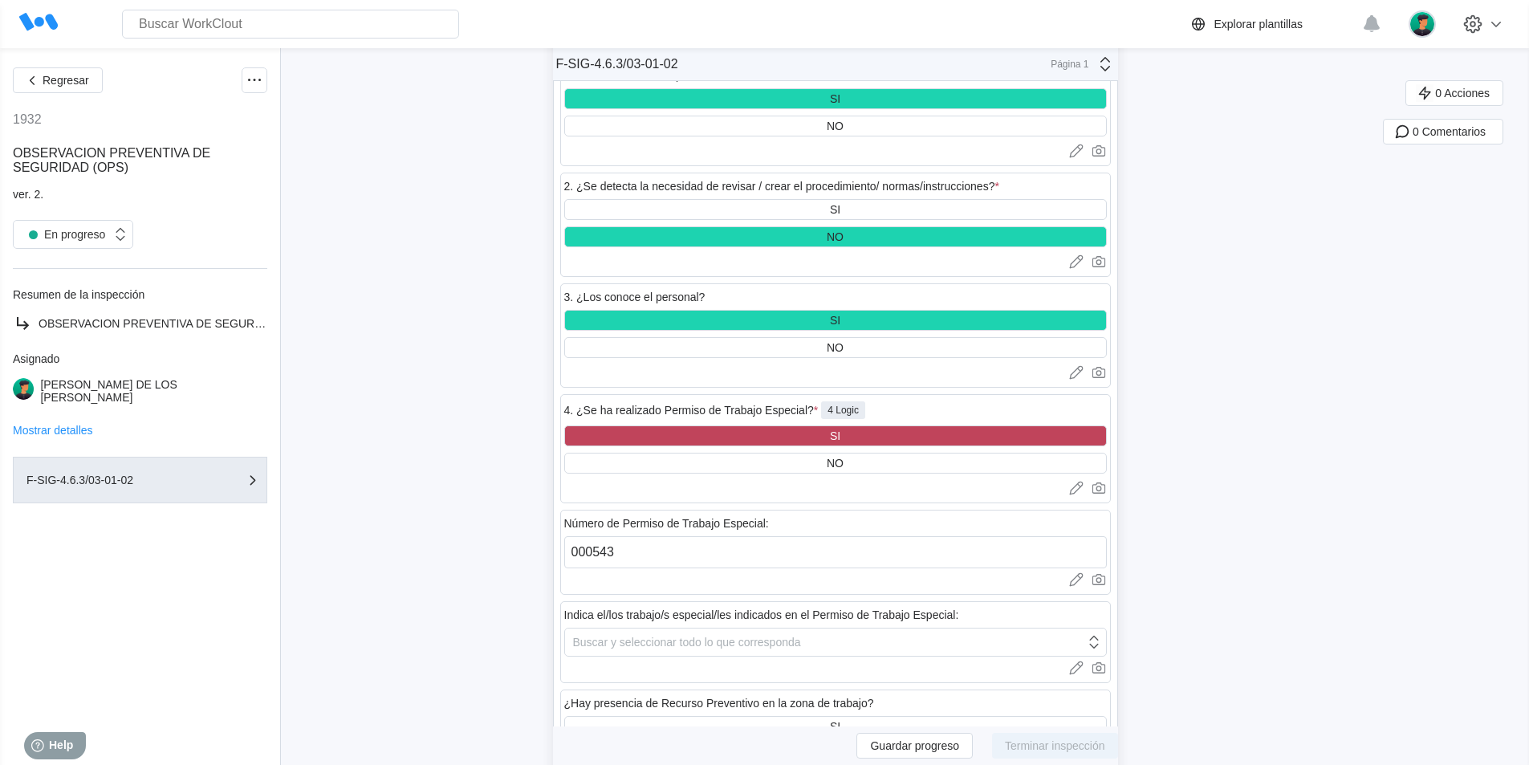
click at [840, 429] on div "SI" at bounding box center [835, 435] width 10 height 13
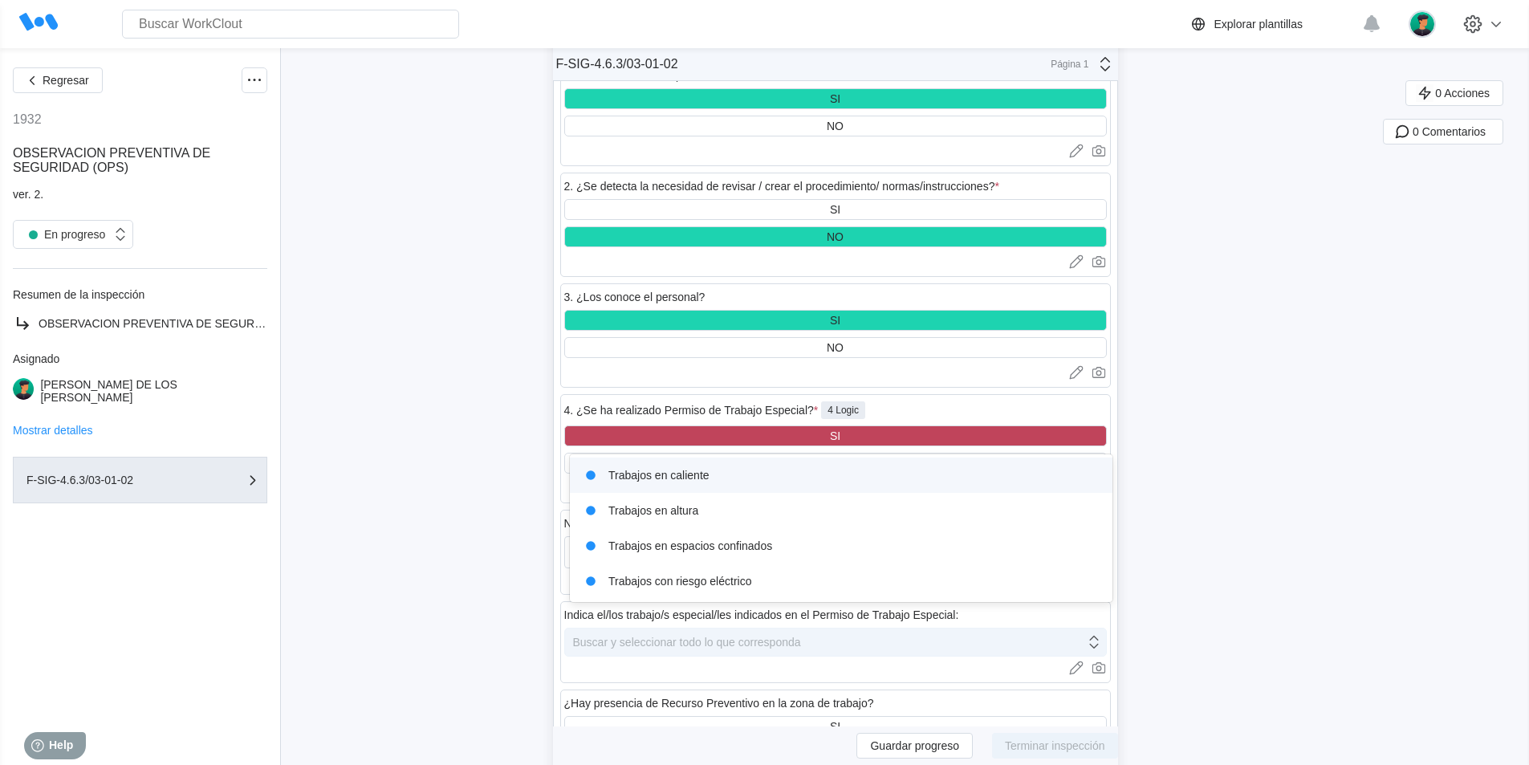
click at [1102, 633] on icon at bounding box center [1094, 642] width 18 height 18
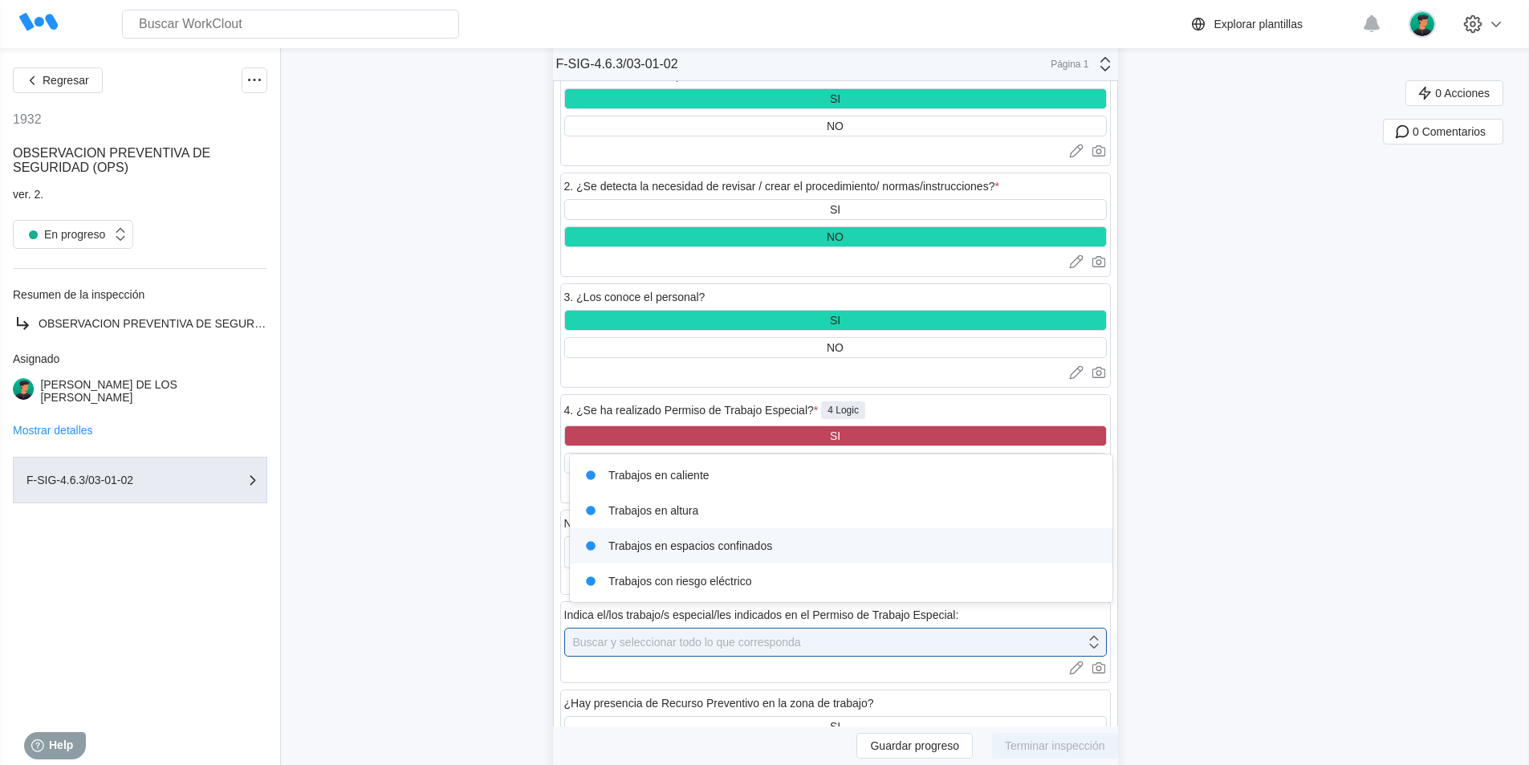
click at [745, 548] on div "Trabajos en espacios confinados" at bounding box center [840, 545] width 523 height 22
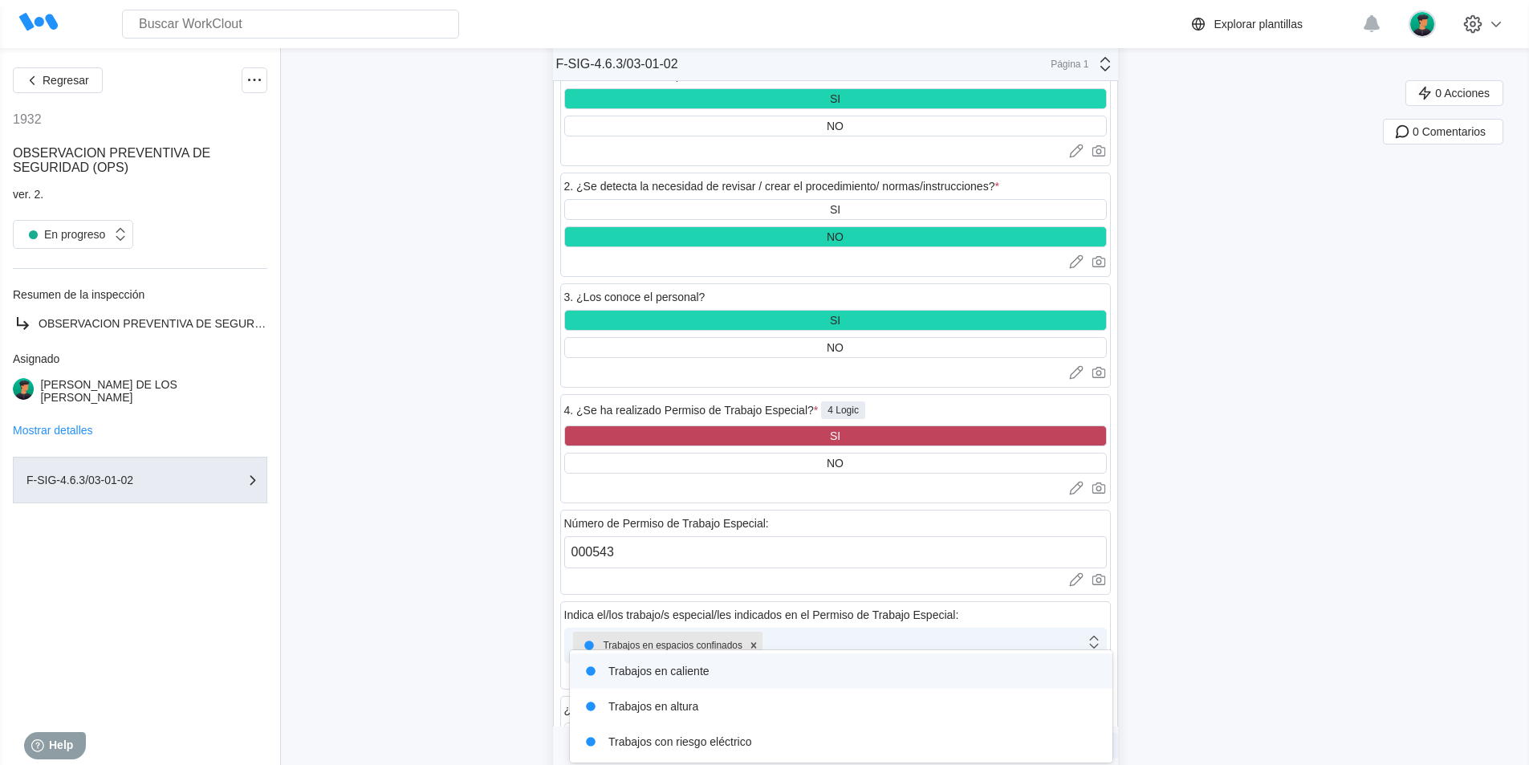
click at [1103, 633] on icon at bounding box center [1094, 642] width 18 height 18
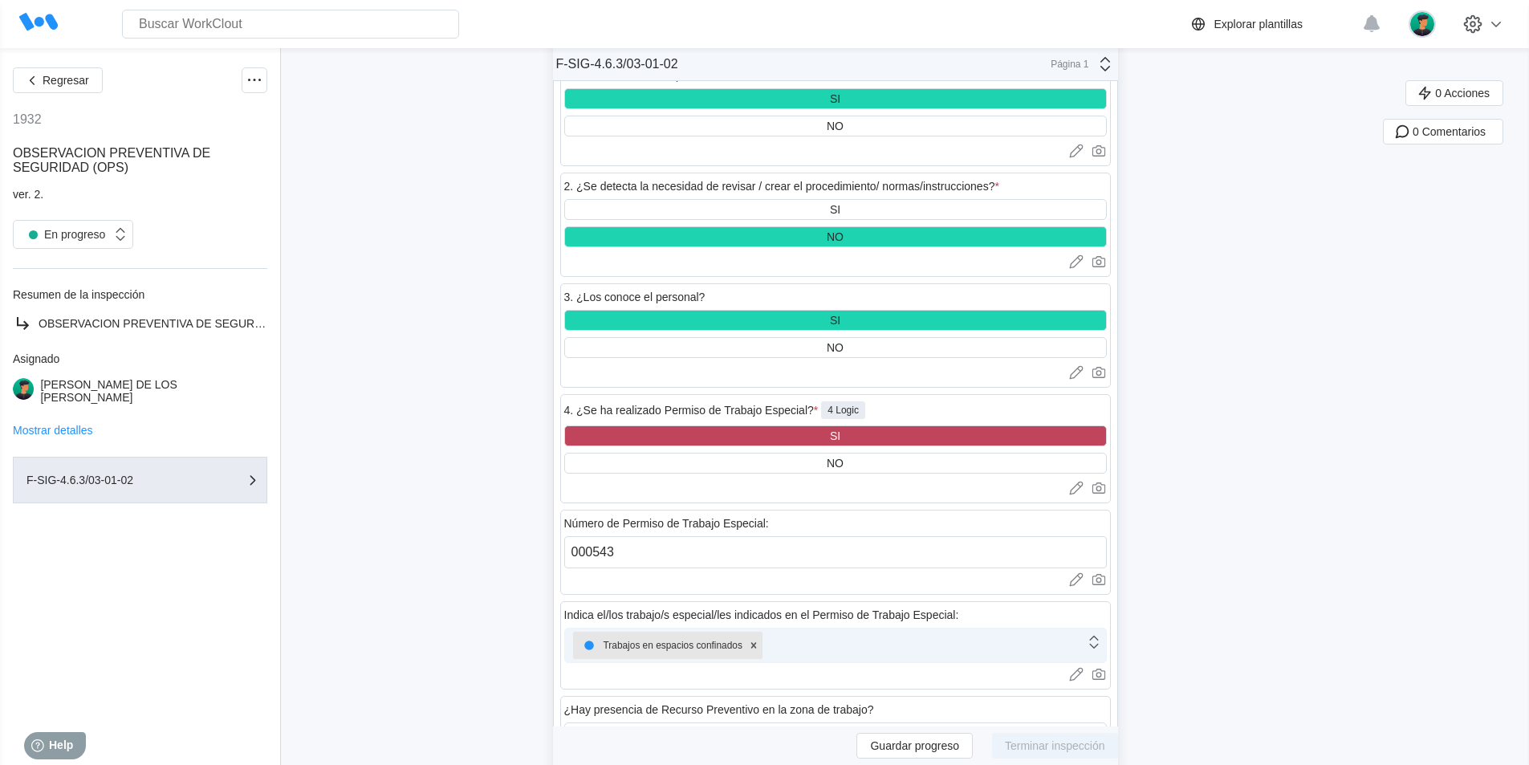
click at [1099, 633] on icon at bounding box center [1094, 642] width 18 height 18
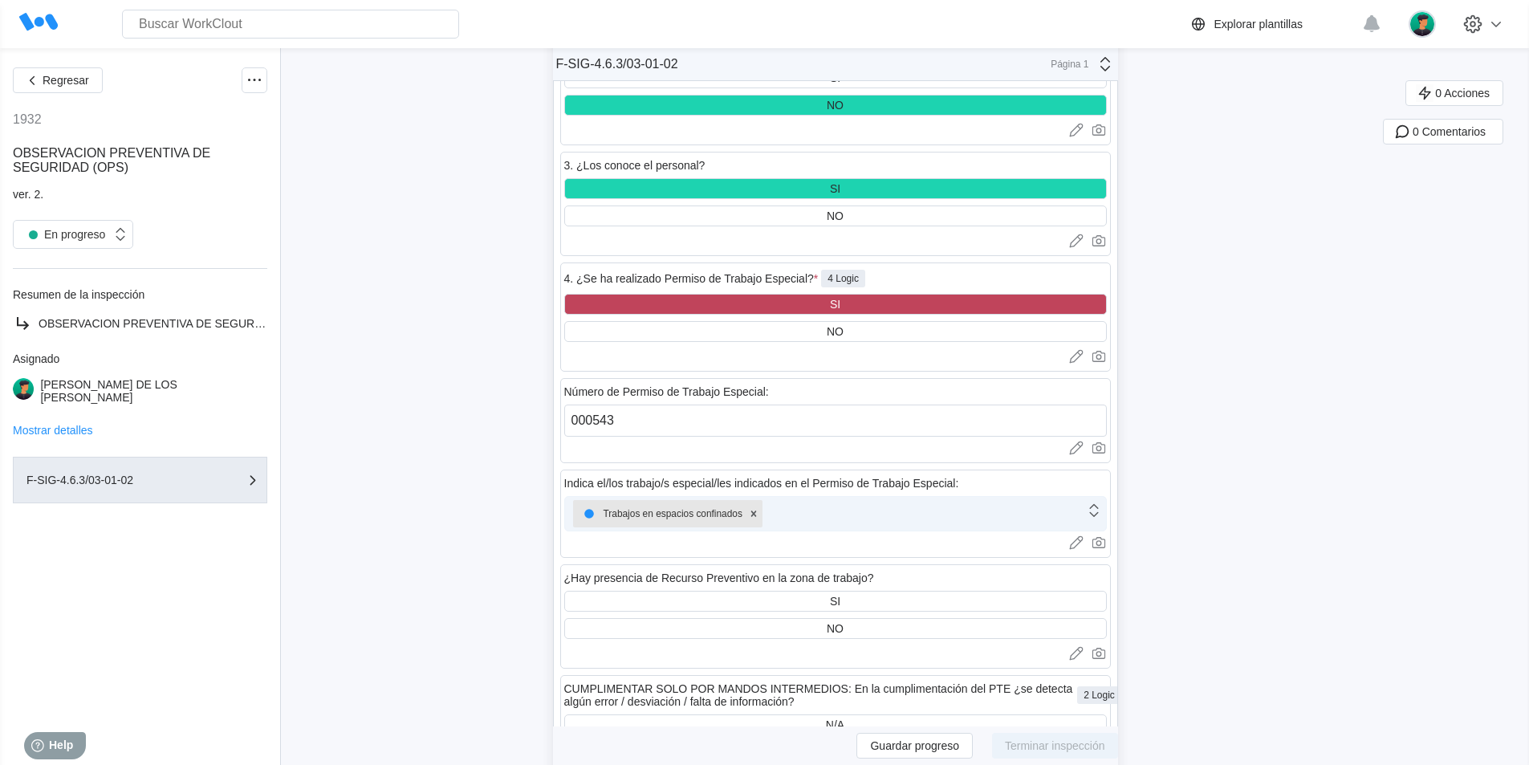
scroll to position [4494, 0]
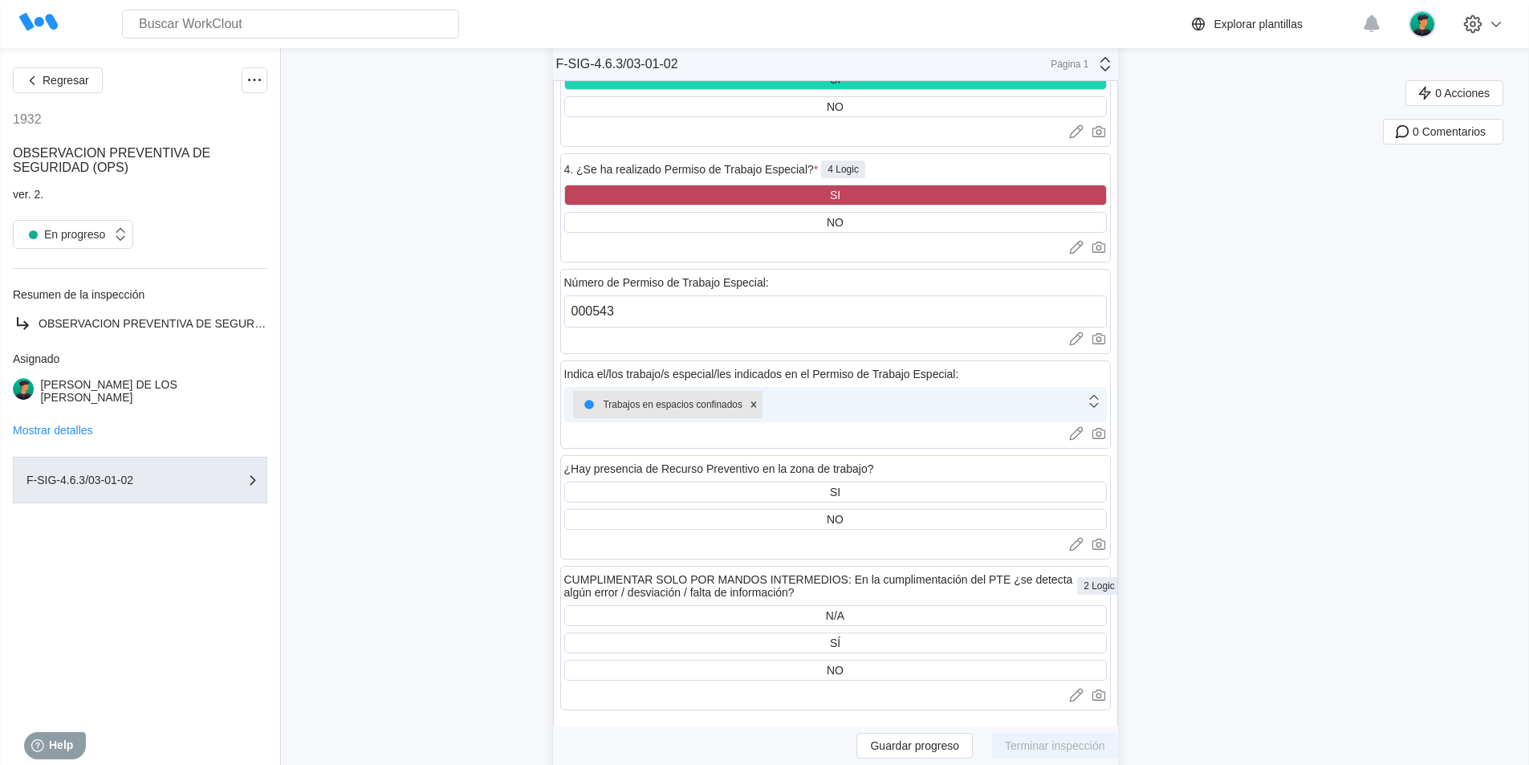
click at [1102, 392] on icon at bounding box center [1094, 401] width 18 height 18
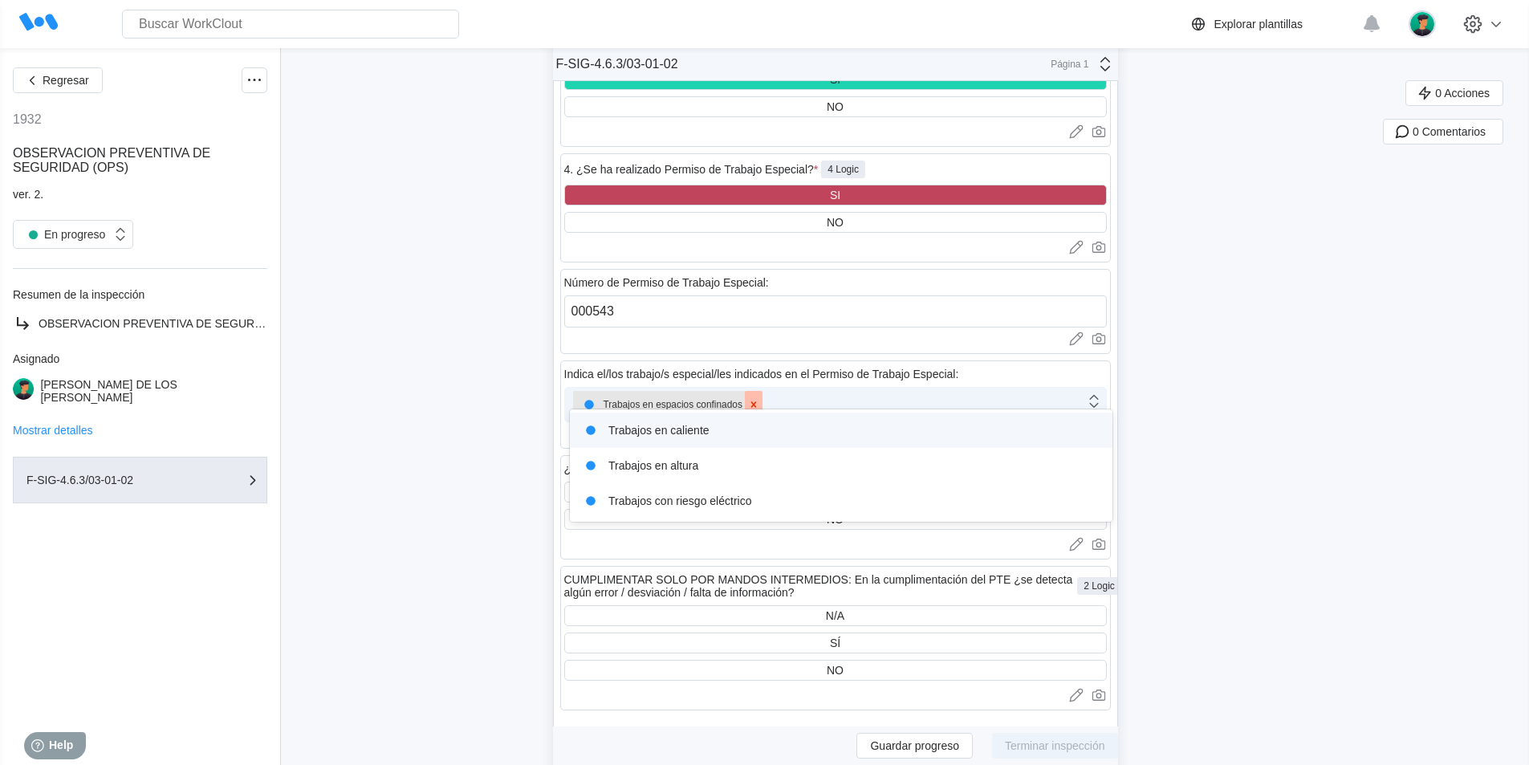
click at [759, 399] on icon at bounding box center [753, 404] width 11 height 11
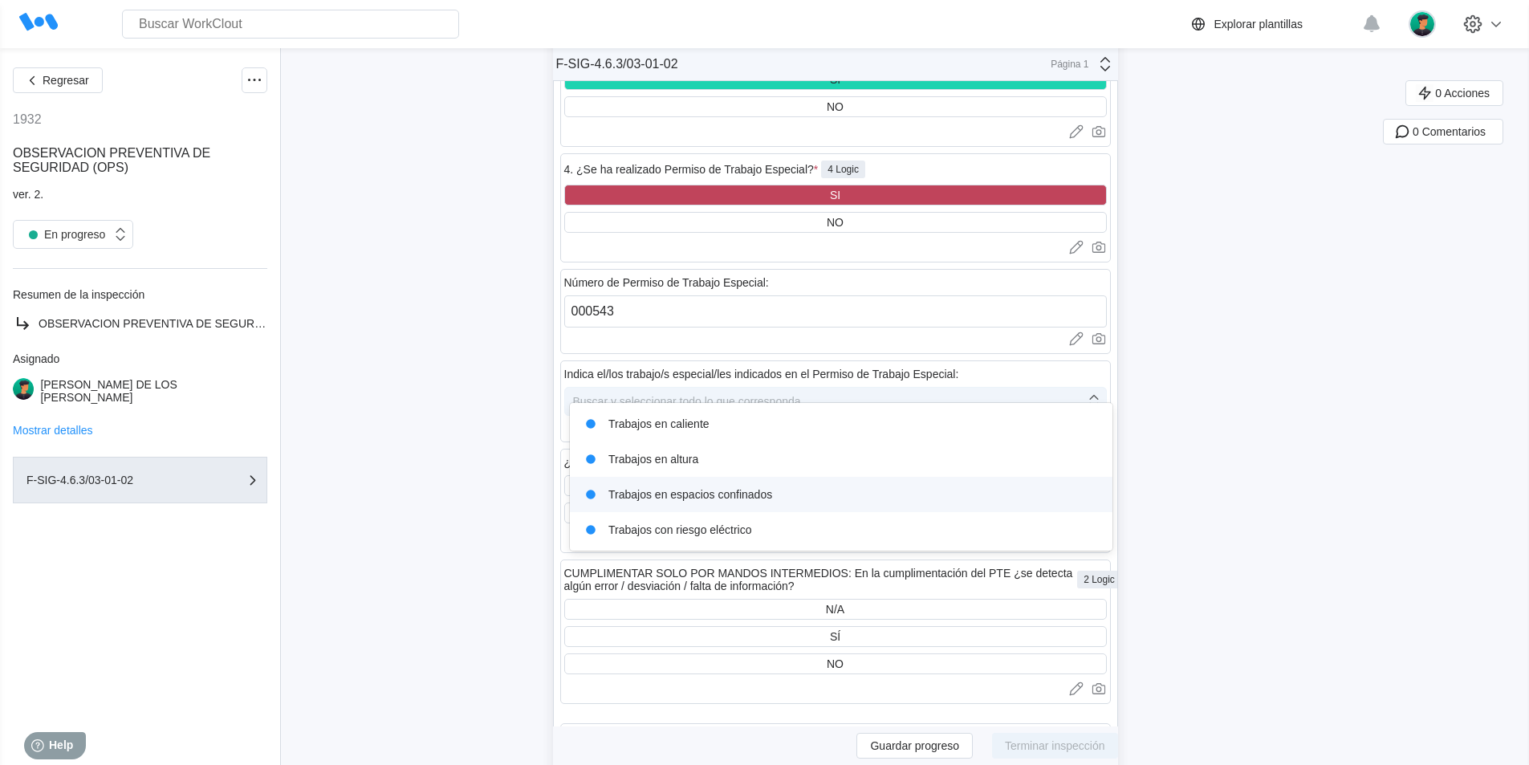
click at [730, 495] on div "Trabajos en espacios confinados" at bounding box center [840, 494] width 523 height 22
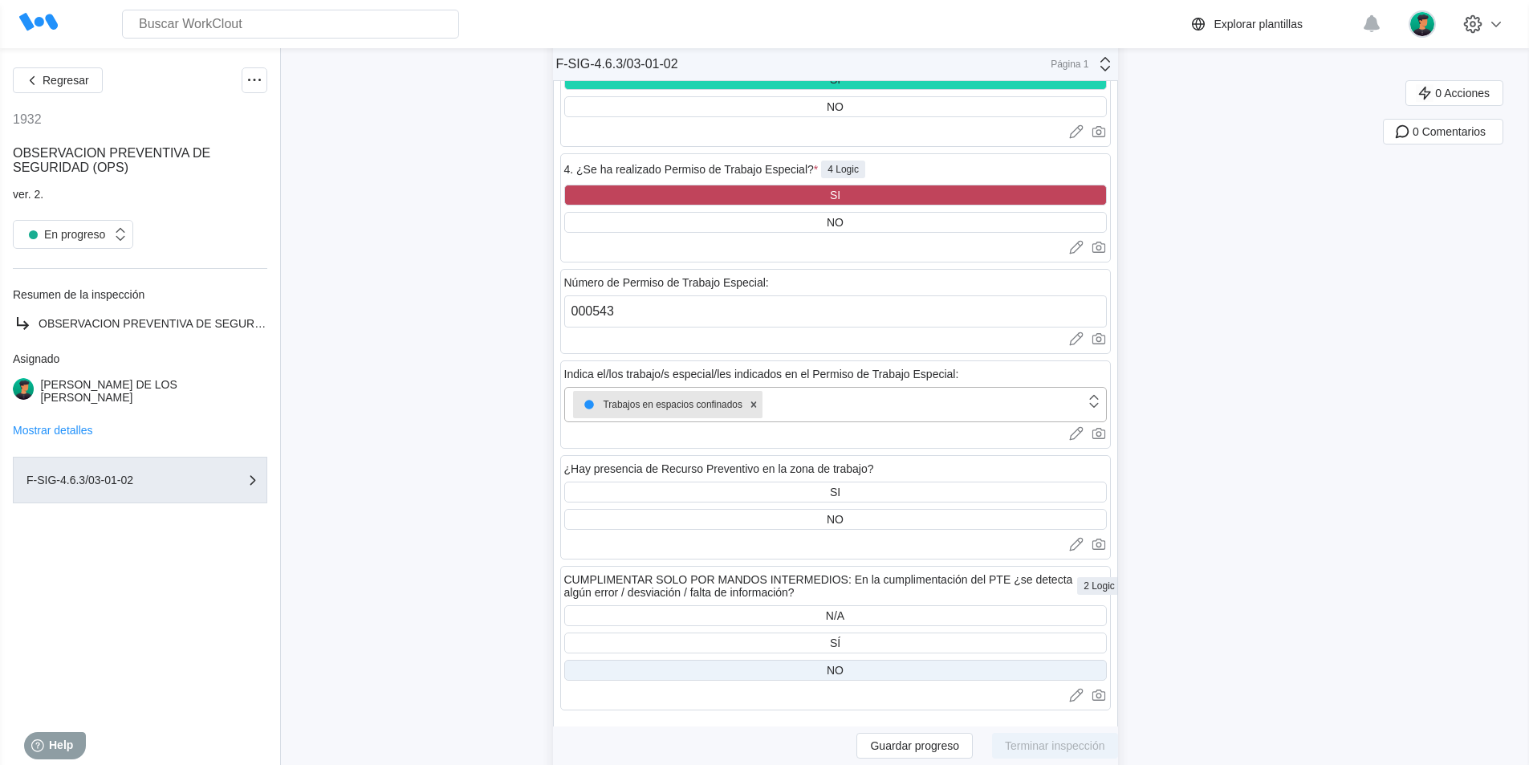
click at [843, 664] on div "NO" at bounding box center [835, 670] width 17 height 13
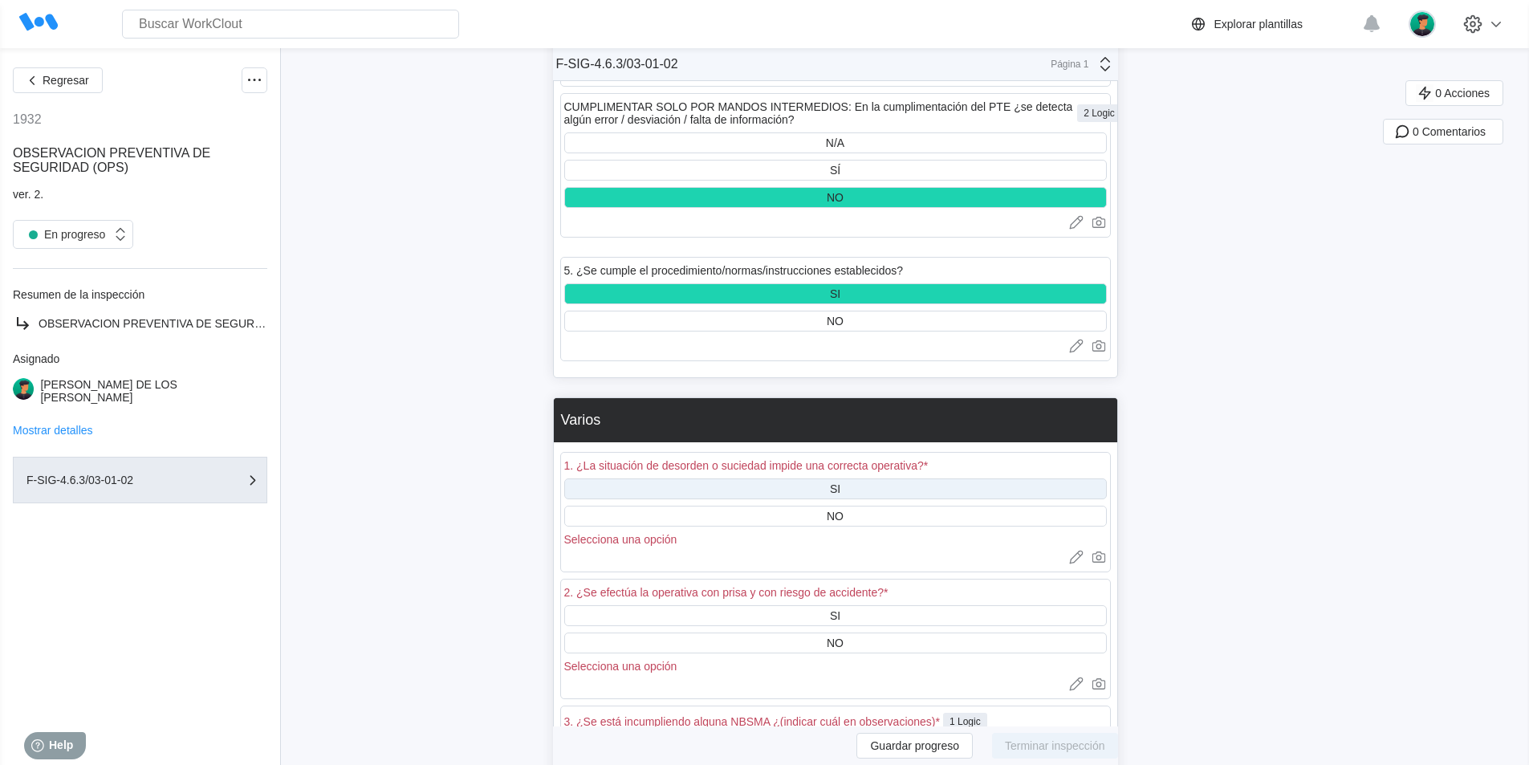
scroll to position [4975, 0]
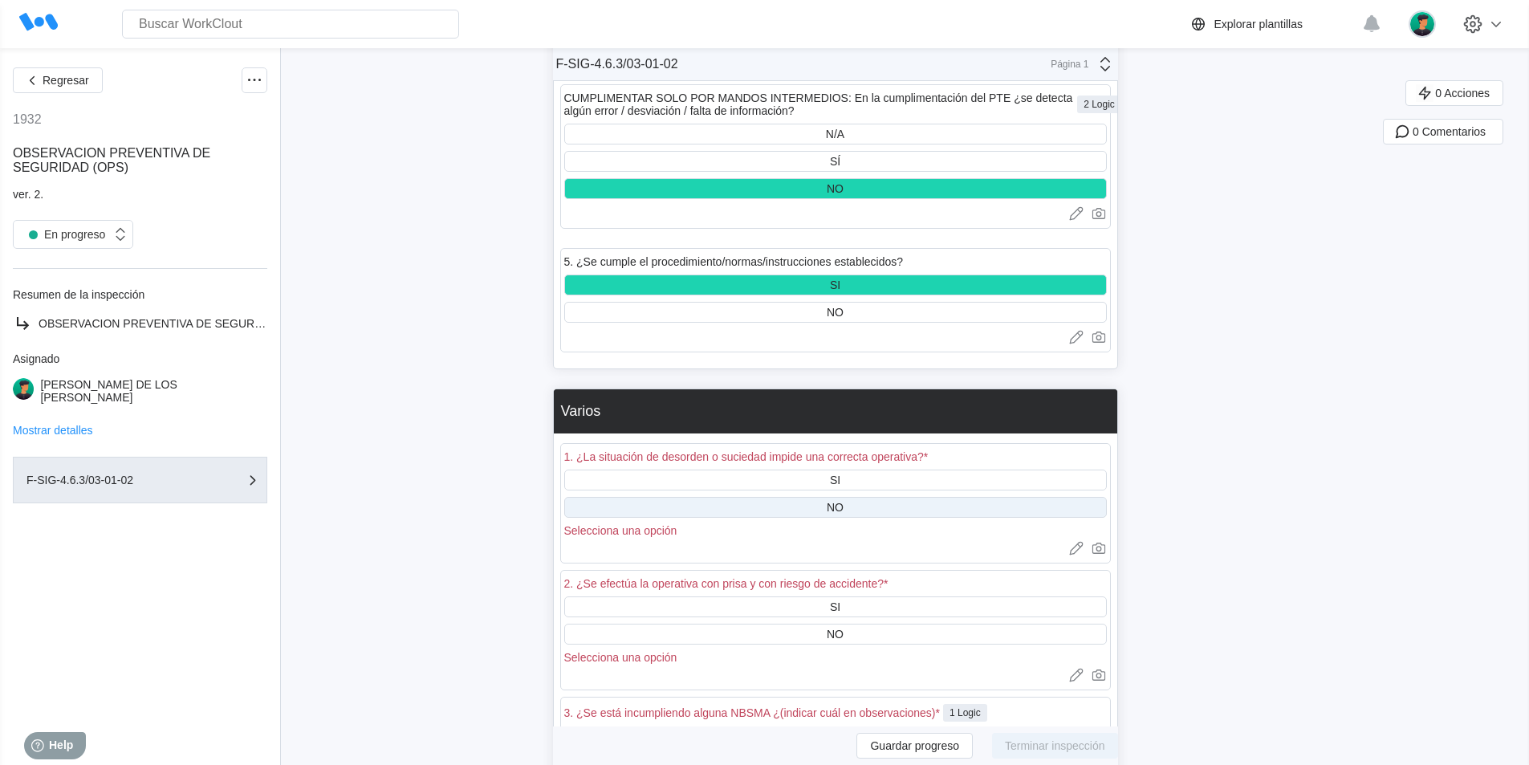
click at [851, 497] on div "NO" at bounding box center [835, 507] width 542 height 21
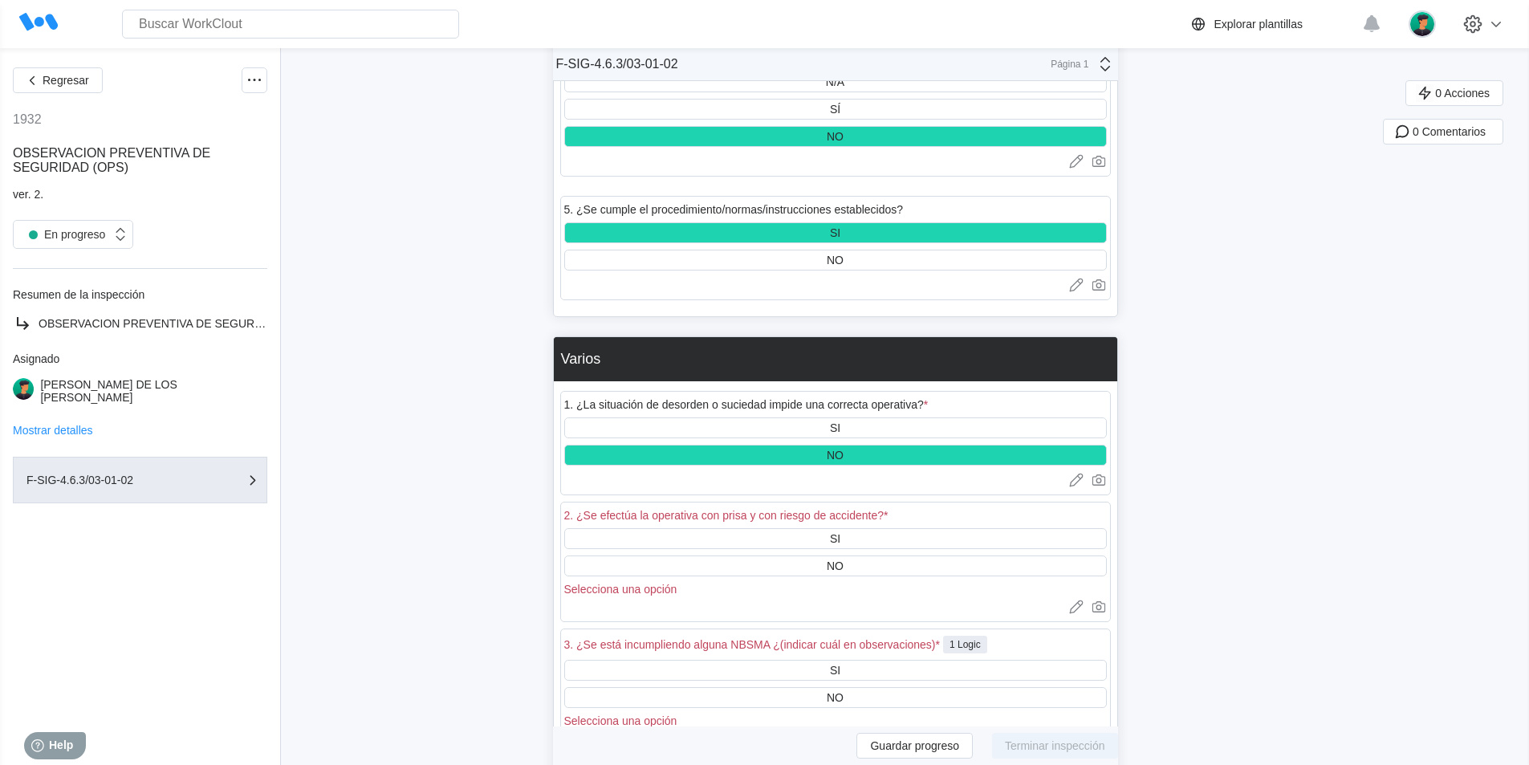
scroll to position [5055, 0]
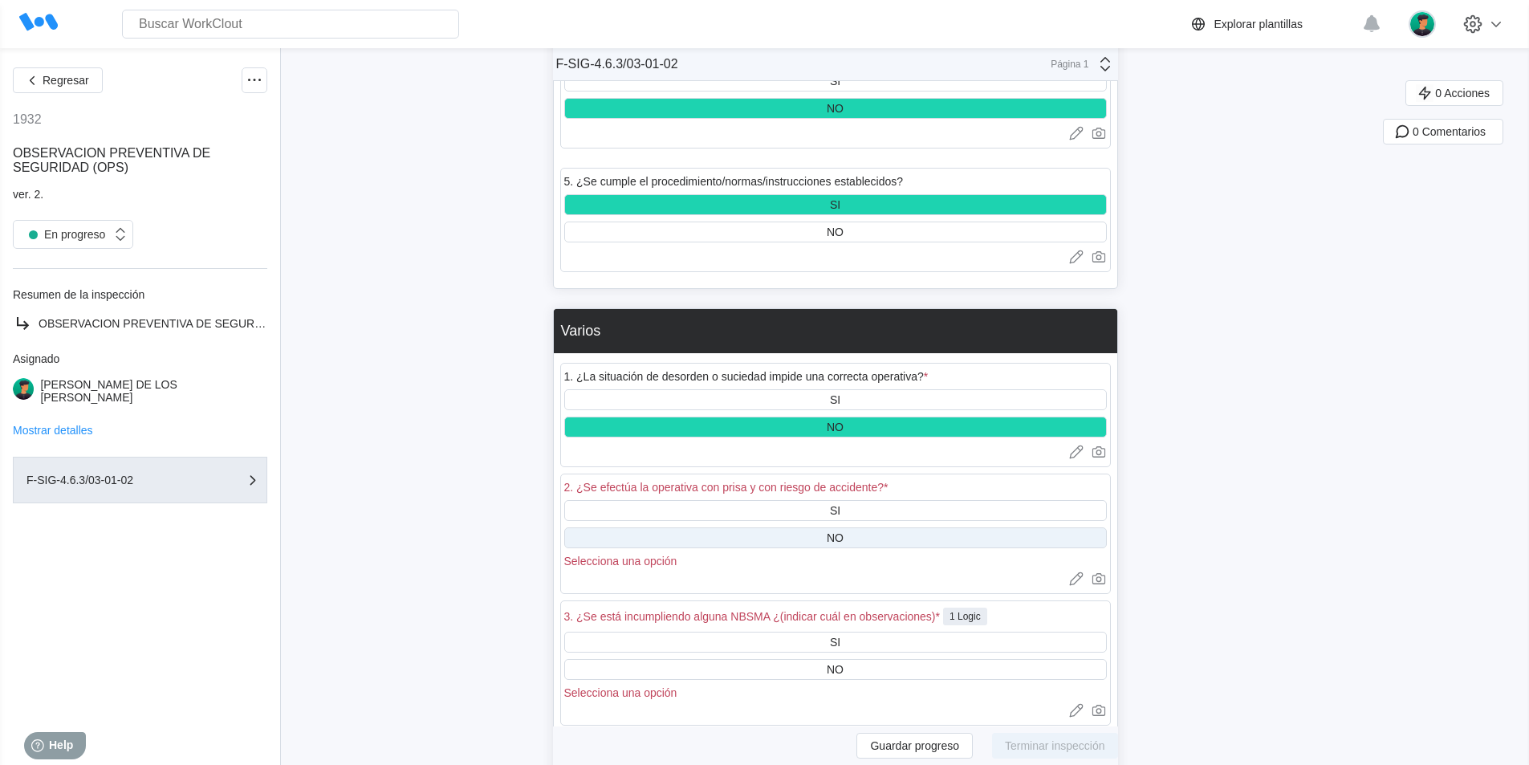
click at [843, 531] on div "NO" at bounding box center [835, 537] width 17 height 13
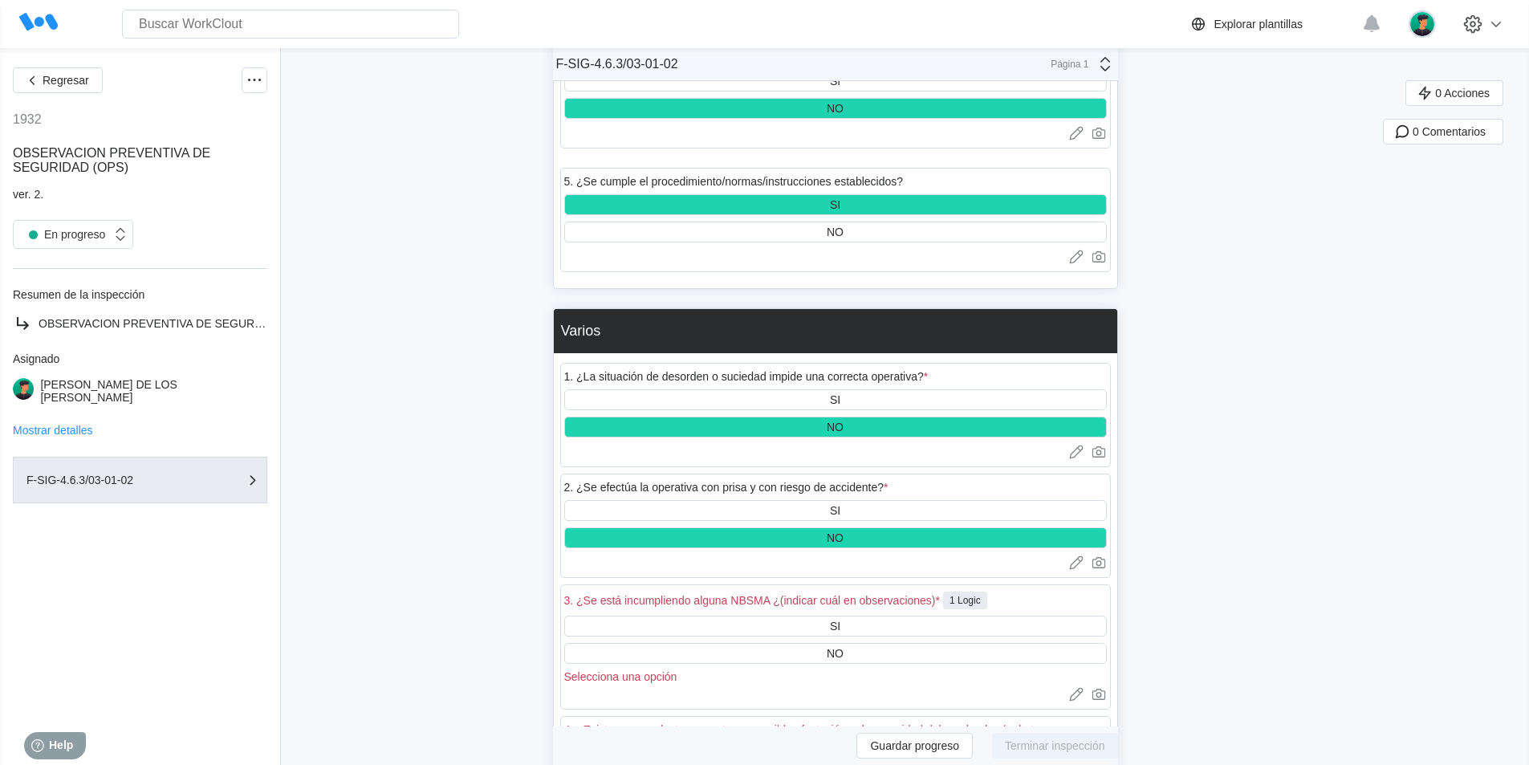
scroll to position [5136, 0]
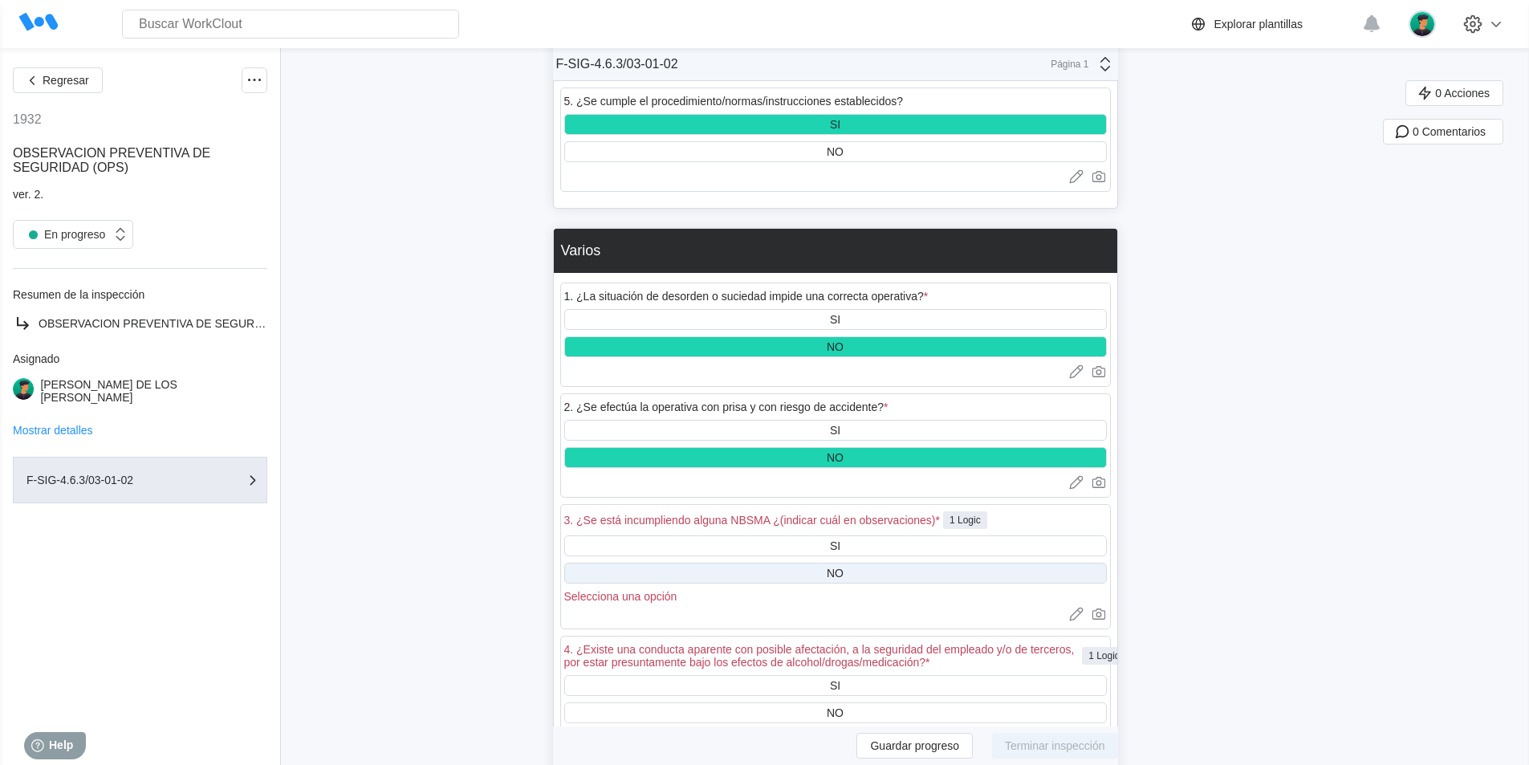
click at [831, 563] on div "NO" at bounding box center [835, 573] width 542 height 21
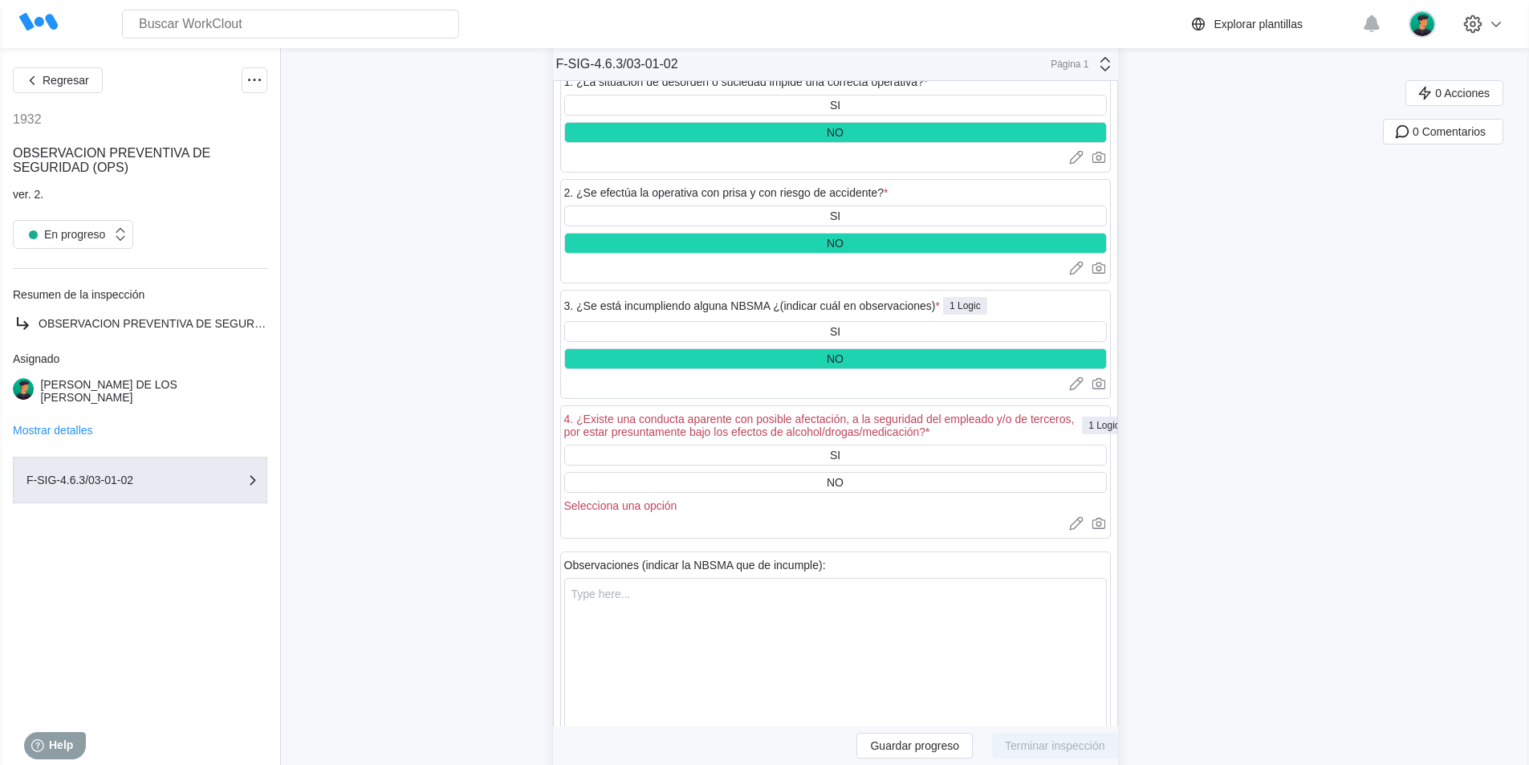
scroll to position [5376, 0]
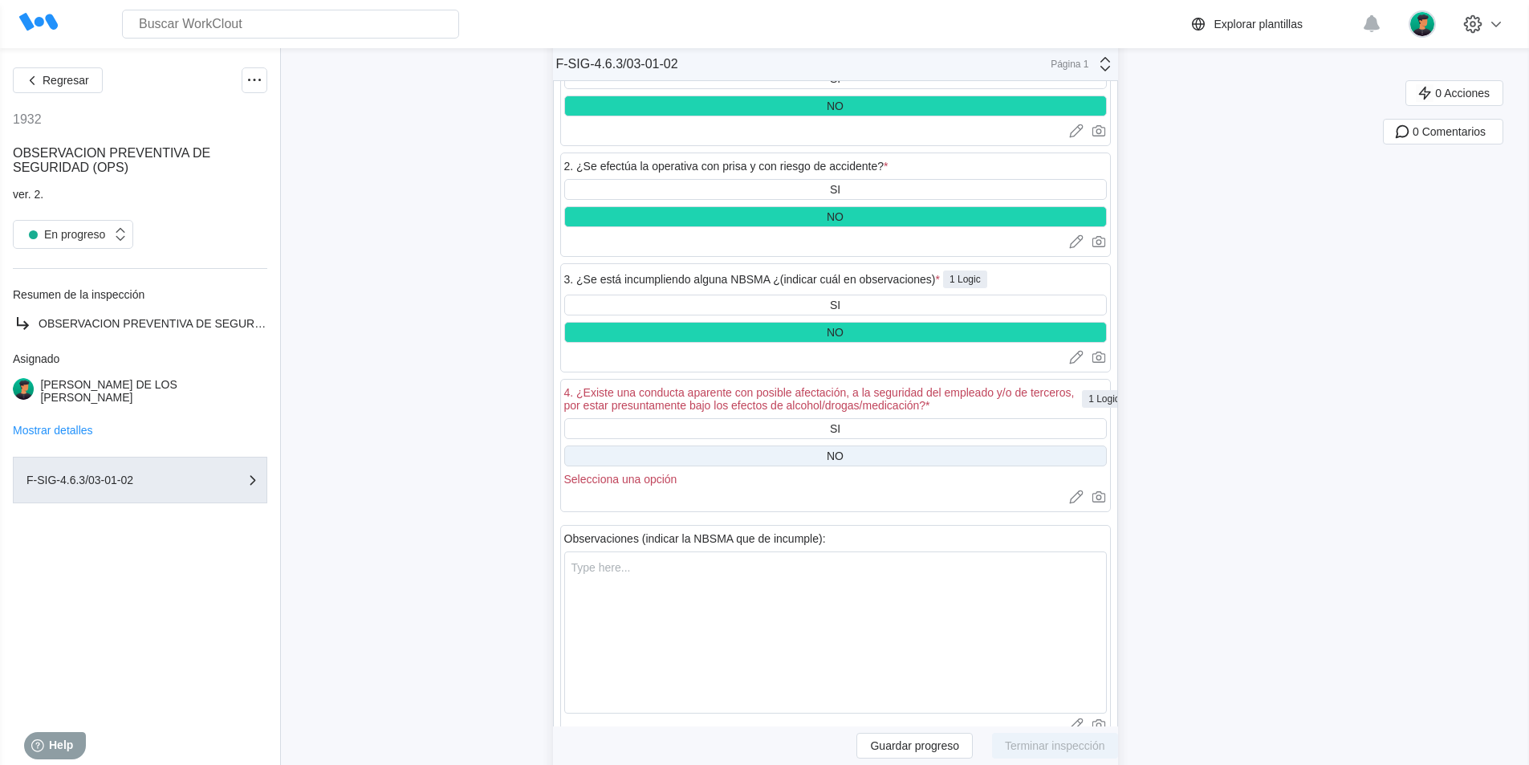
click at [850, 445] on div "NO" at bounding box center [835, 455] width 542 height 21
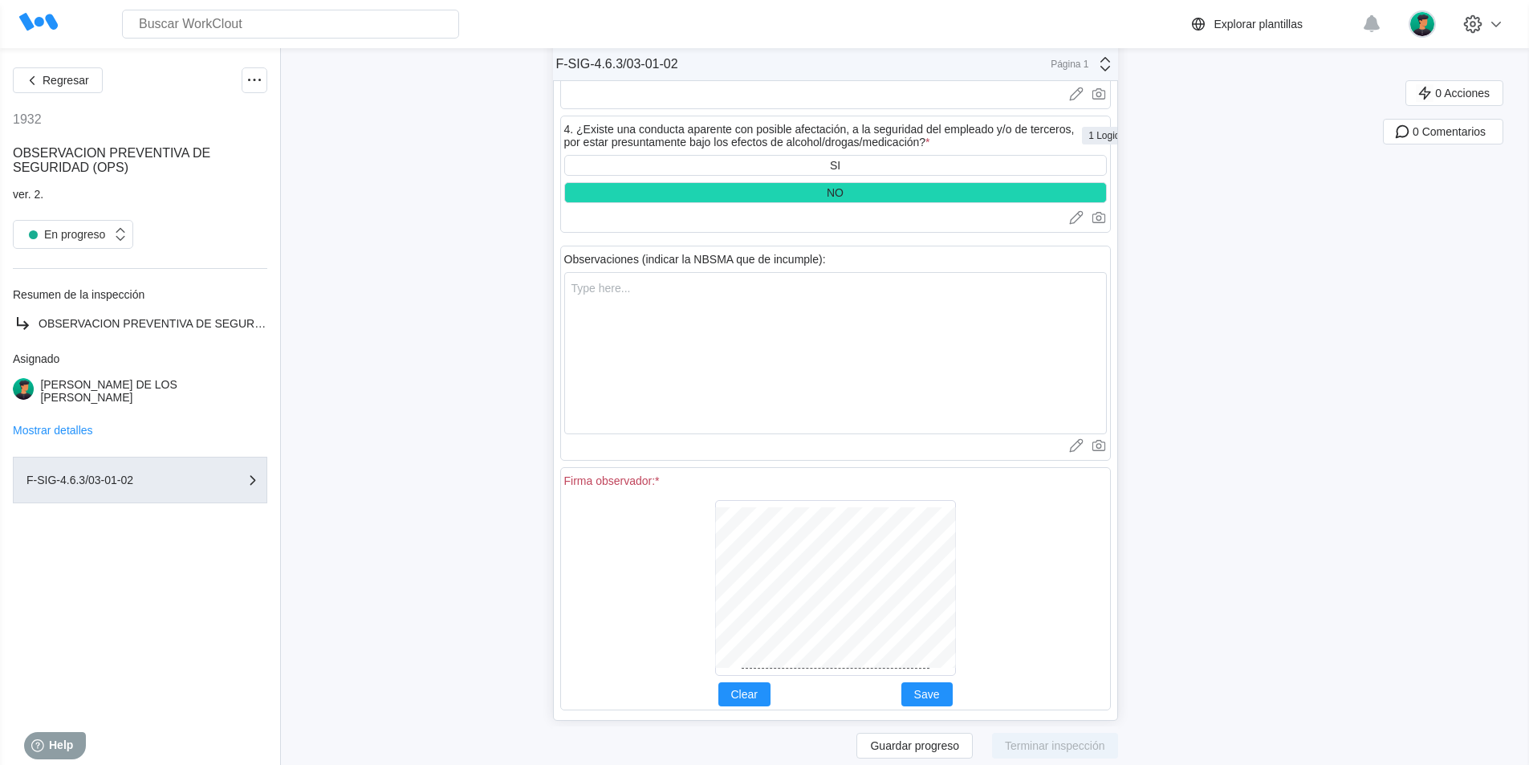
scroll to position [5650, 0]
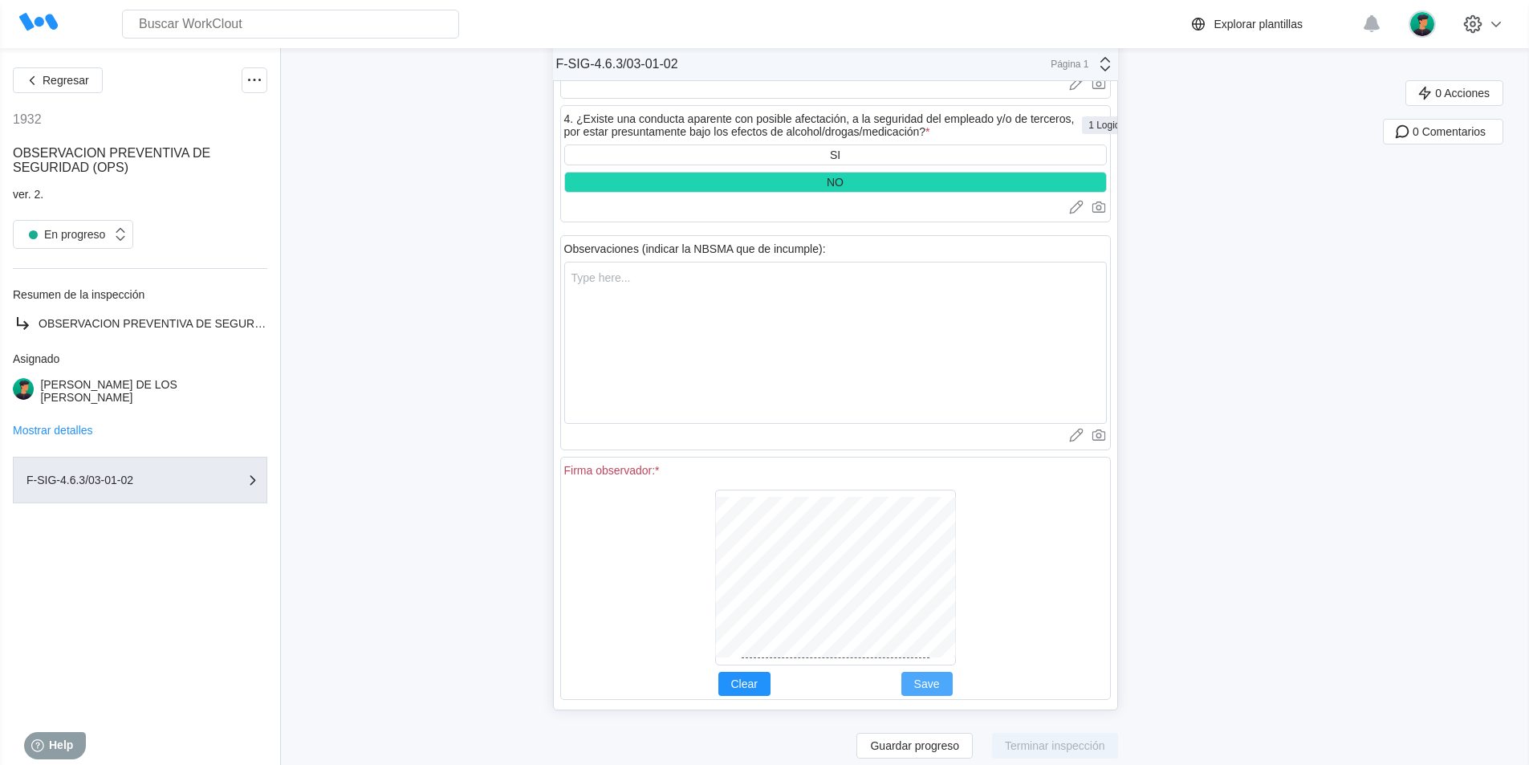
click at [932, 678] on span "Save" at bounding box center [927, 683] width 26 height 11
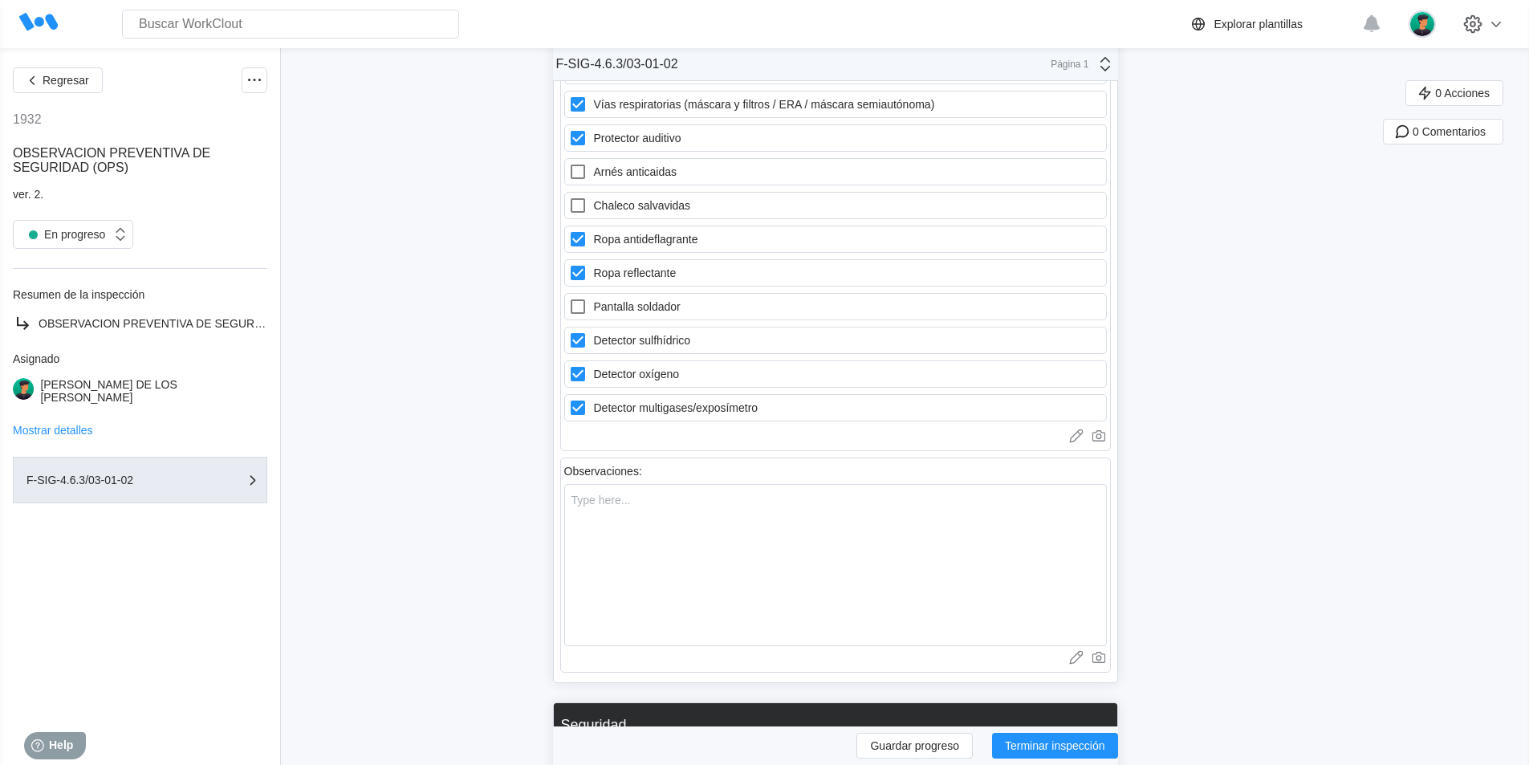
scroll to position [1718, 0]
click at [623, 494] on textarea at bounding box center [835, 564] width 542 height 162
type textarea "L"
type textarea "x"
type textarea "LI"
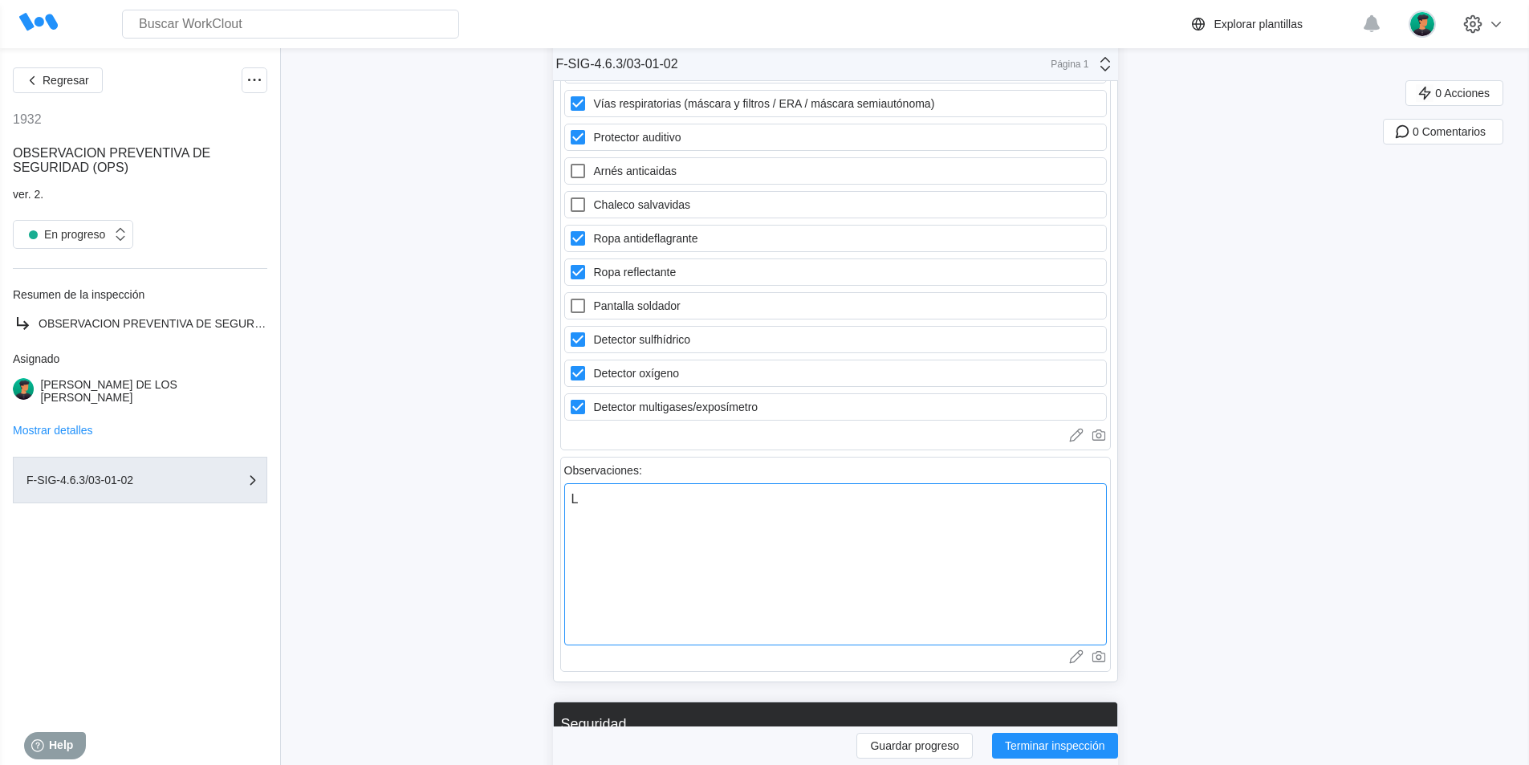
type textarea "x"
type textarea "LIM"
type textarea "x"
type textarea "LIMP"
type textarea "x"
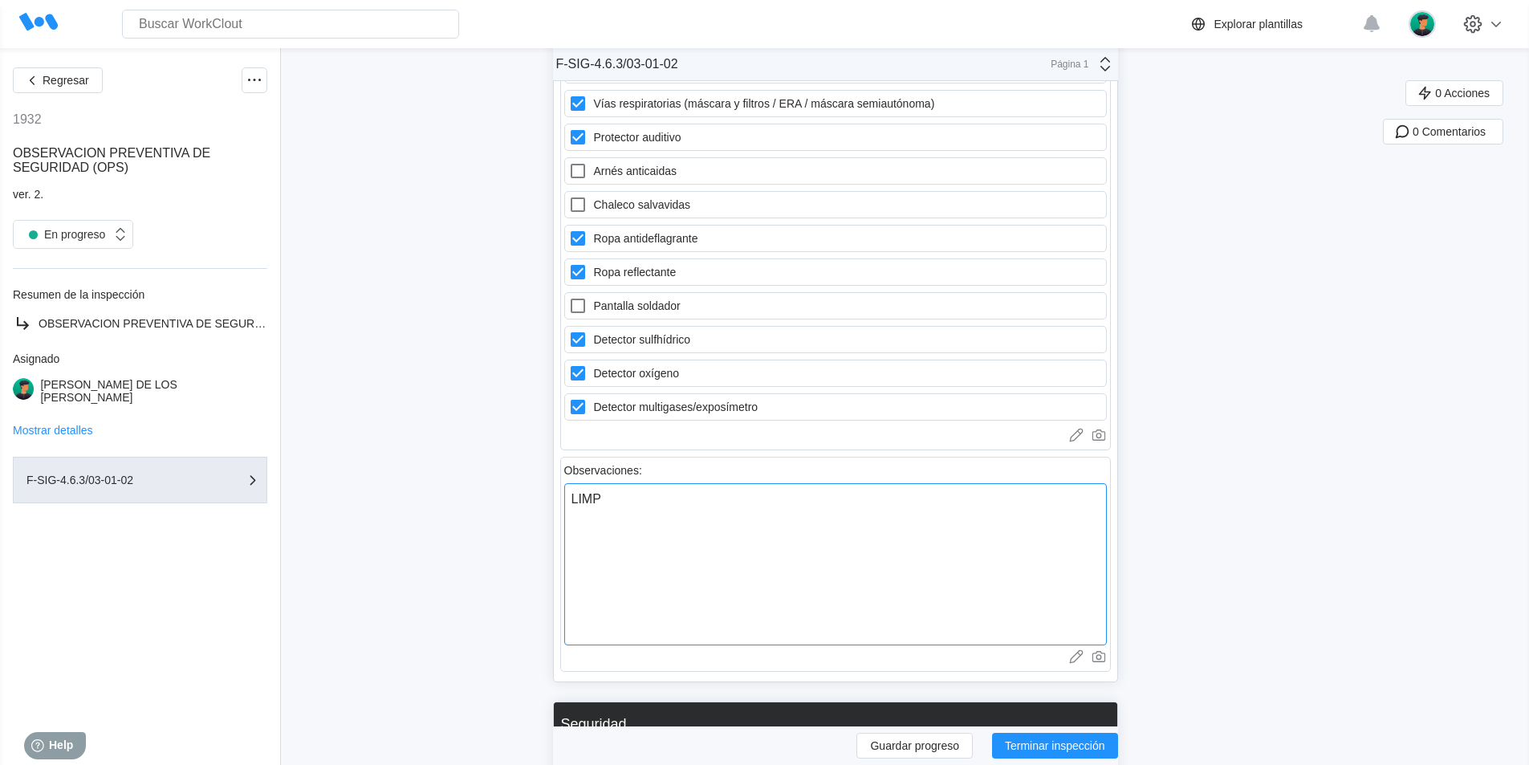
type textarea "LIMPI"
type textarea "x"
type textarea "LIMPIE"
type textarea "x"
type textarea "LIMPIEZ"
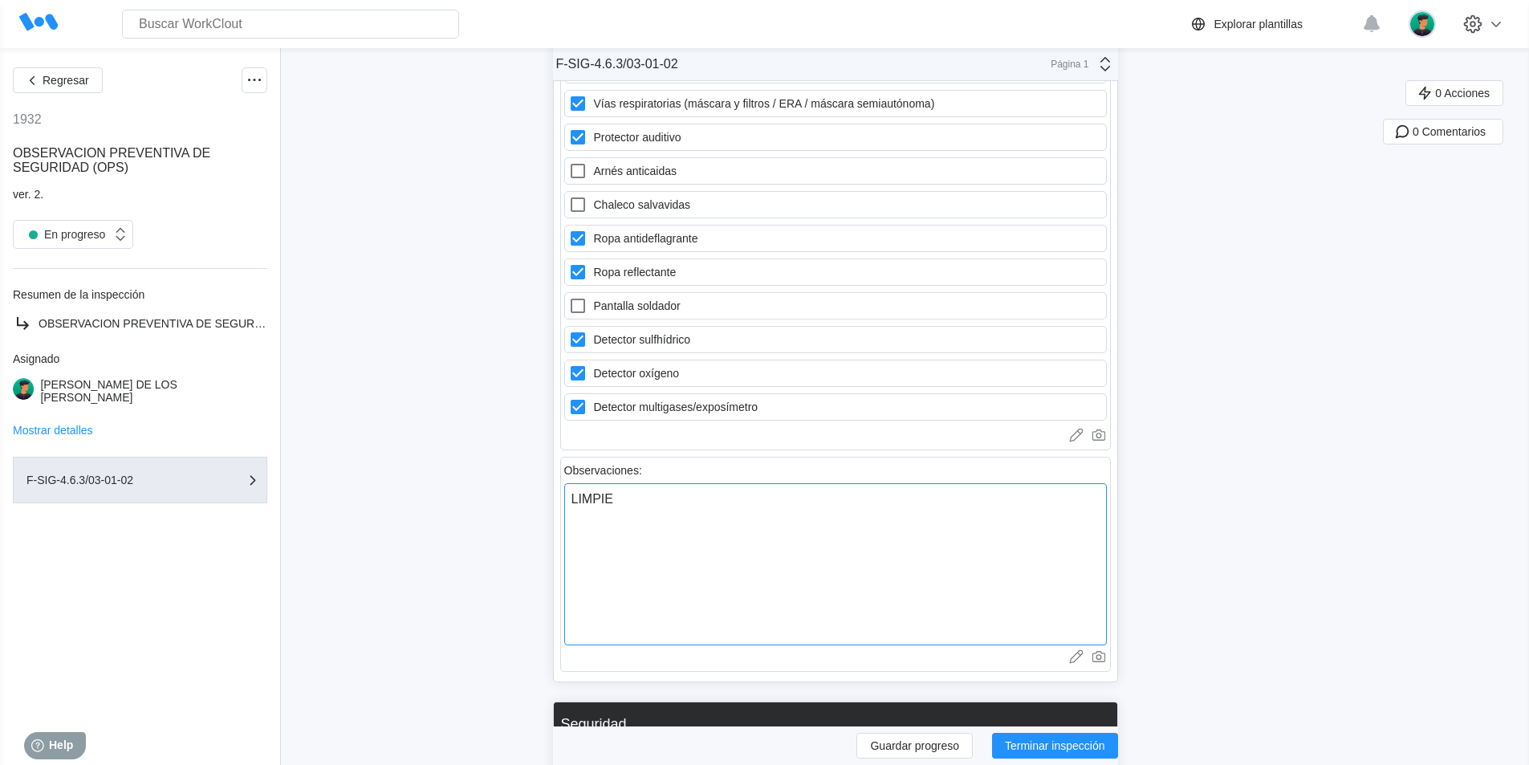
type textarea "x"
type textarea "LIMPIEZA"
type textarea "x"
type textarea "LIMPIEZA"
type textarea "x"
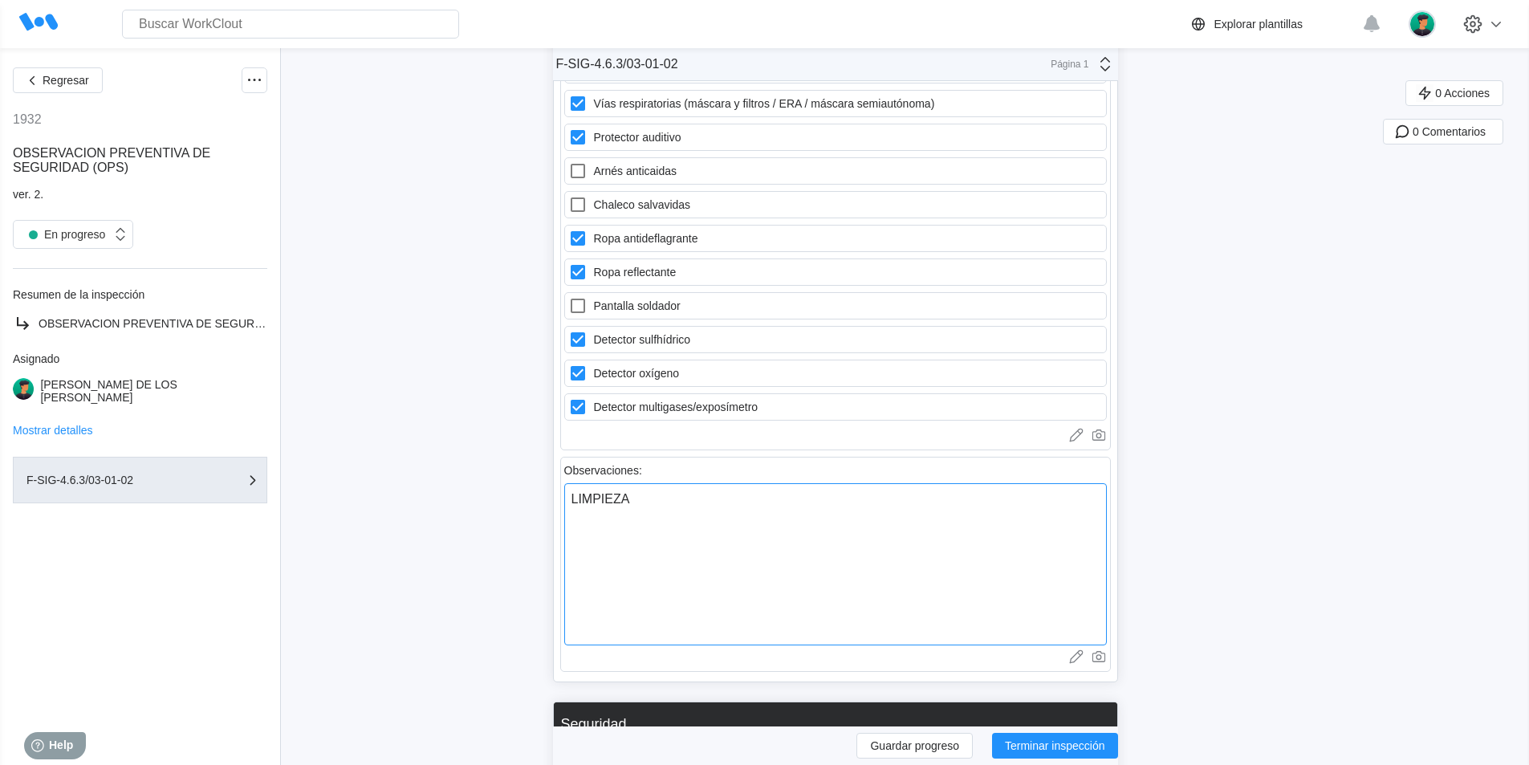
type textarea "LIMPIEZA Y"
type textarea "x"
type textarea "LIMPIEZA Y"
type textarea "x"
type textarea "LIMPIEZA Y A"
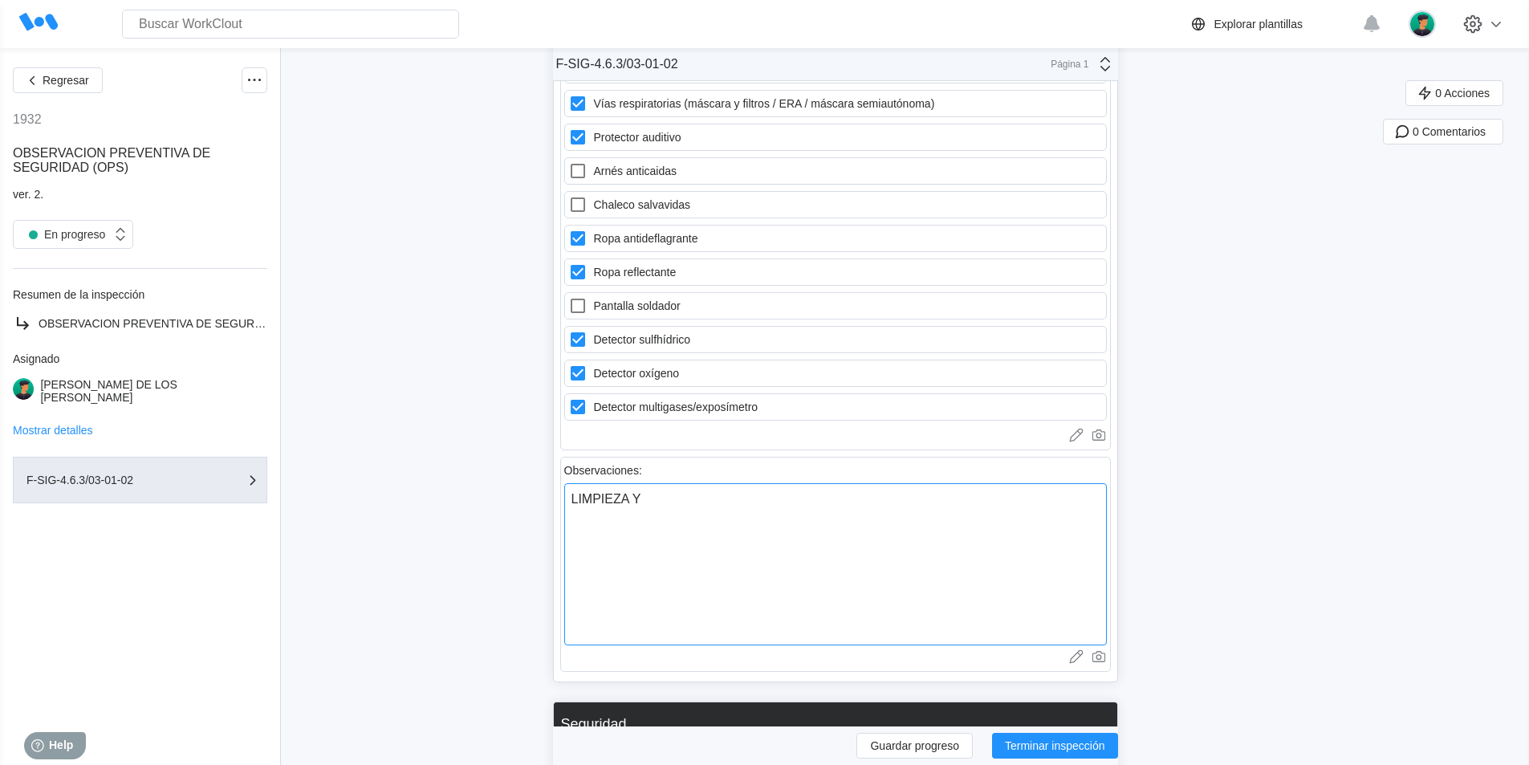
type textarea "x"
type textarea "LIMPIEZA Y AS"
type textarea "x"
type textarea "LIMPIEZA Y ASP"
type textarea "x"
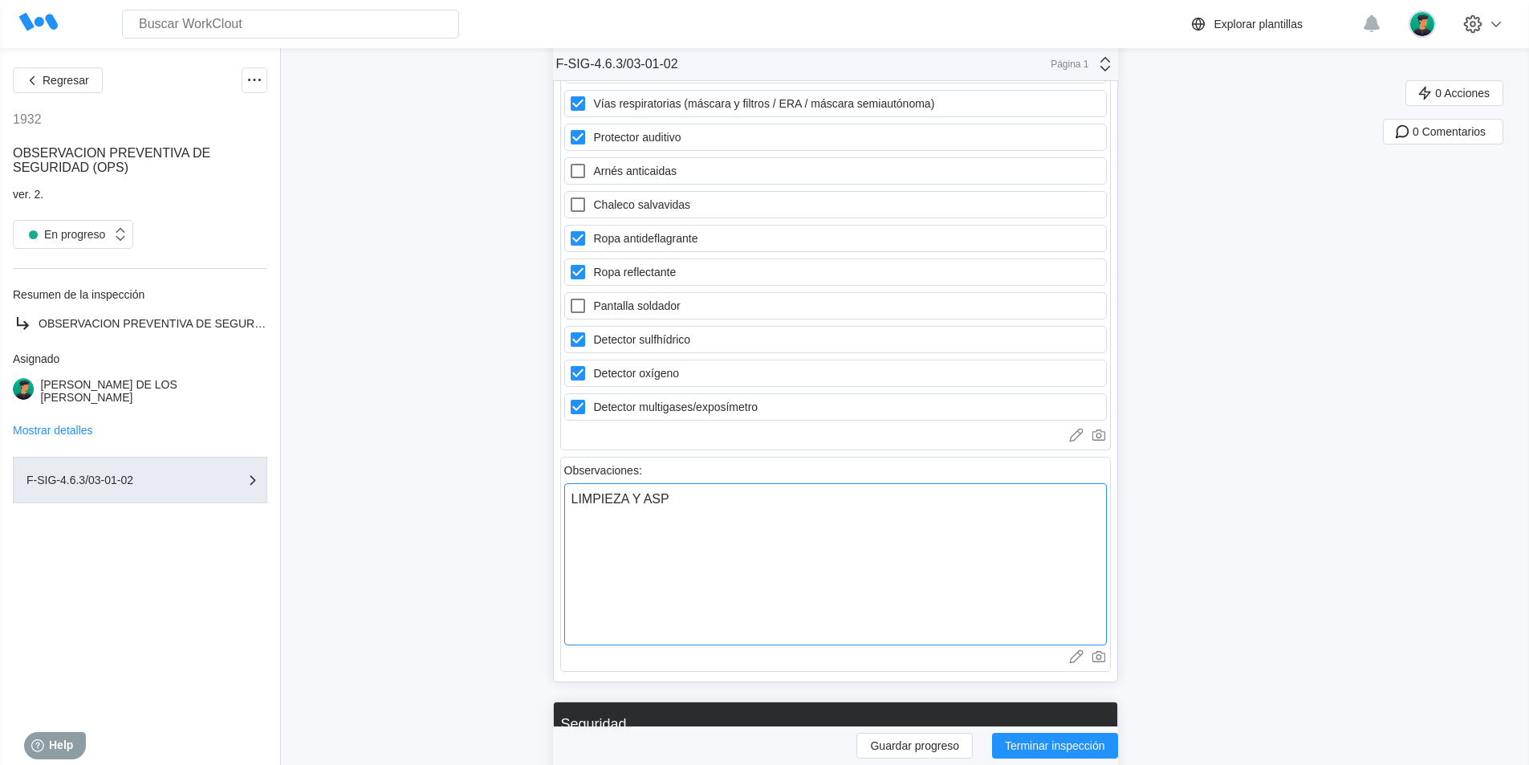
type textarea "LIMPIEZA Y ASPI"
type textarea "x"
type textarea "LIMPIEZA Y ASPIR"
type textarea "x"
type textarea "LIMPIEZA Y ASPIRA"
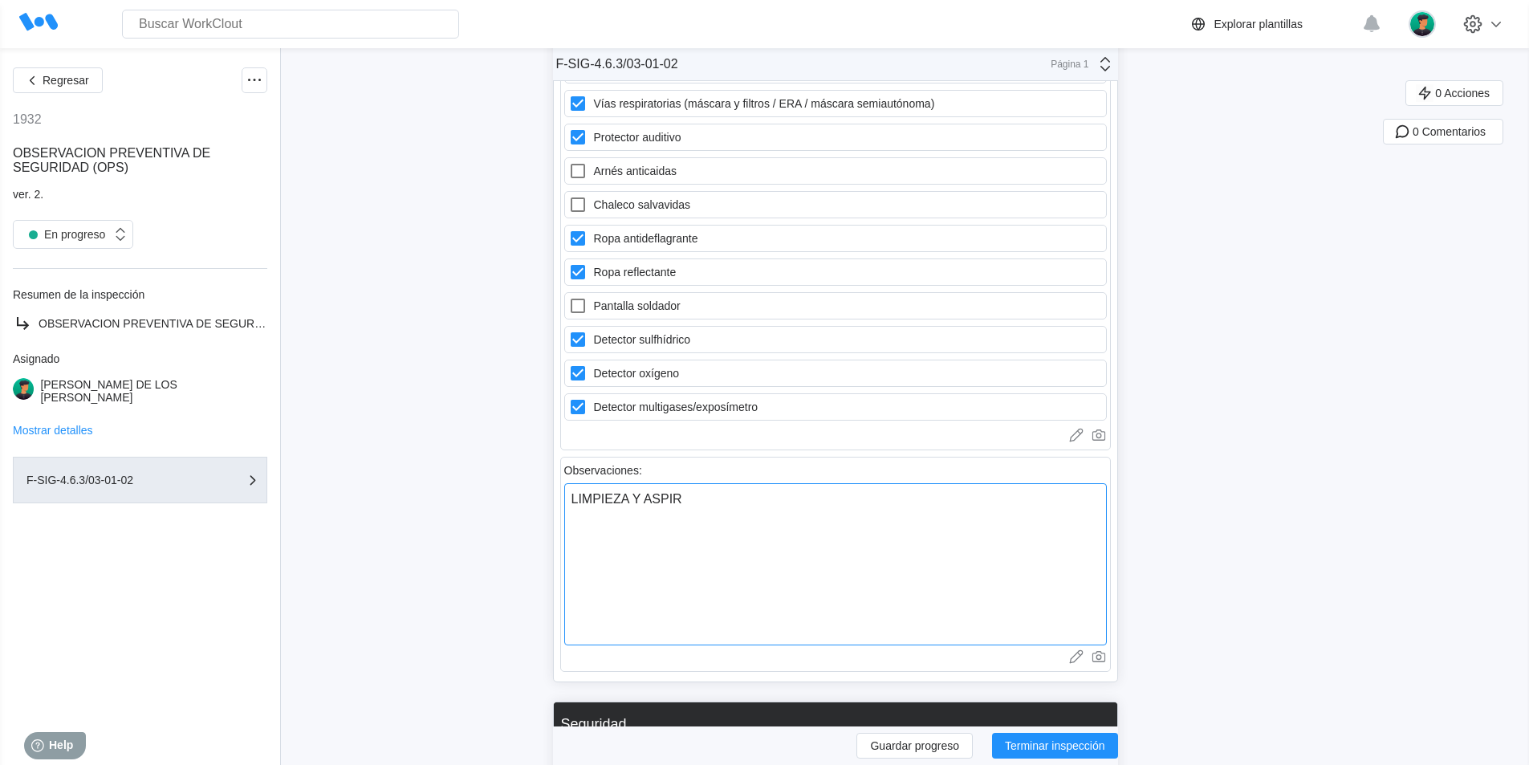
type textarea "x"
type textarea "LIMPIEZA Y ASPIRAC"
type textarea "x"
type textarea "LIMPIEZA Y ASPIRACI"
type textarea "x"
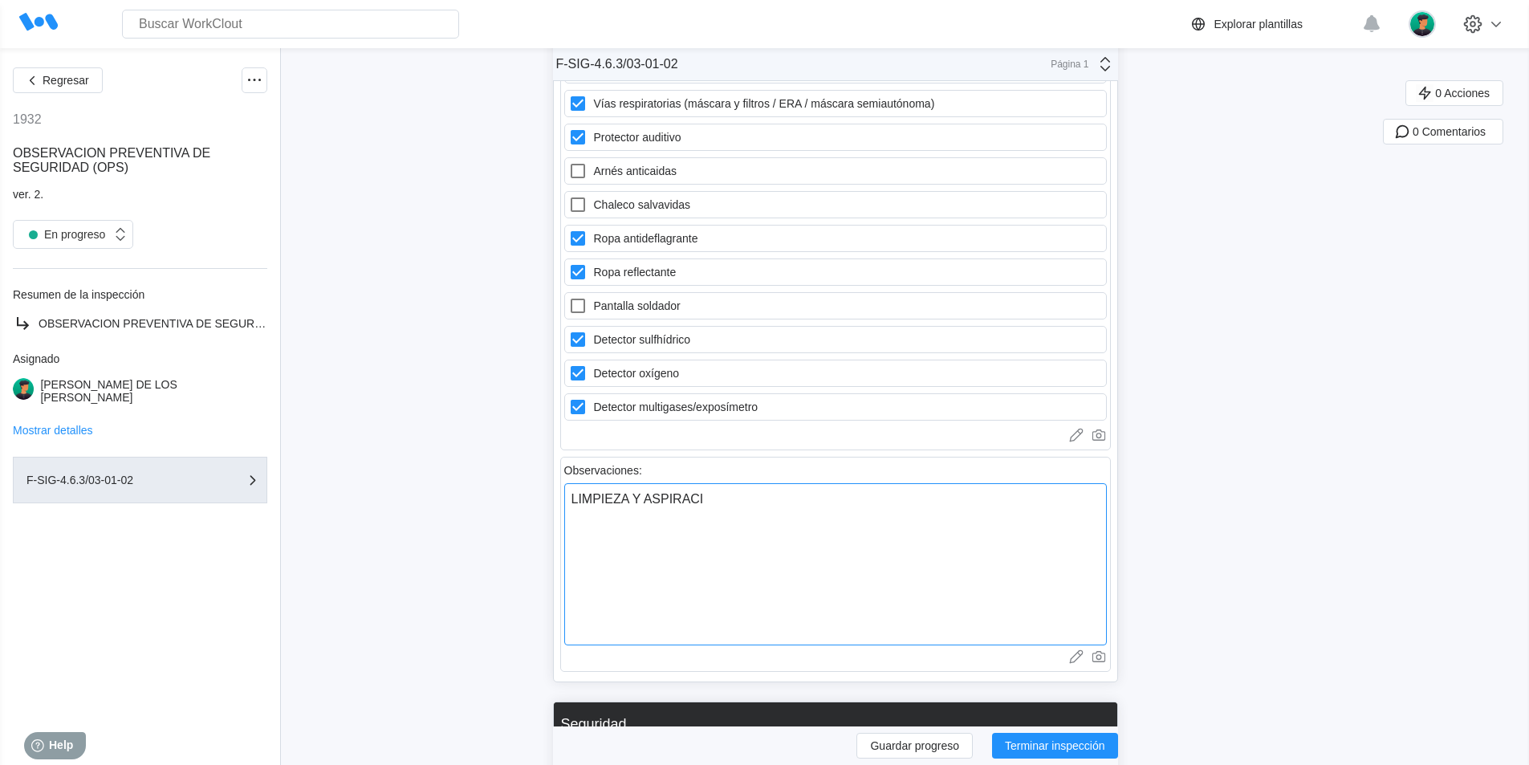
type textarea "LIMPIEZA Y ASPIRACIO"
type textarea "x"
type textarea "LIMPIEZA Y ASPIRACION"
type textarea "x"
type textarea "LIMPIEZA Y ASPIRACION"
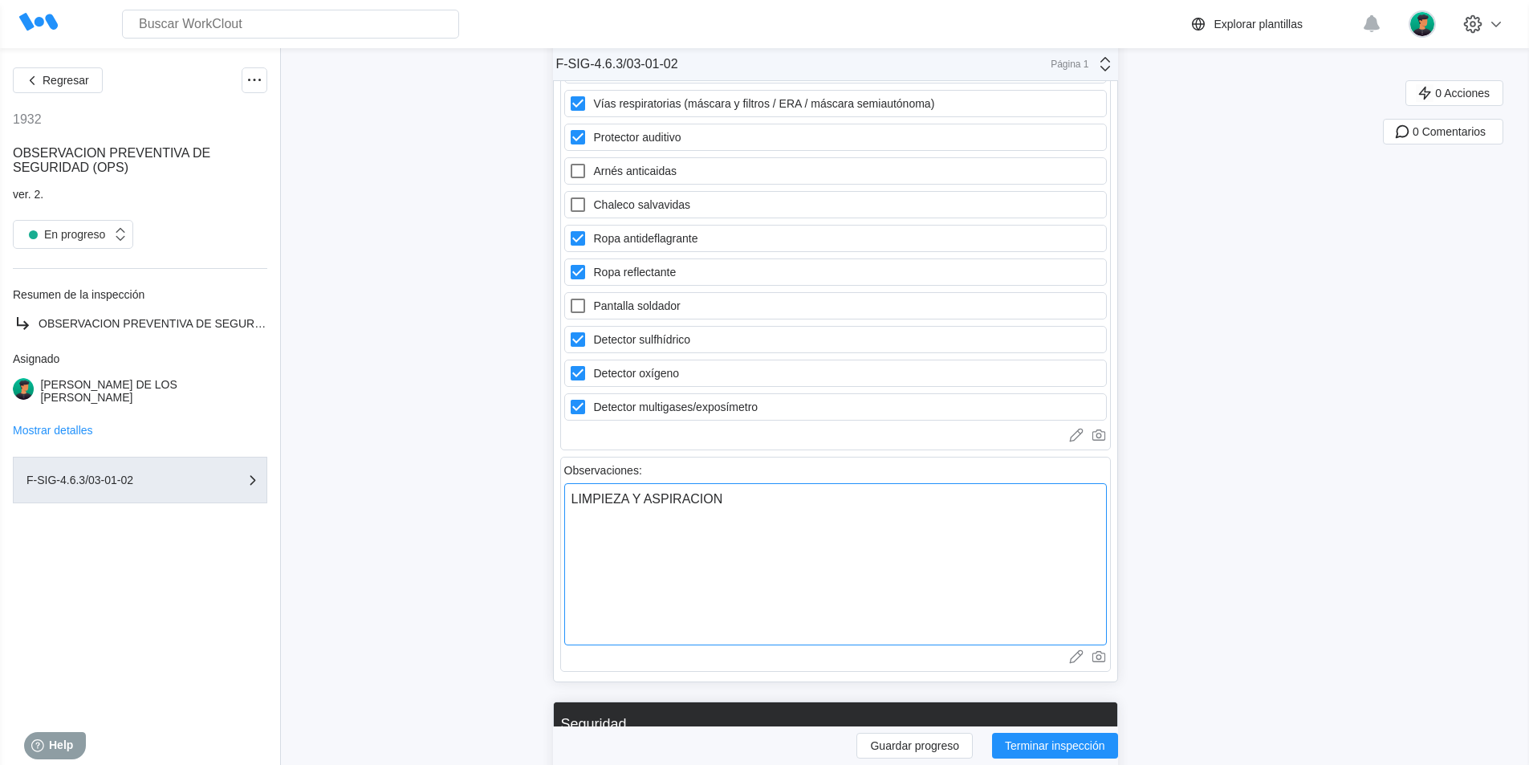
type textarea "x"
type textarea "LIMPIEZA Y ASPIRACION D"
type textarea "x"
type textarea "LIMPIEZA Y ASPIRACION DE"
type textarea "x"
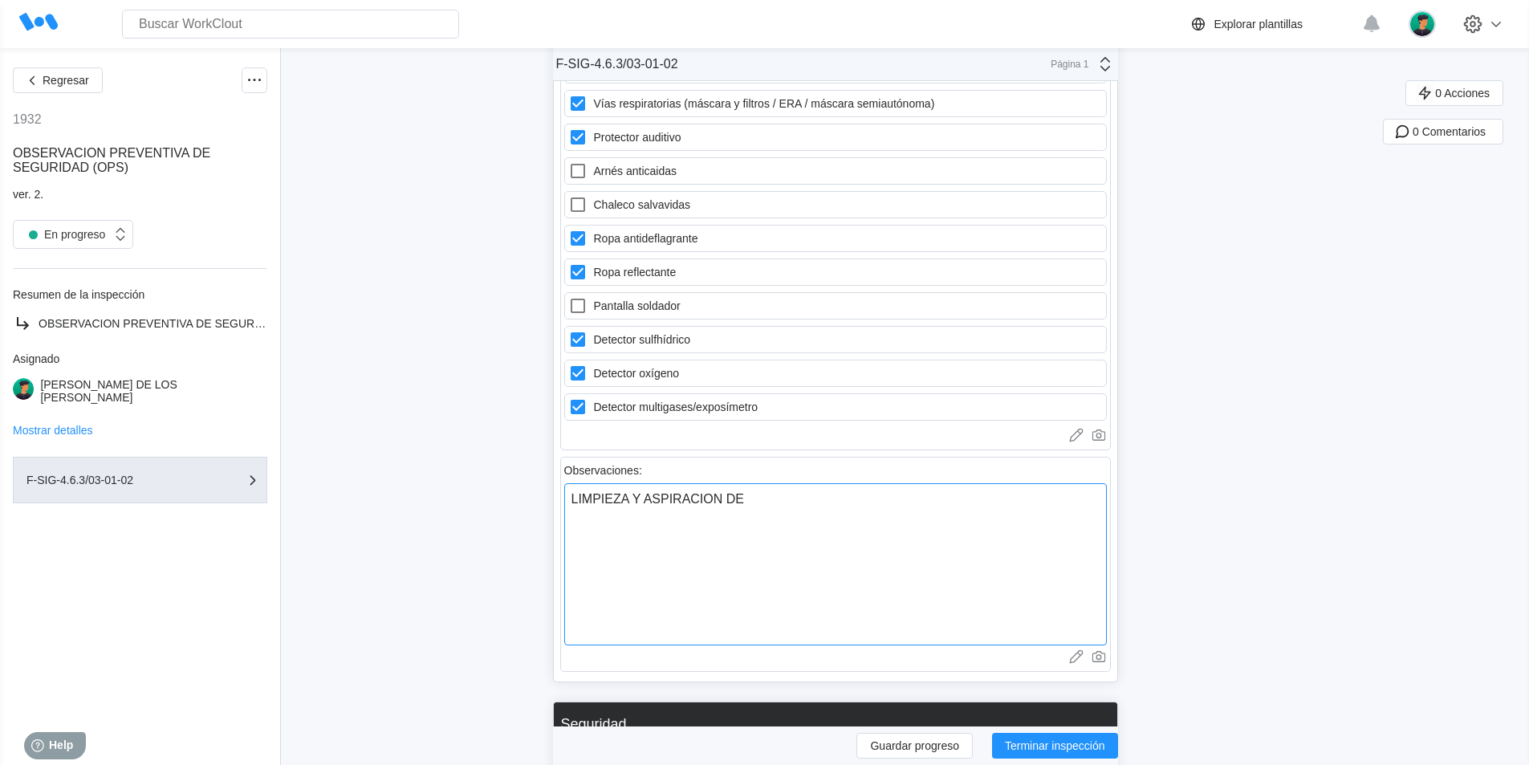
type textarea "LIMPIEZA Y ASPIRACION DEL"
type textarea "x"
type textarea "LIMPIEZA Y ASPIRACION DEL"
type textarea "x"
type textarea "LIMPIEZA Y ASPIRACION DEL F"
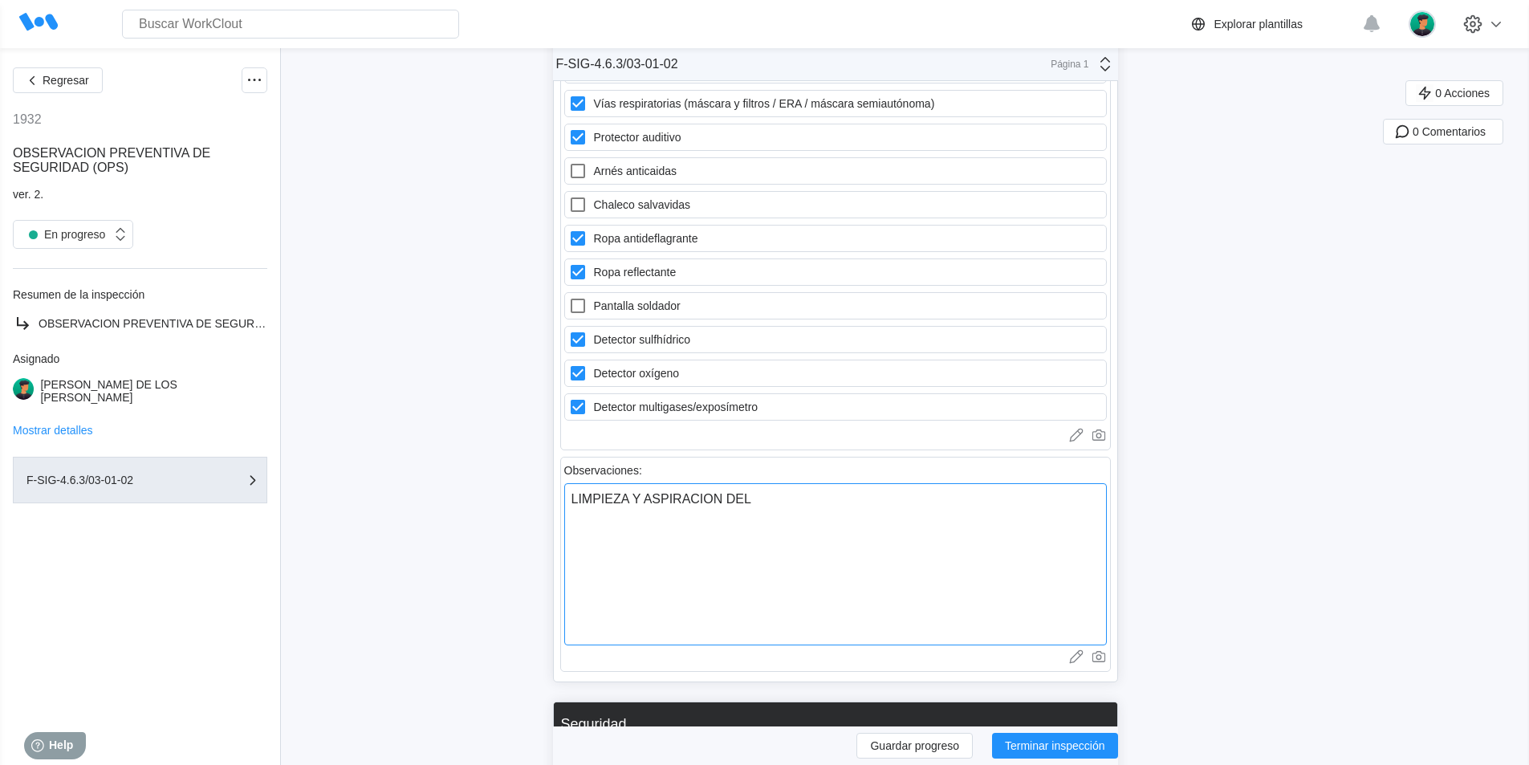
type textarea "x"
type textarea "LIMPIEZA Y ASPIRACION DEL FO"
type textarea "x"
type textarea "LIMPIEZA Y ASPIRACION DEL FOS"
type textarea "x"
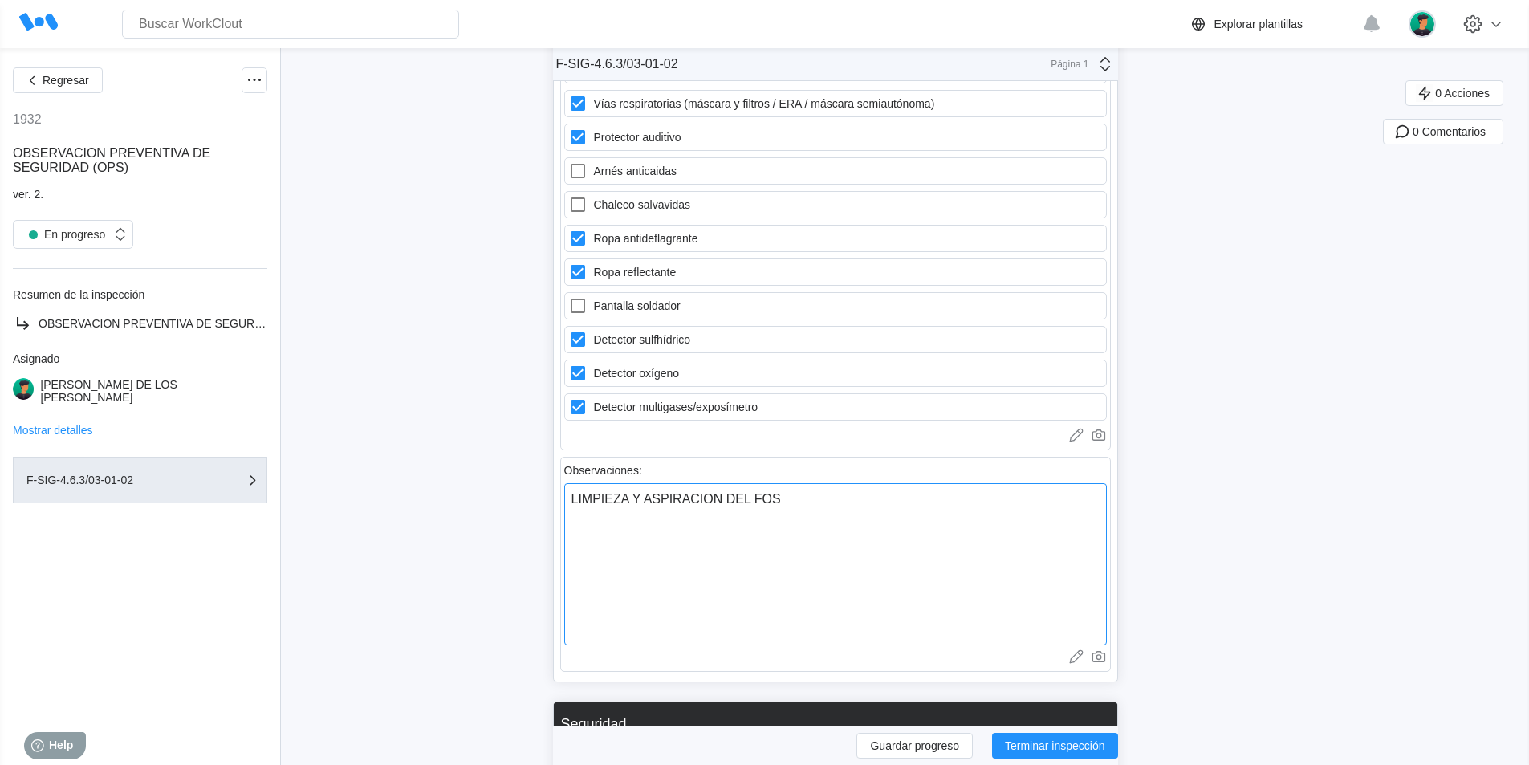
type textarea "LIMPIEZA Y ASPIRACION DEL FOSO"
type textarea "x"
type textarea "LIMPIEZA Y ASPIRACION DEL FOSO"
type textarea "x"
type textarea "LIMPIEZA Y ASPIRACION DEL FOSO D"
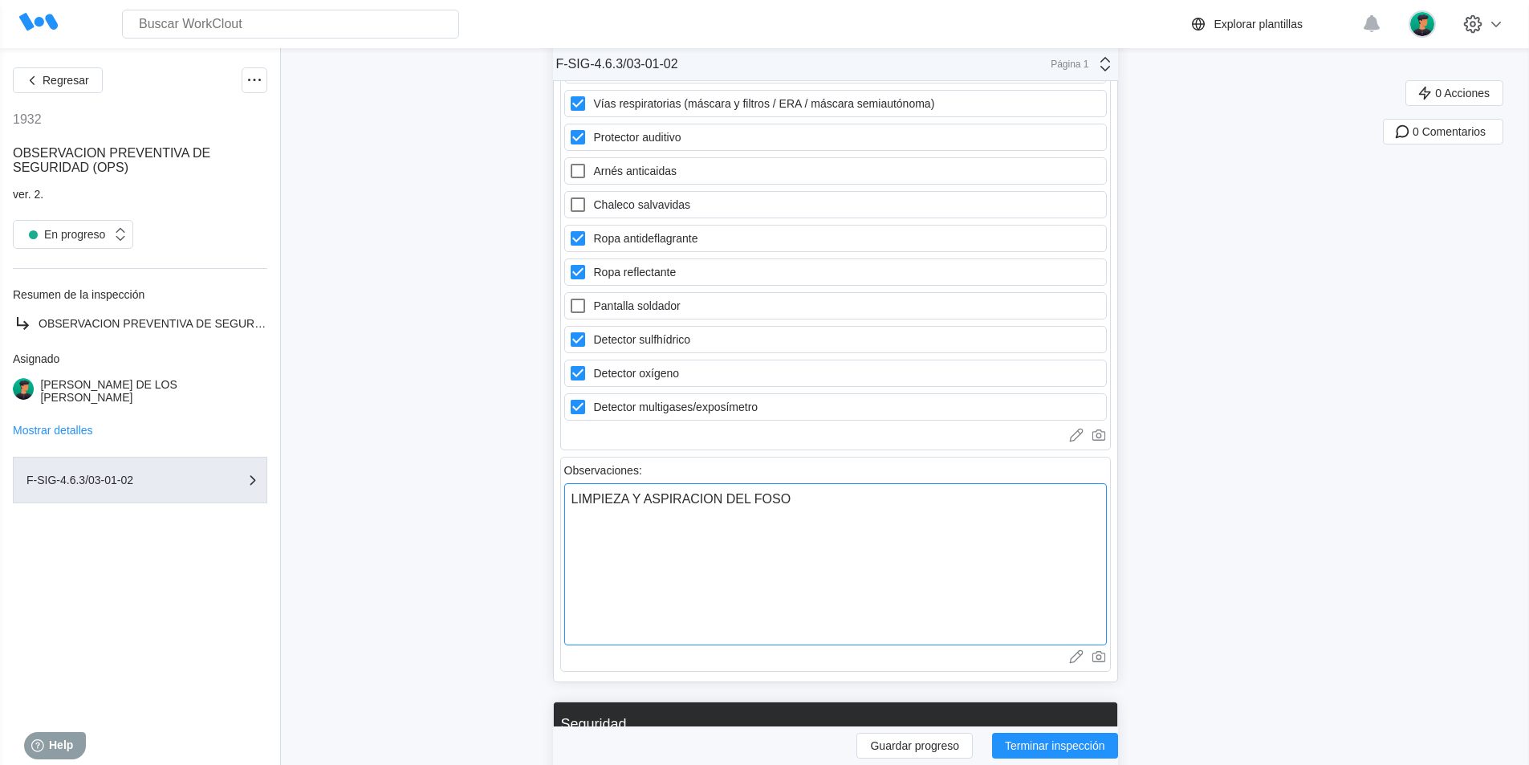
type textarea "x"
type textarea "LIMPIEZA Y ASPIRACION DEL FOSO DE"
type textarea "x"
type textarea "LIMPIEZA Y ASPIRACION DEL FOSO DE"
type textarea "x"
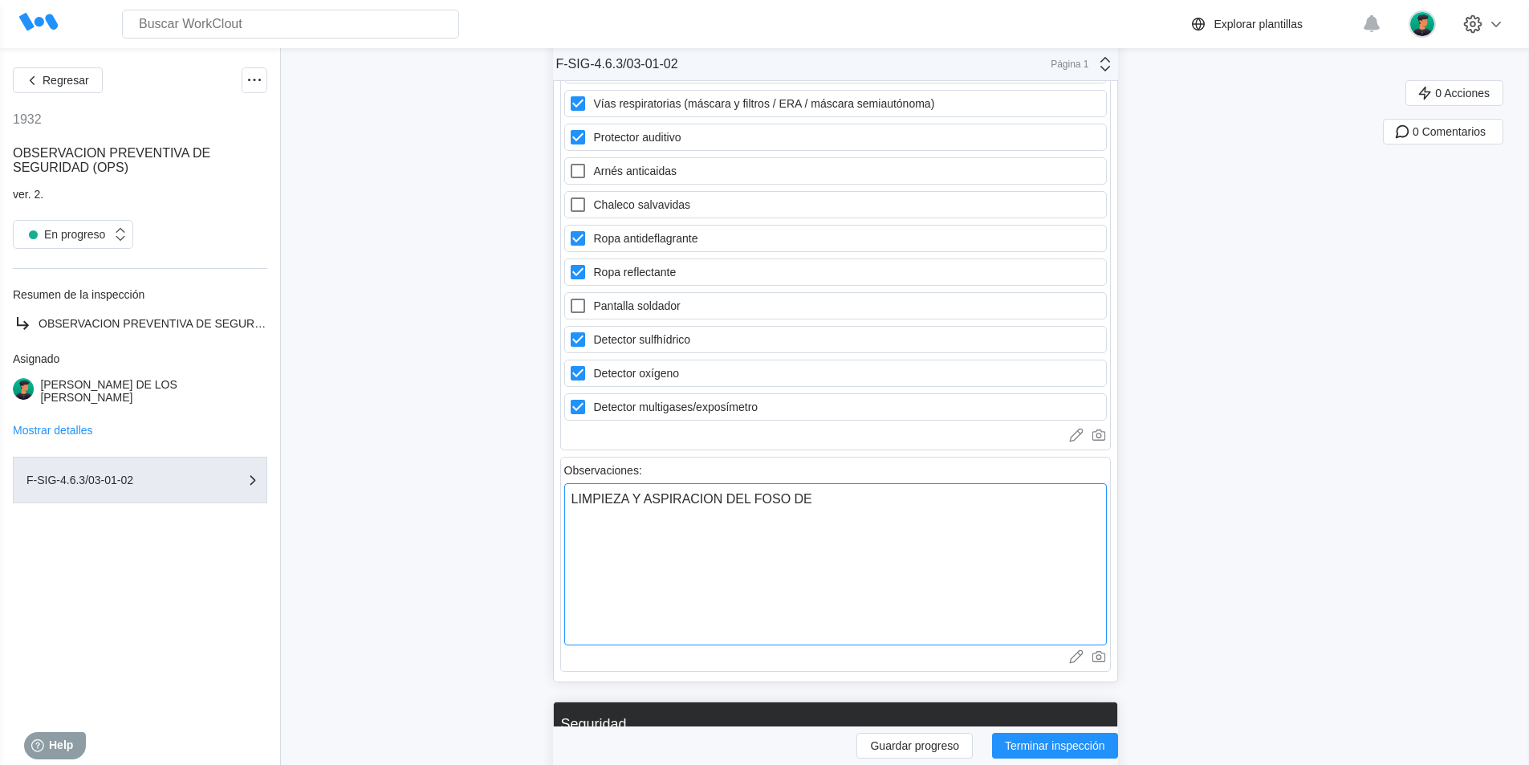
type textarea "LIMPIEZA Y ASPIRACION DEL FOSO DE B"
type textarea "x"
type textarea "LIMPIEZA Y ASPIRACION DEL FOSO DE BO"
type textarea "x"
type textarea "LIMPIEZA Y ASPIRACION DEL FOSO DE BOM"
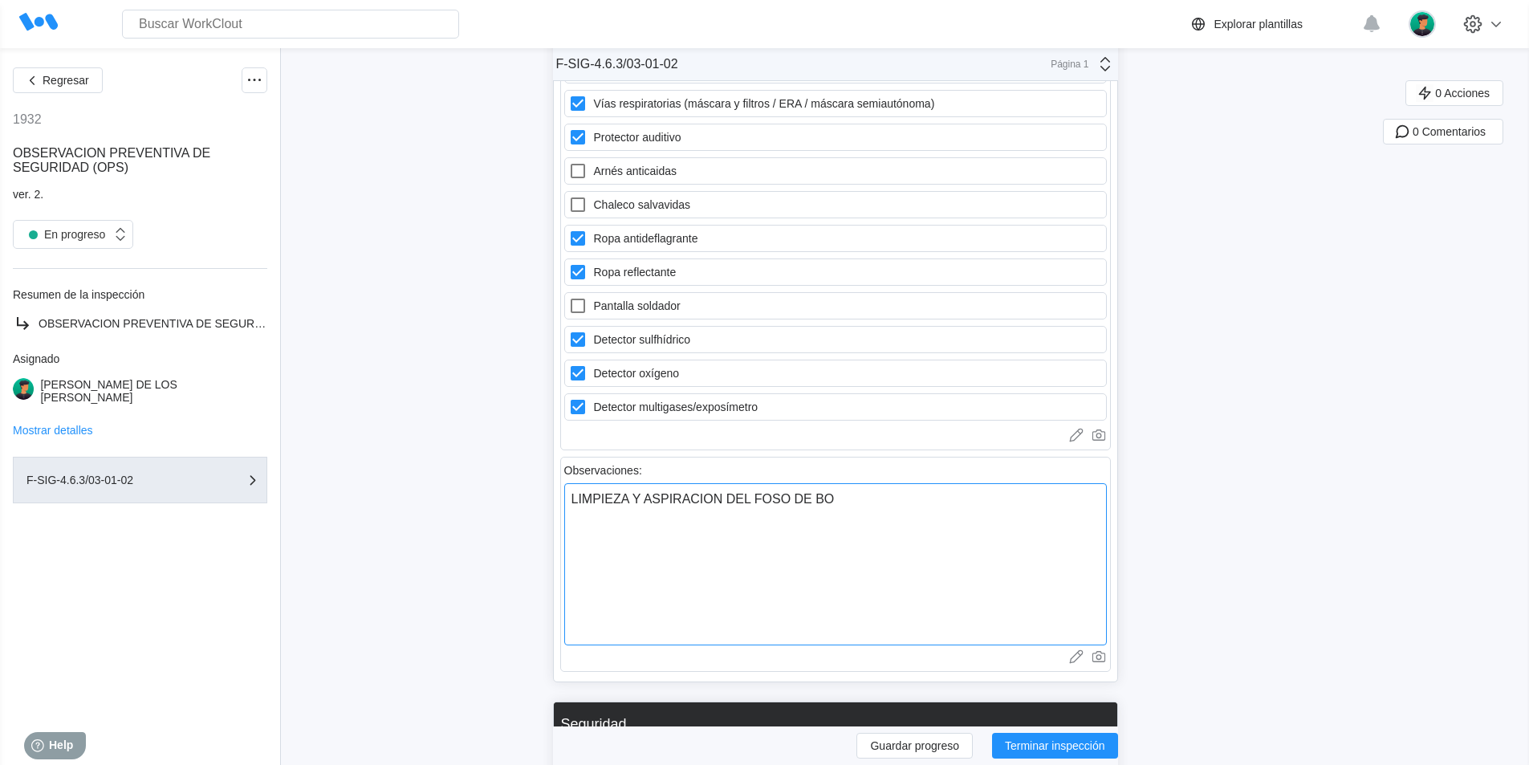
type textarea "x"
type textarea "LIMPIEZA Y ASPIRACION DEL FOSO DE BOMB"
type textarea "x"
type textarea "LIMPIEZA Y ASPIRACION DEL FOSO DE BOMBA"
type textarea "x"
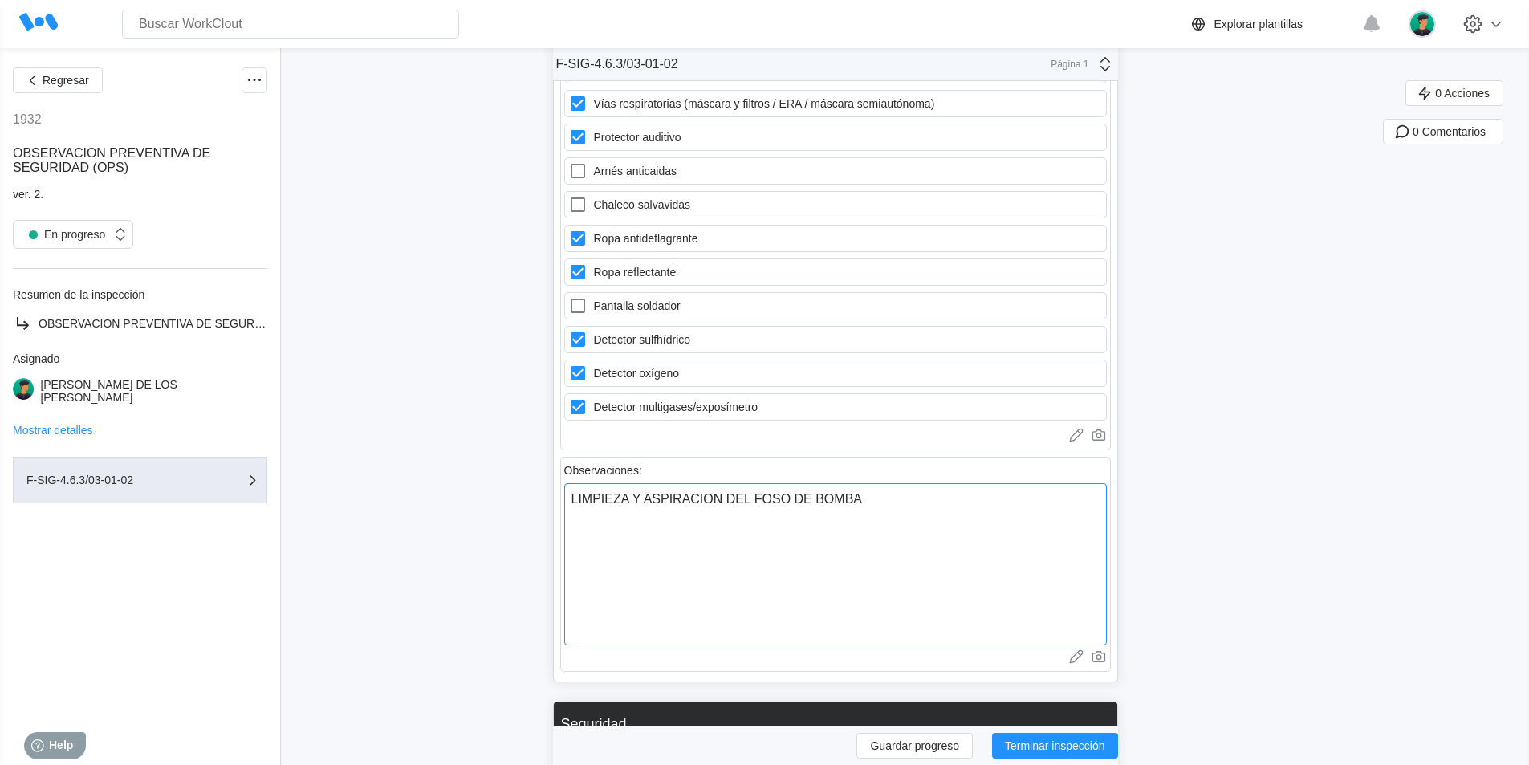
type textarea "LIMPIEZA Y ASPIRACION DEL FOSO DE BOMBAS"
type textarea "x"
type textarea "LIMPIEZA Y ASPIRACION DEL FOSO DE BOMBAS"
type textarea "x"
type textarea "LIMPIEZA Y ASPIRACION DEL FOSO DE BOMBAS D"
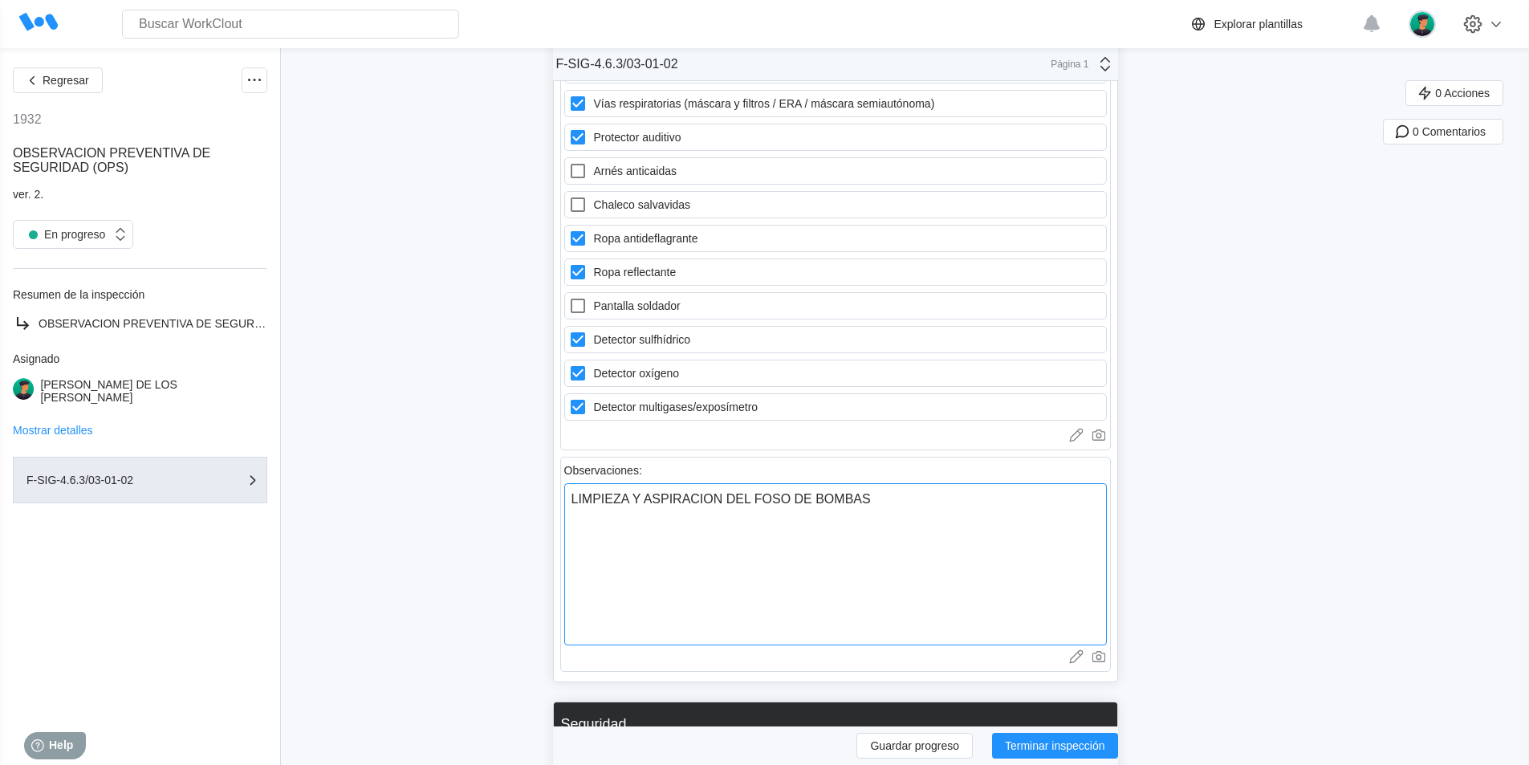
type textarea "x"
type textarea "LIMPIEZA Y ASPIRACION DEL FOSO DE BOMBAS DE"
type textarea "x"
type textarea "LIMPIEZA Y ASPIRACION DEL FOSO DE BOMBAS DE"
type textarea "x"
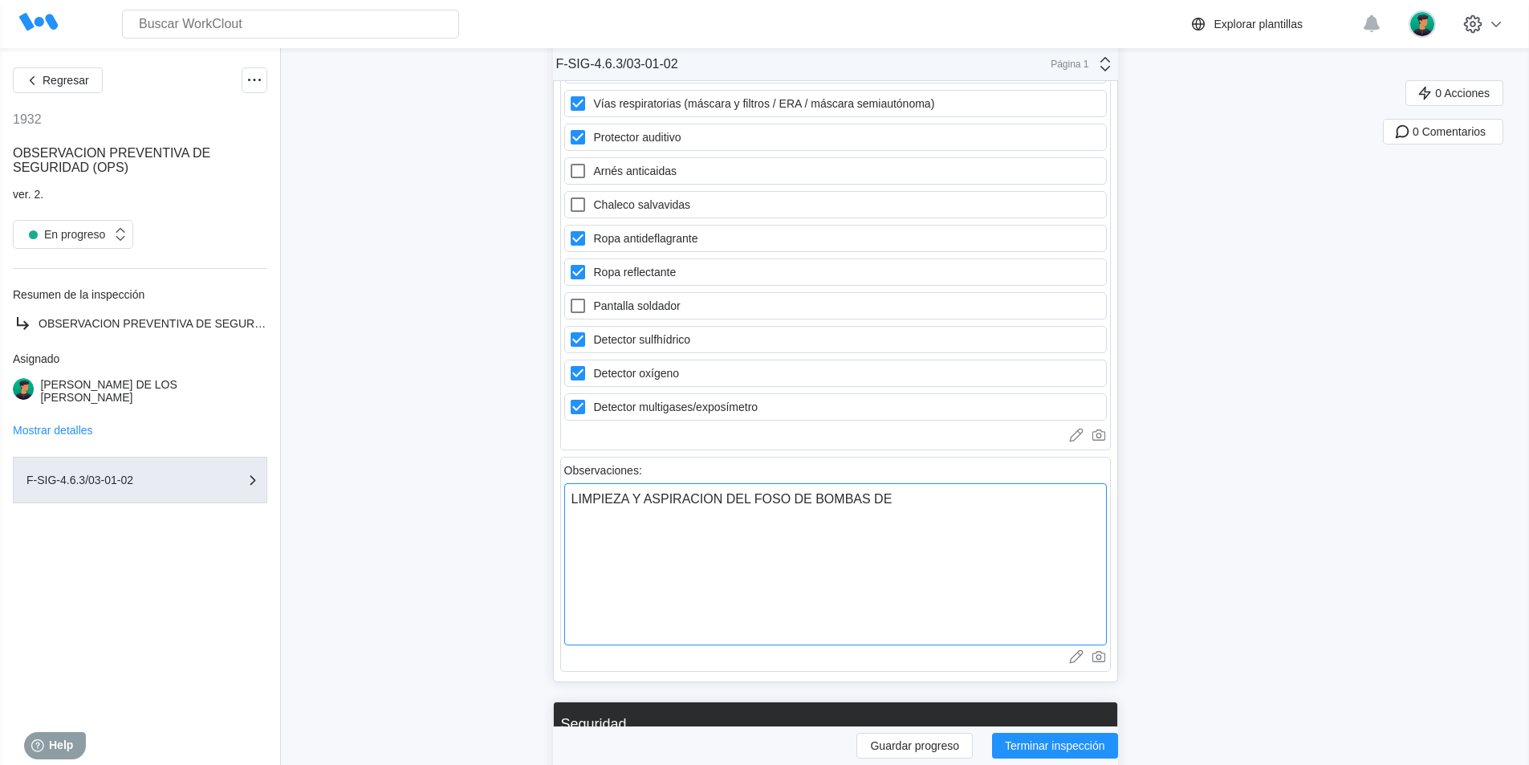
type textarea "LIMPIEZA Y ASPIRACION DEL FOSO DE BOMBAS DE C"
type textarea "x"
type textarea "LIMPIEZA Y ASPIRACION DEL FOSO DE BOMBAS DE C2"
type textarea "x"
type textarea "LIMPIEZA Y ASPIRACION DEL FOSO DE BOMBAS DE C21"
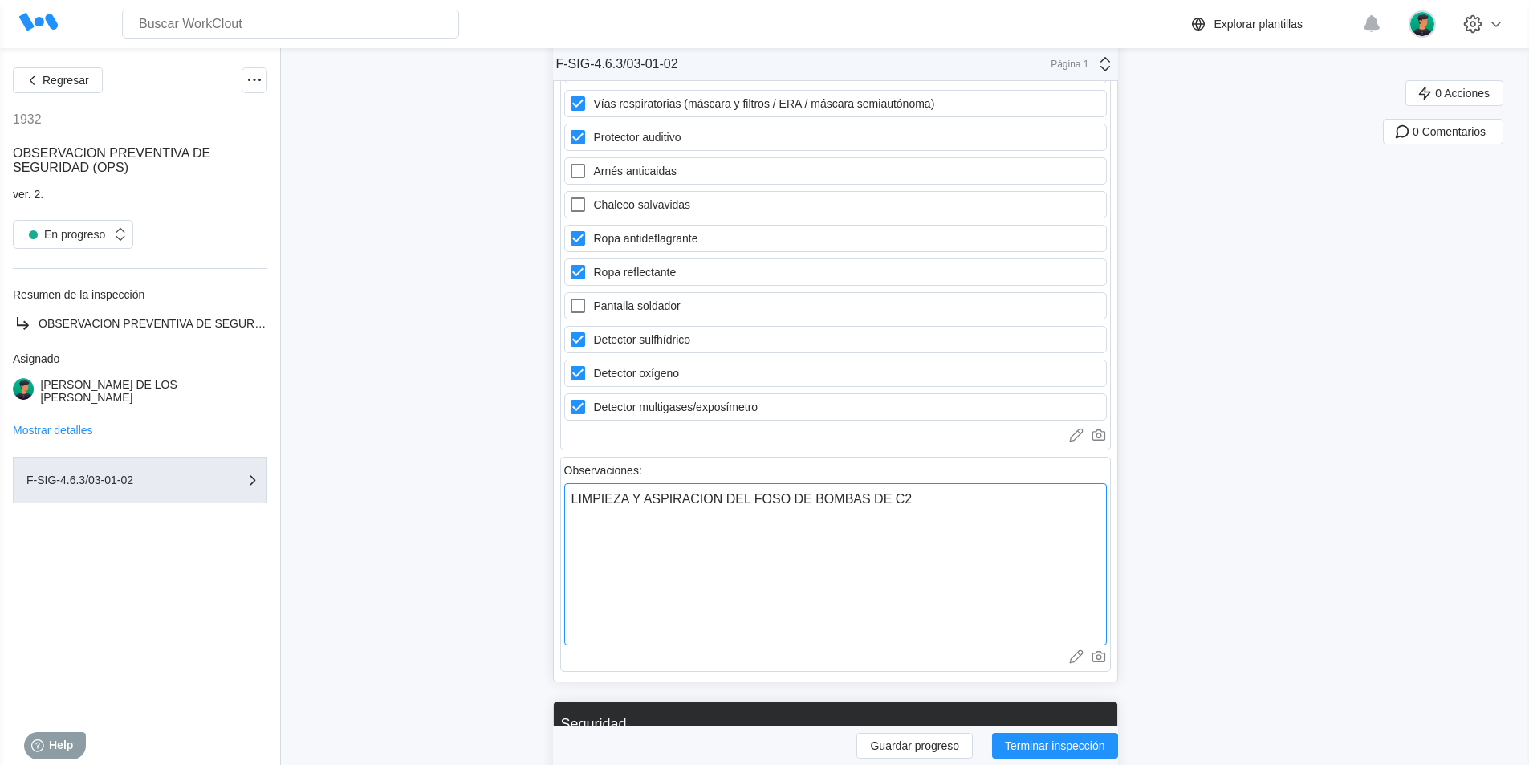
type textarea "x"
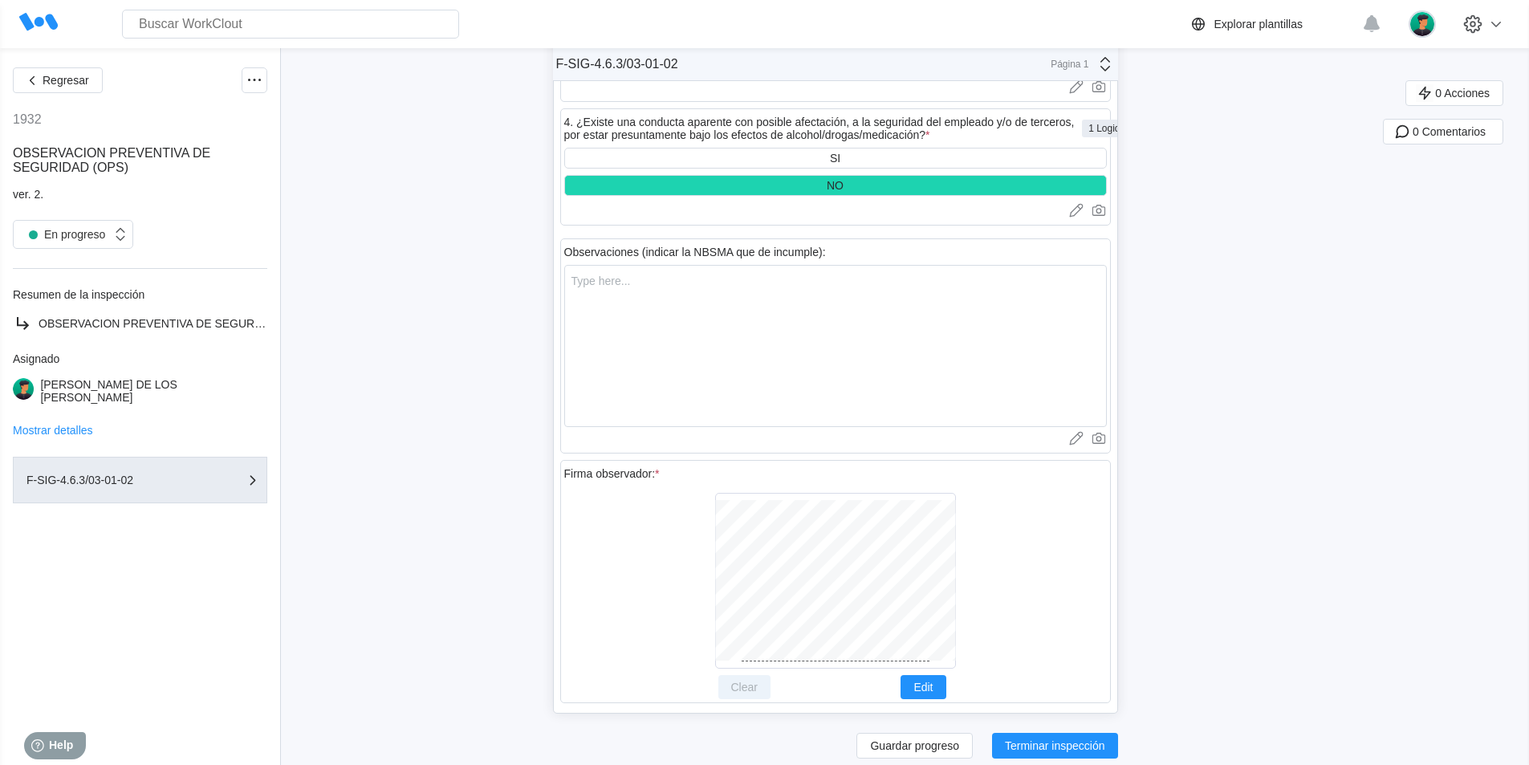
scroll to position [5650, 0]
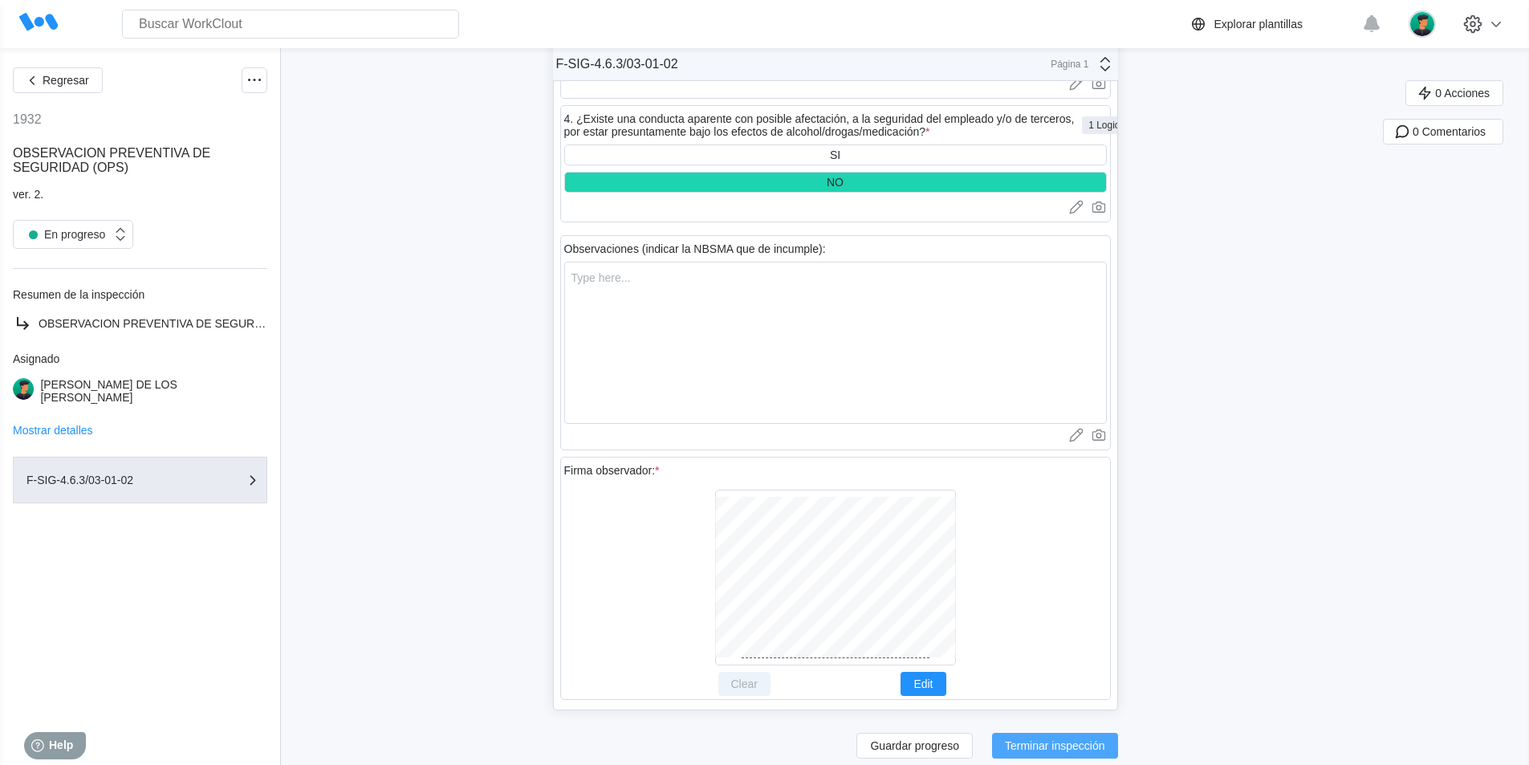
type textarea "LIMPIEZA Y ASPIRACION DEL FOSO DE BOMBAS DE C21"
click at [1071, 740] on span "Terminar inspección" at bounding box center [1055, 745] width 100 height 11
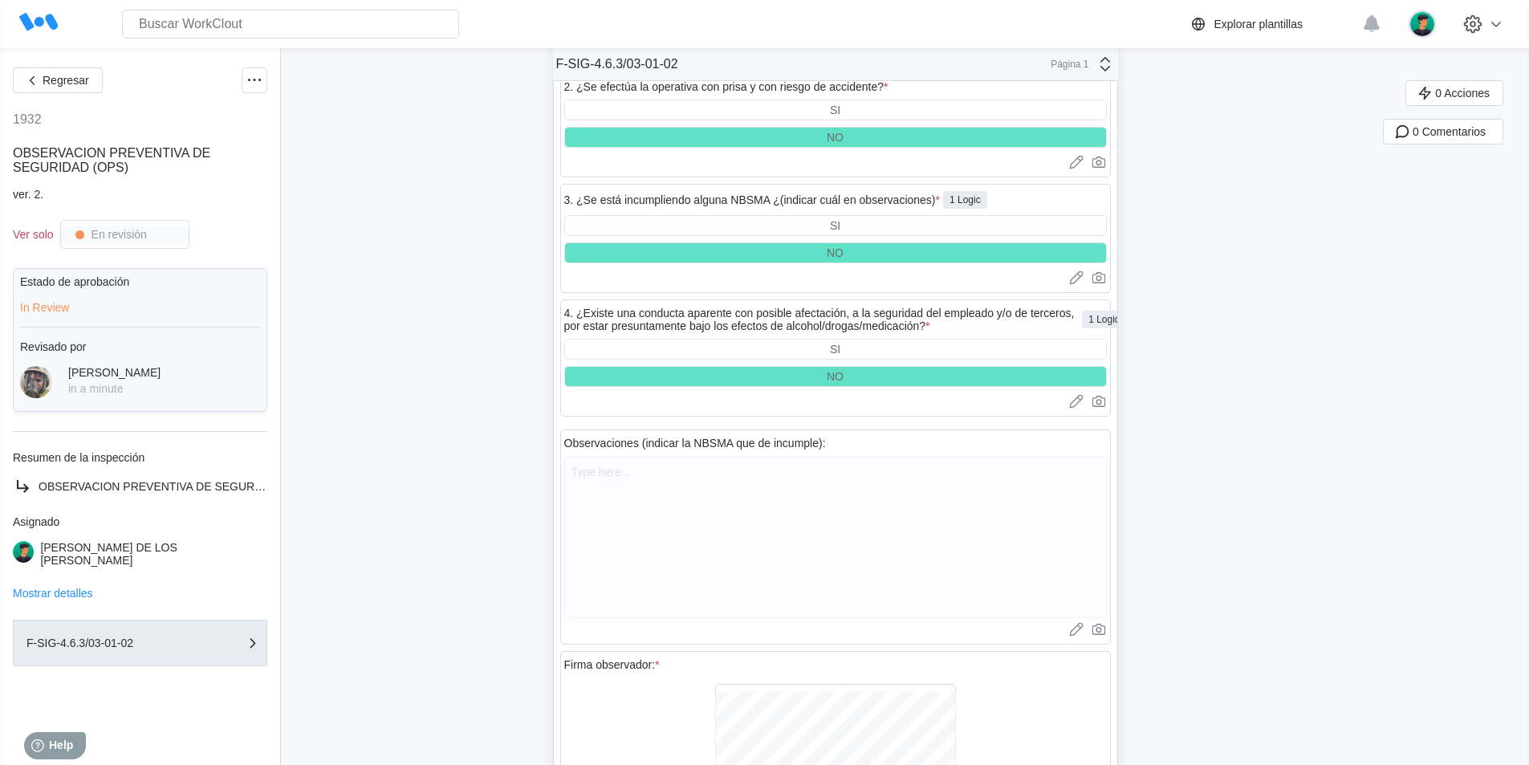
scroll to position [5451, 0]
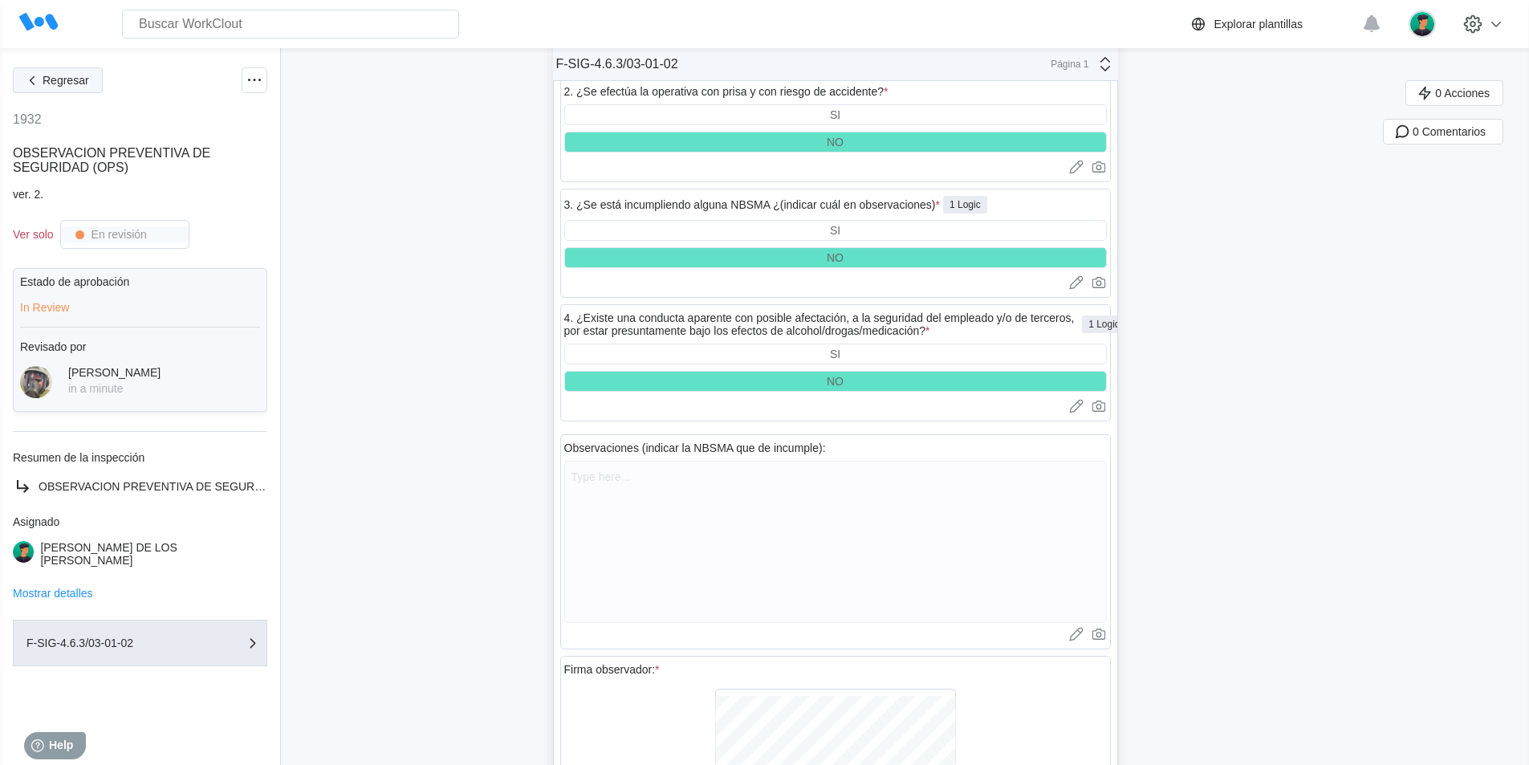
click at [54, 79] on span "Regresar" at bounding box center [66, 80] width 47 height 11
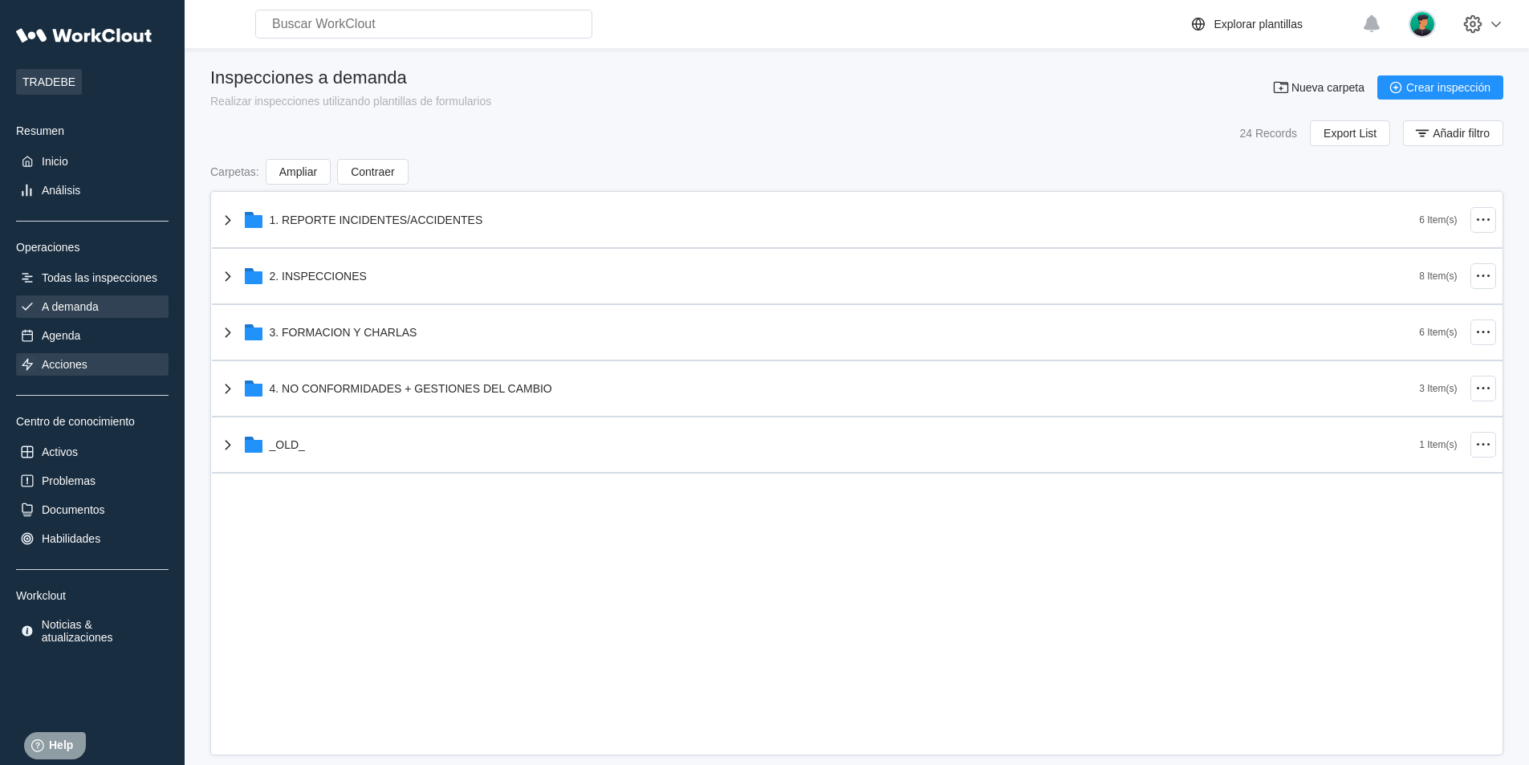
click at [67, 362] on div "Acciones" at bounding box center [65, 364] width 46 height 13
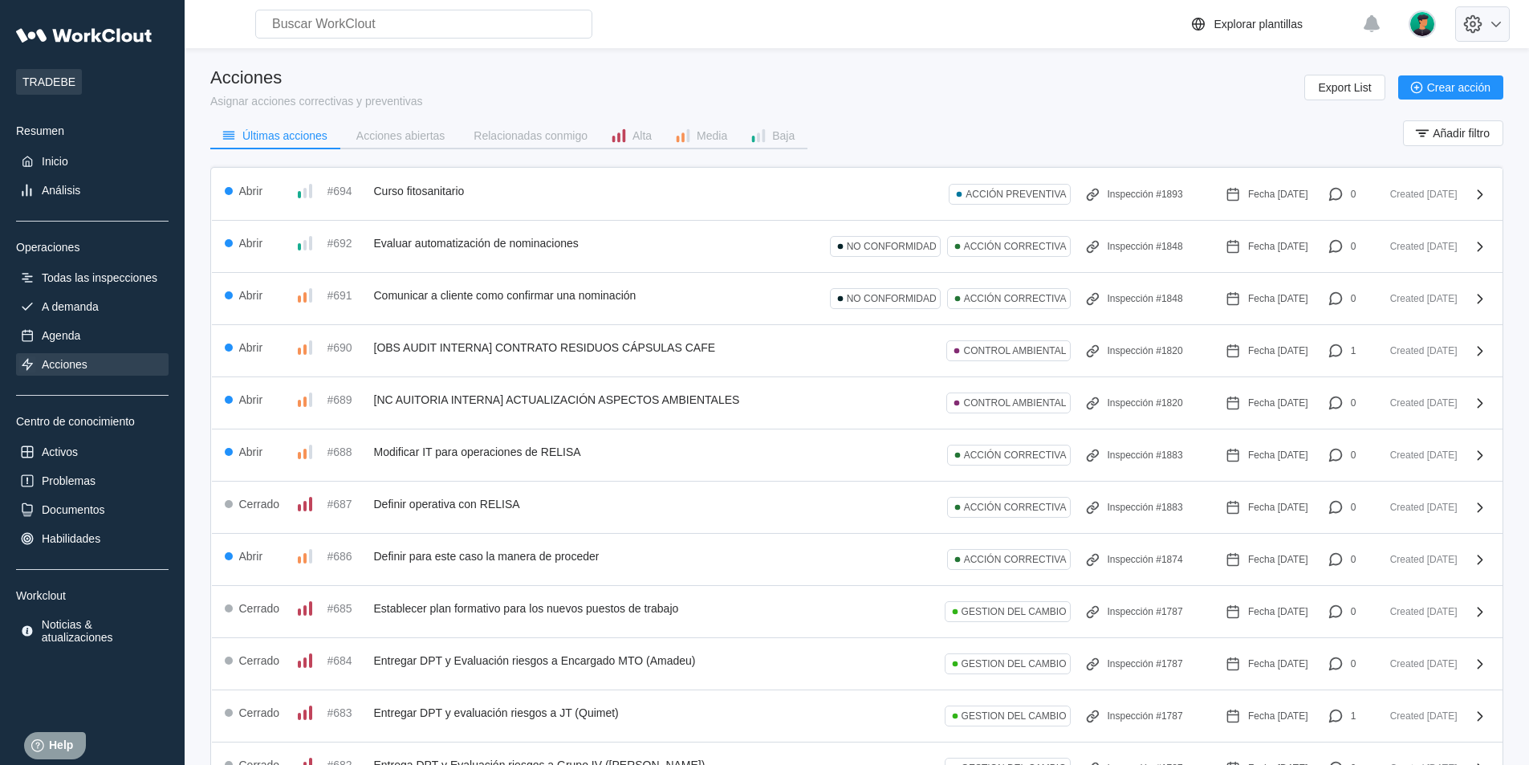
click at [1476, 23] on icon at bounding box center [1472, 24] width 6 height 6
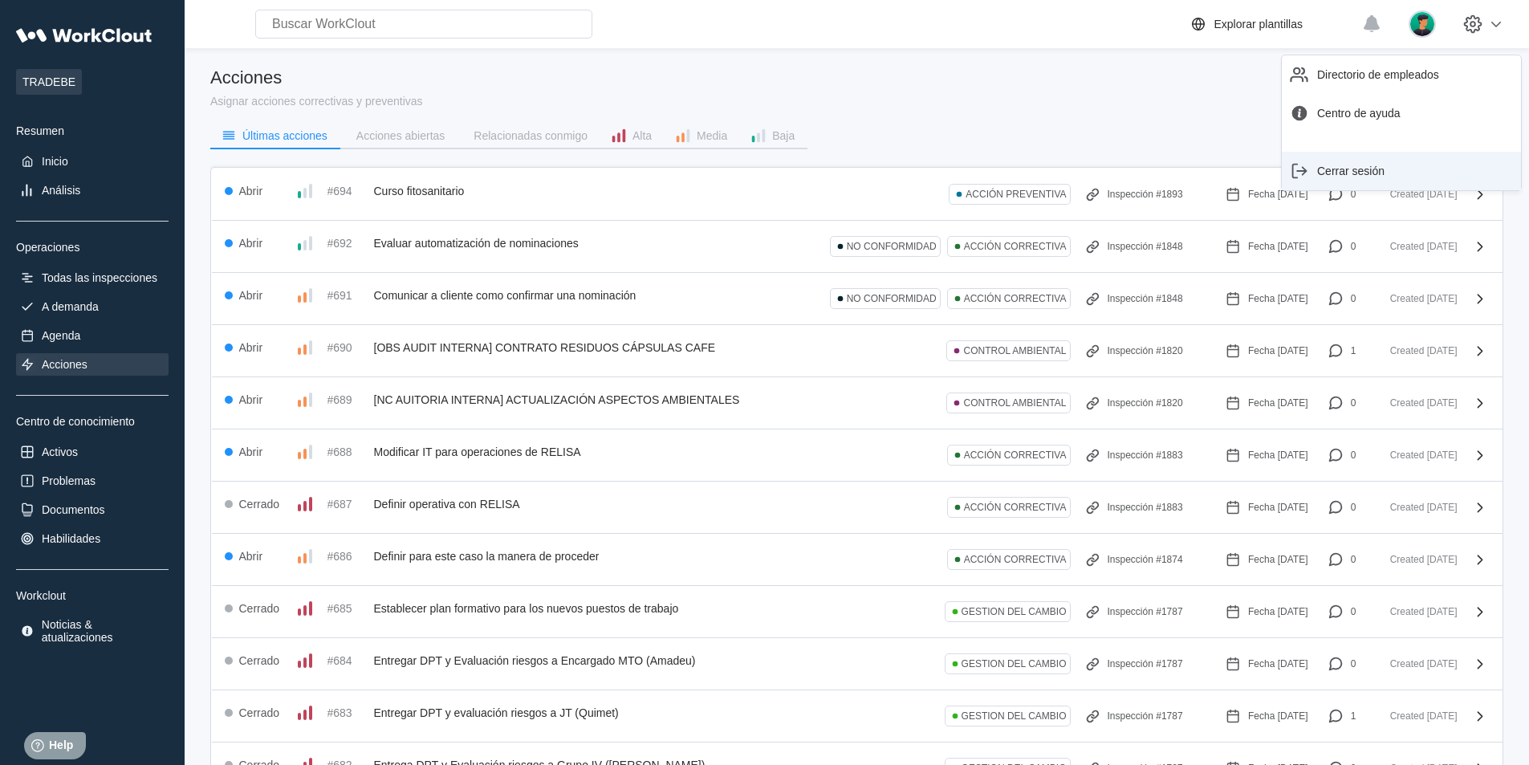
click at [1364, 177] on div "Cerrar sesión" at bounding box center [1401, 171] width 226 height 26
